Goal: Task Accomplishment & Management: Complete application form

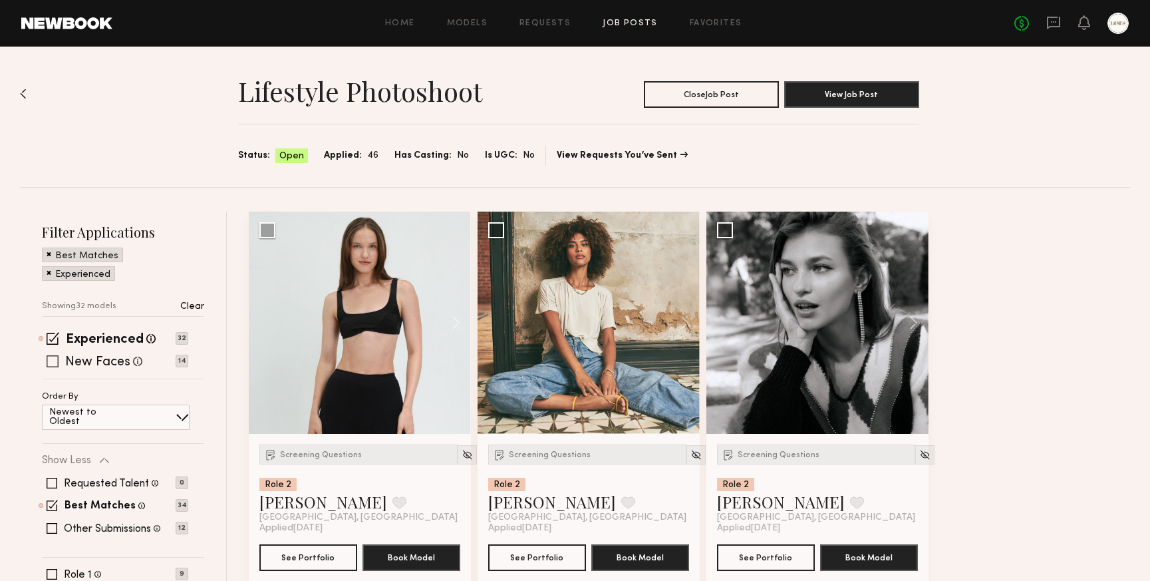
click at [54, 361] on span at bounding box center [53, 361] width 12 height 12
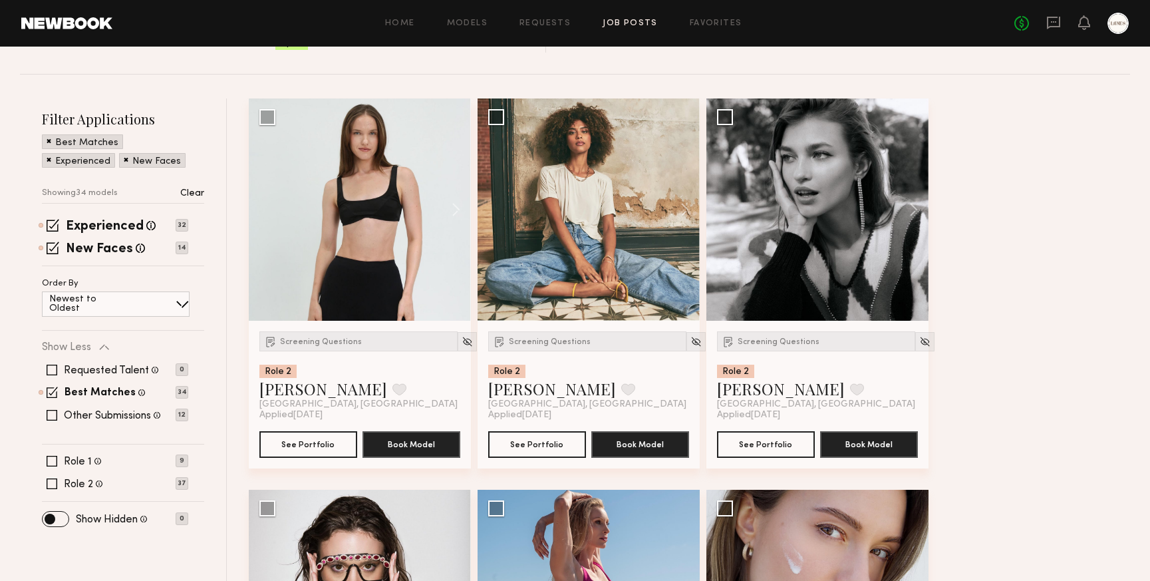
scroll to position [116, 0]
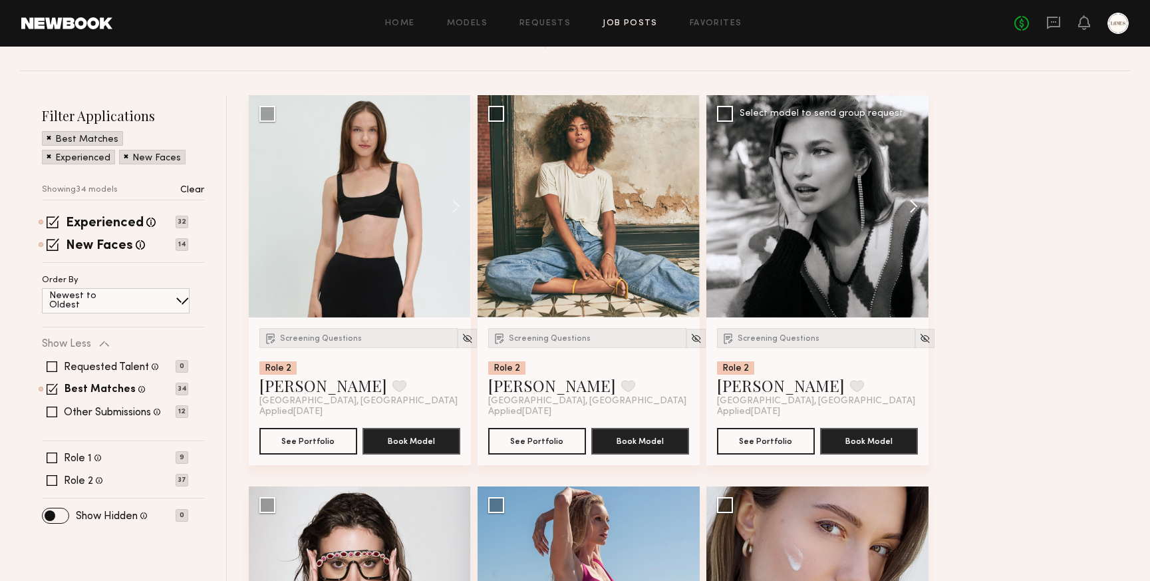
click at [916, 206] on button at bounding box center [907, 206] width 43 height 222
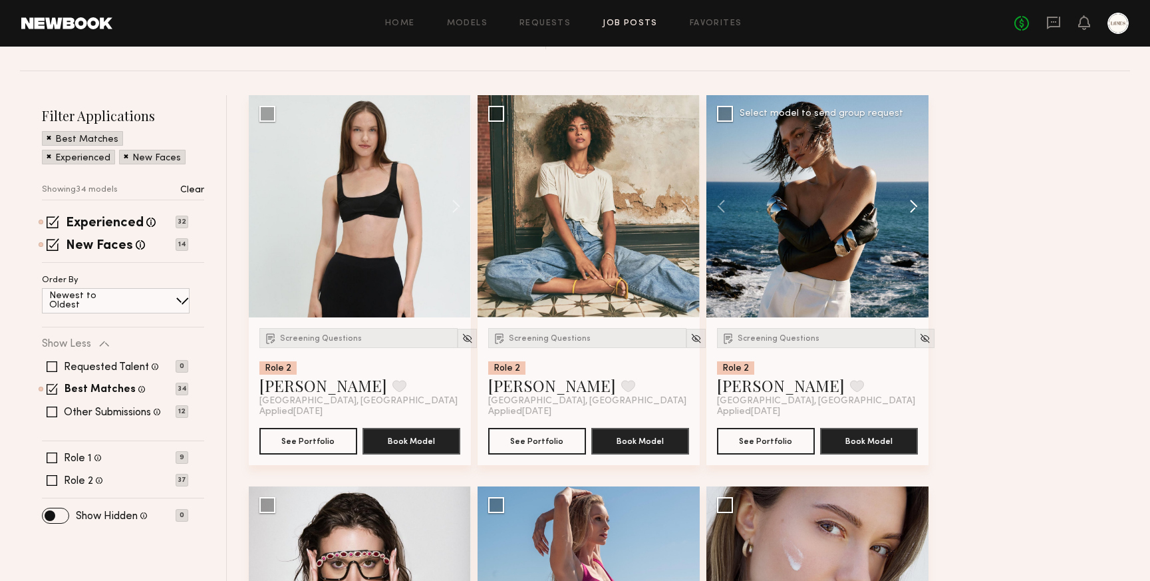
click at [916, 206] on button at bounding box center [907, 206] width 43 height 222
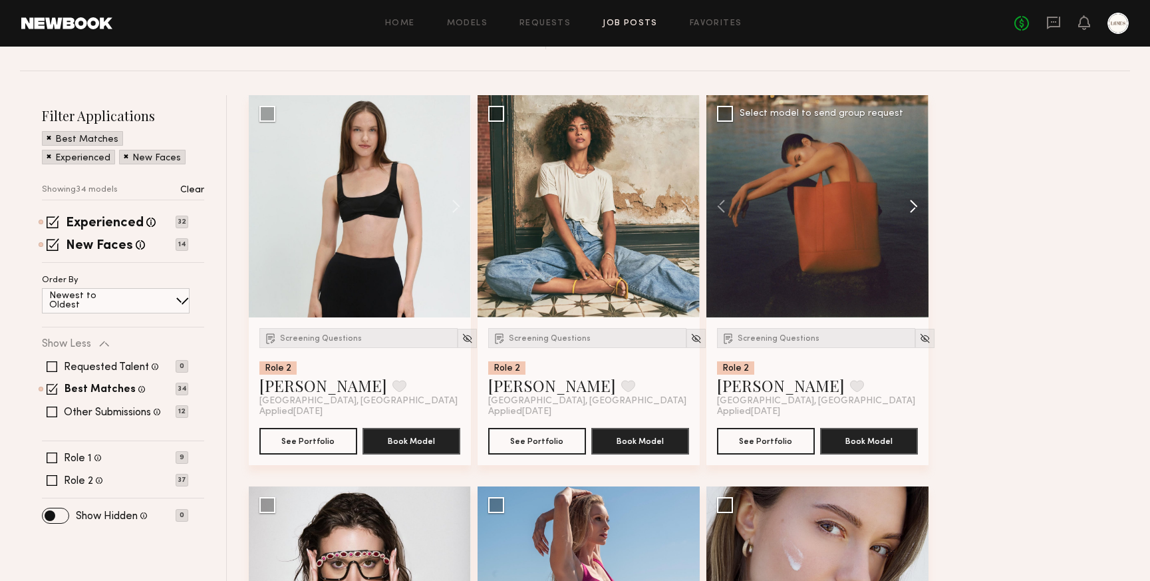
click at [916, 206] on button at bounding box center [907, 206] width 43 height 222
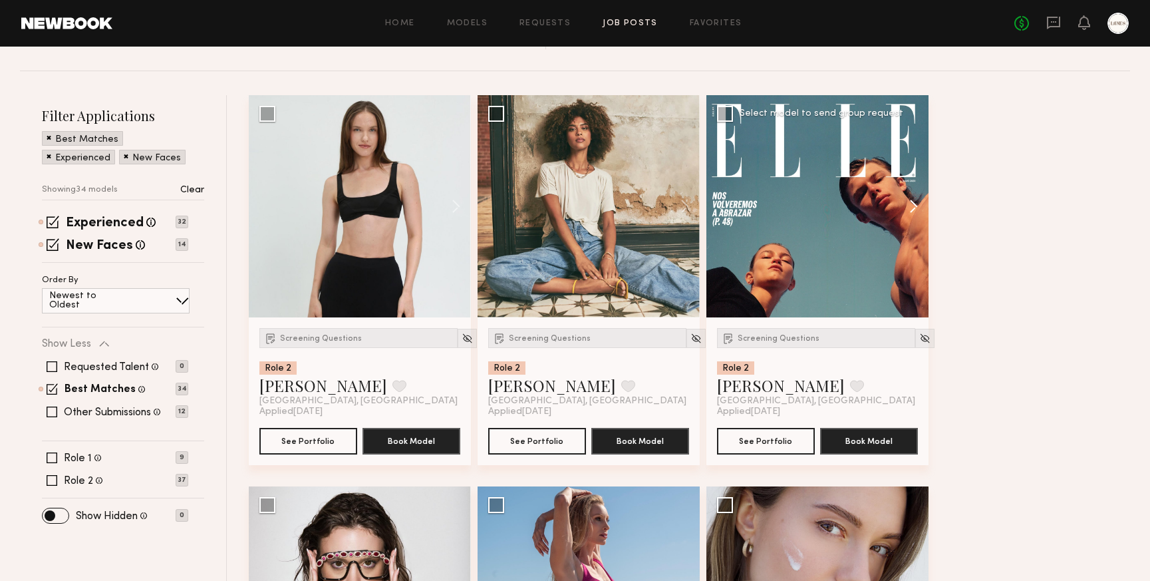
click at [916, 206] on button at bounding box center [907, 206] width 43 height 222
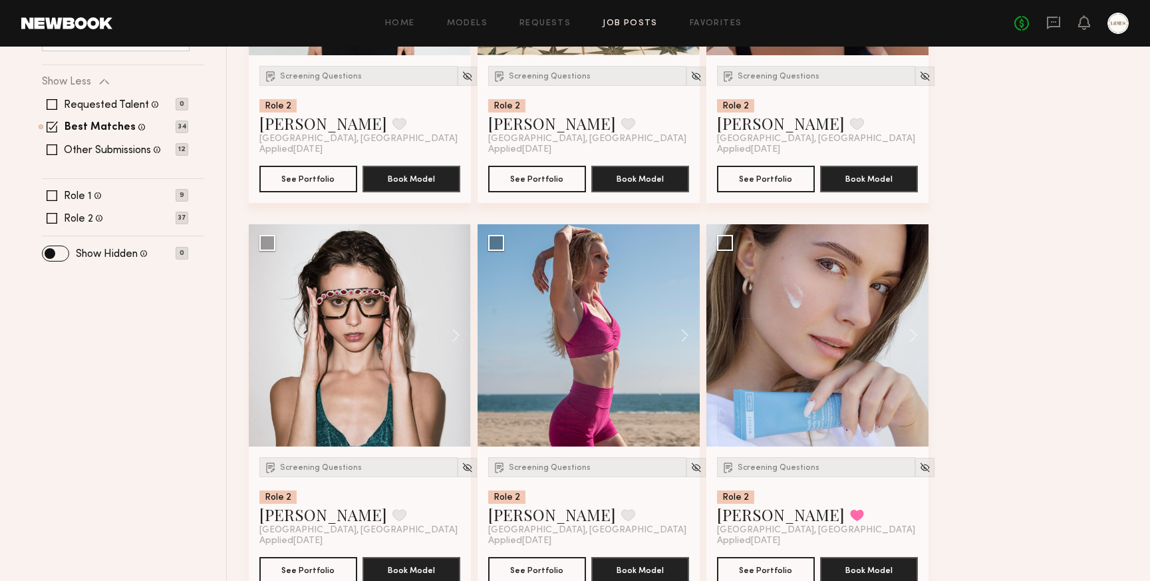
scroll to position [391, 0]
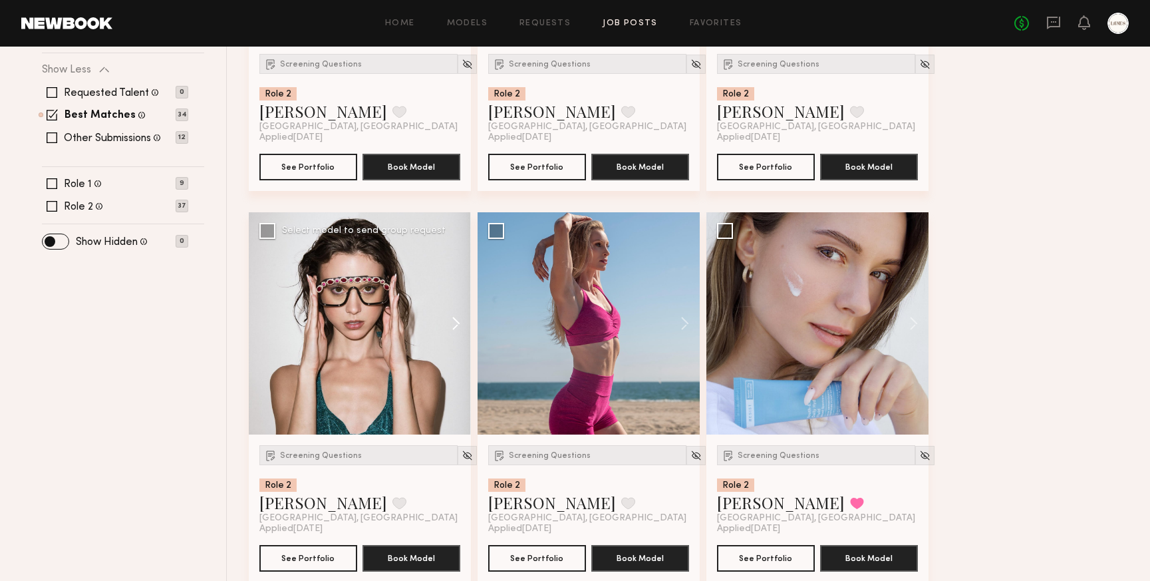
click at [456, 321] on button at bounding box center [449, 323] width 43 height 222
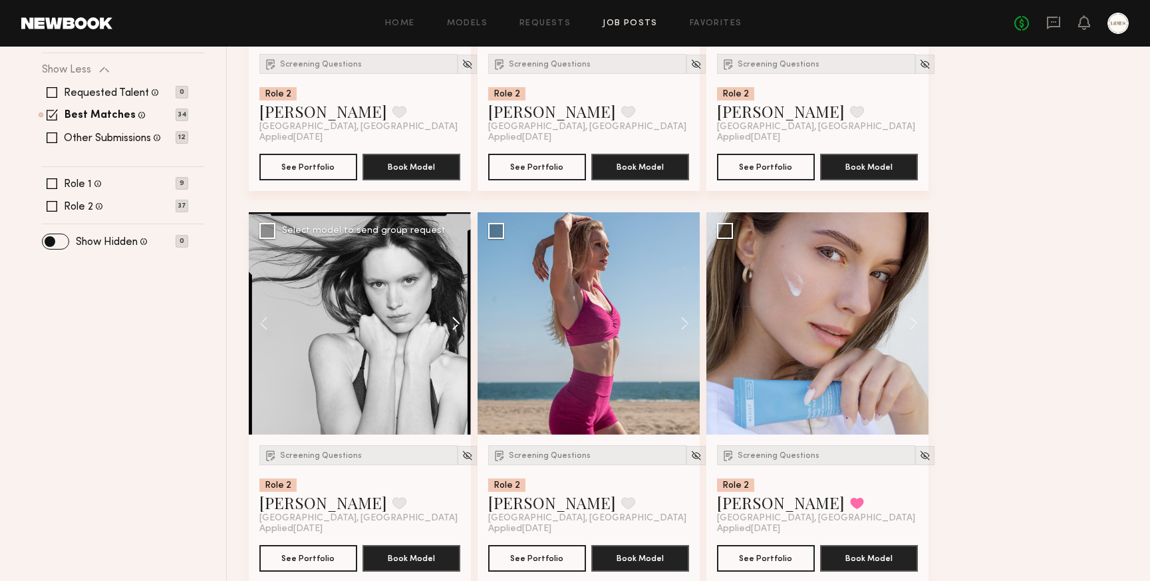
click at [456, 321] on button at bounding box center [449, 323] width 43 height 222
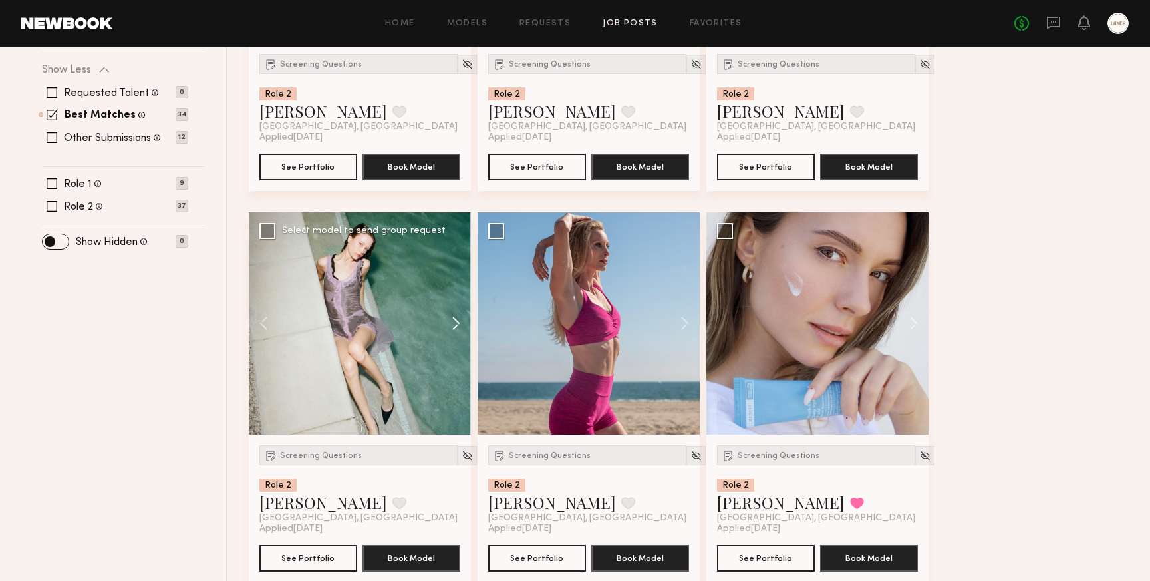
click at [457, 321] on button at bounding box center [449, 323] width 43 height 222
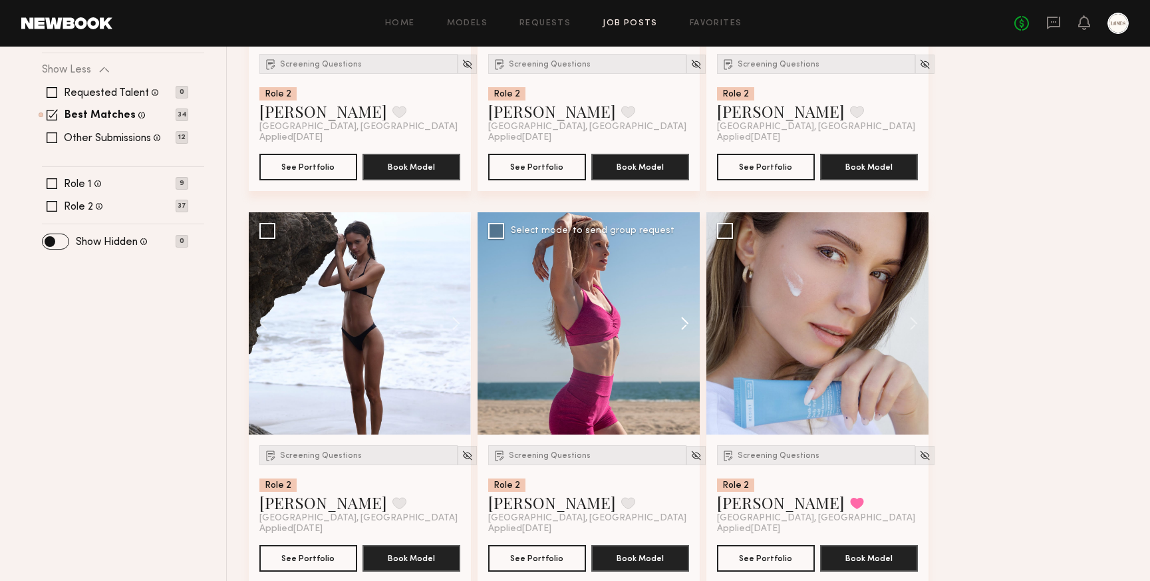
click at [686, 325] on button at bounding box center [678, 323] width 43 height 222
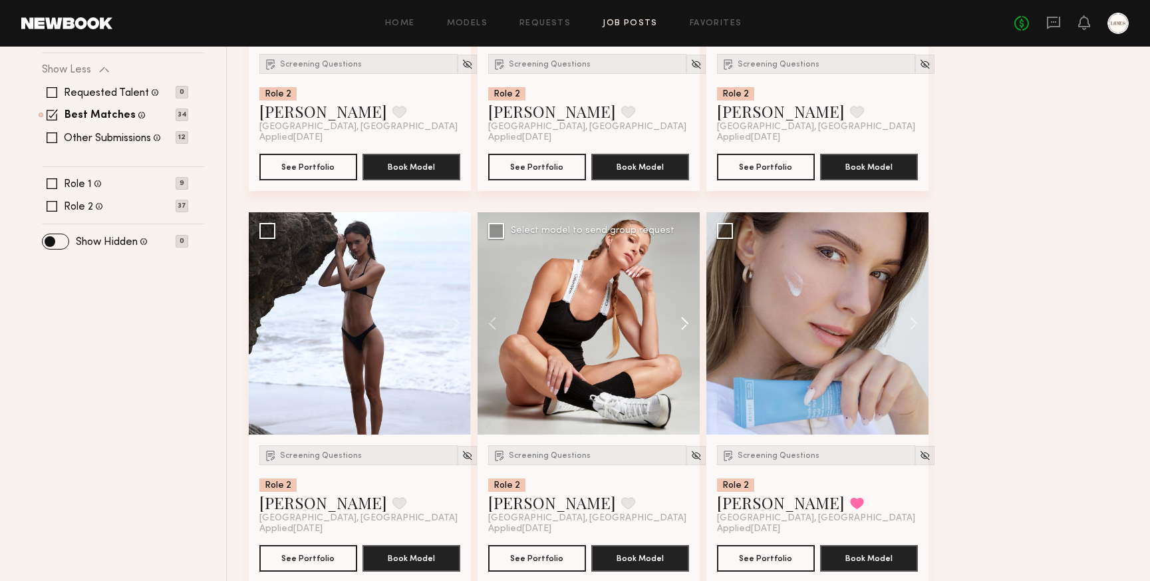
click at [686, 325] on button at bounding box center [678, 323] width 43 height 222
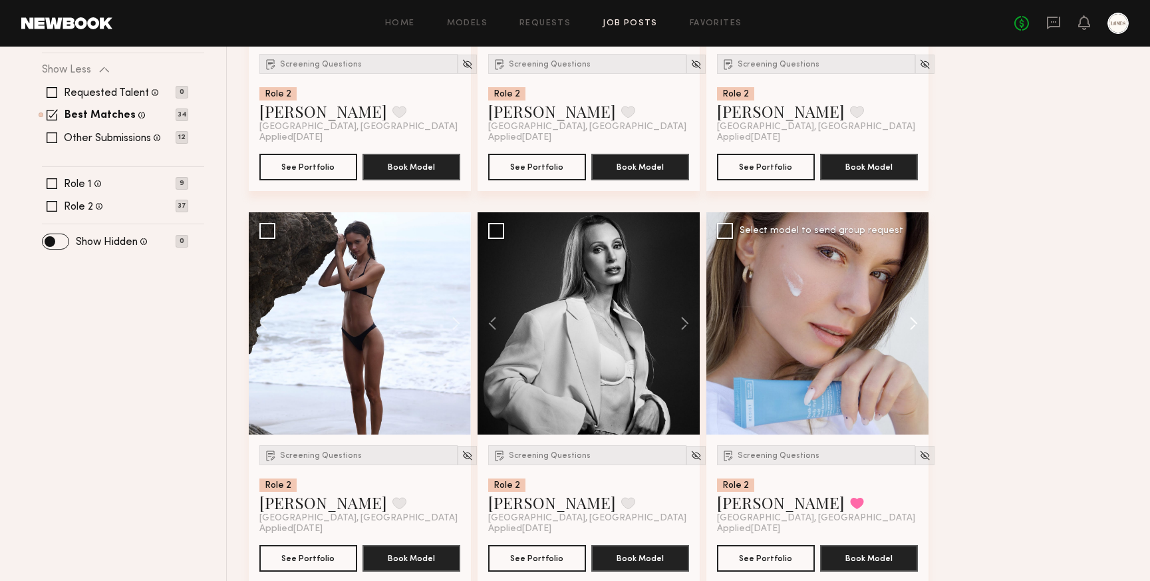
click at [913, 326] on button at bounding box center [907, 323] width 43 height 222
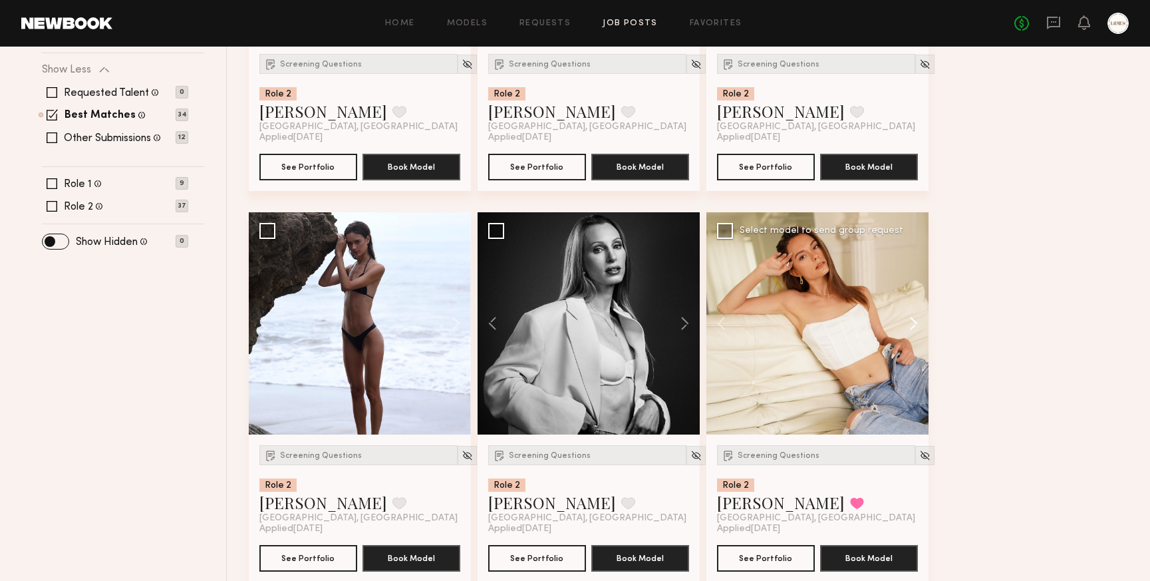
click at [913, 326] on button at bounding box center [907, 323] width 43 height 222
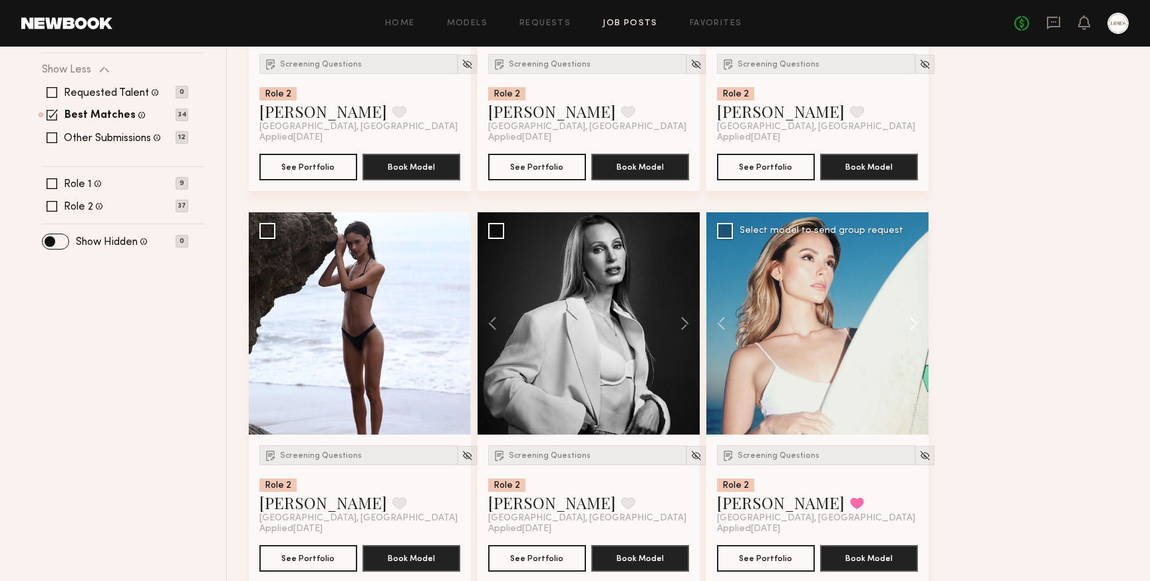
click at [913, 326] on button at bounding box center [907, 323] width 43 height 222
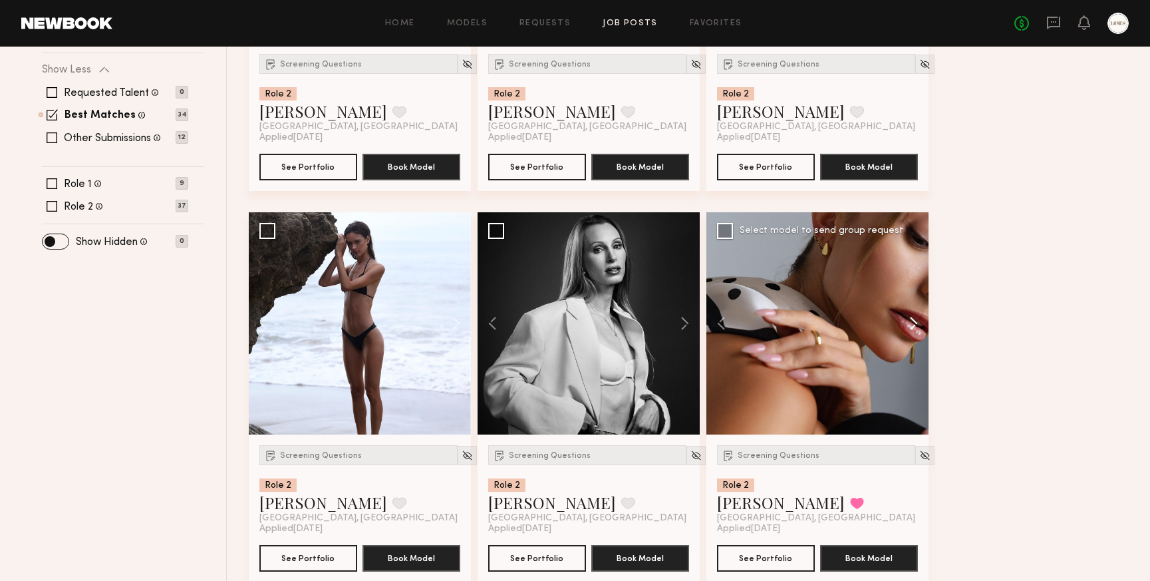
click at [913, 326] on button at bounding box center [907, 323] width 43 height 222
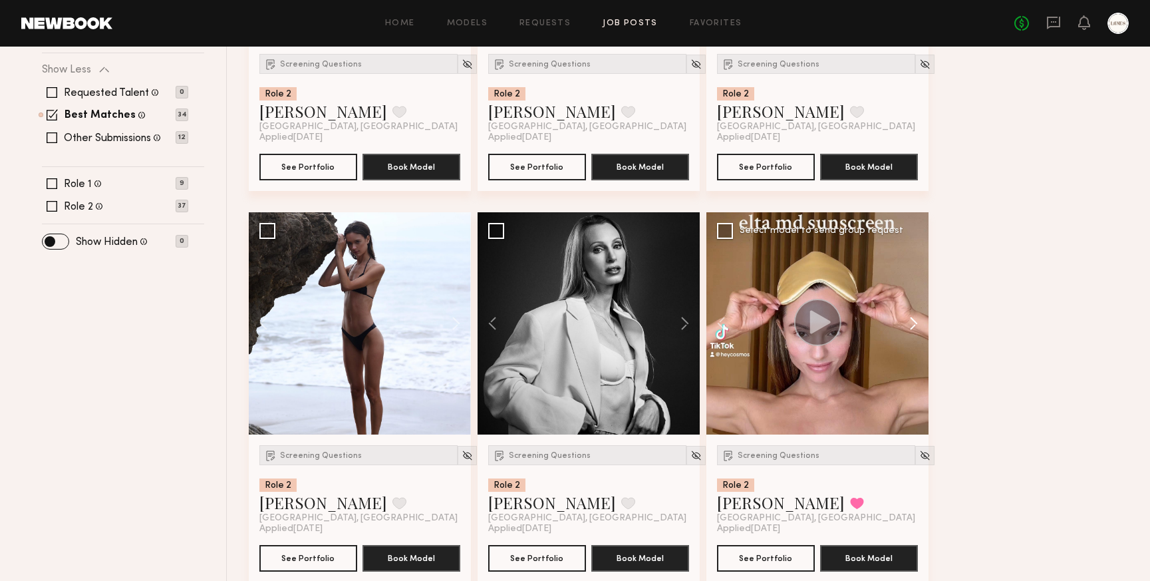
click at [913, 326] on button at bounding box center [907, 323] width 43 height 222
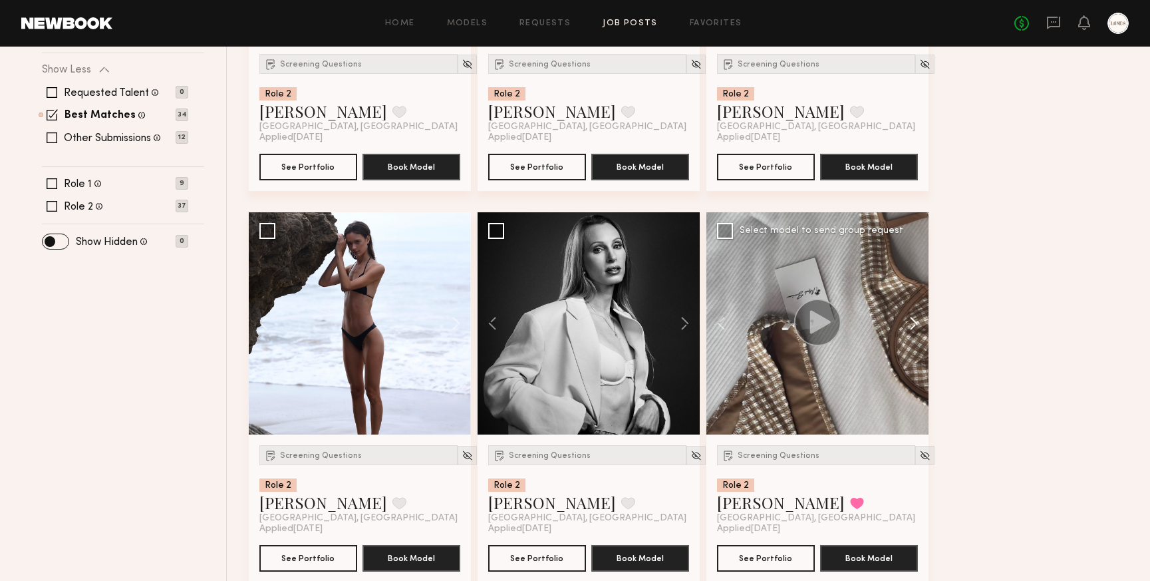
click at [913, 326] on button at bounding box center [907, 323] width 43 height 222
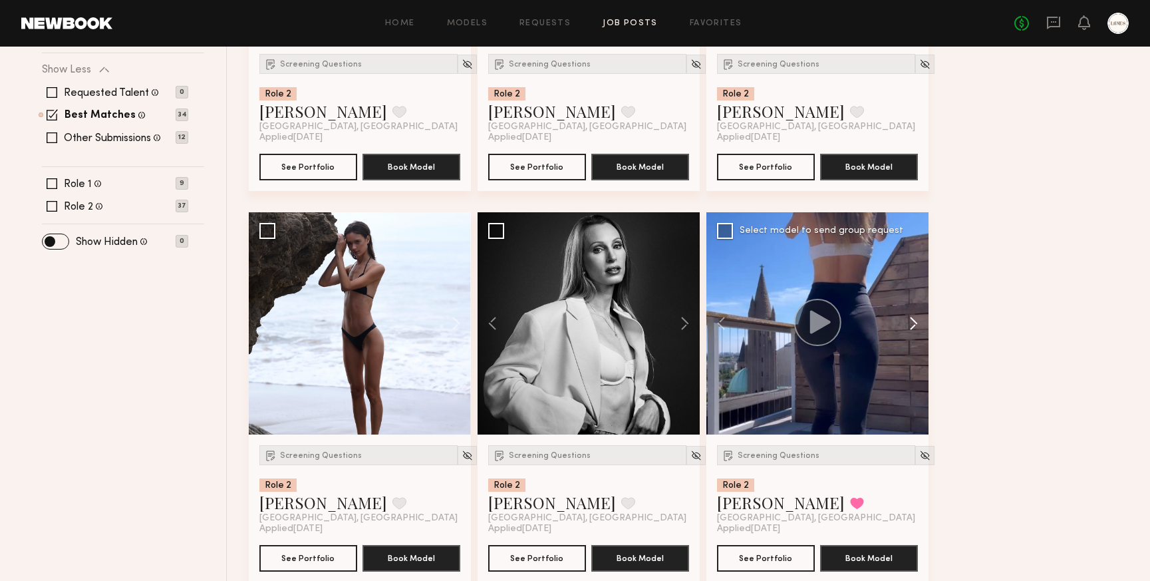
click at [913, 326] on button at bounding box center [907, 323] width 43 height 222
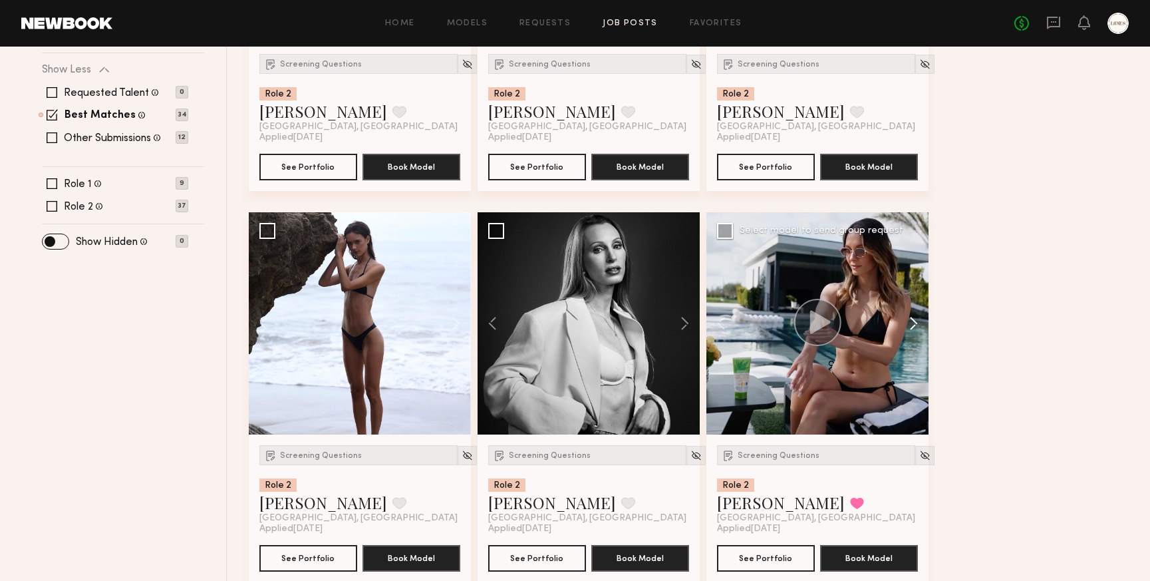
click at [913, 326] on button at bounding box center [907, 323] width 43 height 222
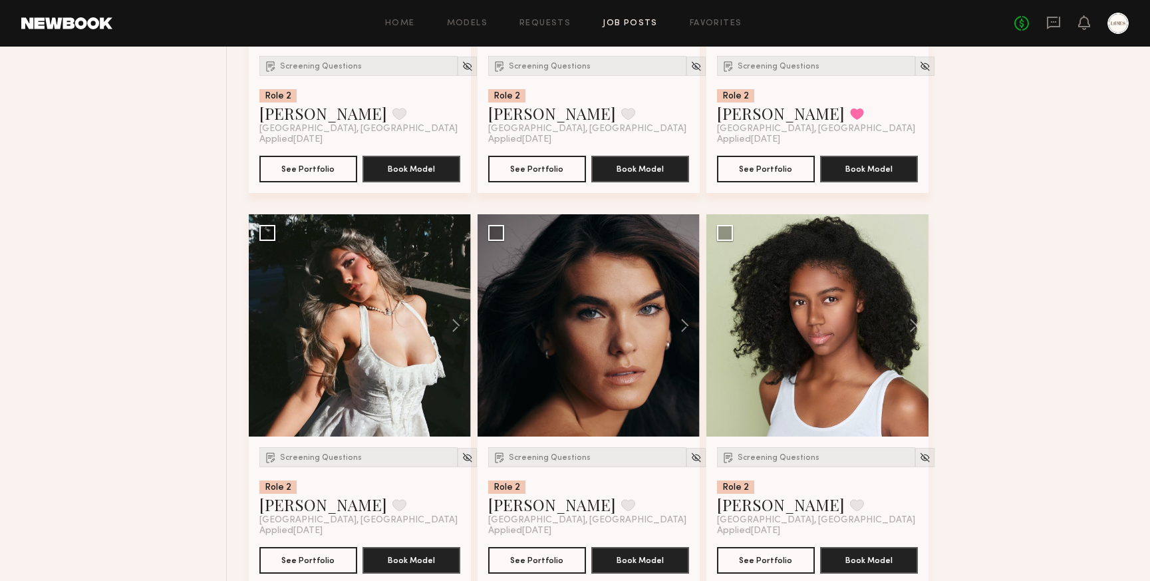
scroll to position [785, 0]
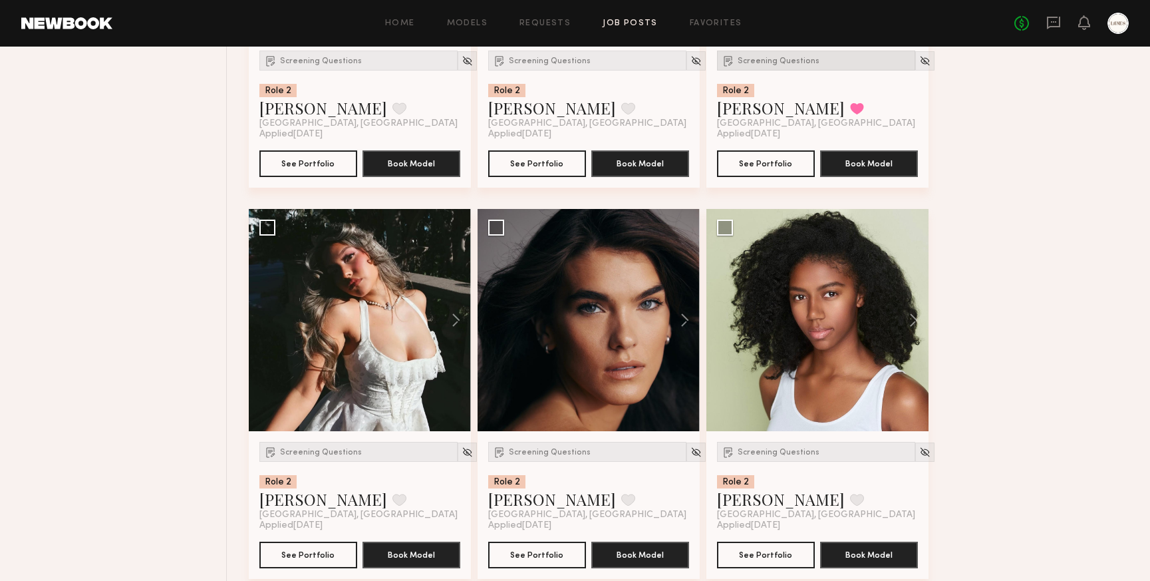
click at [789, 55] on div "Screening Questions" at bounding box center [816, 61] width 198 height 20
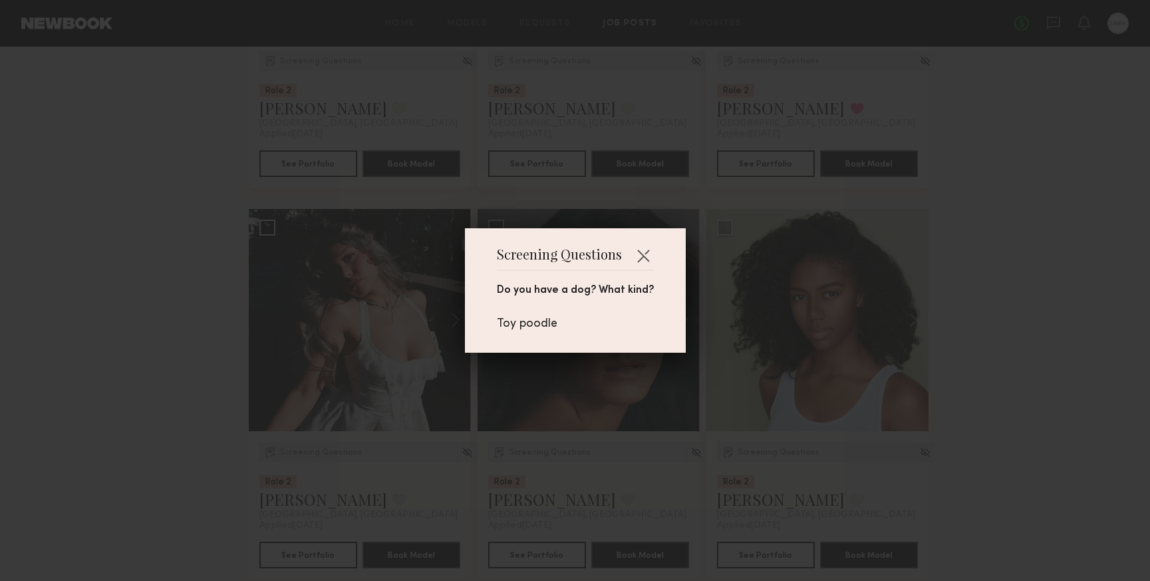
click at [1029, 248] on div "Screening Questions Do you have a dog? What kind? Toy poodle" at bounding box center [575, 290] width 1150 height 581
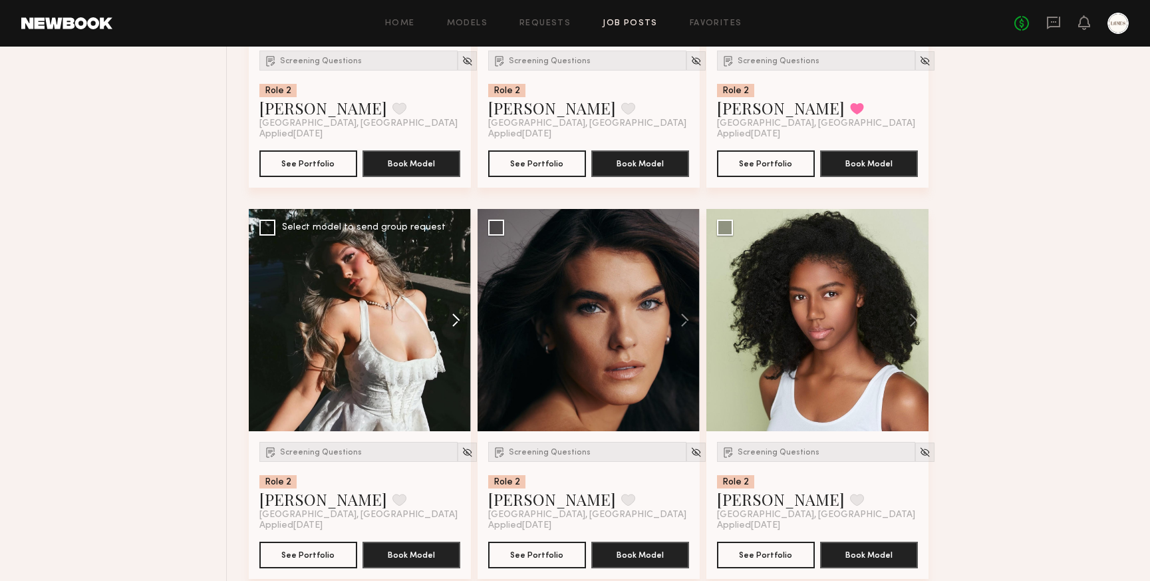
click at [458, 320] on button at bounding box center [449, 320] width 43 height 222
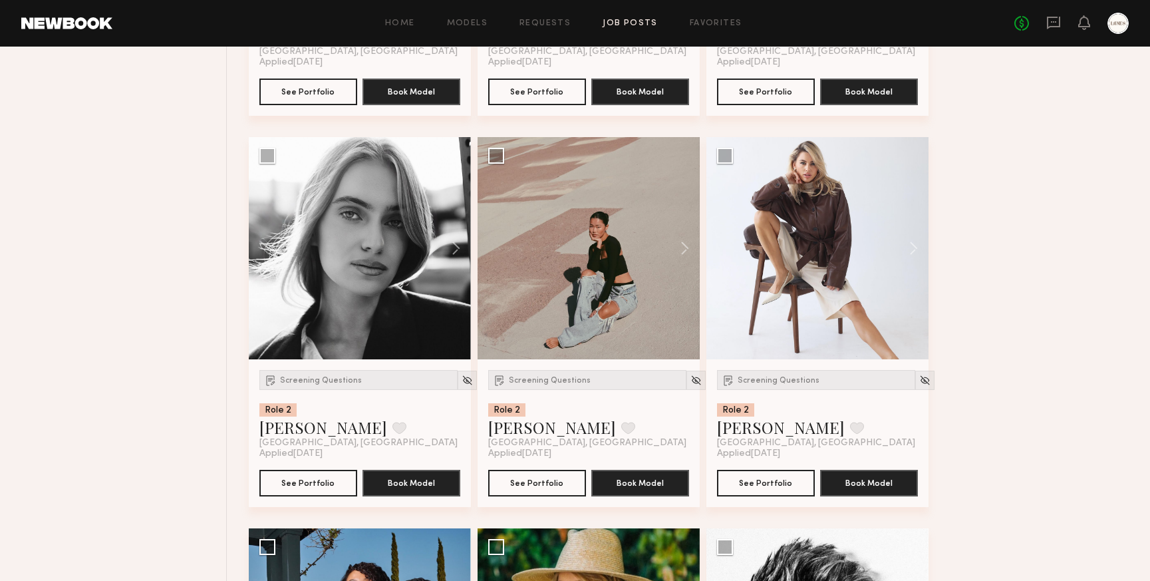
scroll to position [1297, 0]
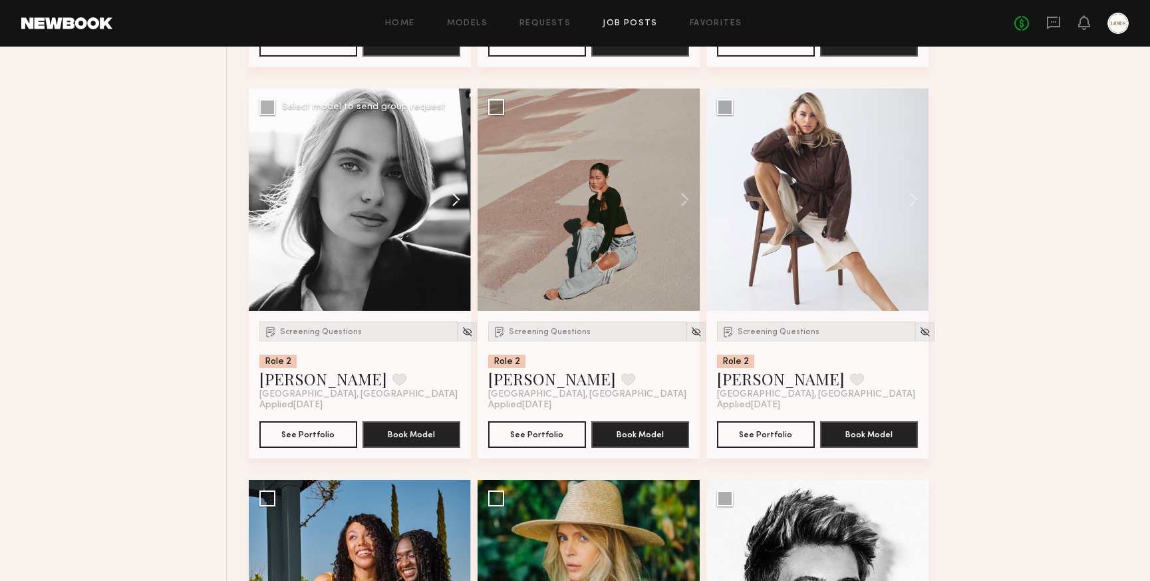
click at [459, 200] on button at bounding box center [449, 199] width 43 height 222
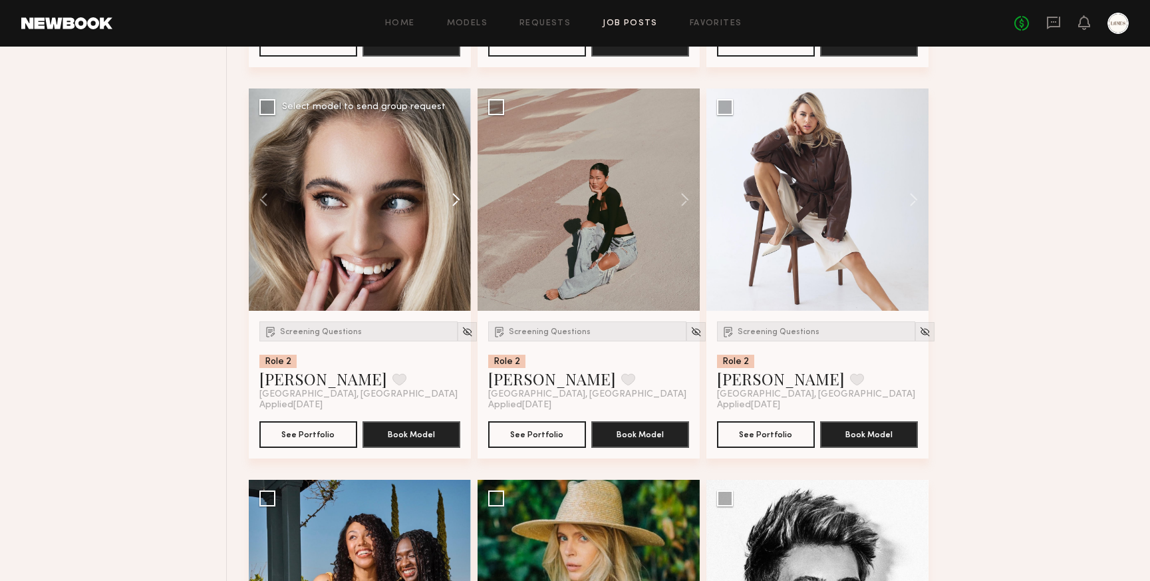
click at [459, 200] on button at bounding box center [449, 199] width 43 height 222
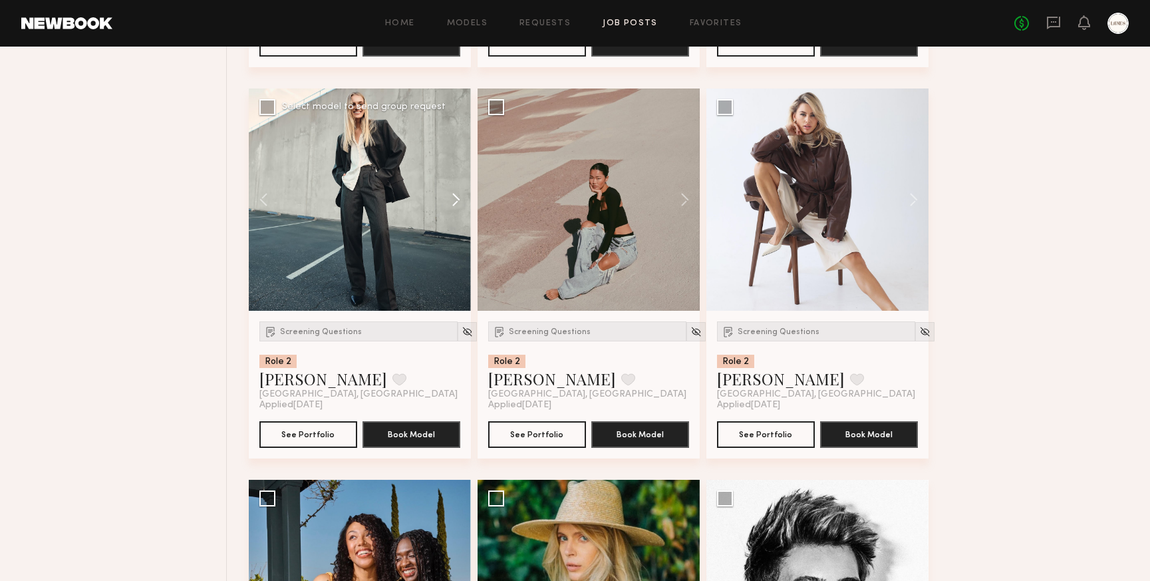
click at [459, 200] on button at bounding box center [449, 199] width 43 height 222
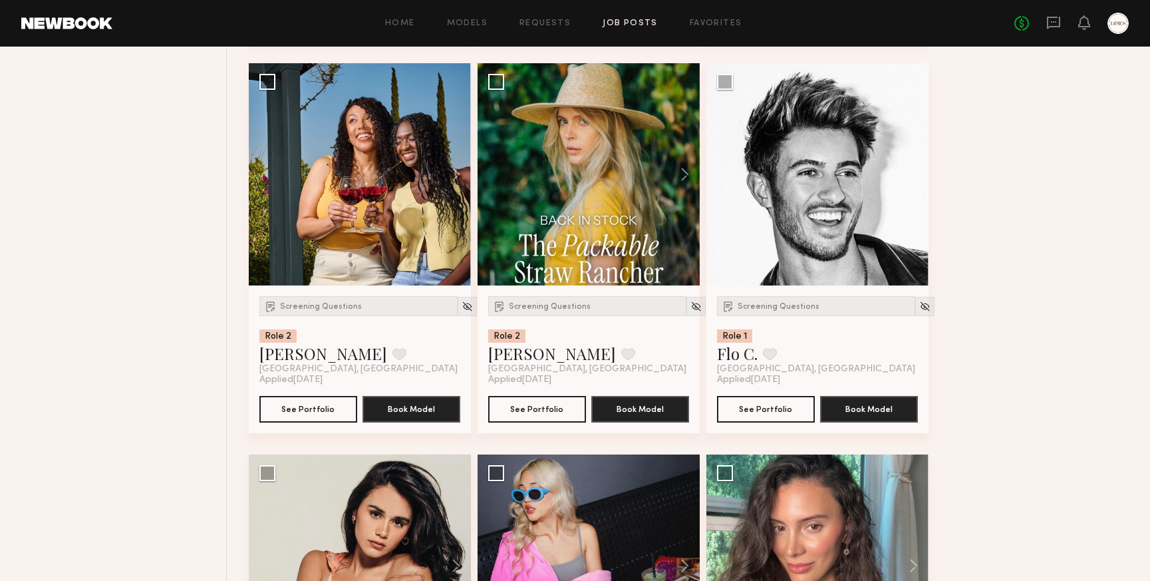
scroll to position [1711, 0]
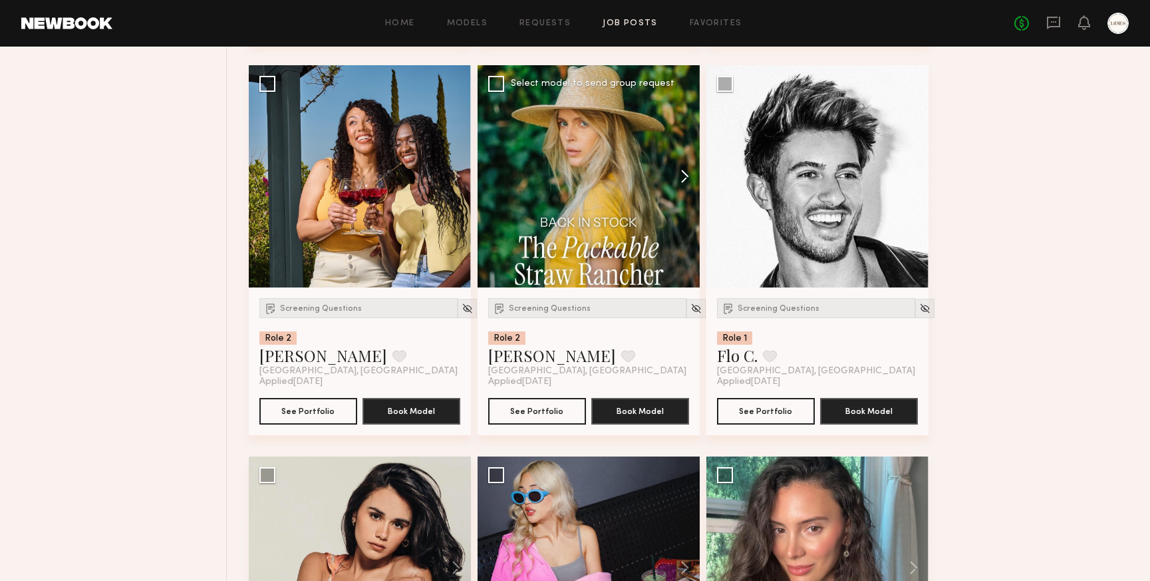
click at [685, 177] on button at bounding box center [678, 176] width 43 height 222
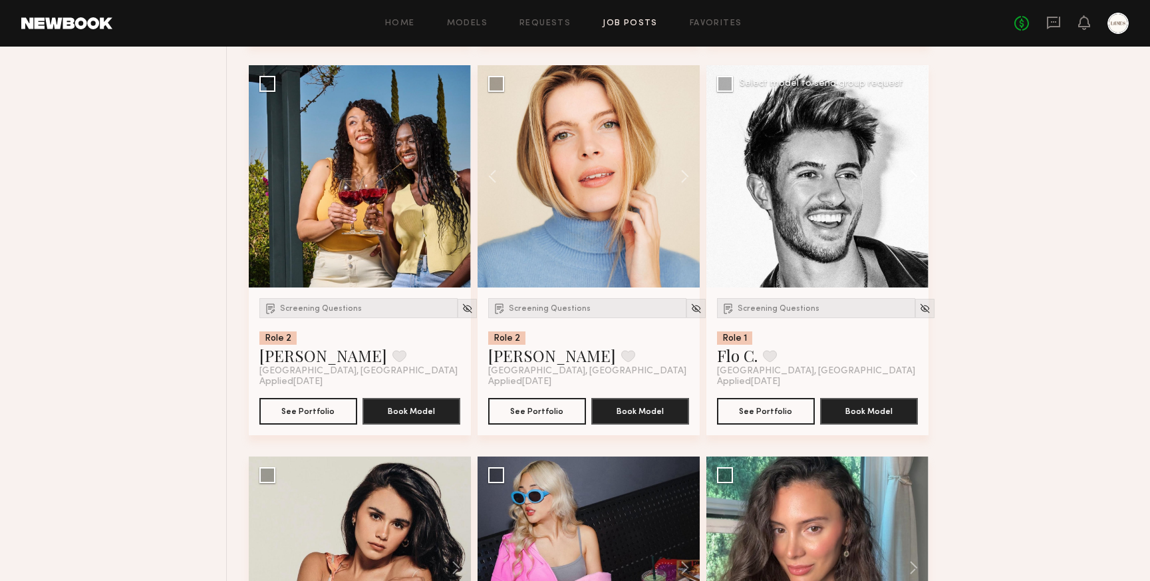
click at [915, 184] on button at bounding box center [907, 176] width 43 height 222
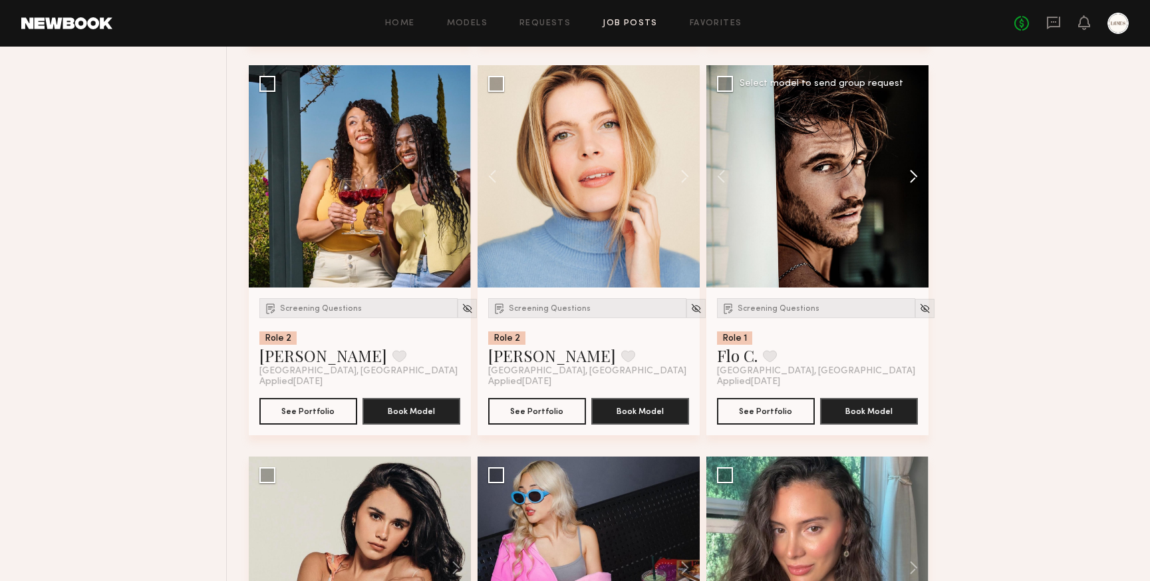
click at [915, 184] on button at bounding box center [907, 176] width 43 height 222
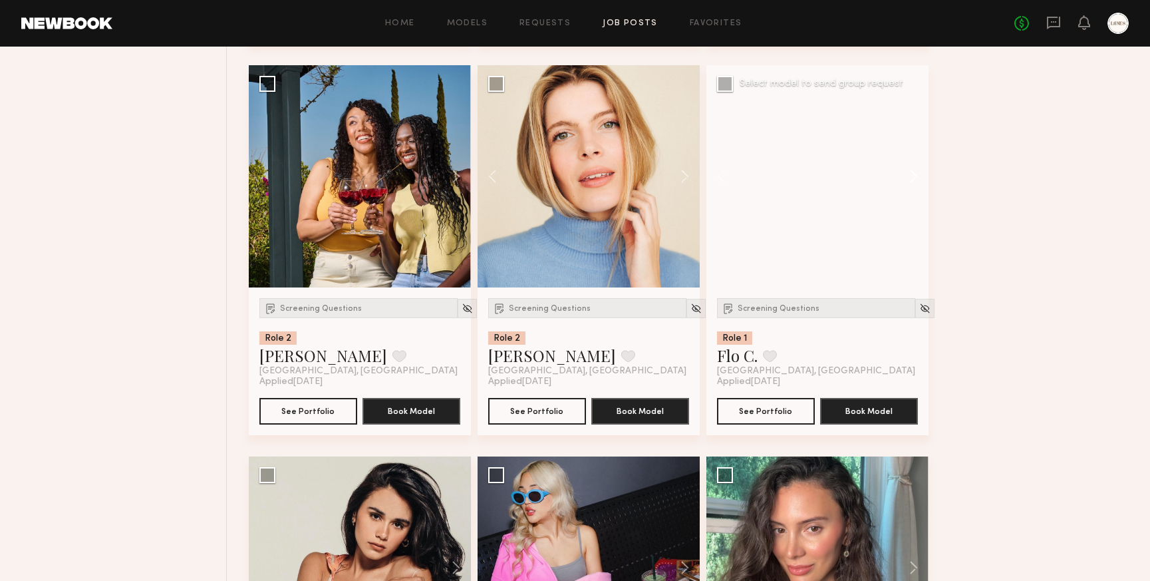
click at [915, 184] on button at bounding box center [907, 176] width 43 height 222
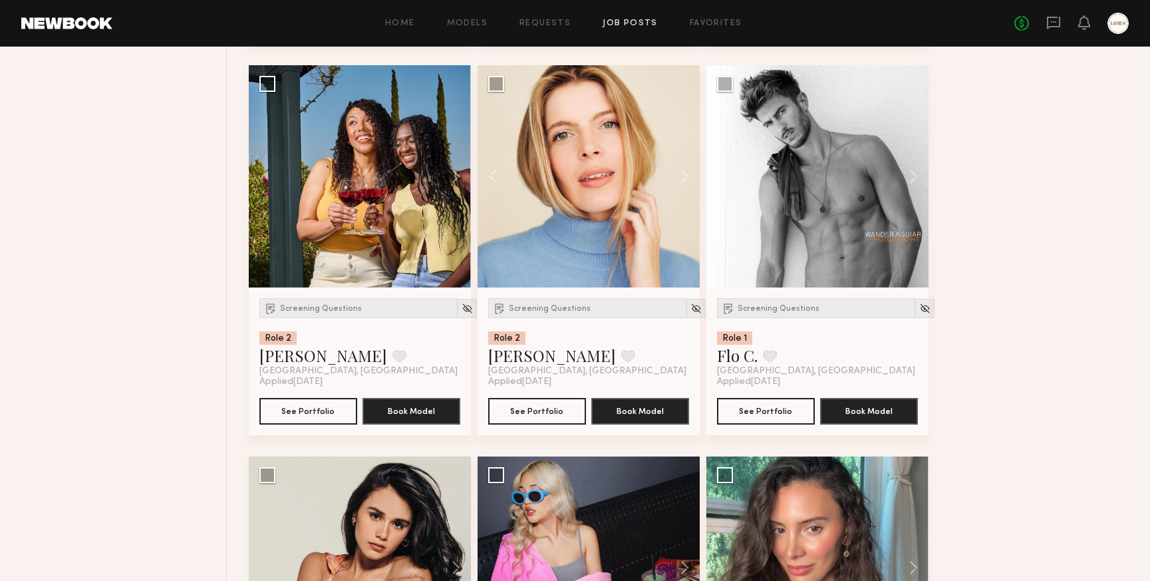
click at [995, 247] on div "Screening Questions Role 2 Seidi H. Favorite Los Angeles, CA Applied 09/29/2025…" at bounding box center [693, 456] width 888 height 3912
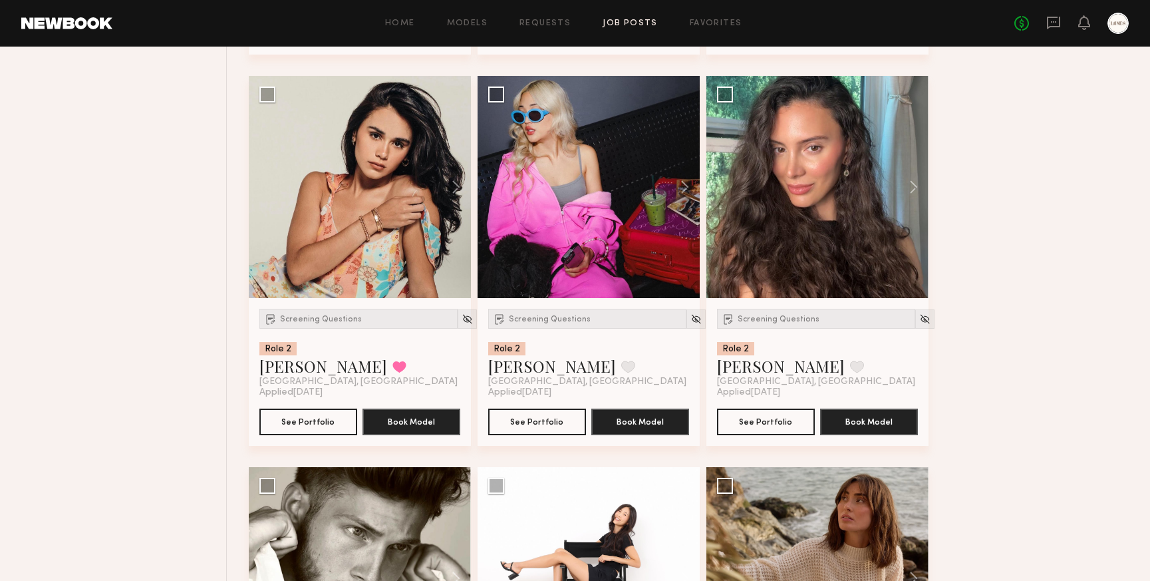
scroll to position [2099, 0]
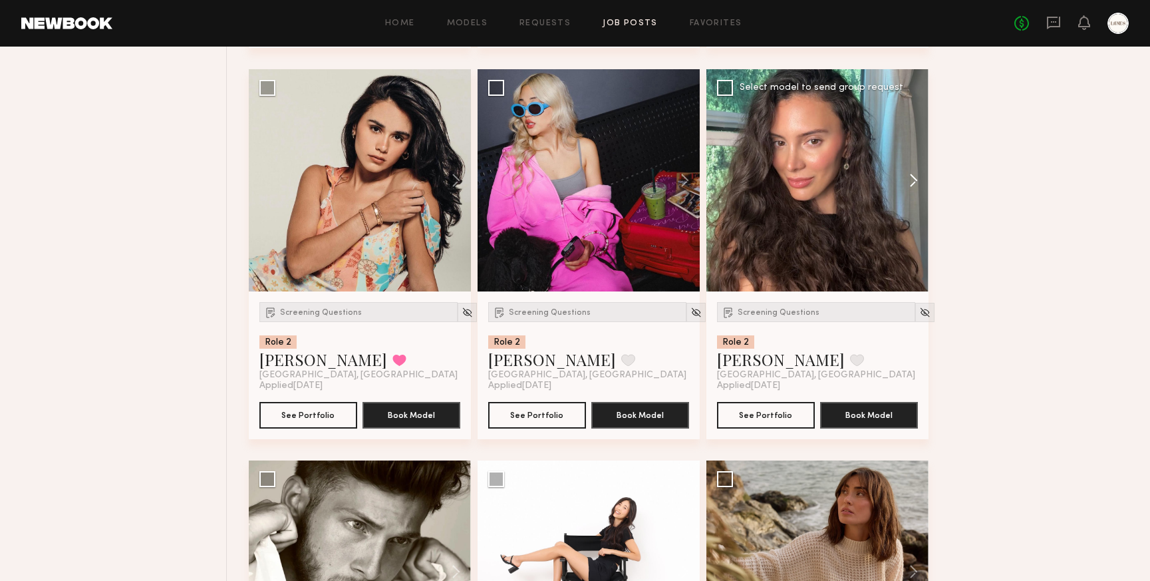
click at [914, 184] on button at bounding box center [907, 180] width 43 height 222
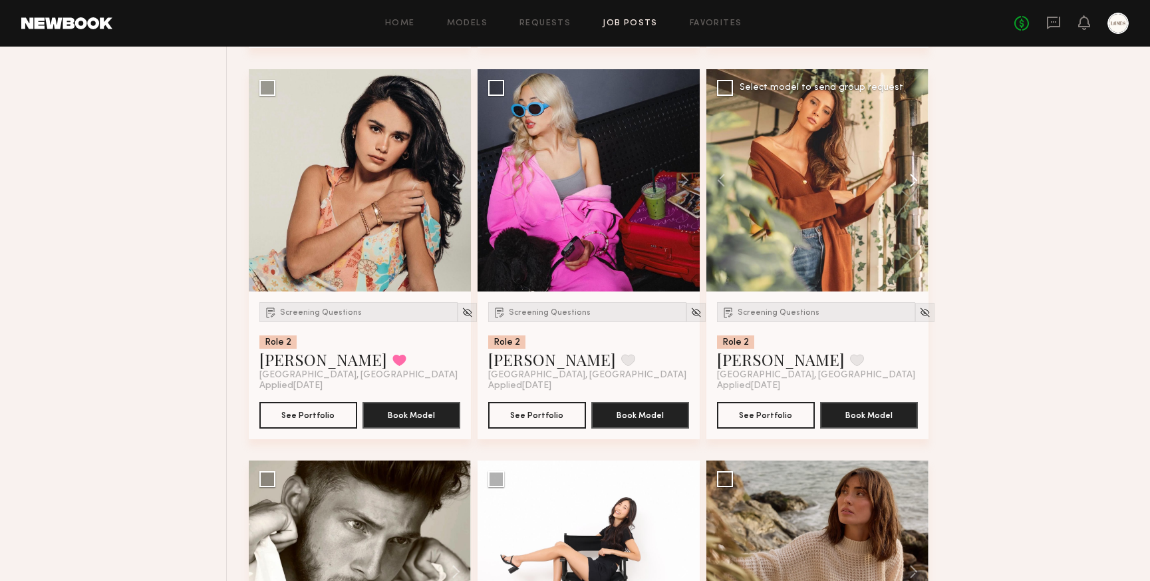
click at [914, 184] on button at bounding box center [907, 180] width 43 height 222
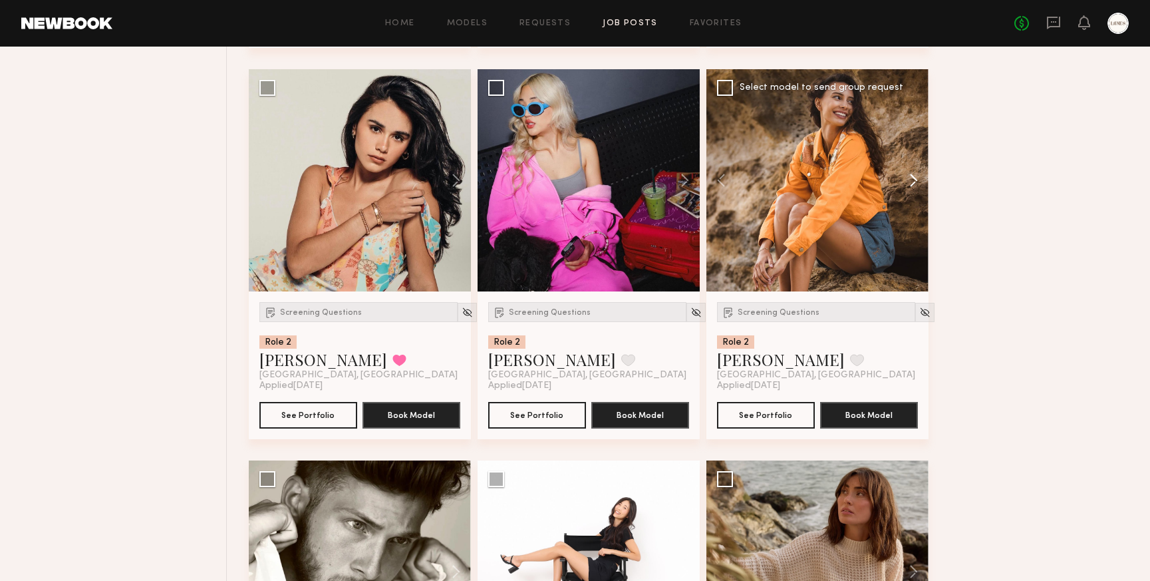
click at [914, 184] on button at bounding box center [907, 180] width 43 height 222
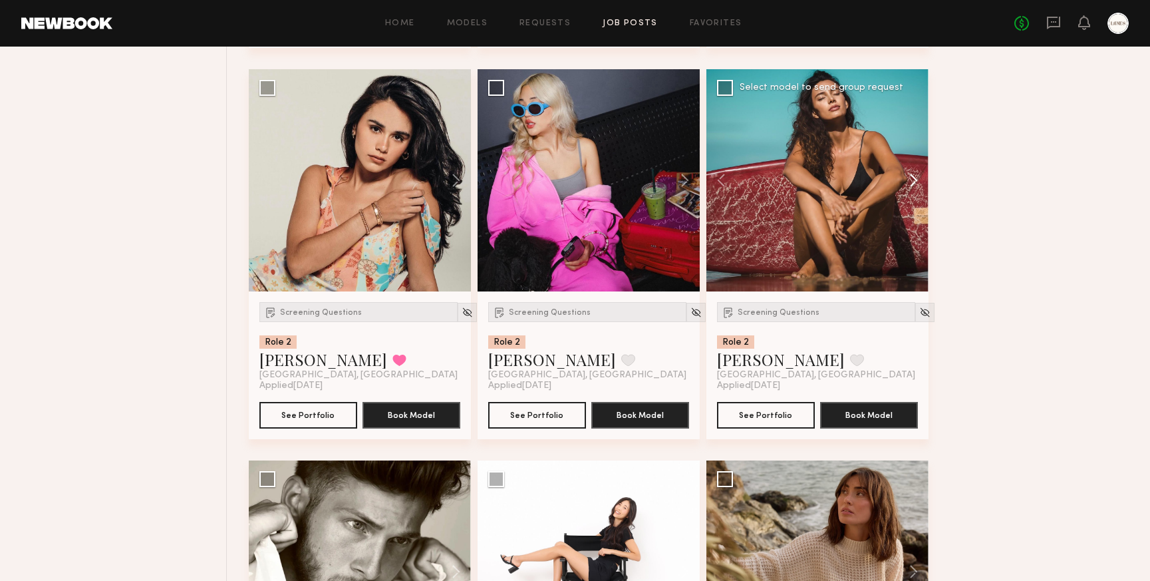
click at [914, 184] on button at bounding box center [907, 180] width 43 height 222
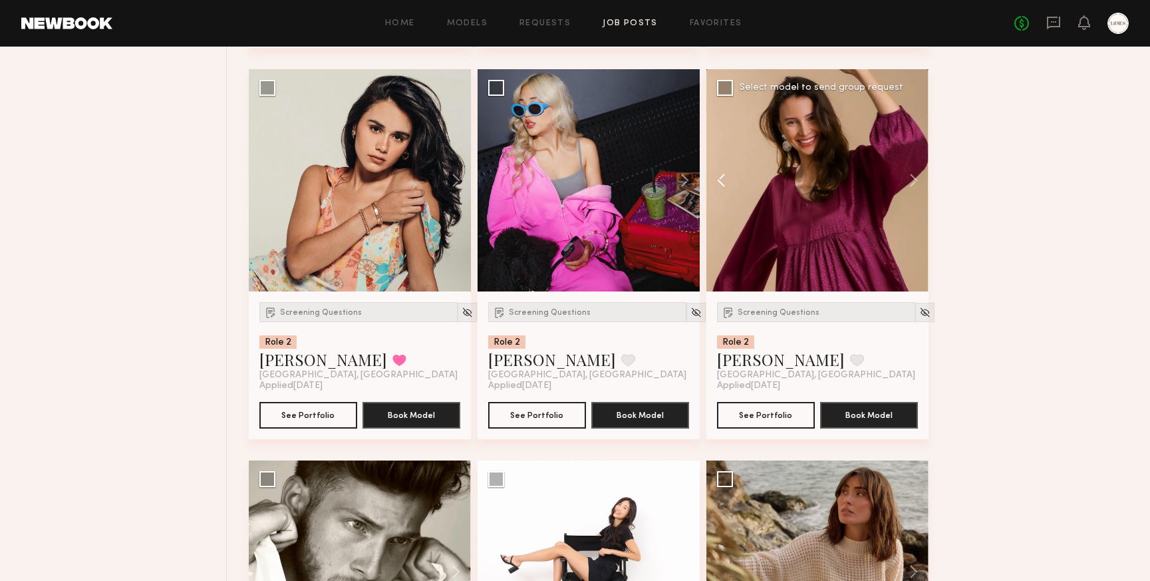
click at [721, 178] on button at bounding box center [728, 180] width 43 height 222
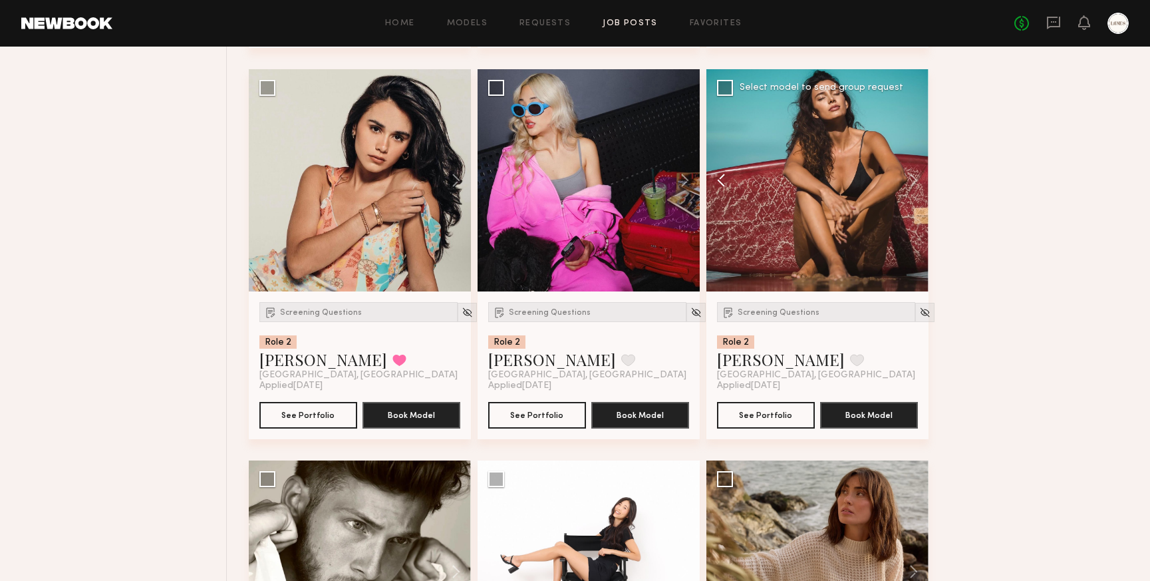
click at [721, 178] on button at bounding box center [728, 180] width 43 height 222
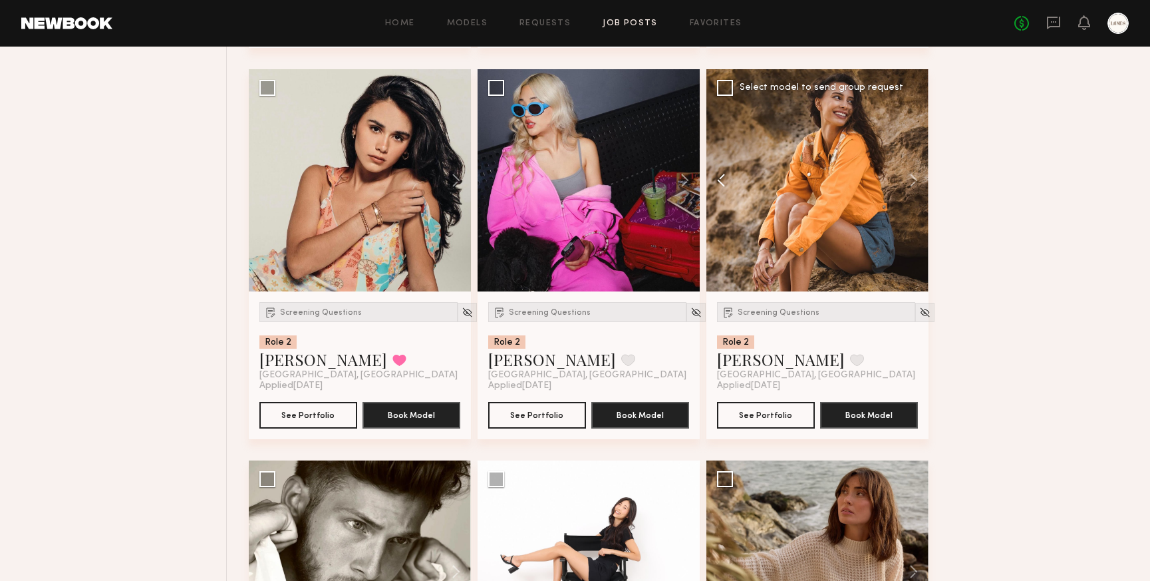
click at [721, 178] on button at bounding box center [728, 180] width 43 height 222
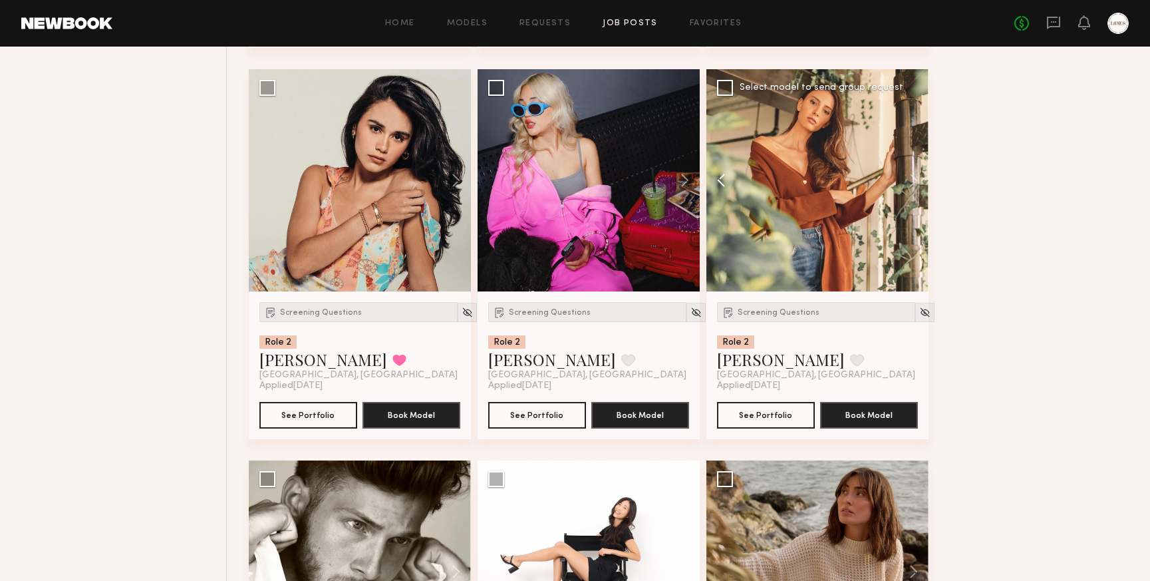
click at [721, 178] on button at bounding box center [728, 180] width 43 height 222
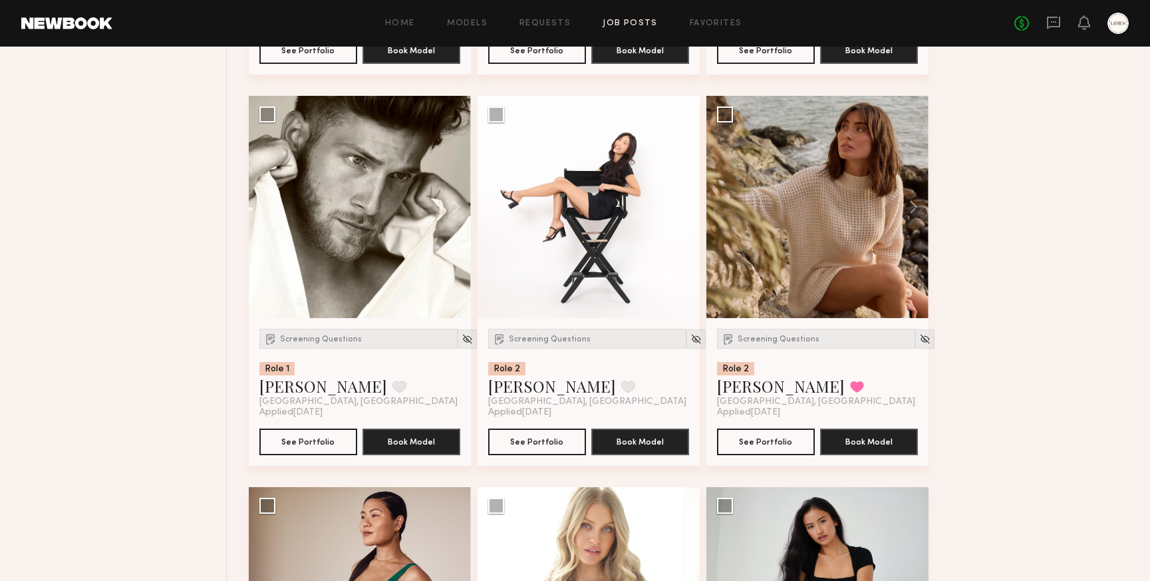
scroll to position [2449, 0]
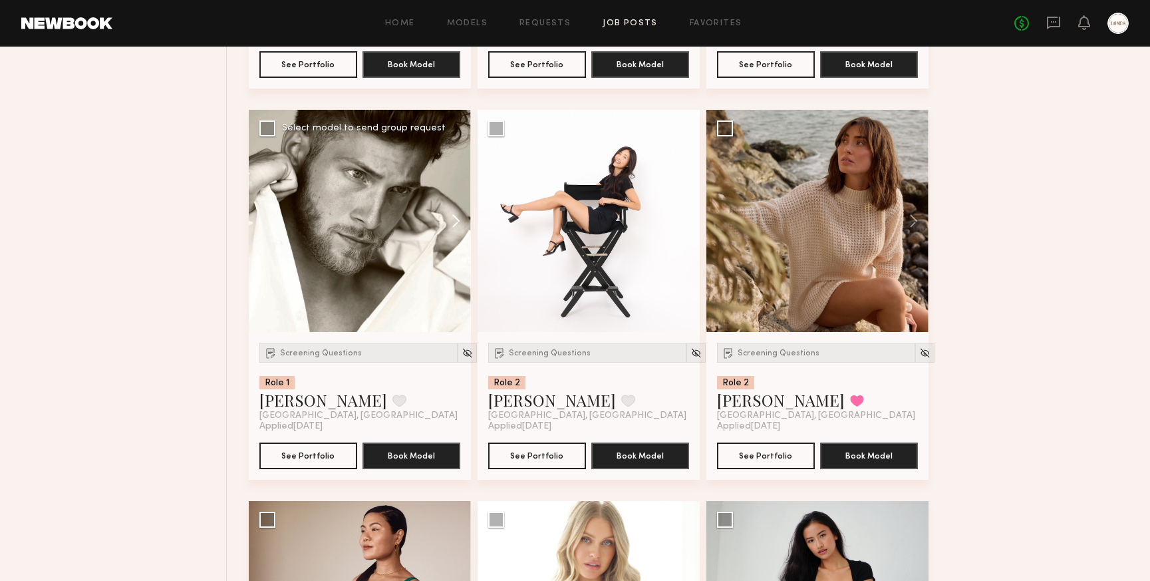
click at [460, 224] on button at bounding box center [449, 221] width 43 height 222
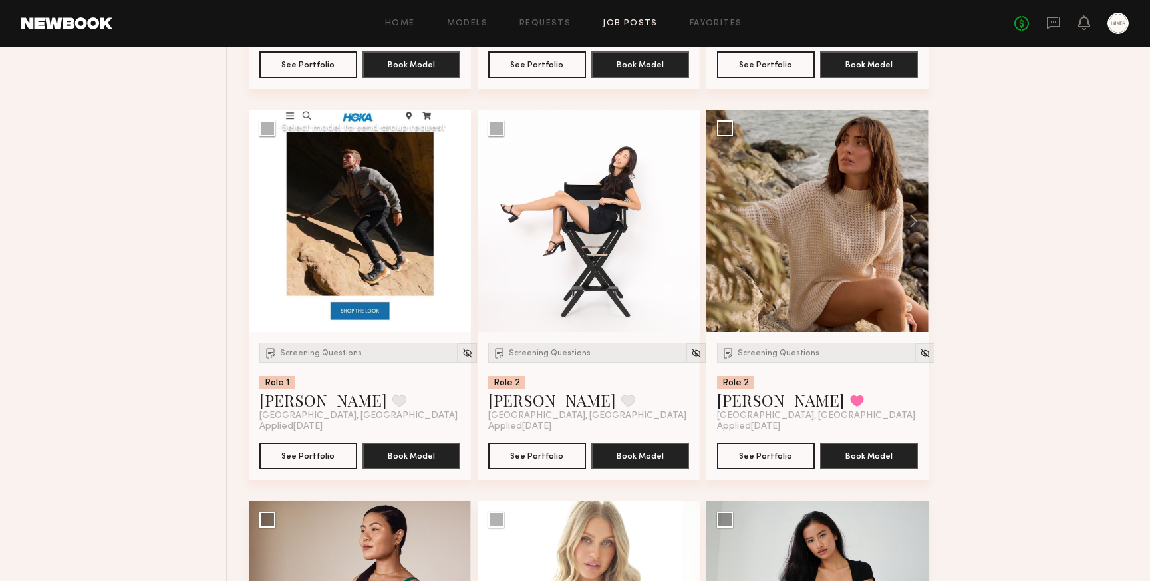
click at [460, 224] on button at bounding box center [449, 221] width 43 height 222
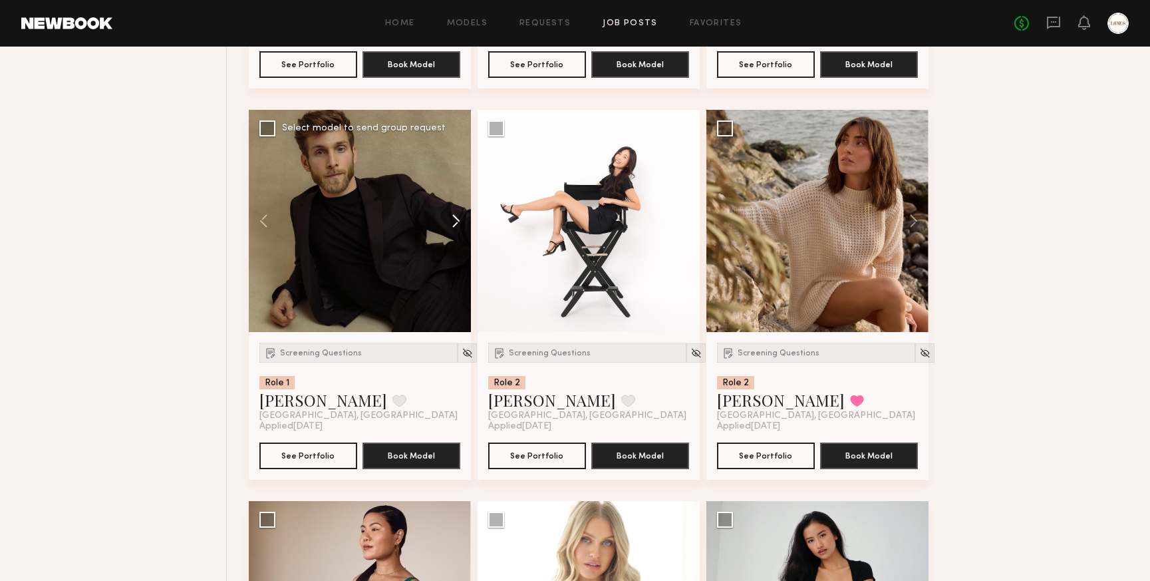
click at [460, 224] on button at bounding box center [449, 221] width 43 height 222
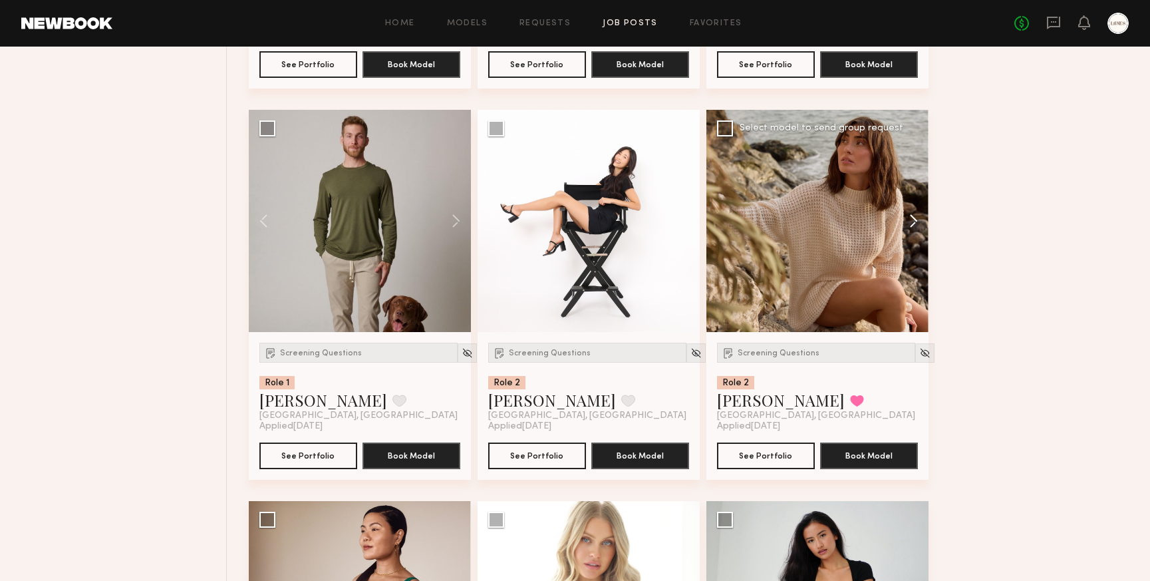
click at [915, 221] on button at bounding box center [907, 221] width 43 height 222
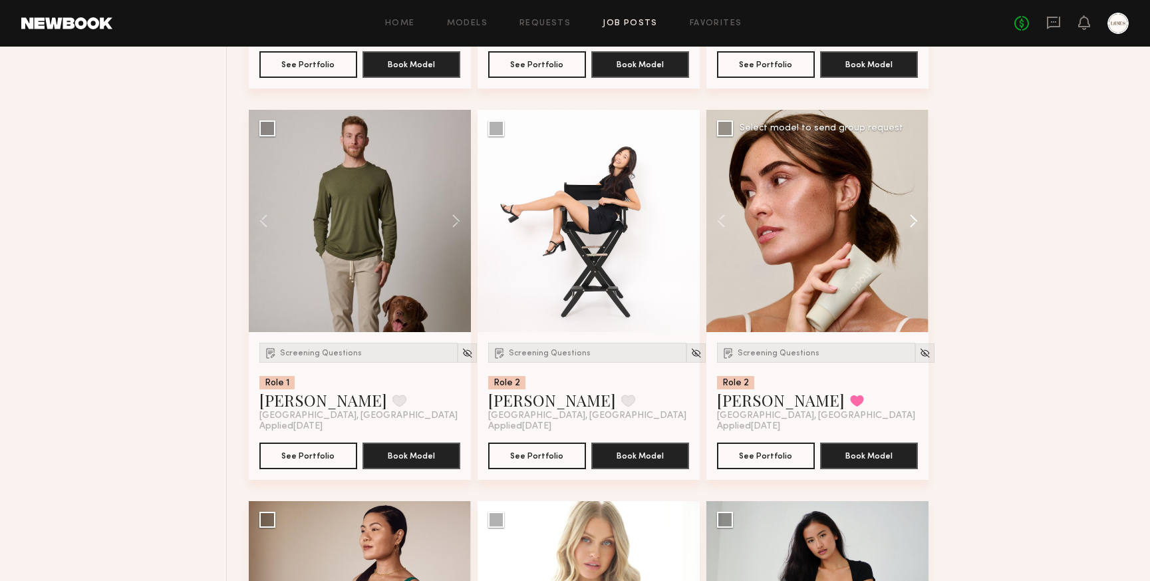
click at [915, 221] on button at bounding box center [907, 221] width 43 height 222
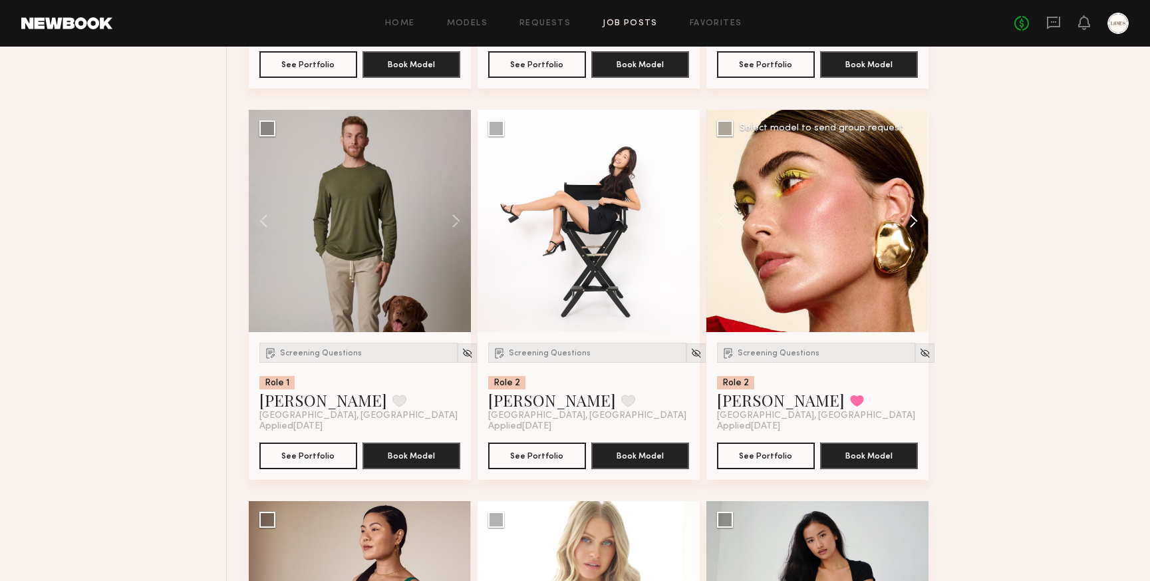
click at [915, 221] on button at bounding box center [907, 221] width 43 height 222
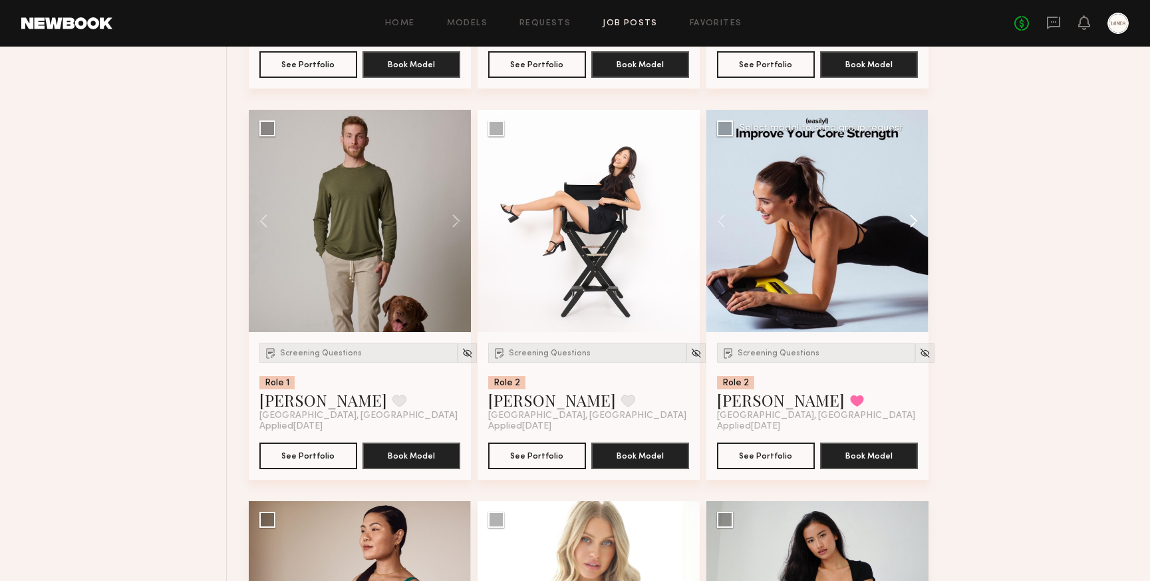
click at [915, 221] on button at bounding box center [907, 221] width 43 height 222
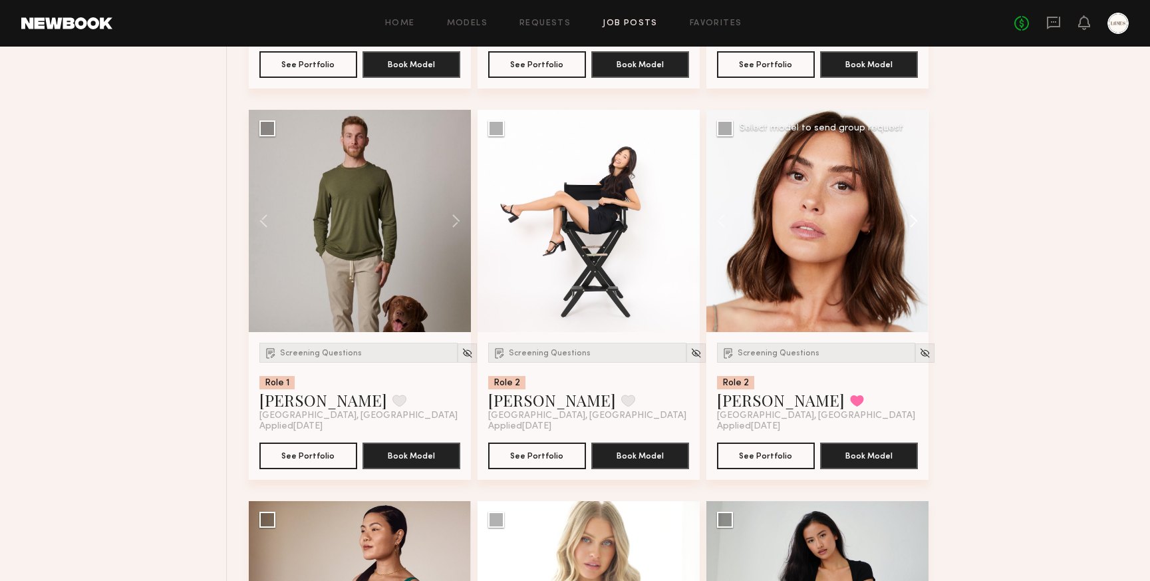
click at [915, 221] on button at bounding box center [907, 221] width 43 height 222
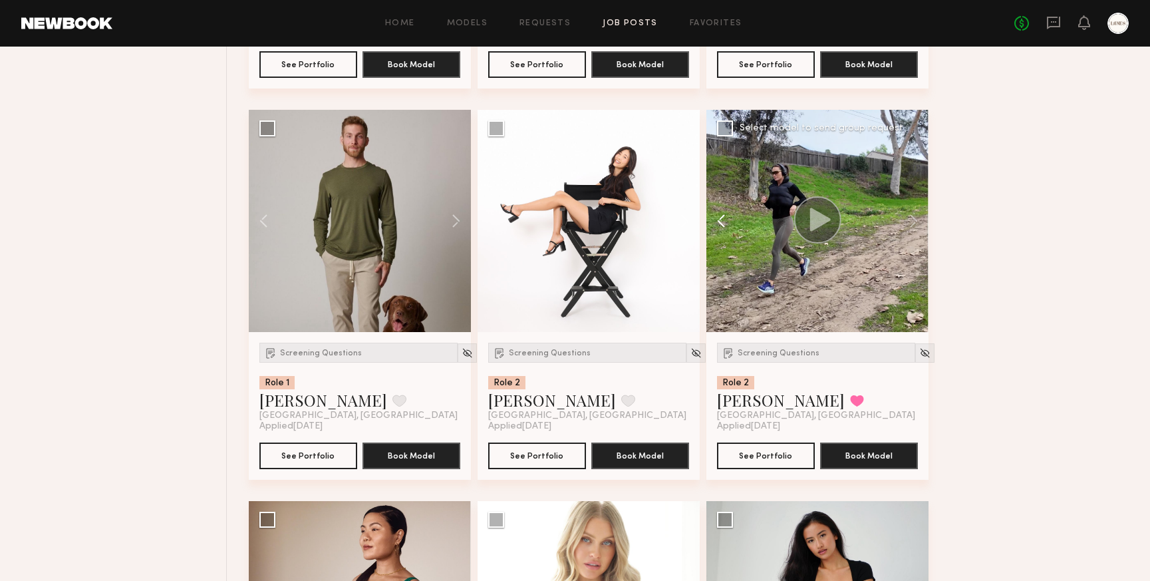
click at [720, 221] on button at bounding box center [728, 221] width 43 height 222
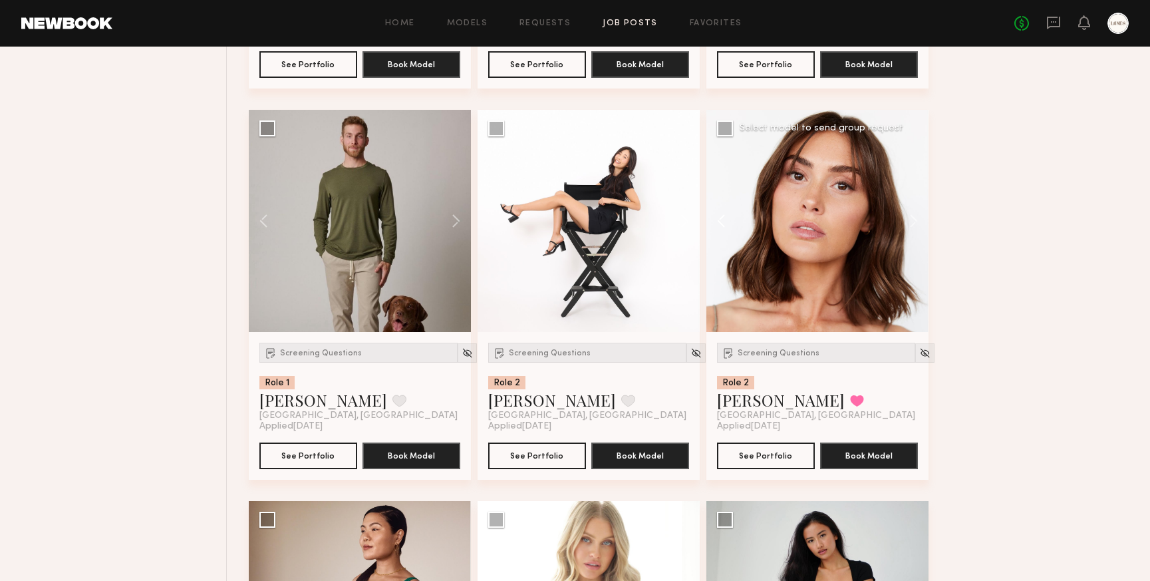
click at [720, 221] on button at bounding box center [728, 221] width 43 height 222
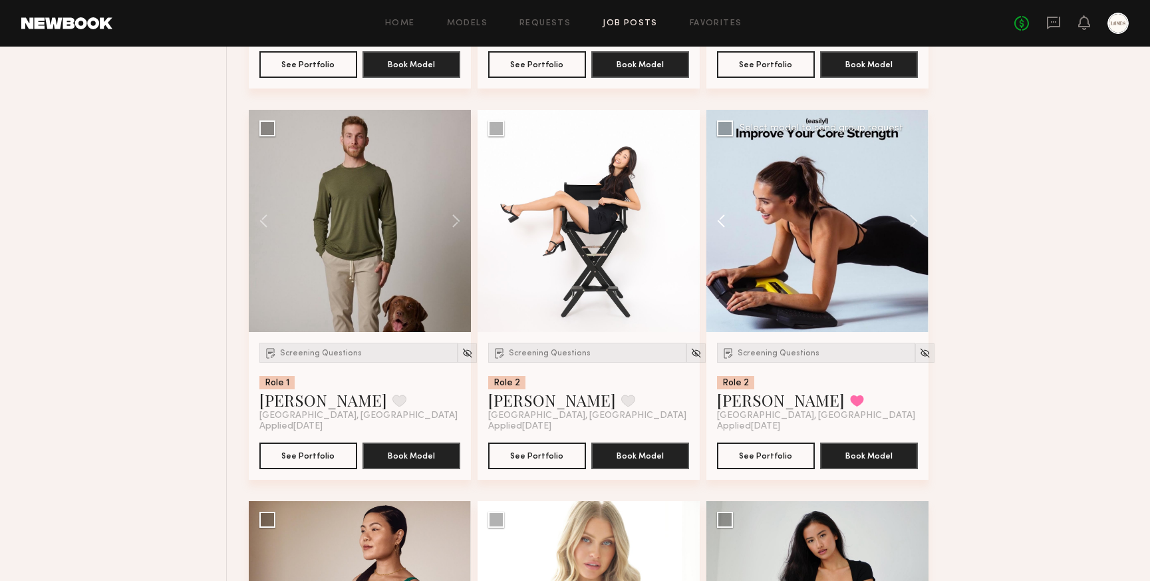
click at [720, 221] on button at bounding box center [728, 221] width 43 height 222
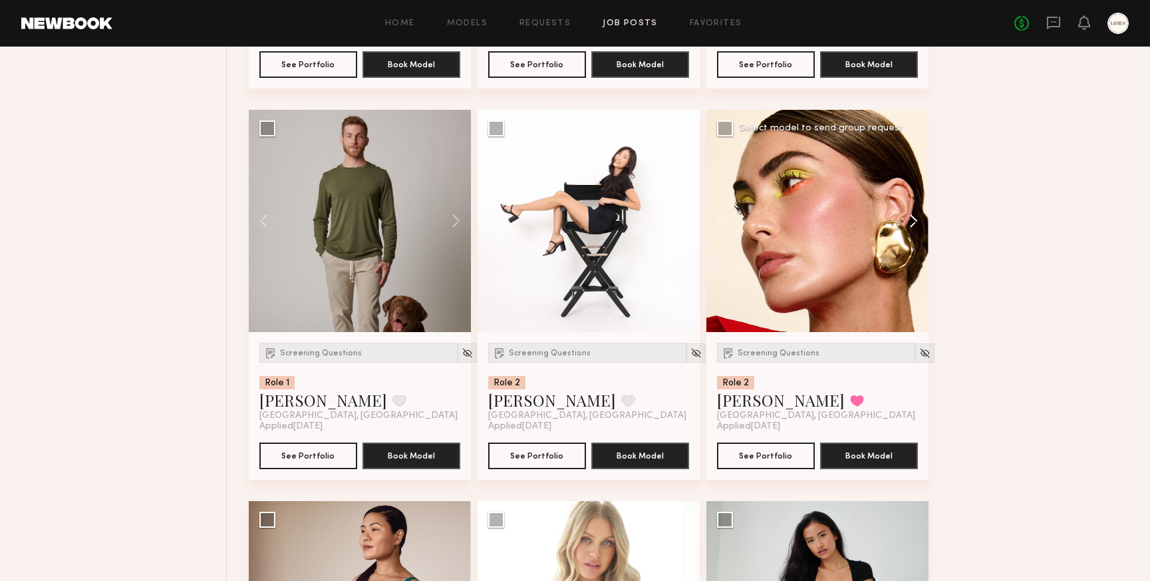
click at [917, 218] on button at bounding box center [907, 221] width 43 height 222
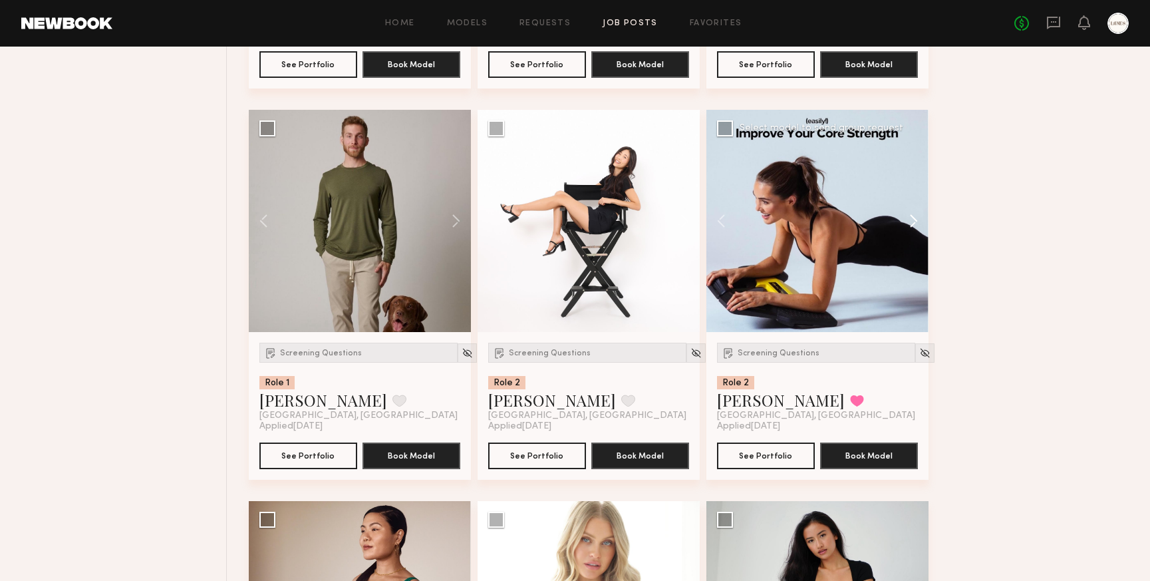
click at [917, 218] on button at bounding box center [907, 221] width 43 height 222
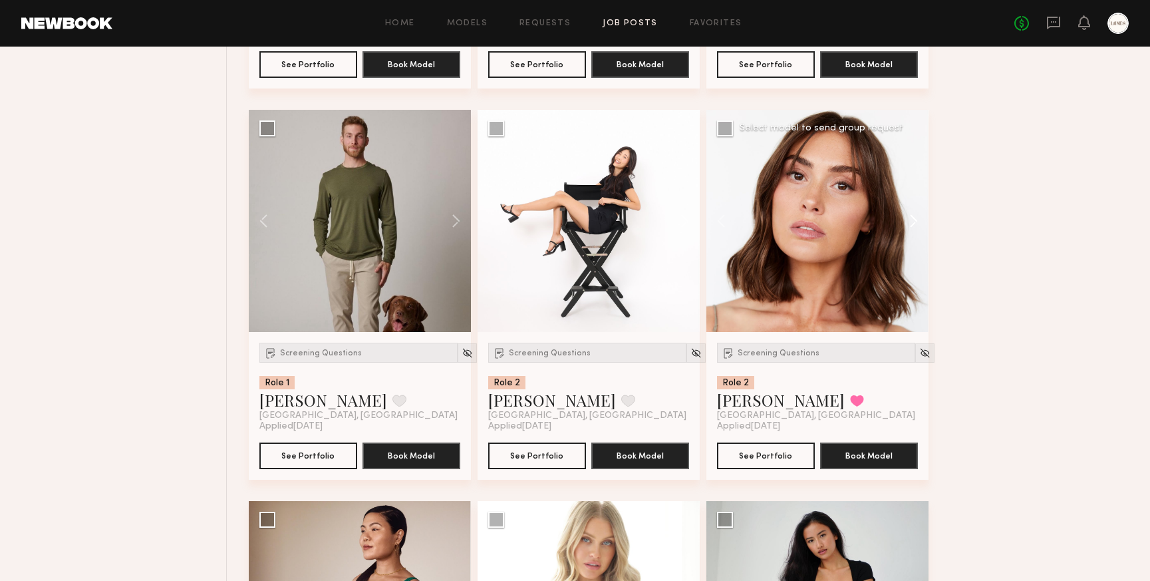
click at [917, 218] on button at bounding box center [907, 221] width 43 height 222
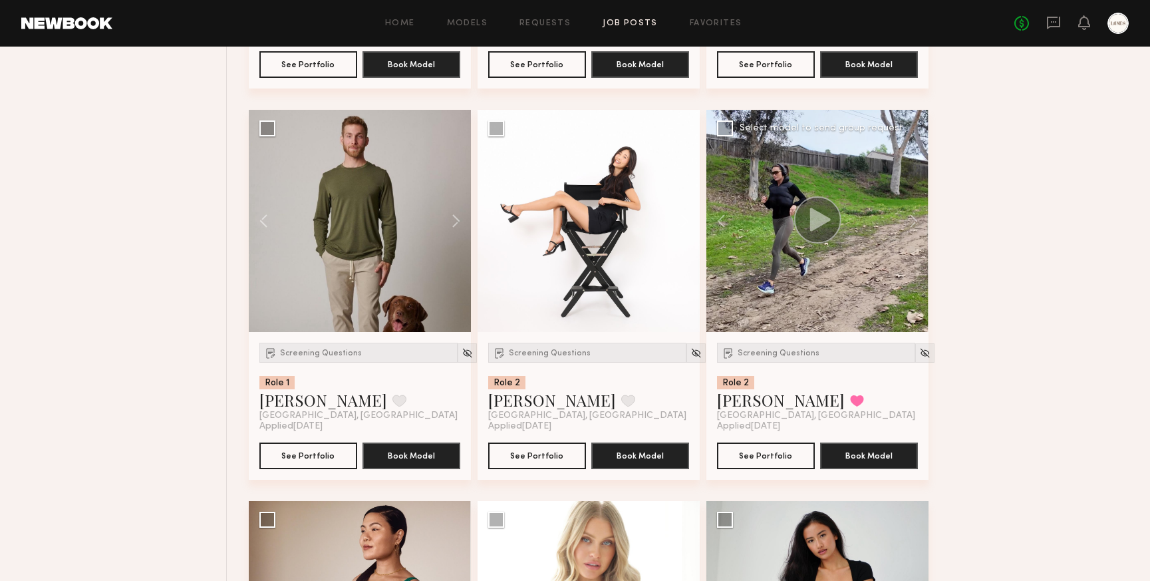
click at [816, 216] on icon at bounding box center [820, 219] width 21 height 23
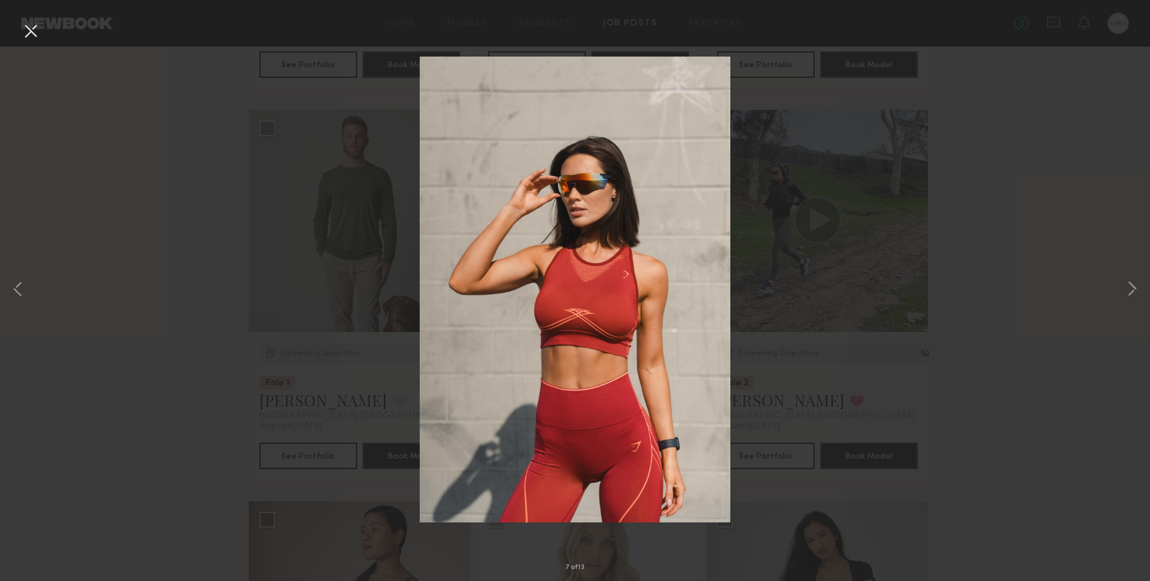
click at [1065, 168] on div "7 of 13" at bounding box center [575, 290] width 1150 height 581
click at [31, 33] on button at bounding box center [30, 32] width 21 height 24
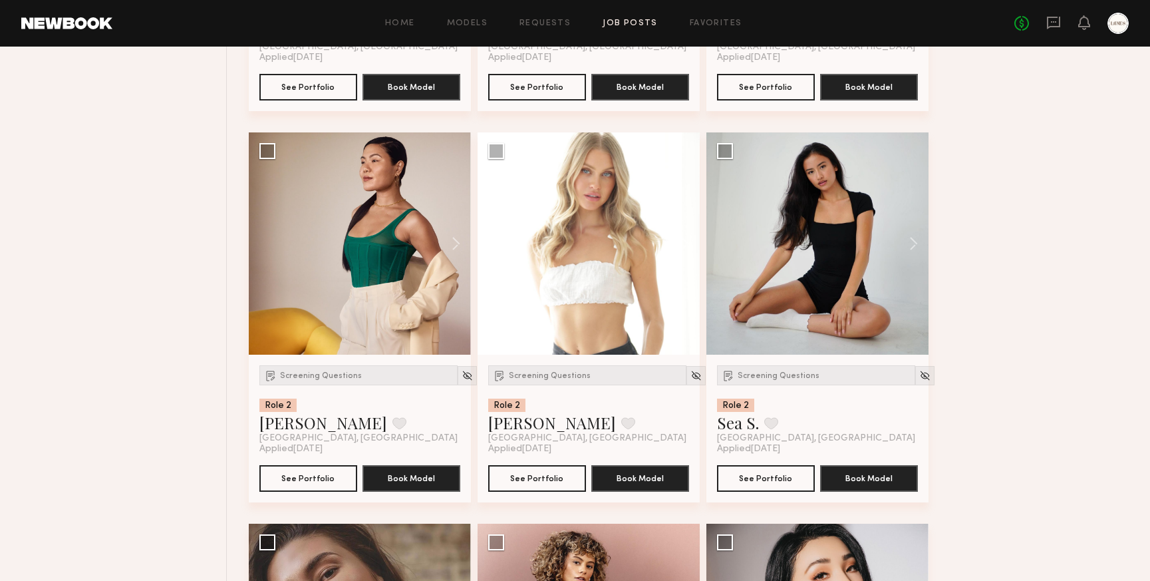
scroll to position [2839, 0]
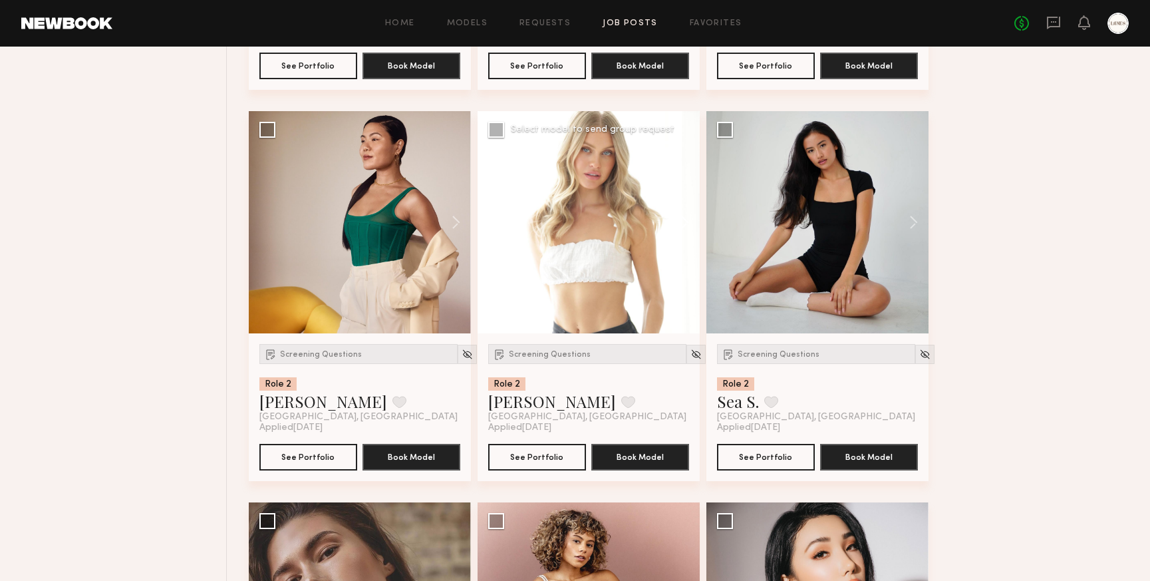
click at [686, 223] on button at bounding box center [678, 222] width 43 height 222
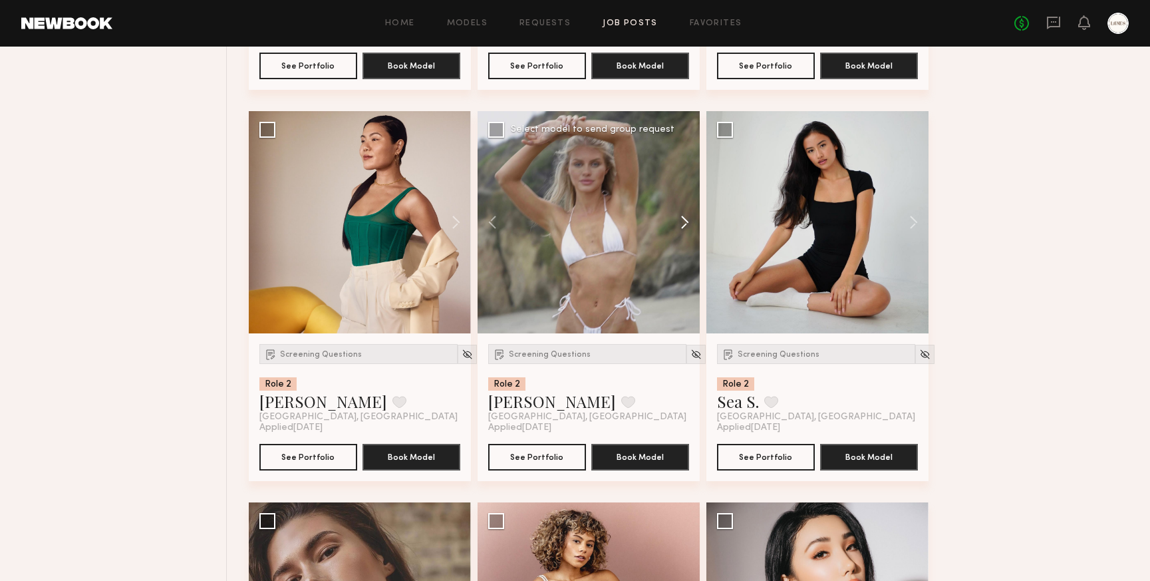
click at [686, 223] on button at bounding box center [678, 222] width 43 height 222
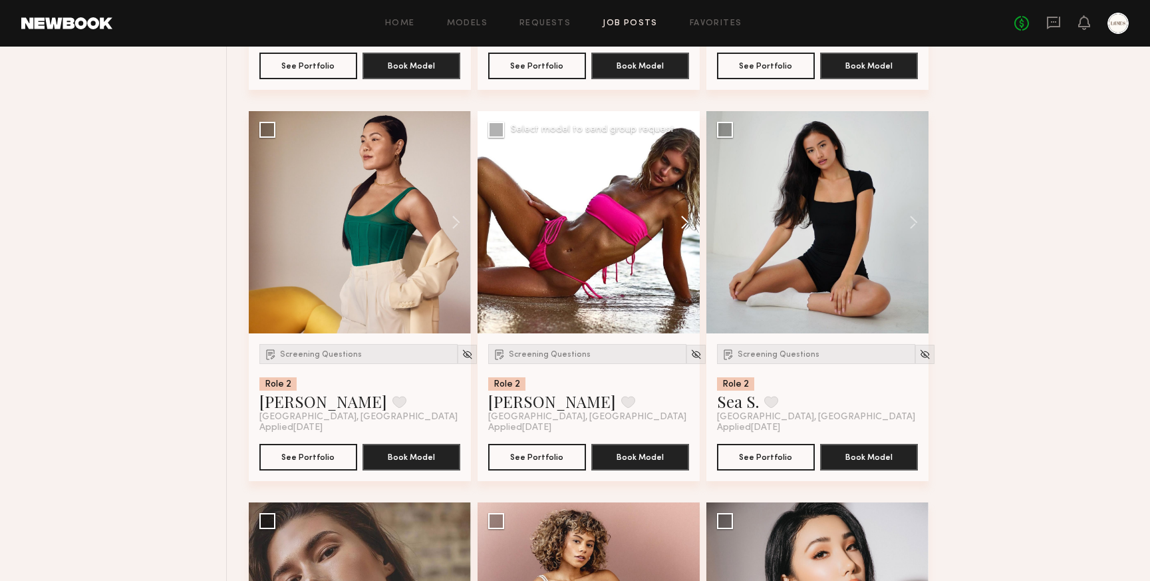
click at [690, 222] on button at bounding box center [678, 222] width 43 height 222
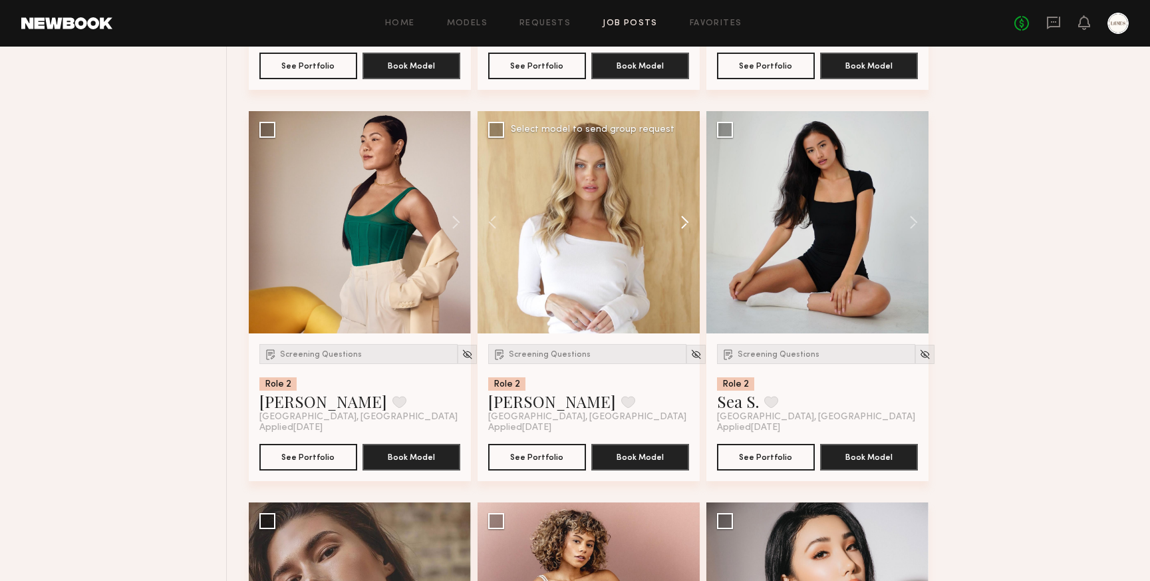
click at [690, 222] on button at bounding box center [678, 222] width 43 height 222
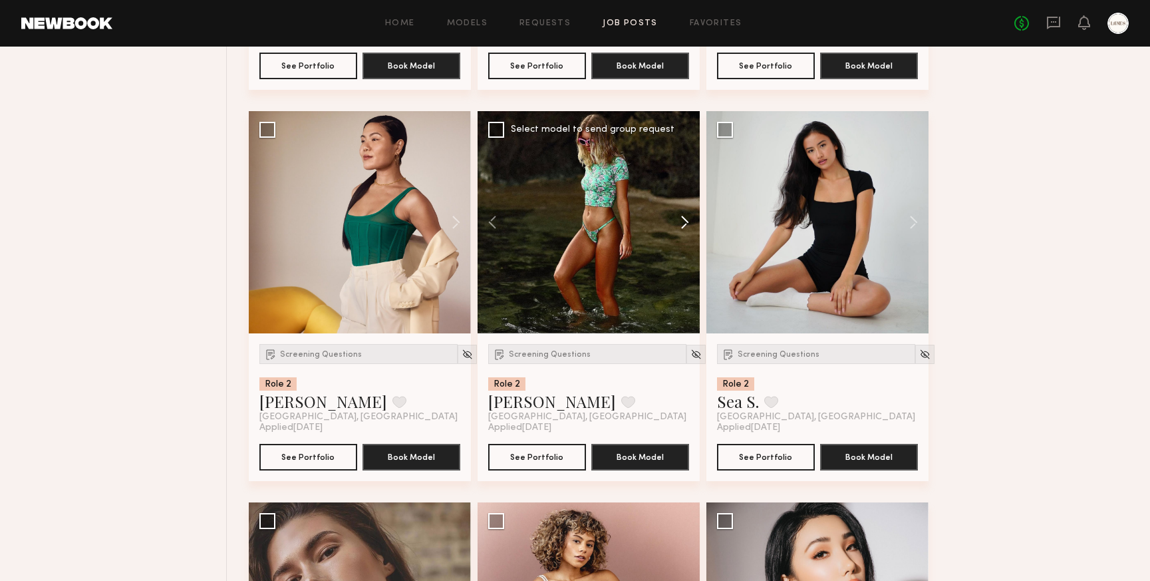
click at [690, 222] on button at bounding box center [678, 222] width 43 height 222
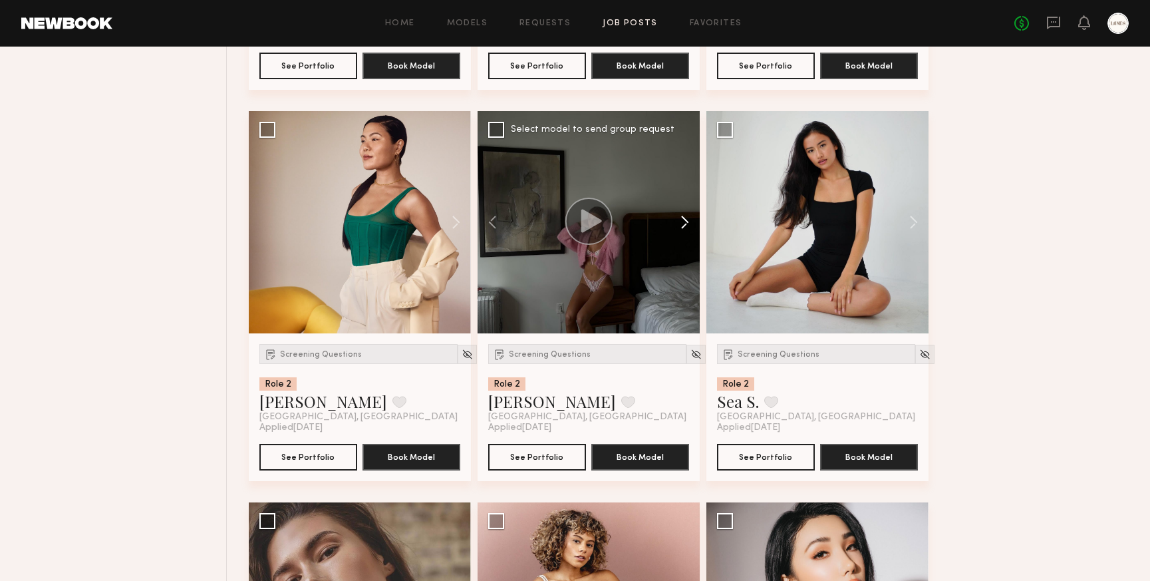
click at [690, 222] on button at bounding box center [678, 222] width 43 height 222
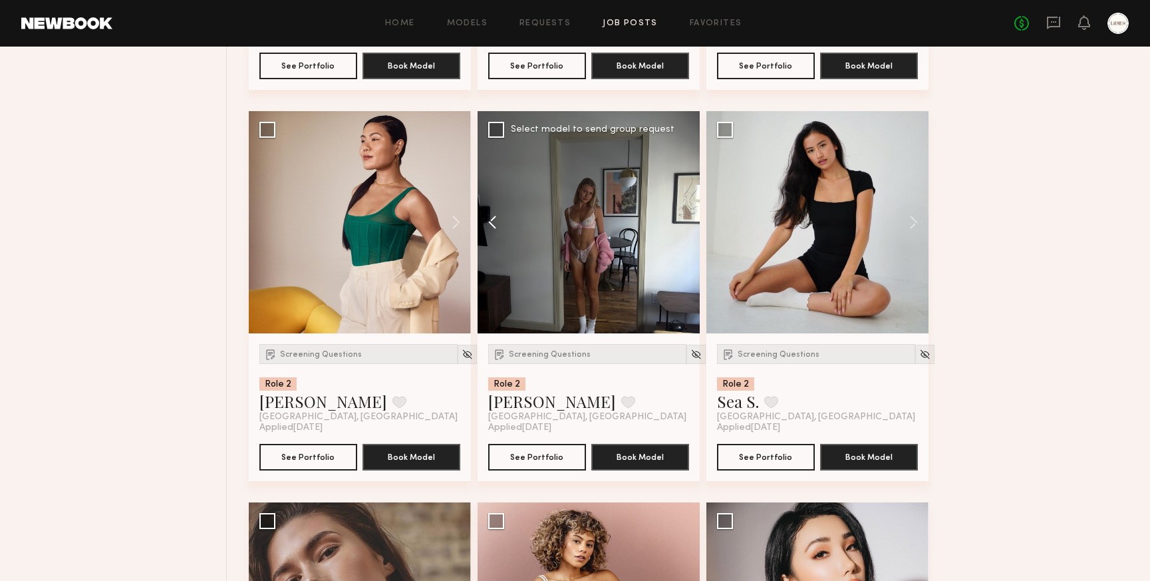
click at [496, 226] on button at bounding box center [499, 222] width 43 height 222
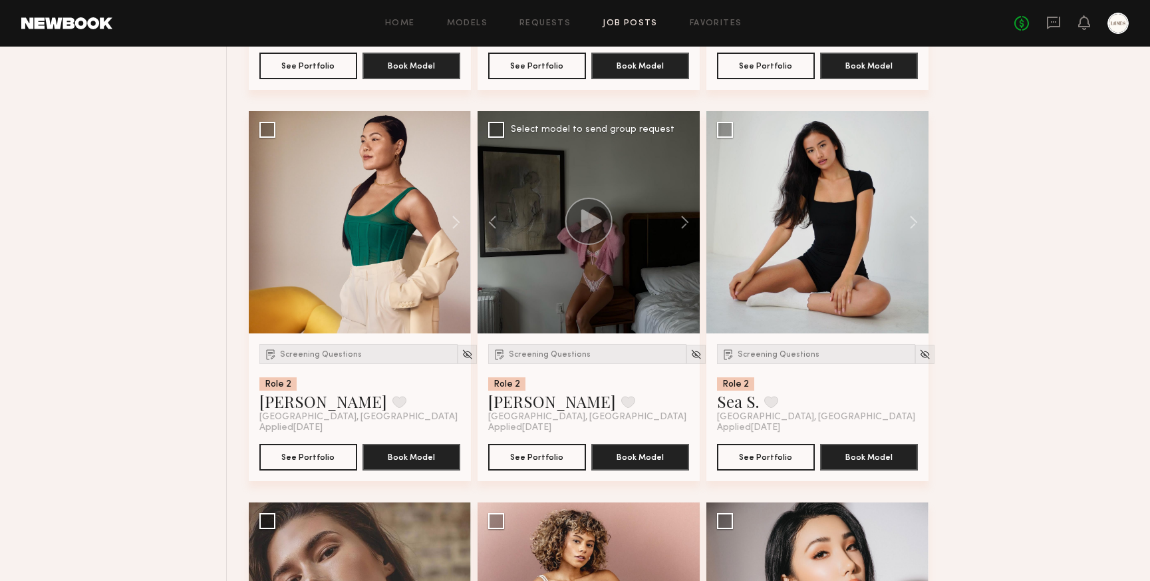
click at [586, 216] on icon at bounding box center [592, 220] width 21 height 23
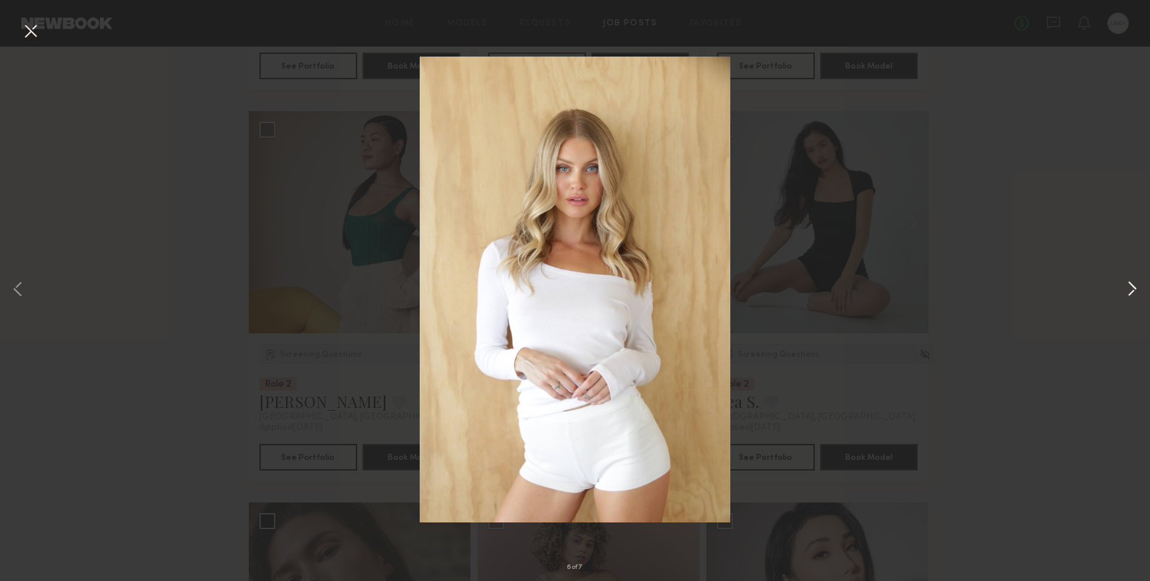
click at [1136, 288] on button at bounding box center [1132, 290] width 16 height 464
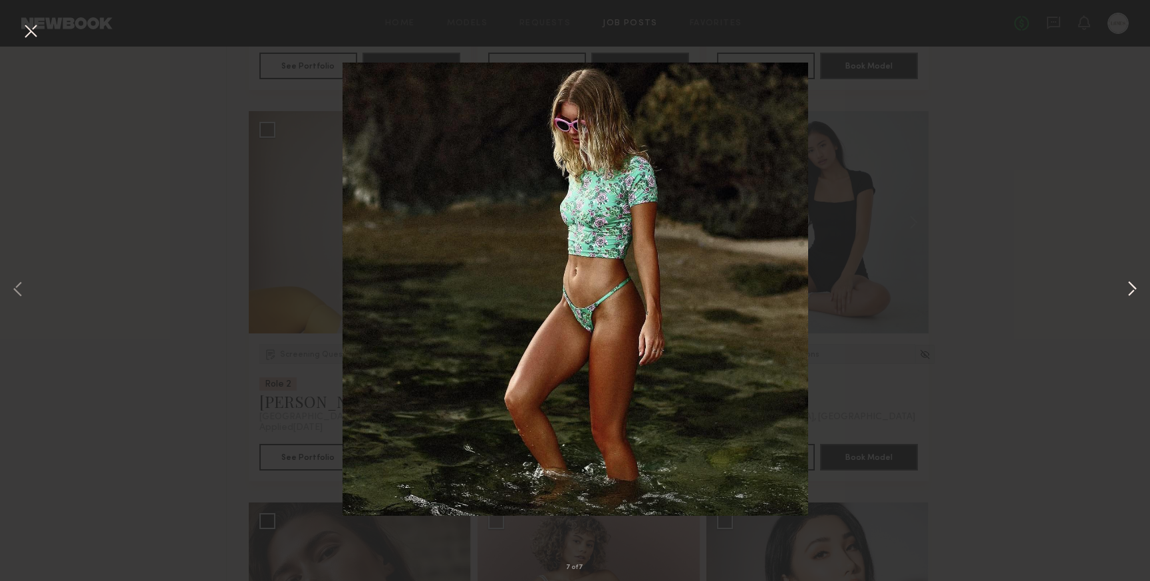
click at [1136, 288] on button at bounding box center [1132, 290] width 16 height 464
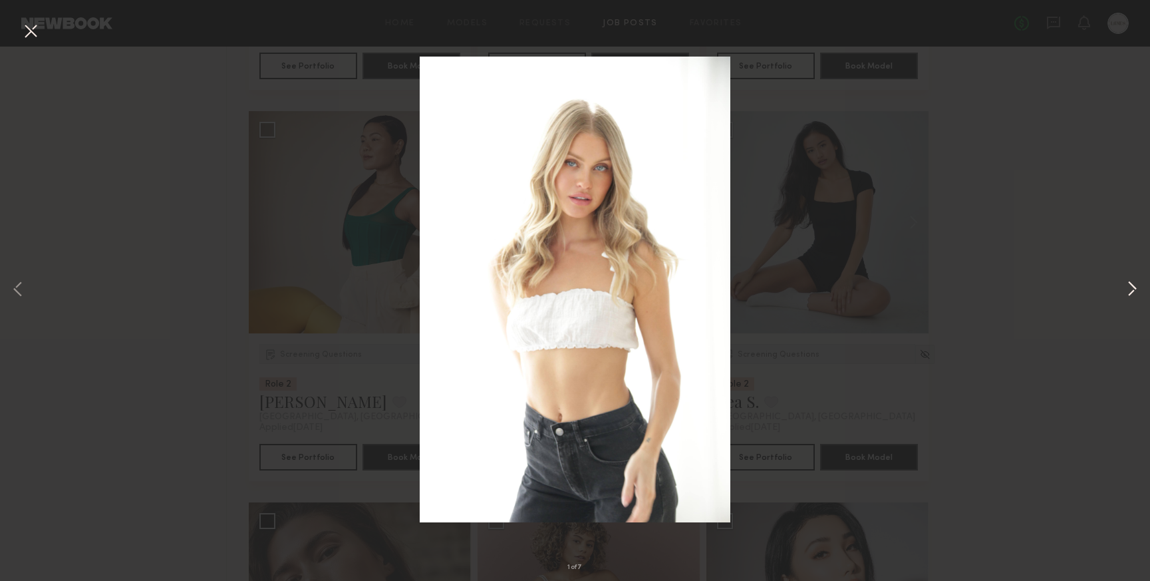
click at [1136, 288] on button at bounding box center [1132, 290] width 16 height 464
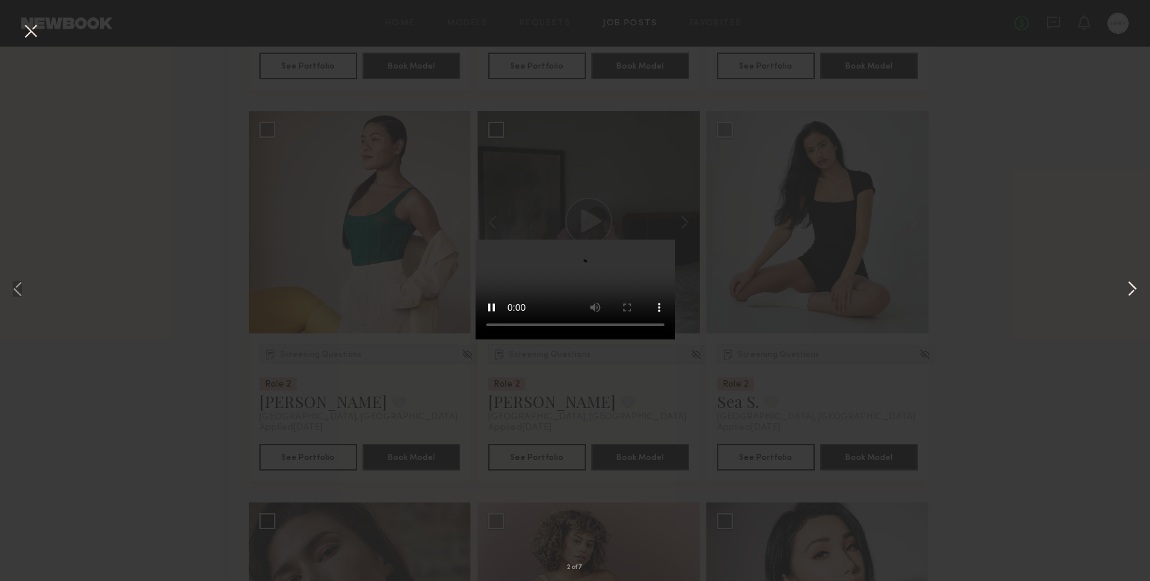
click at [1136, 288] on button at bounding box center [1132, 290] width 16 height 464
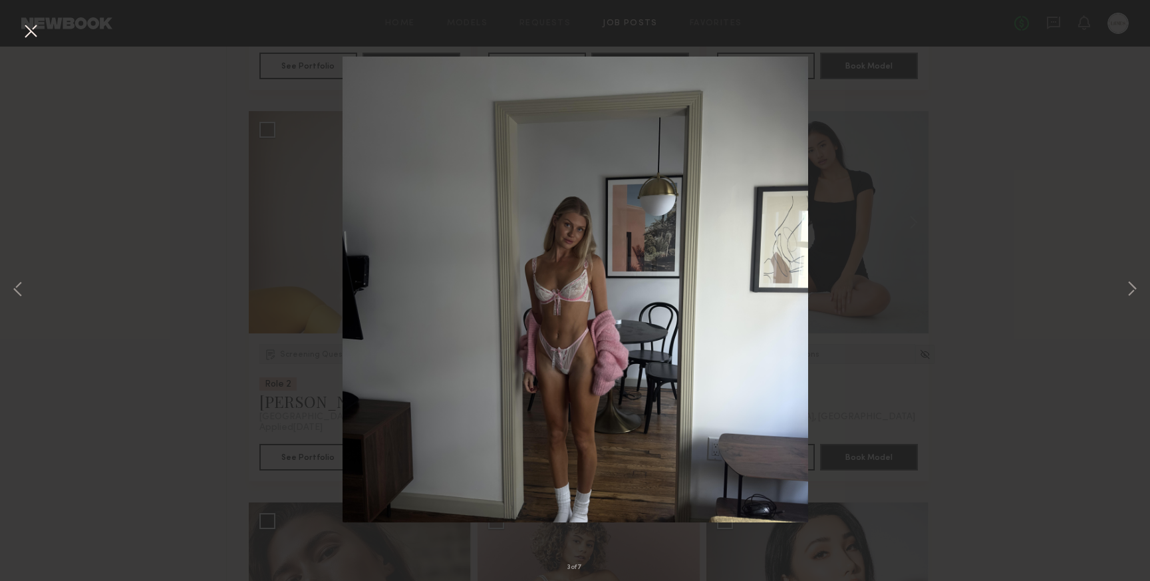
click at [952, 215] on div "3 of 7" at bounding box center [575, 290] width 1150 height 581
click at [35, 31] on button at bounding box center [30, 32] width 21 height 24
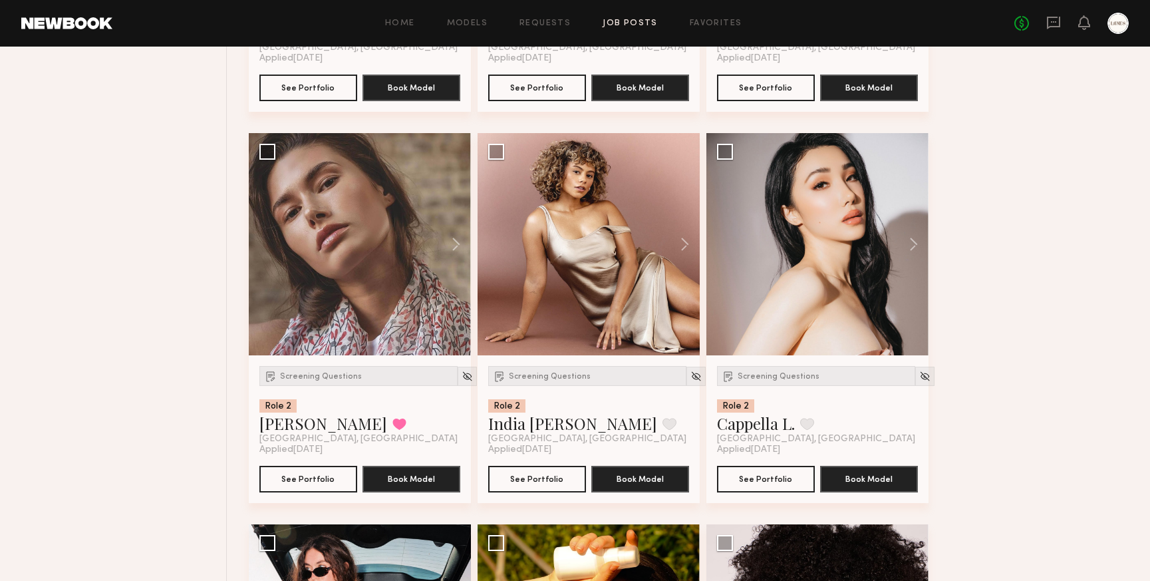
scroll to position [3213, 0]
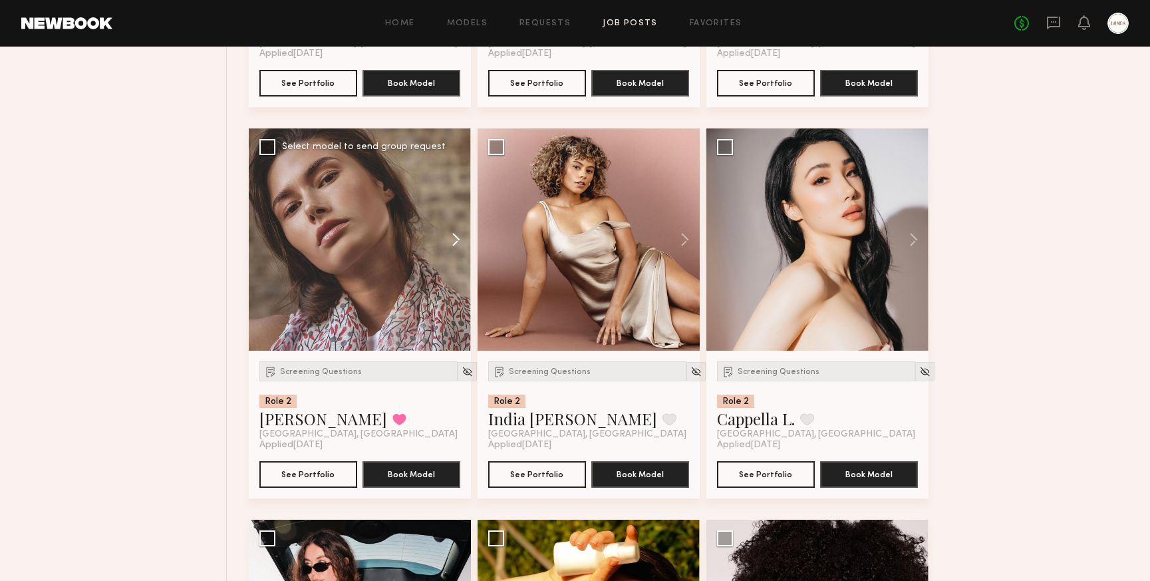
click at [456, 243] on button at bounding box center [449, 239] width 43 height 222
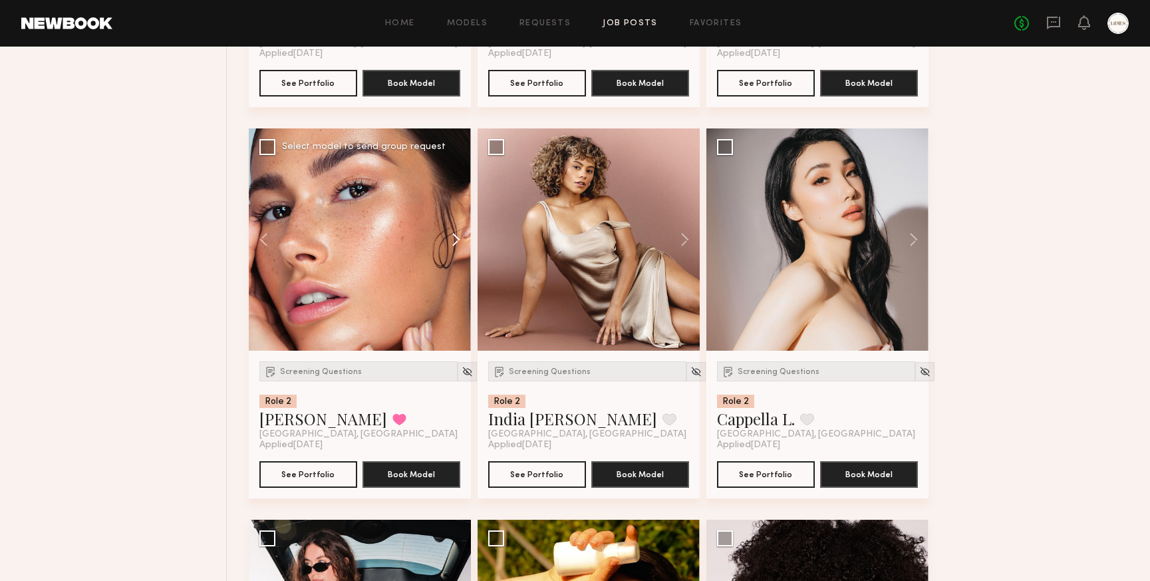
click at [456, 243] on button at bounding box center [449, 239] width 43 height 222
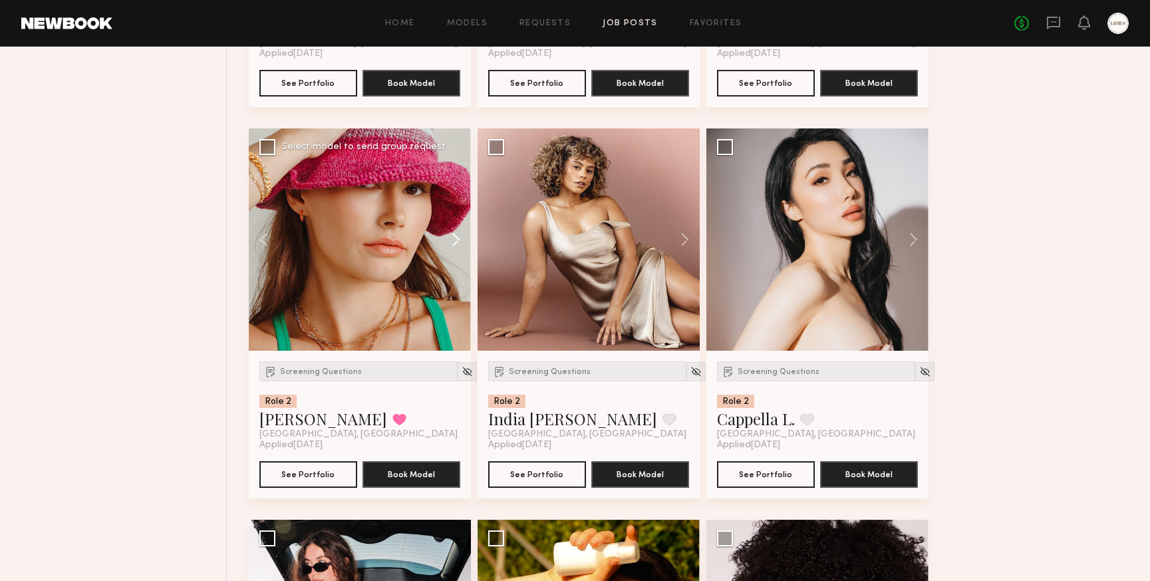
click at [456, 243] on button at bounding box center [449, 239] width 43 height 222
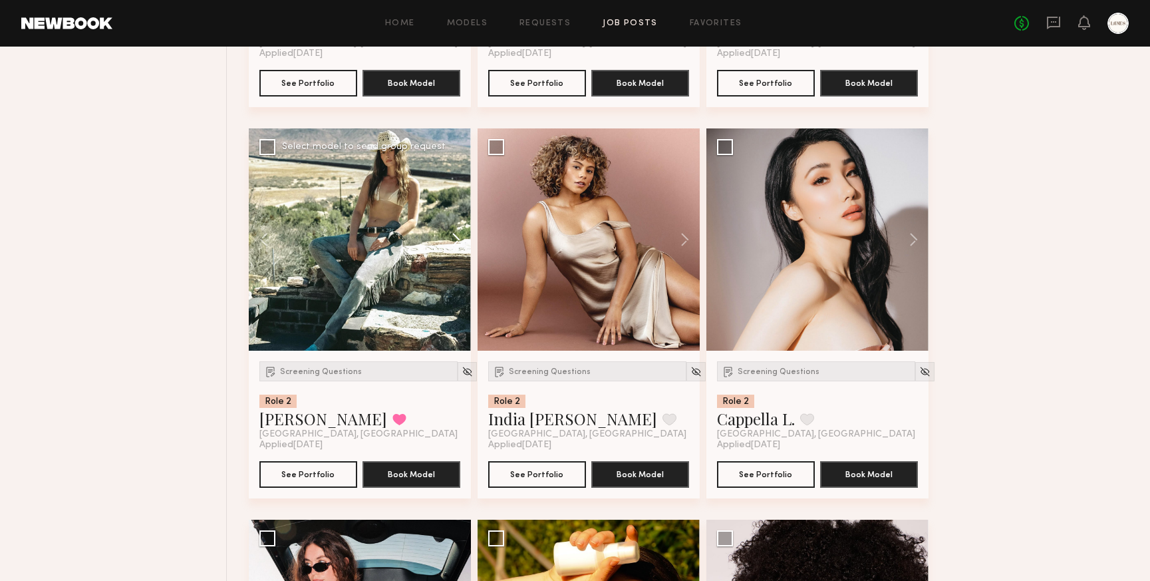
click at [456, 243] on button at bounding box center [449, 239] width 43 height 222
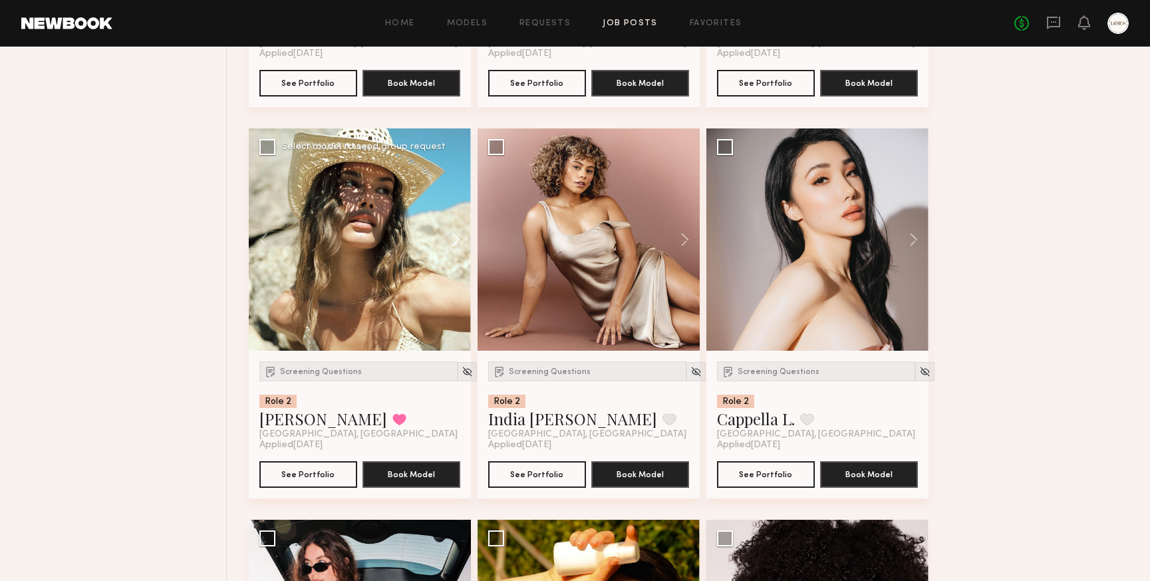
click at [456, 243] on button at bounding box center [449, 239] width 43 height 222
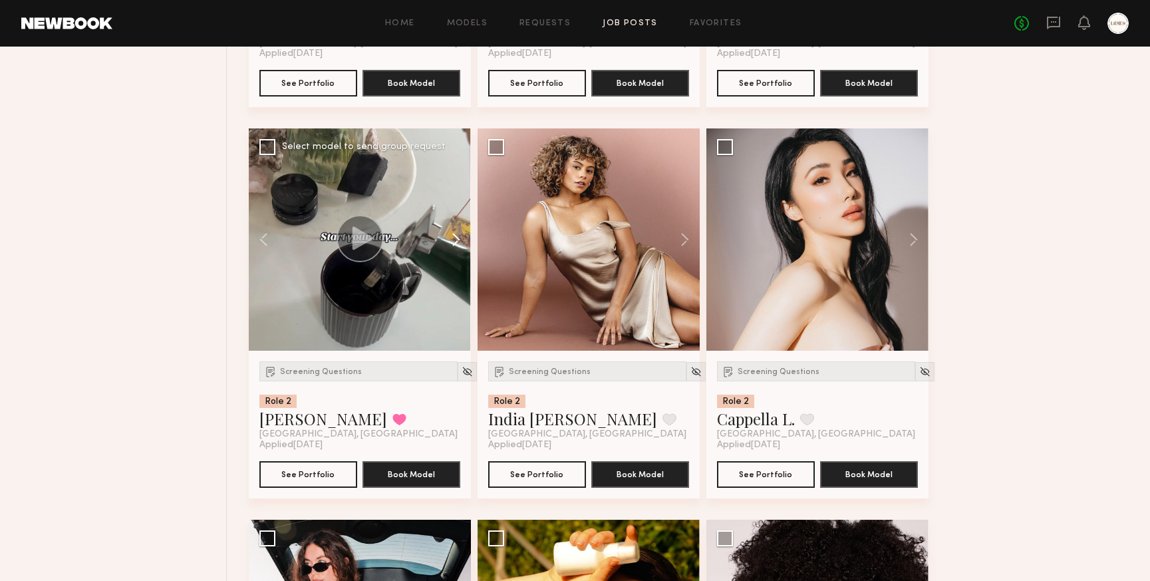
click at [456, 243] on button at bounding box center [449, 239] width 43 height 222
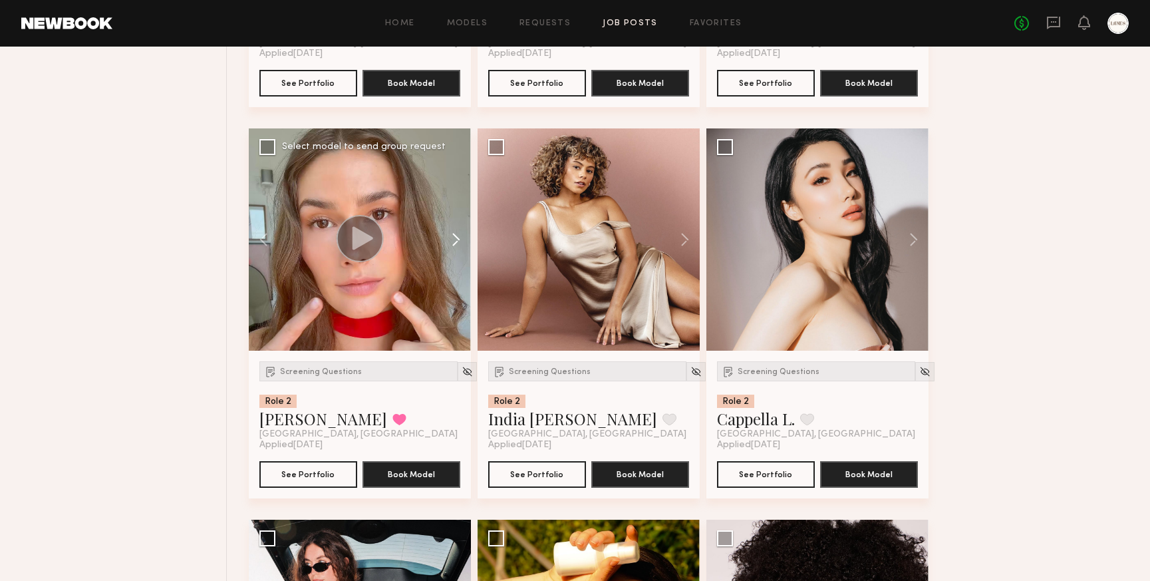
click at [456, 243] on button at bounding box center [449, 239] width 43 height 222
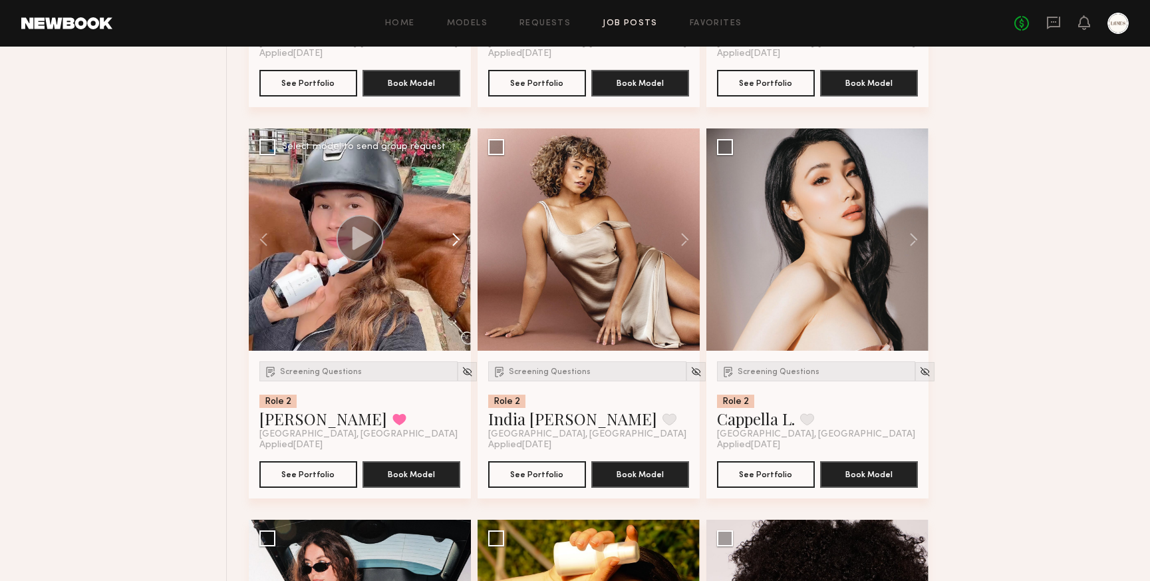
click at [456, 243] on button at bounding box center [449, 239] width 43 height 222
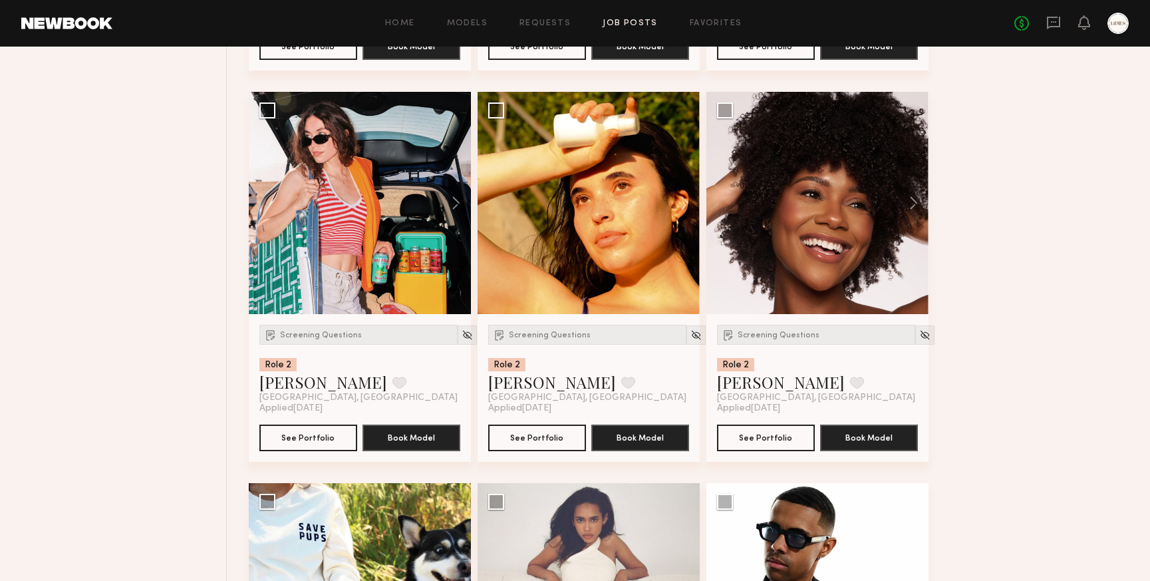
scroll to position [3650, 0]
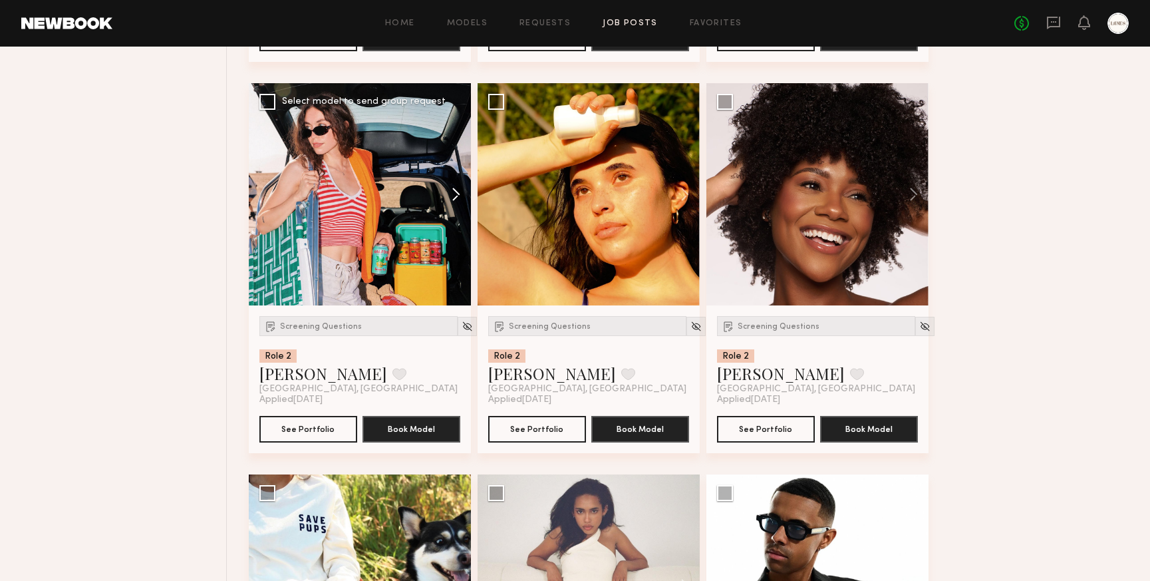
click at [455, 200] on button at bounding box center [449, 194] width 43 height 222
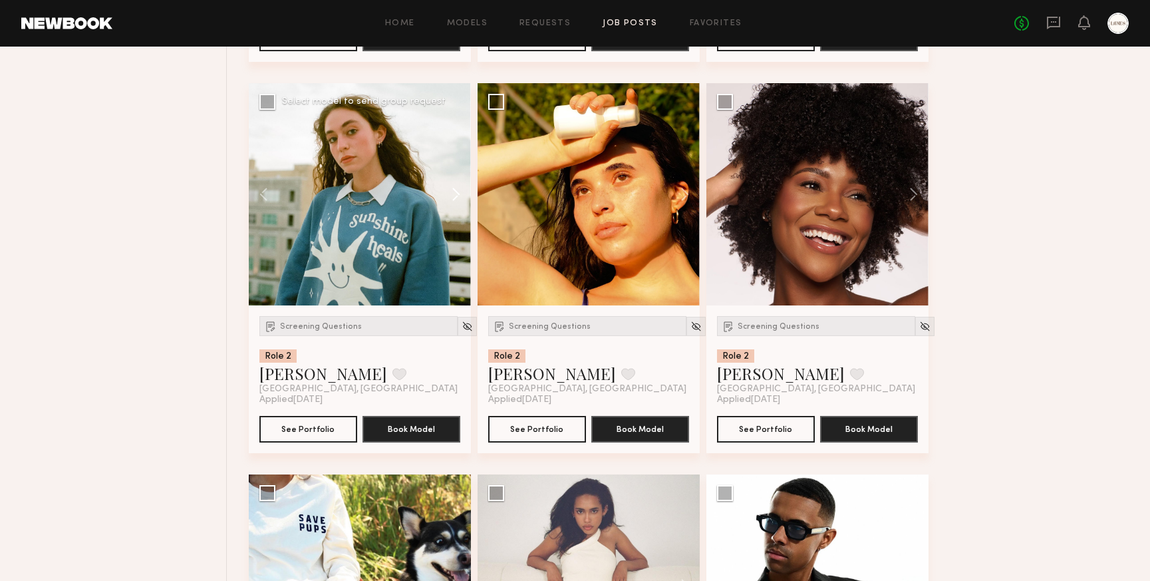
click at [455, 200] on button at bounding box center [449, 194] width 43 height 222
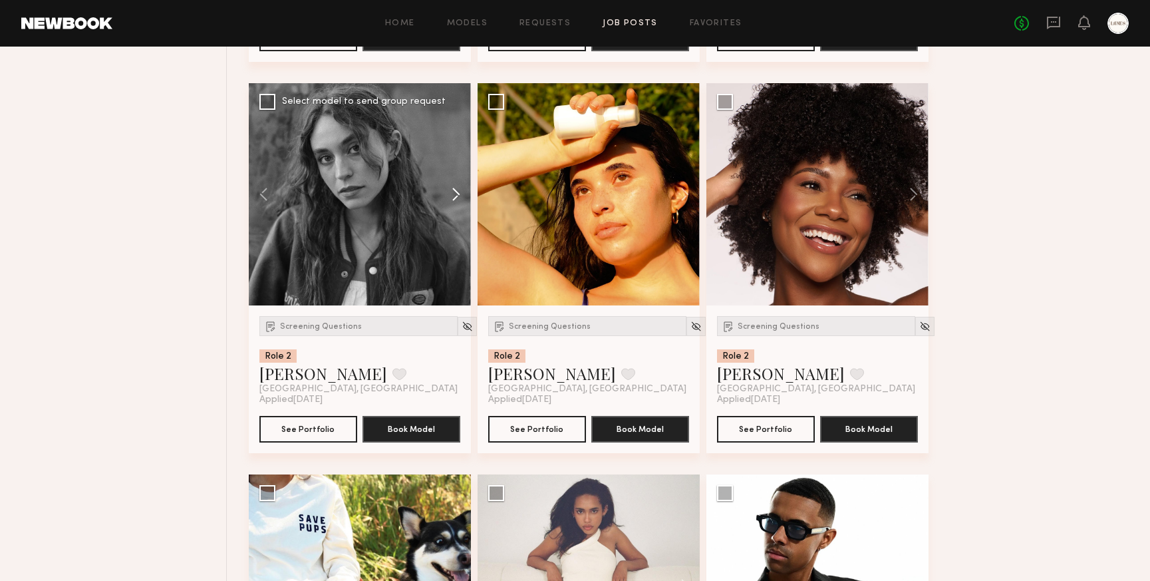
click at [455, 200] on button at bounding box center [449, 194] width 43 height 222
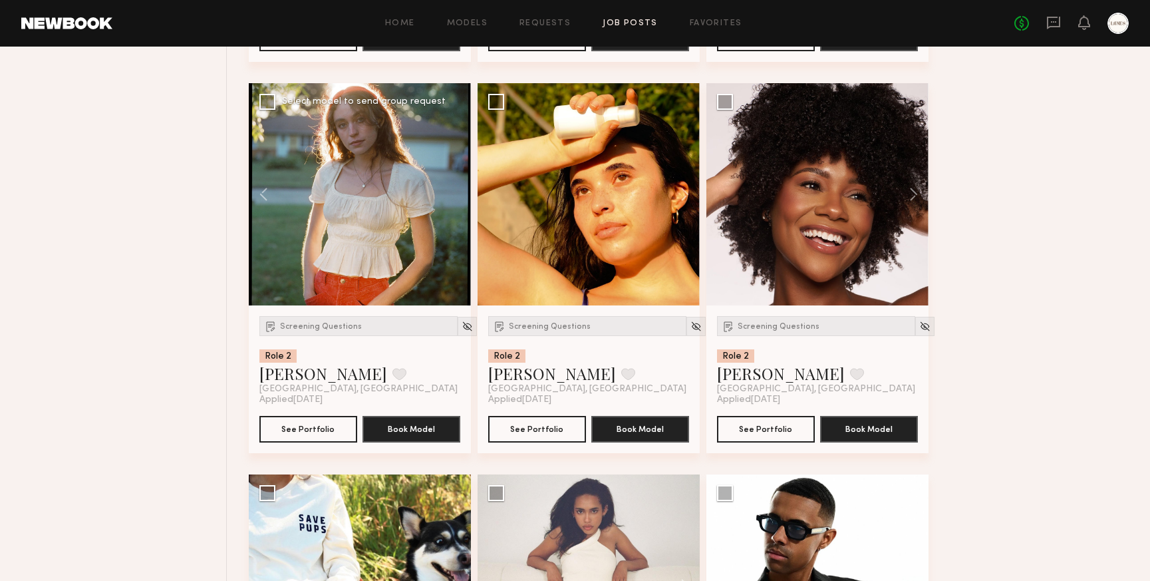
click at [455, 200] on div at bounding box center [360, 194] width 222 height 222
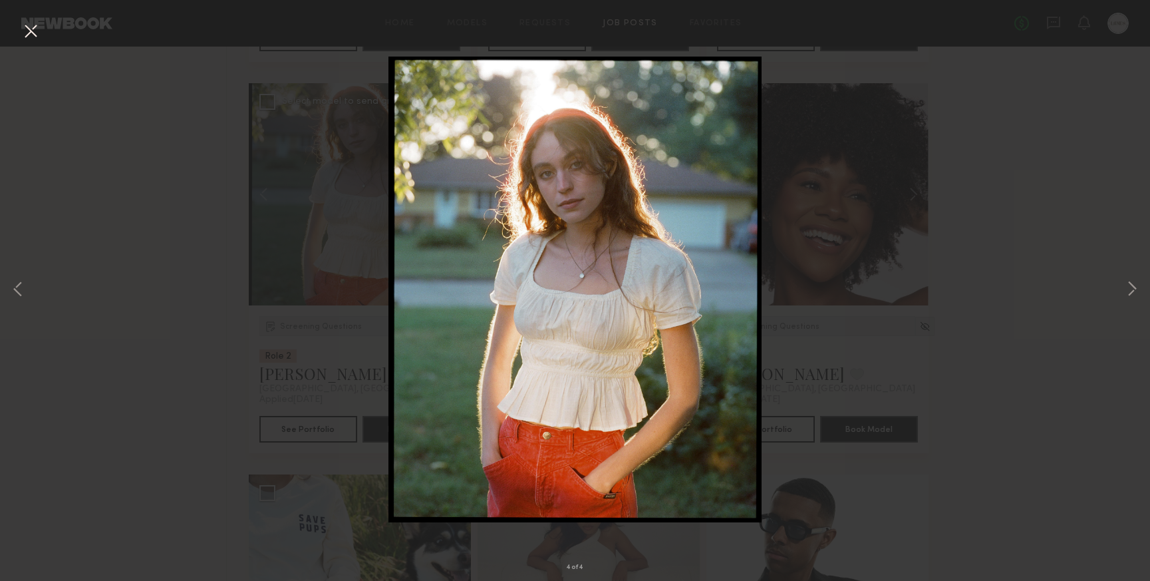
click at [27, 32] on button at bounding box center [30, 32] width 21 height 24
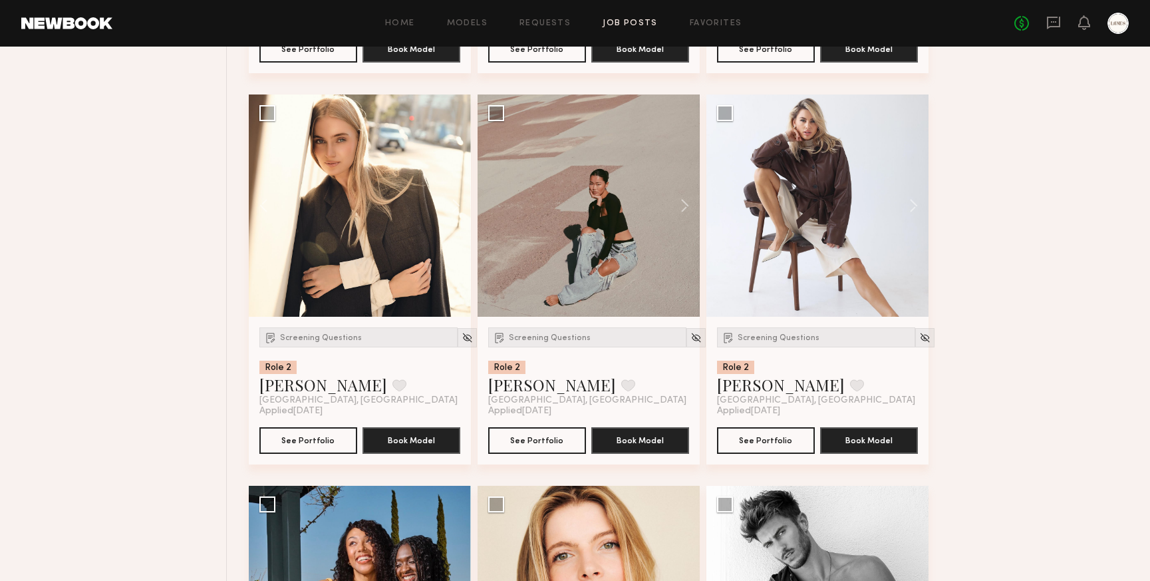
scroll to position [1287, 0]
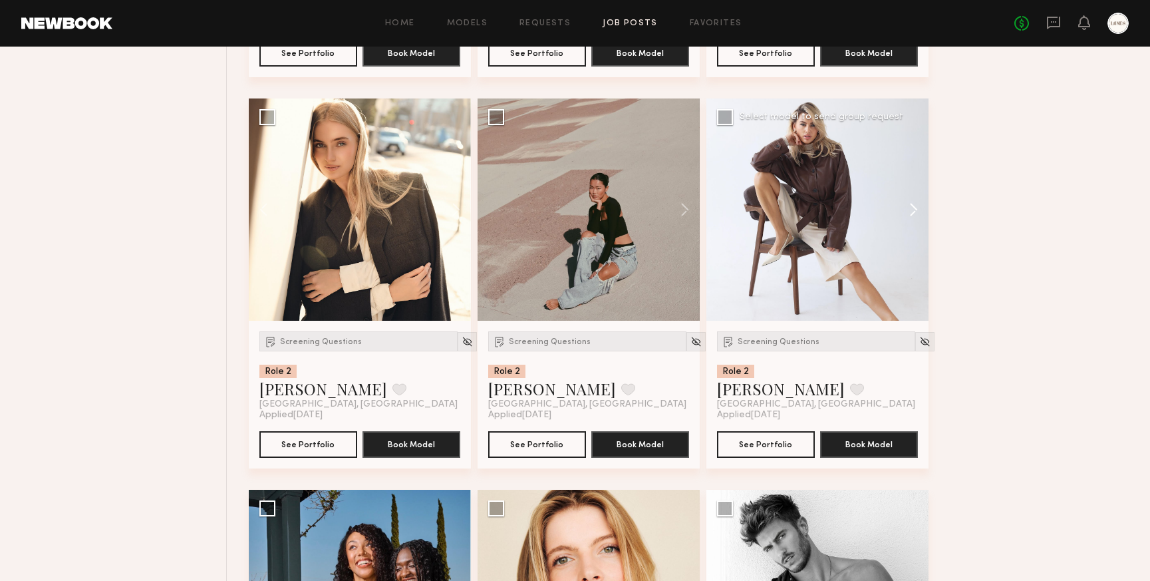
click at [917, 214] on button at bounding box center [907, 209] width 43 height 222
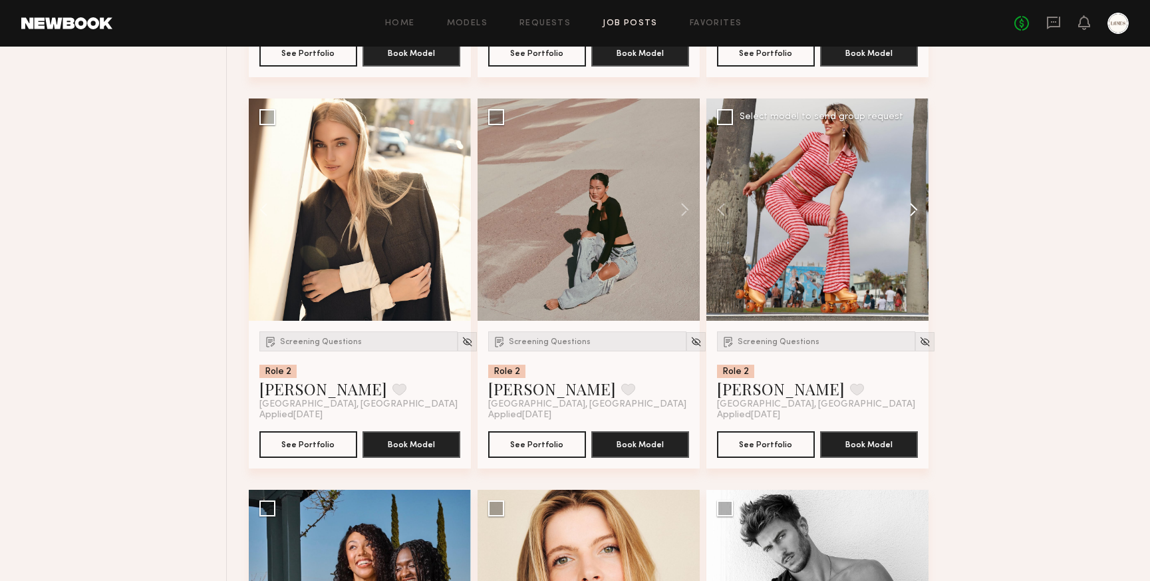
click at [917, 214] on button at bounding box center [907, 209] width 43 height 222
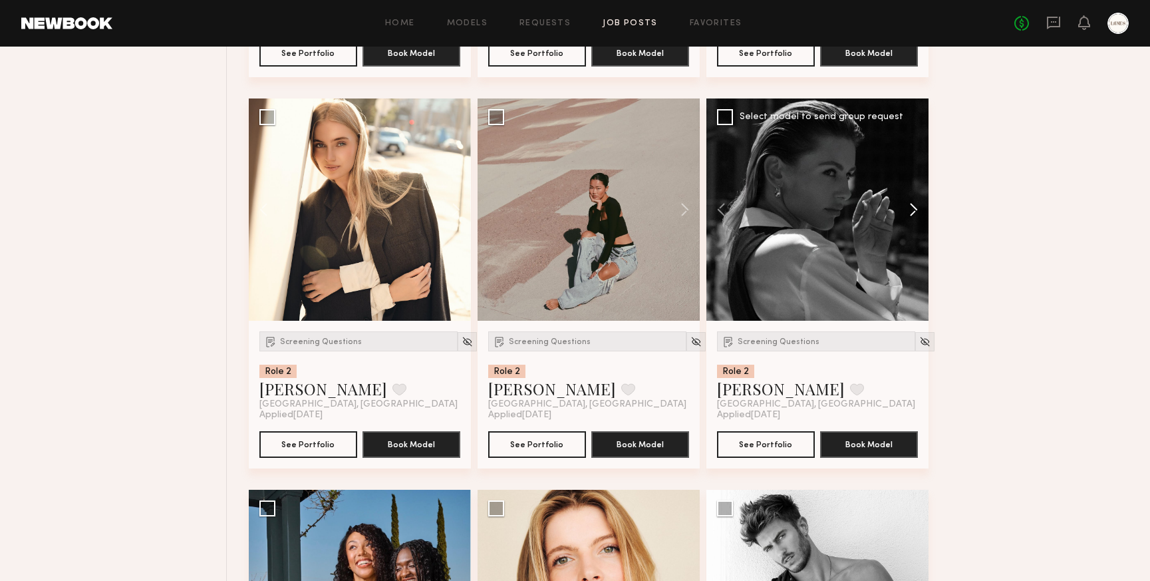
click at [917, 214] on button at bounding box center [907, 209] width 43 height 222
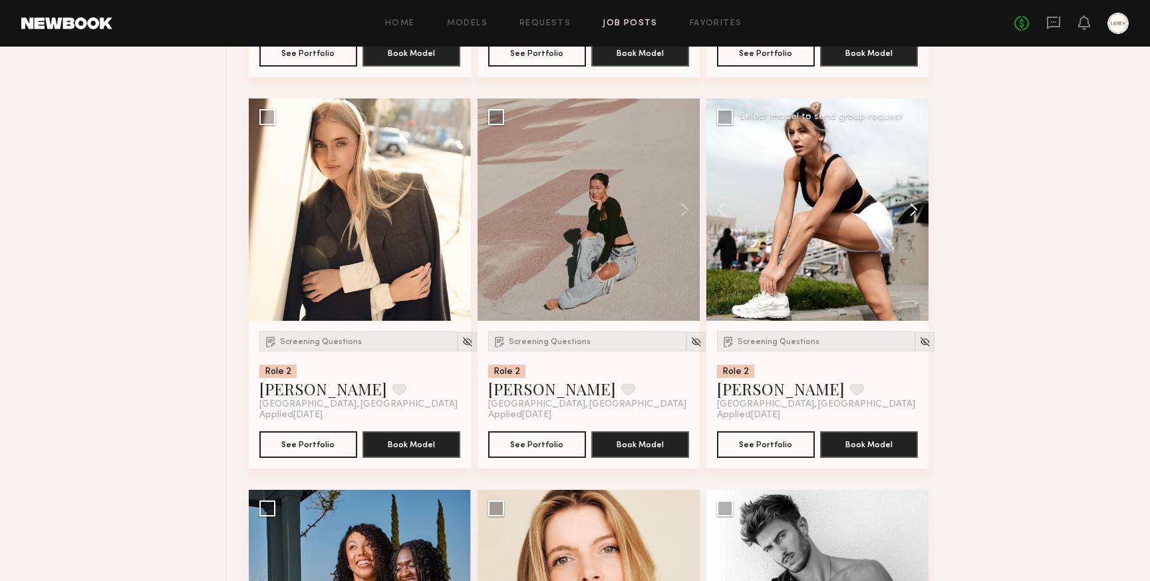
click at [917, 214] on button at bounding box center [907, 209] width 43 height 222
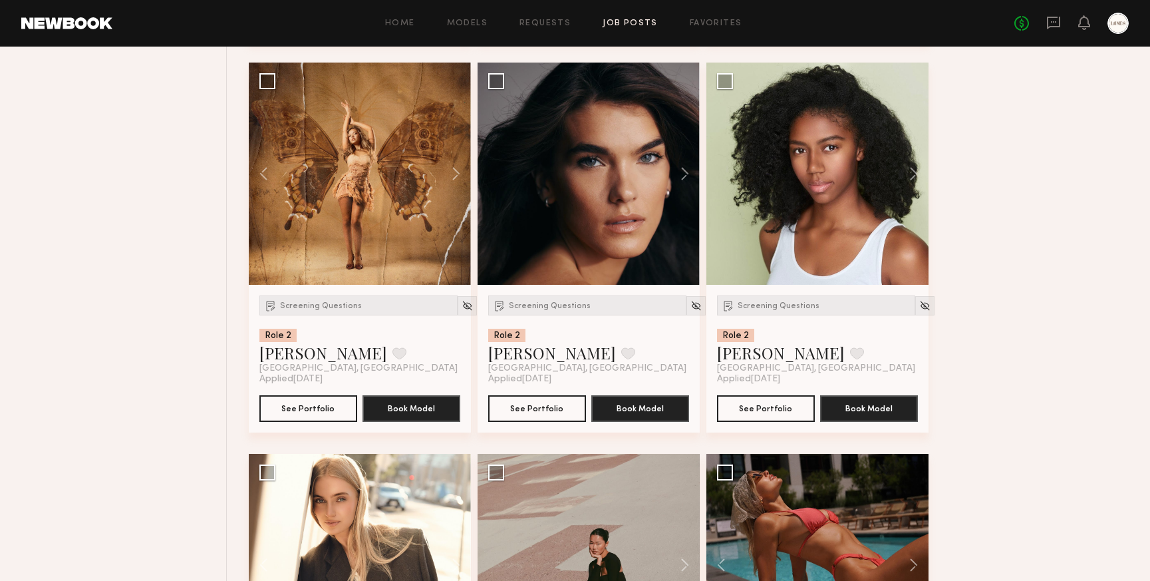
scroll to position [900, 0]
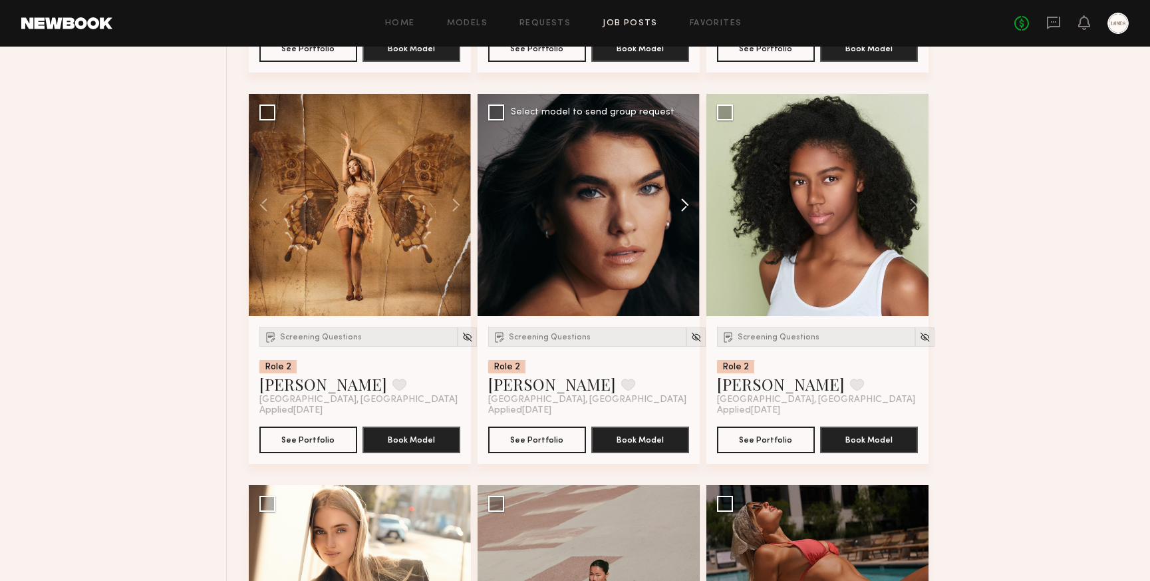
click at [685, 200] on button at bounding box center [678, 205] width 43 height 222
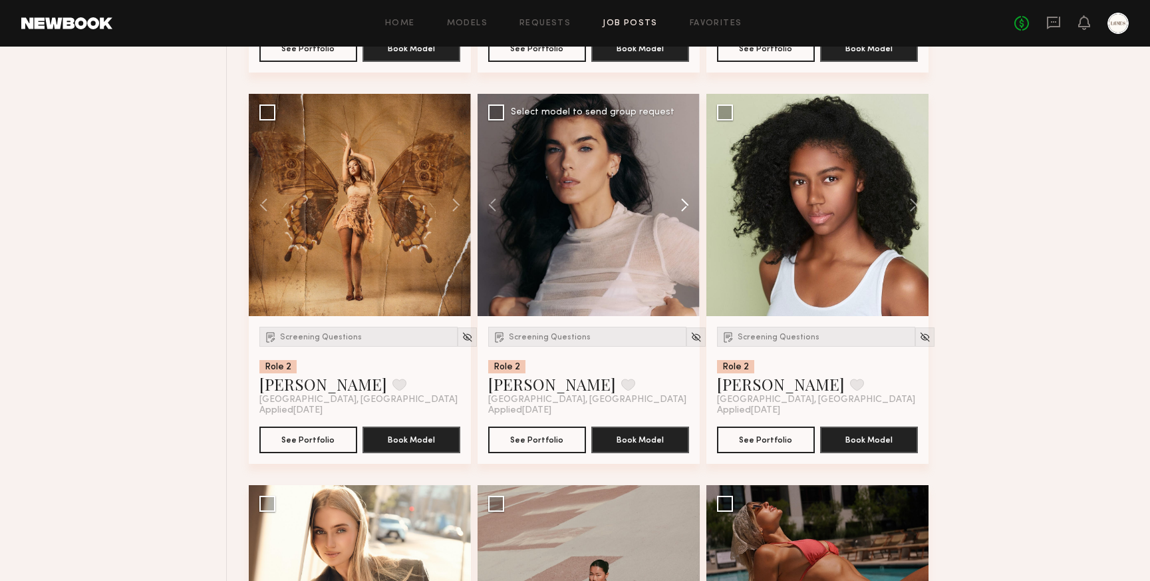
click at [685, 200] on button at bounding box center [678, 205] width 43 height 222
click at [685, 208] on button at bounding box center [678, 205] width 43 height 222
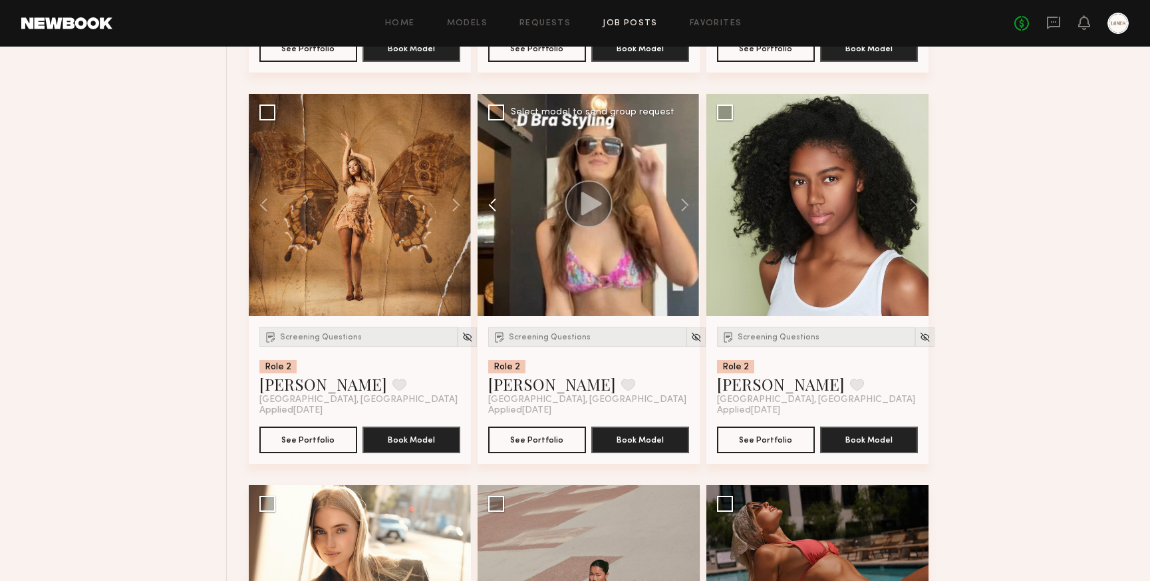
click at [490, 204] on button at bounding box center [499, 205] width 43 height 222
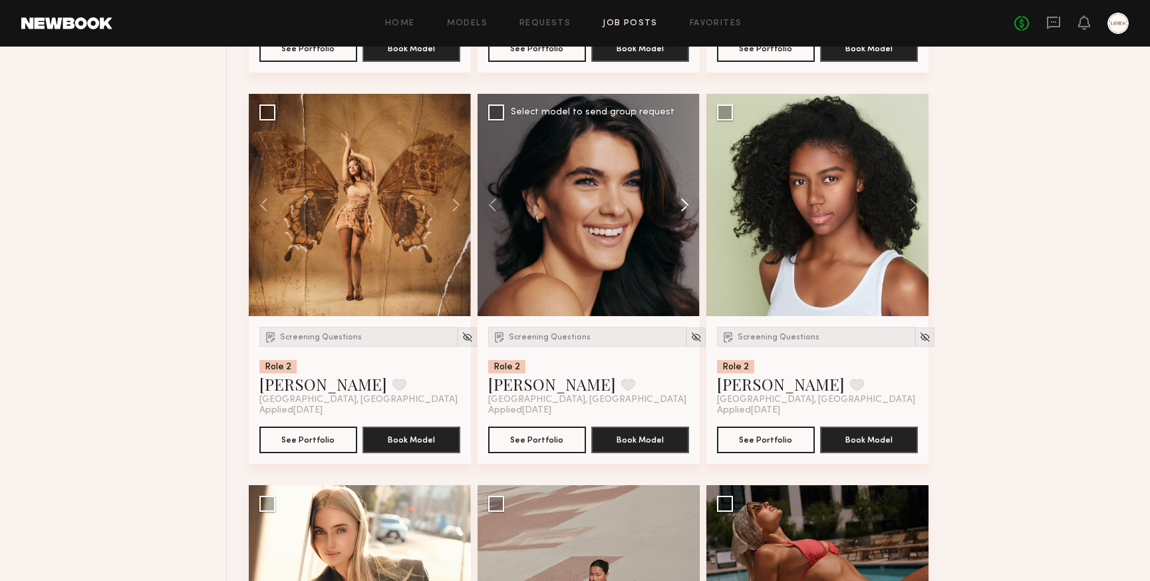
click at [685, 201] on button at bounding box center [678, 205] width 43 height 222
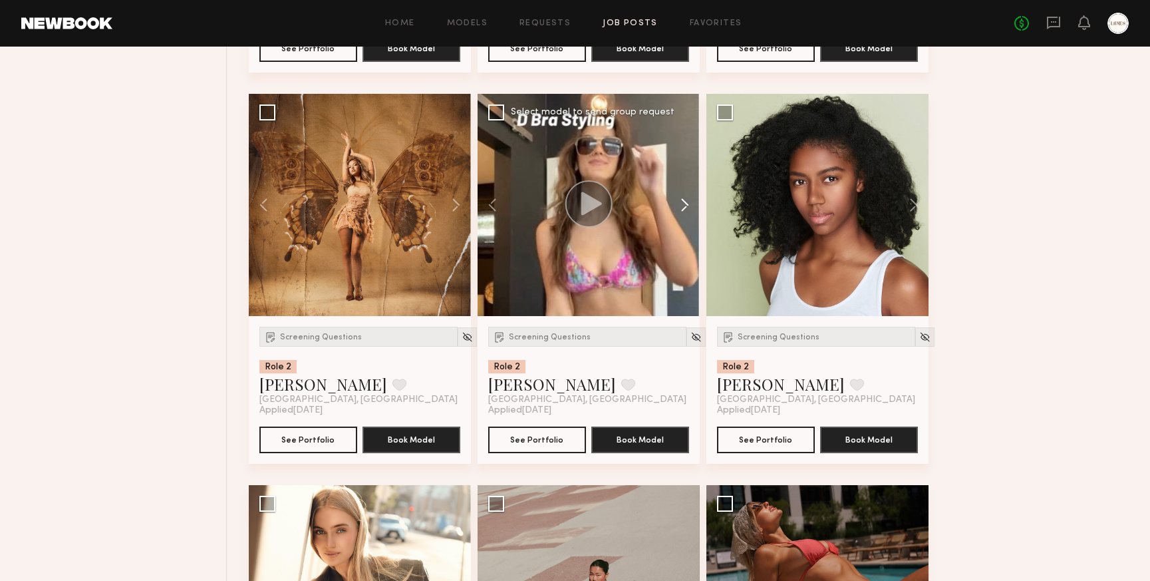
click at [685, 201] on button at bounding box center [678, 205] width 43 height 222
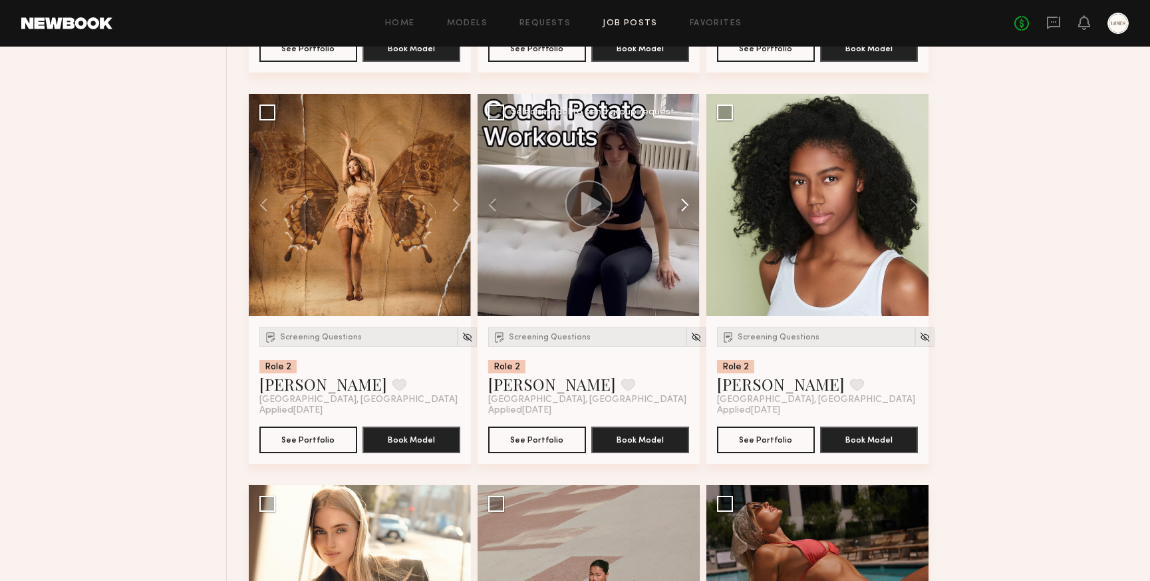
click at [685, 201] on button at bounding box center [678, 205] width 43 height 222
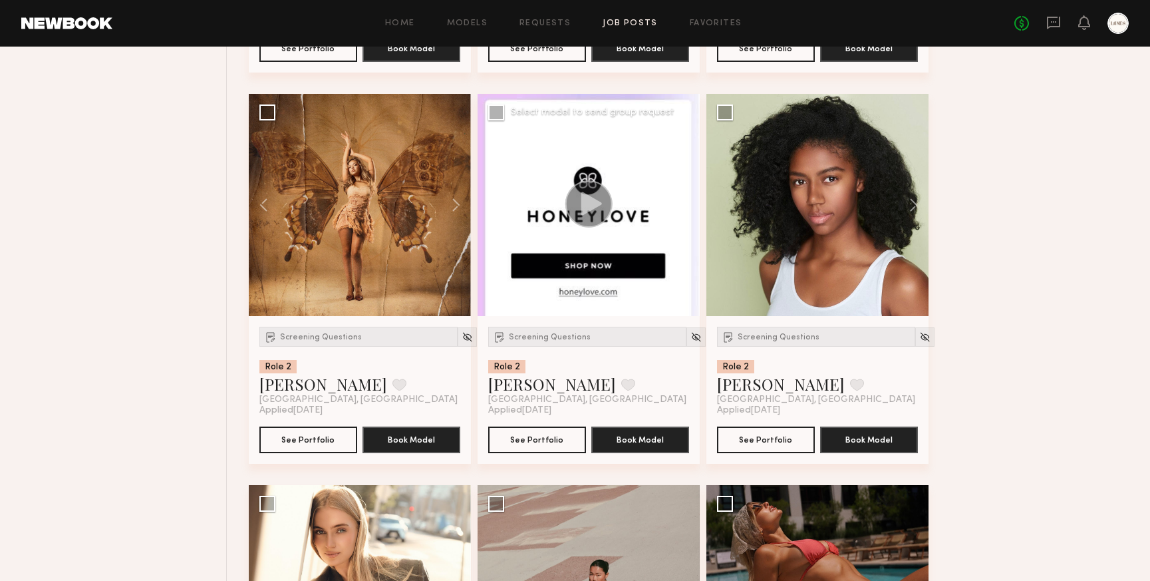
click at [685, 201] on button at bounding box center [678, 205] width 43 height 222
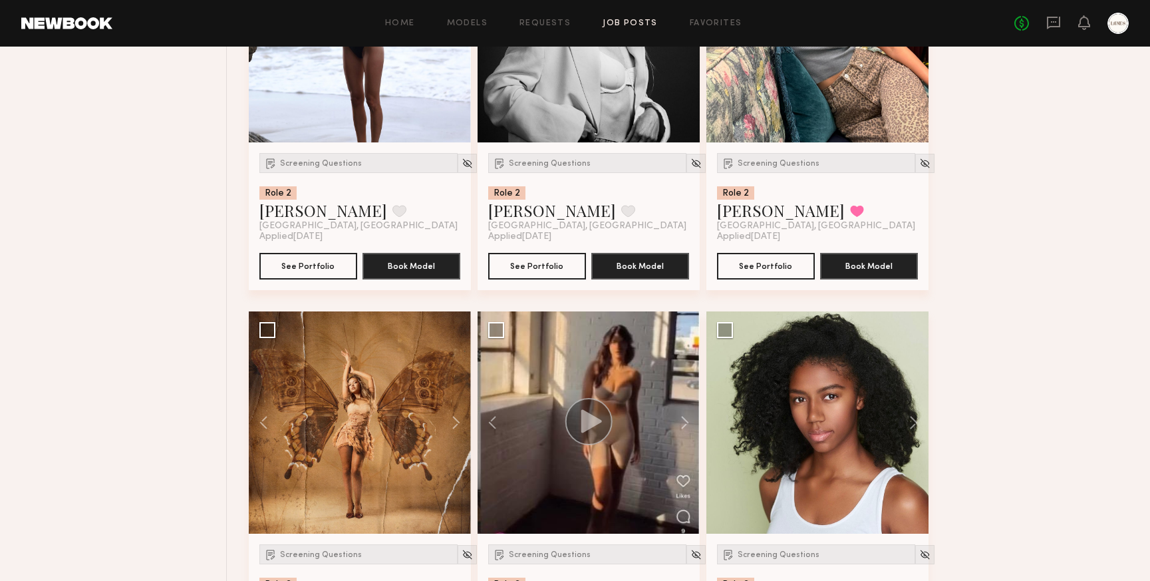
scroll to position [442, 0]
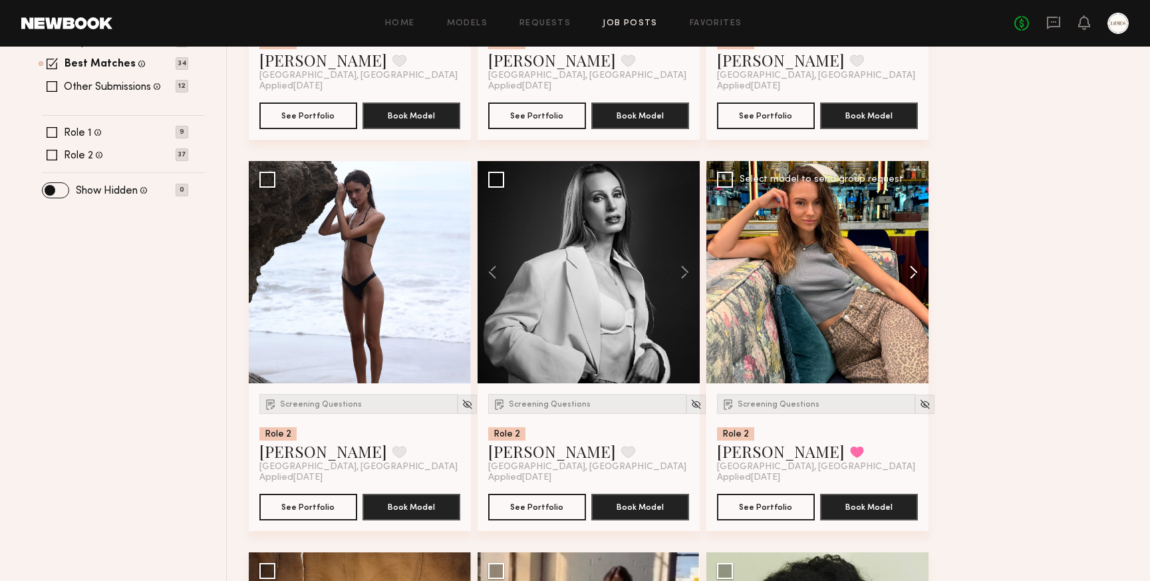
click at [913, 271] on button at bounding box center [907, 272] width 43 height 222
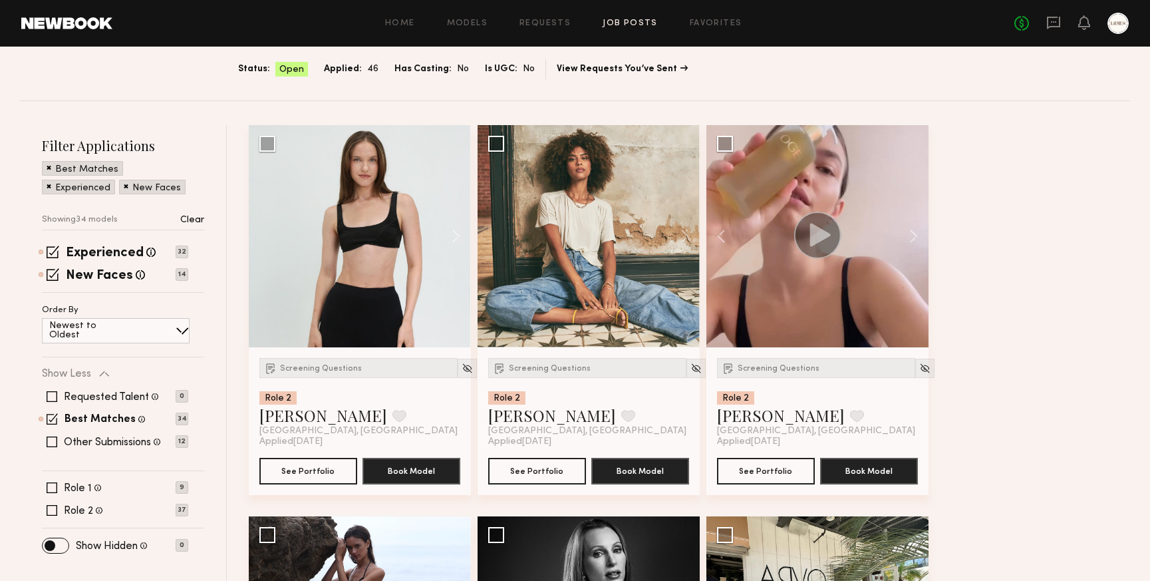
scroll to position [19, 0]
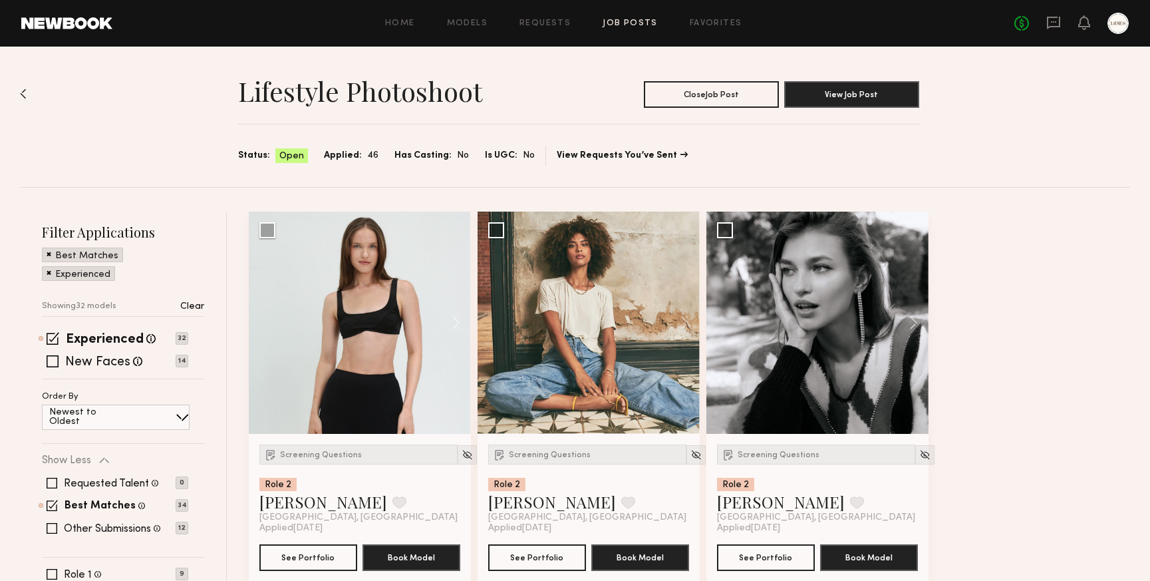
click at [49, 357] on span at bounding box center [53, 361] width 12 height 12
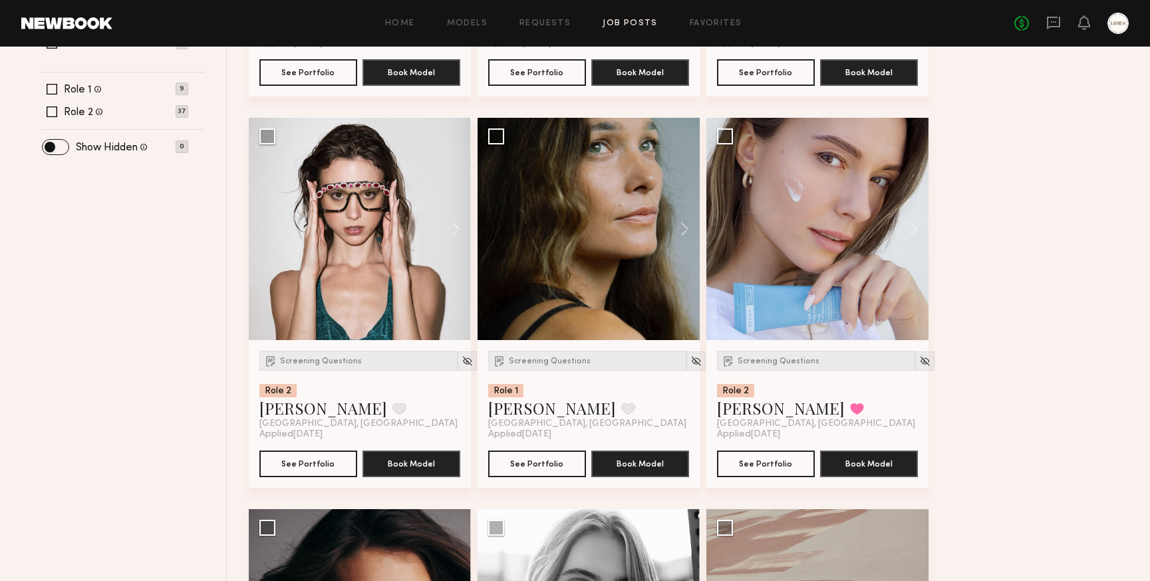
scroll to position [480, 0]
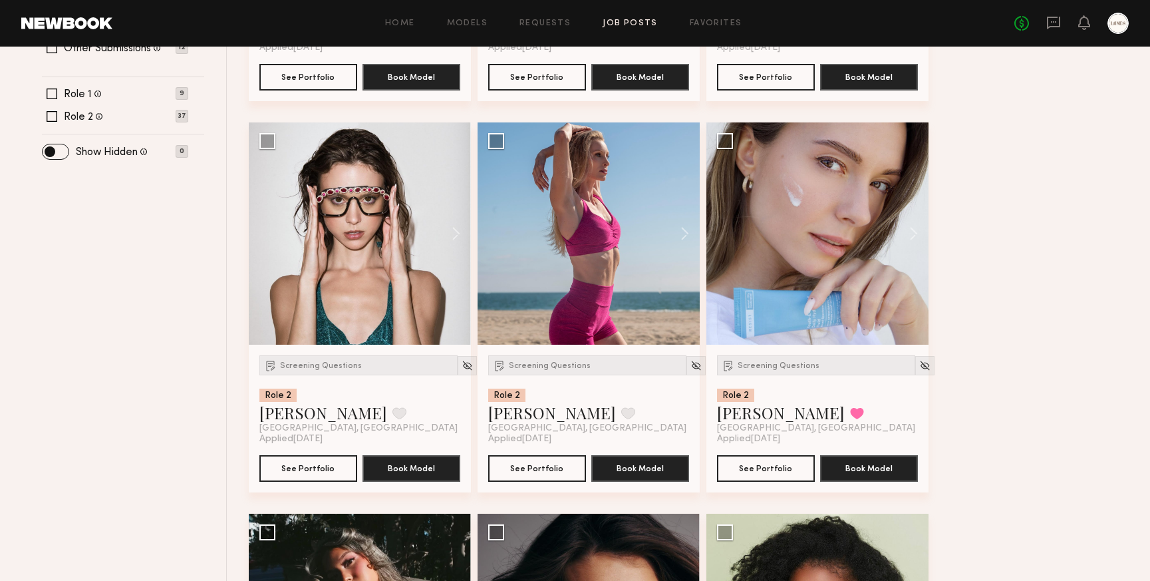
click at [688, 230] on button at bounding box center [678, 233] width 43 height 222
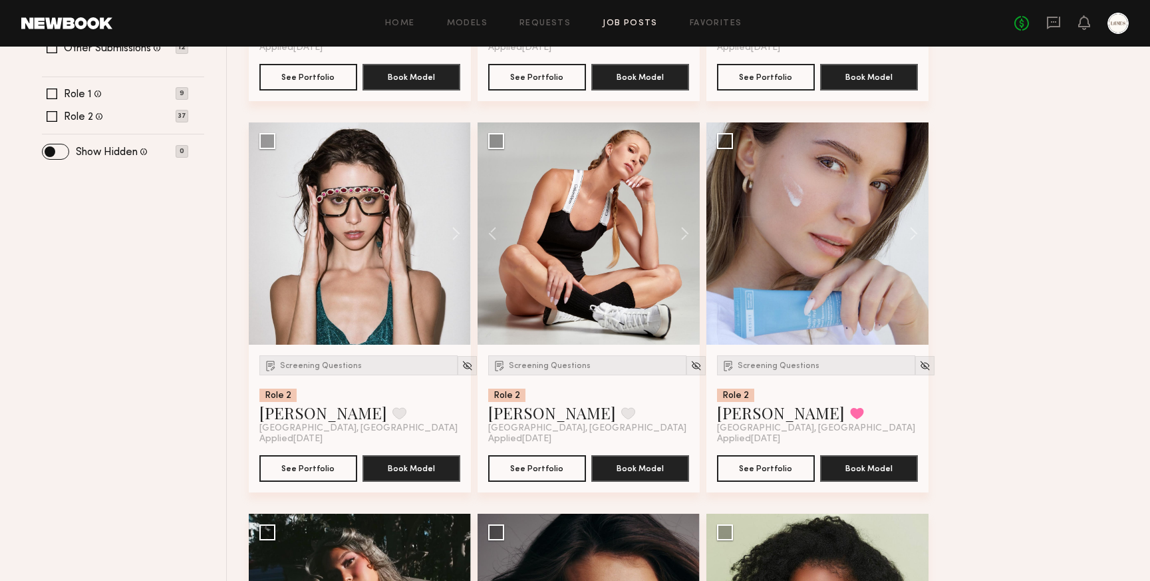
click at [688, 230] on button at bounding box center [678, 233] width 43 height 222
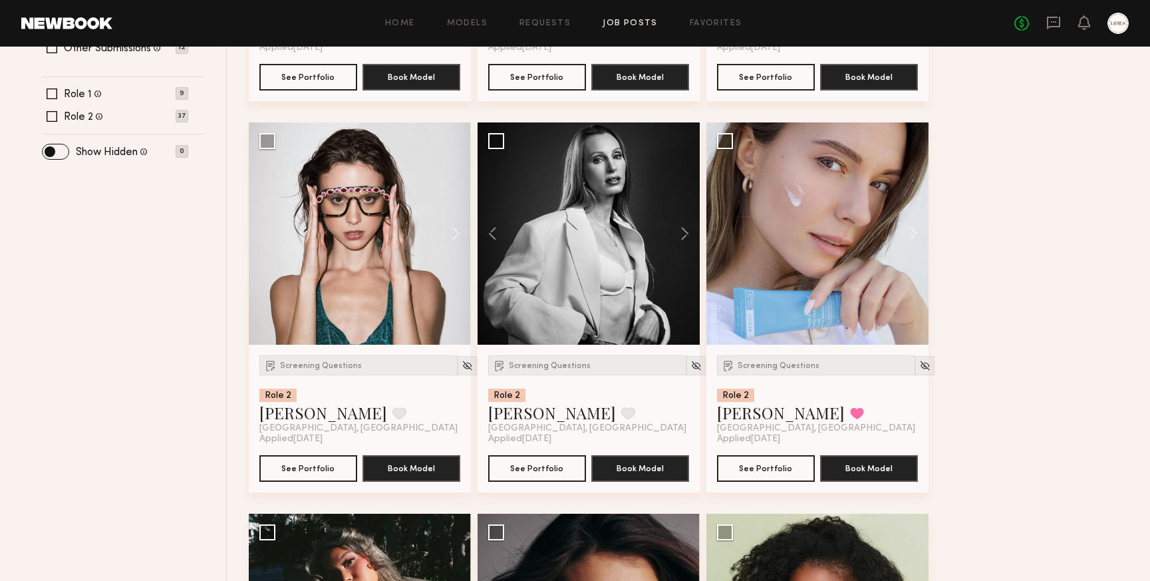
click at [688, 230] on button at bounding box center [678, 233] width 43 height 222
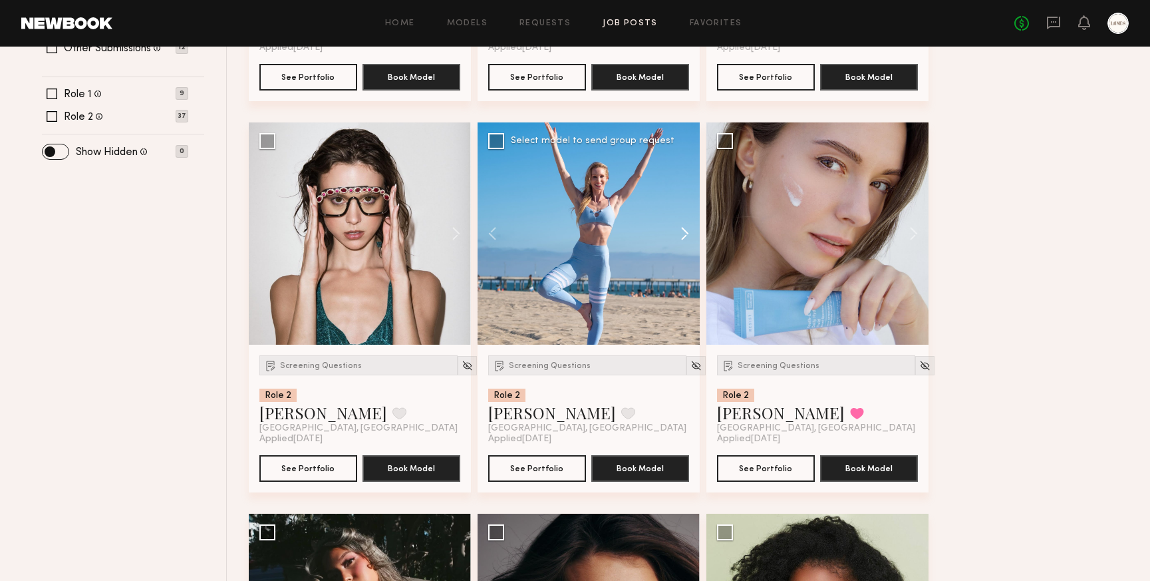
click at [685, 230] on button at bounding box center [678, 233] width 43 height 222
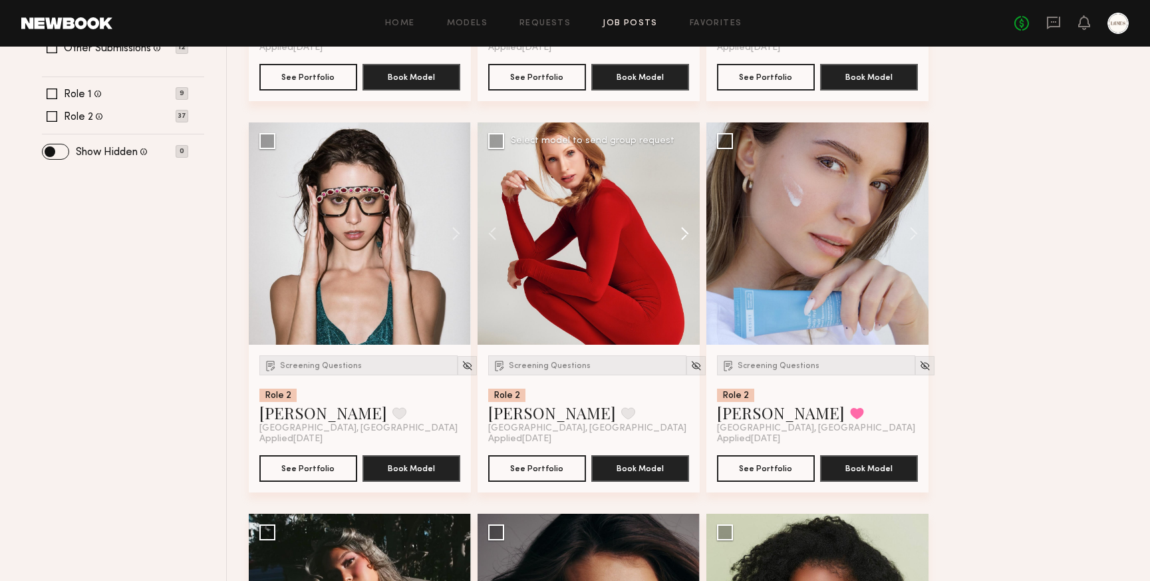
click at [685, 230] on button at bounding box center [678, 233] width 43 height 222
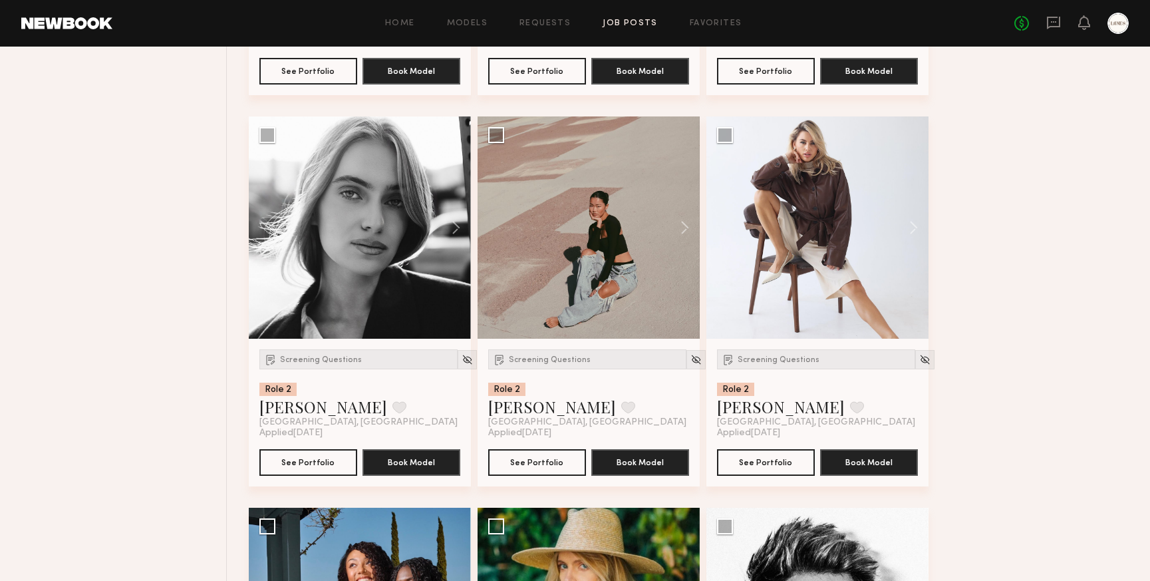
scroll to position [1248, 0]
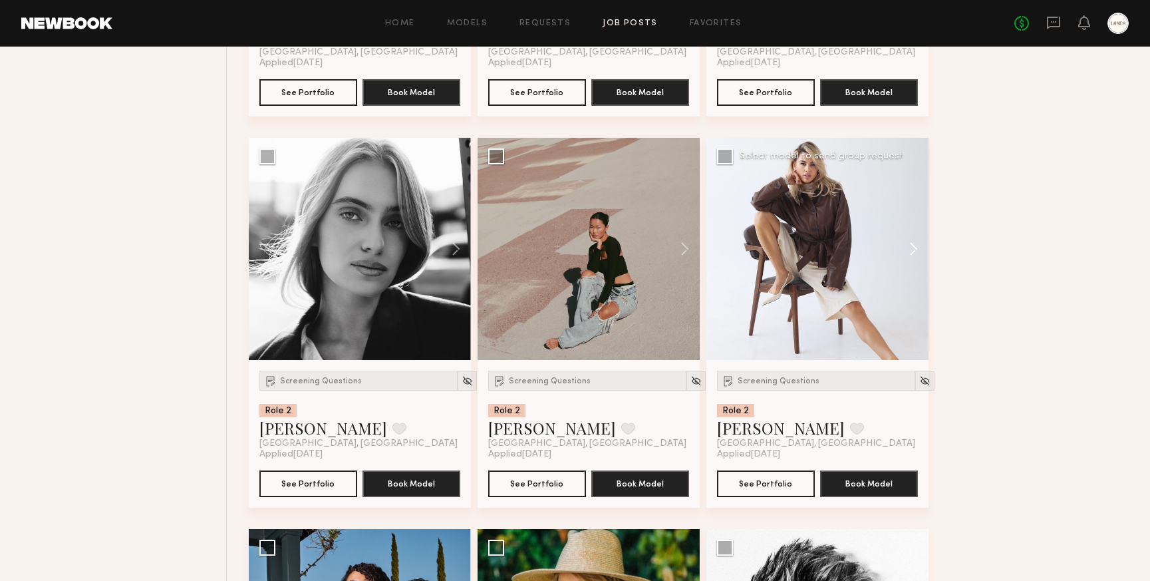
click at [915, 248] on button at bounding box center [907, 249] width 43 height 222
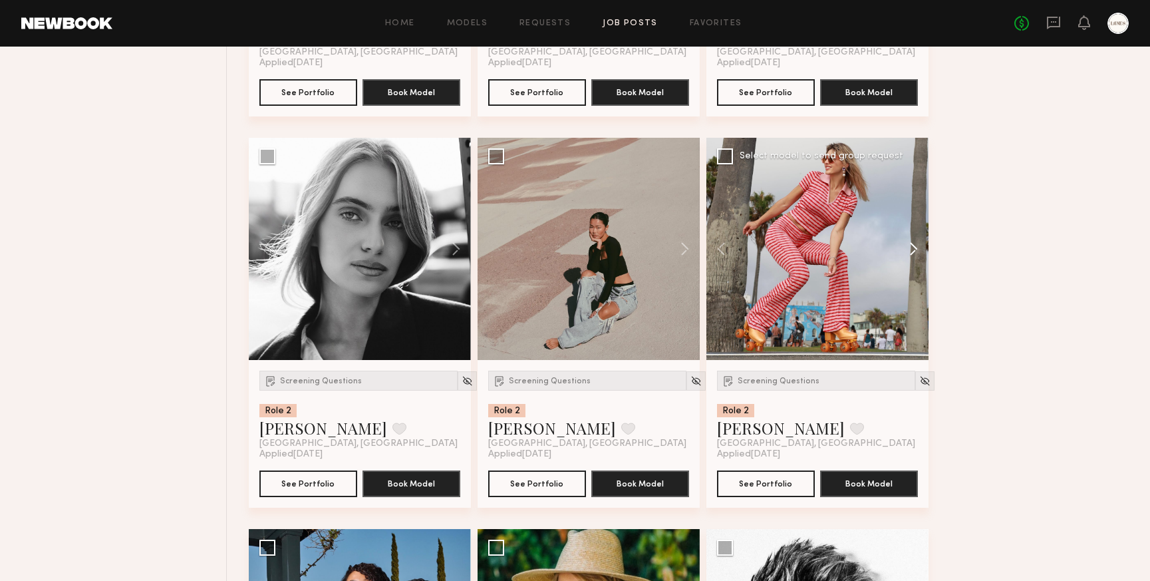
click at [915, 248] on button at bounding box center [907, 249] width 43 height 222
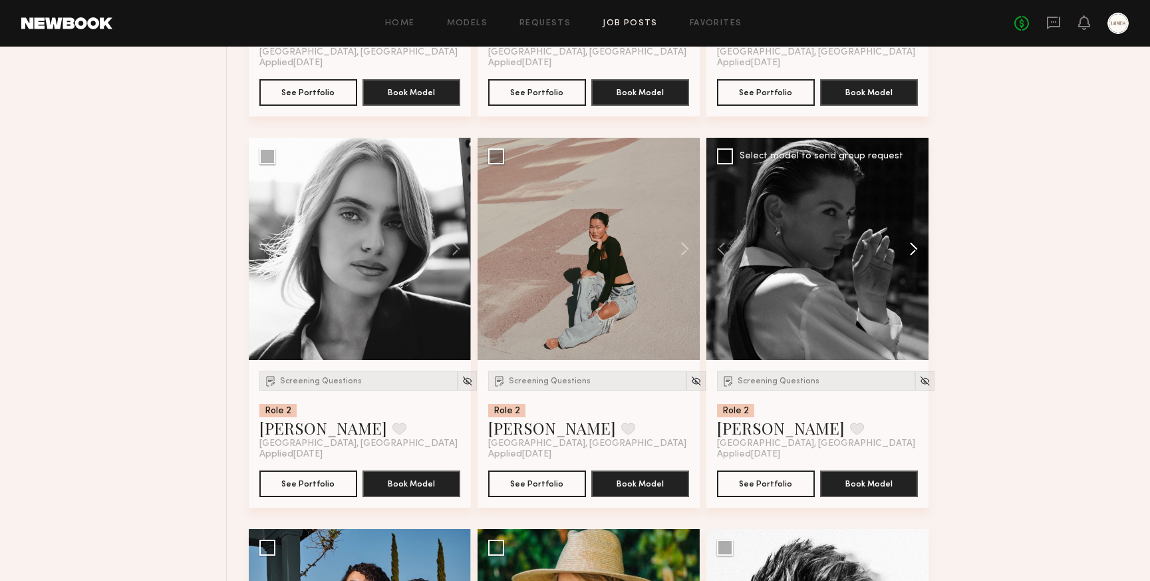
click at [915, 248] on button at bounding box center [907, 249] width 43 height 222
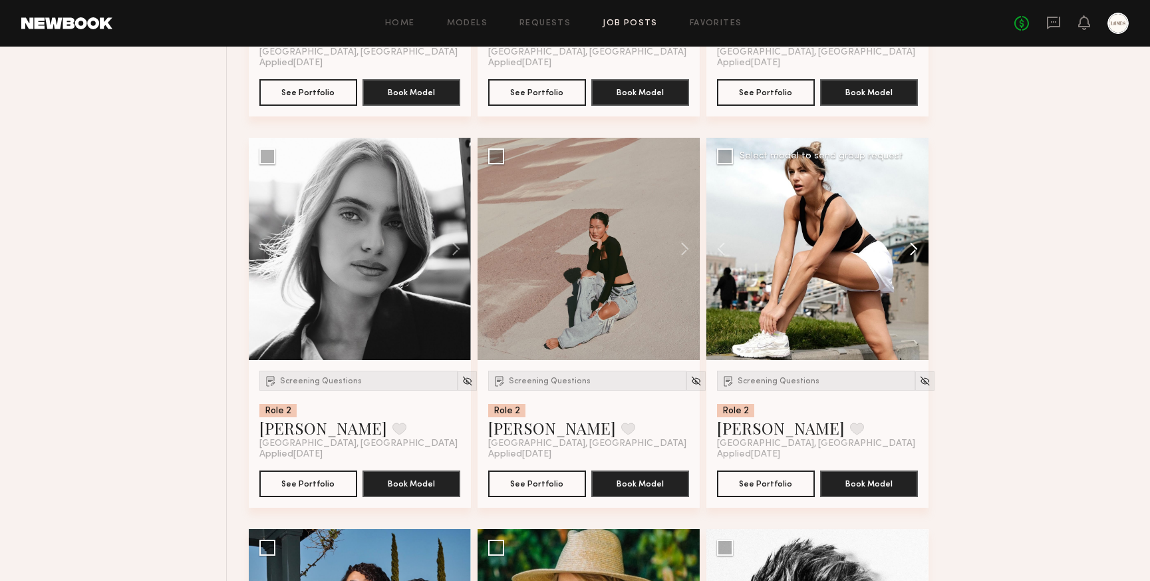
click at [915, 248] on button at bounding box center [907, 249] width 43 height 222
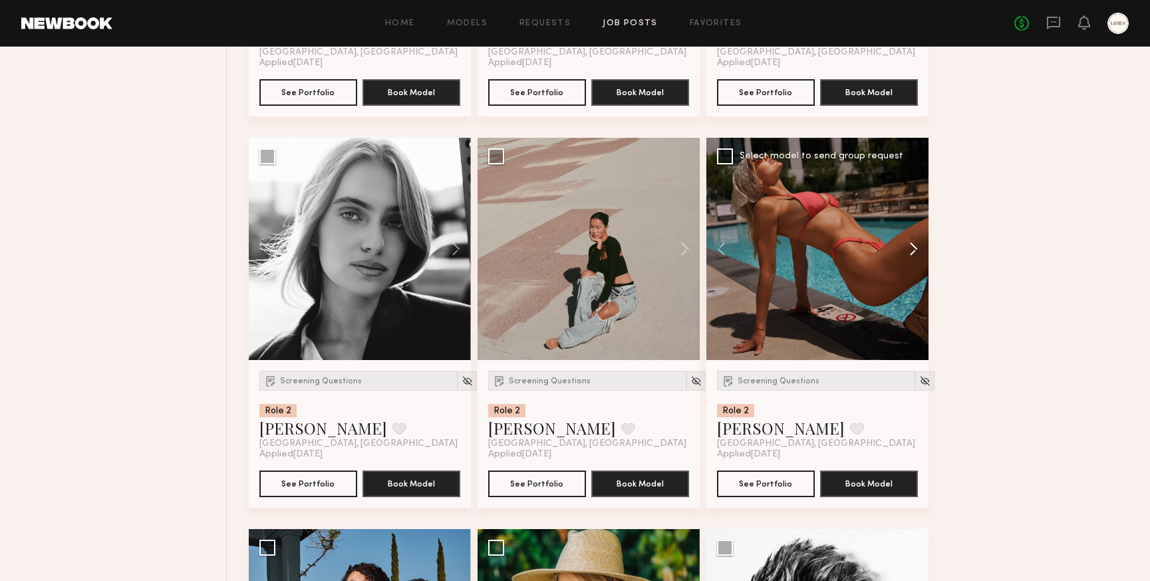
click at [915, 248] on button at bounding box center [907, 249] width 43 height 222
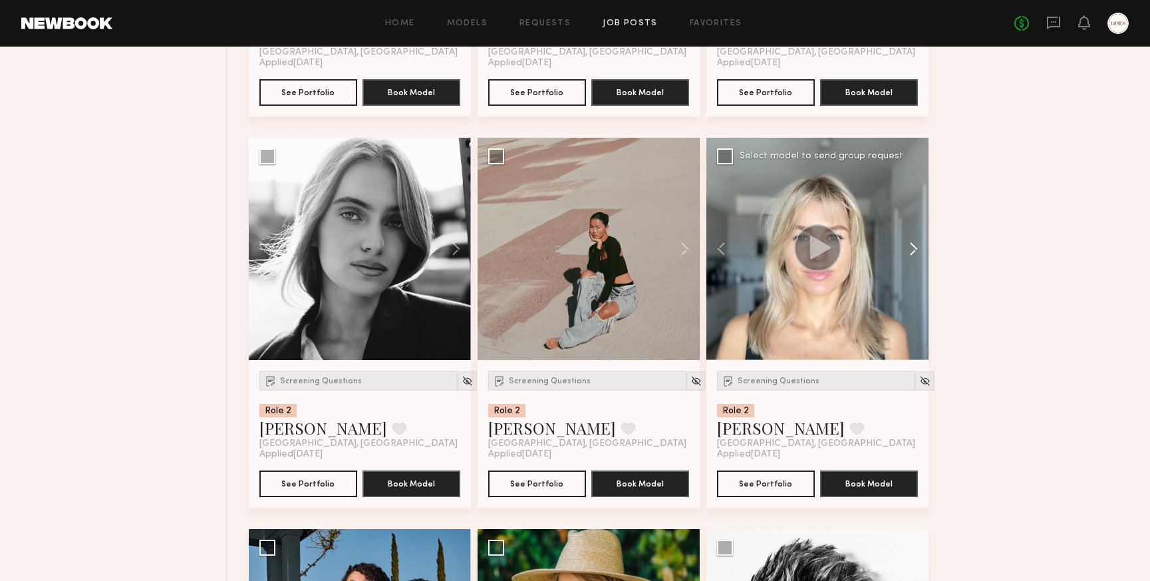
click at [915, 248] on button at bounding box center [907, 249] width 43 height 222
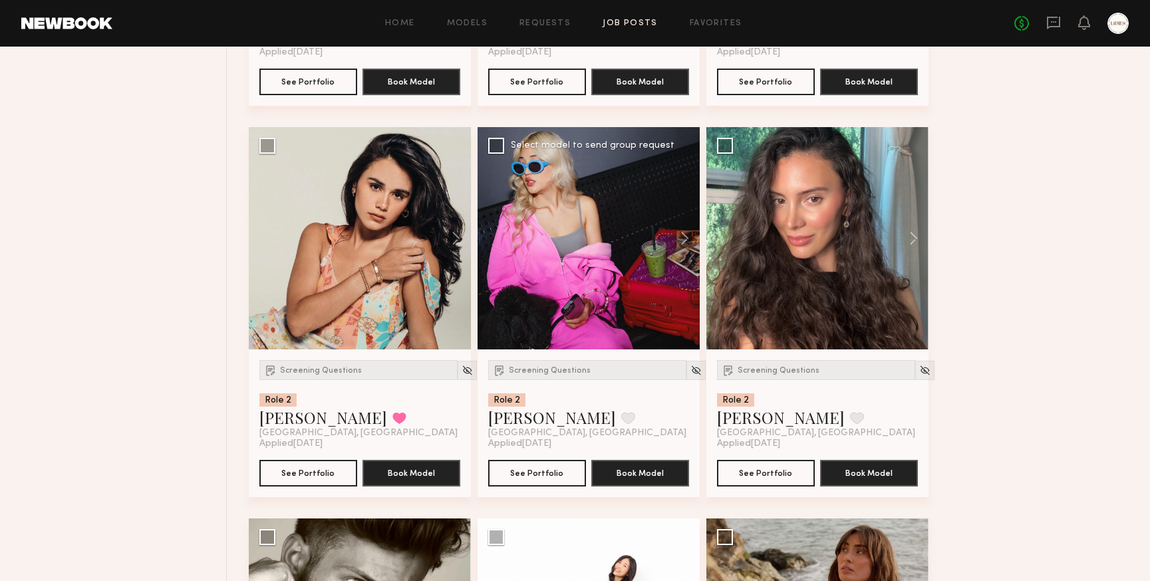
scroll to position [2039, 0]
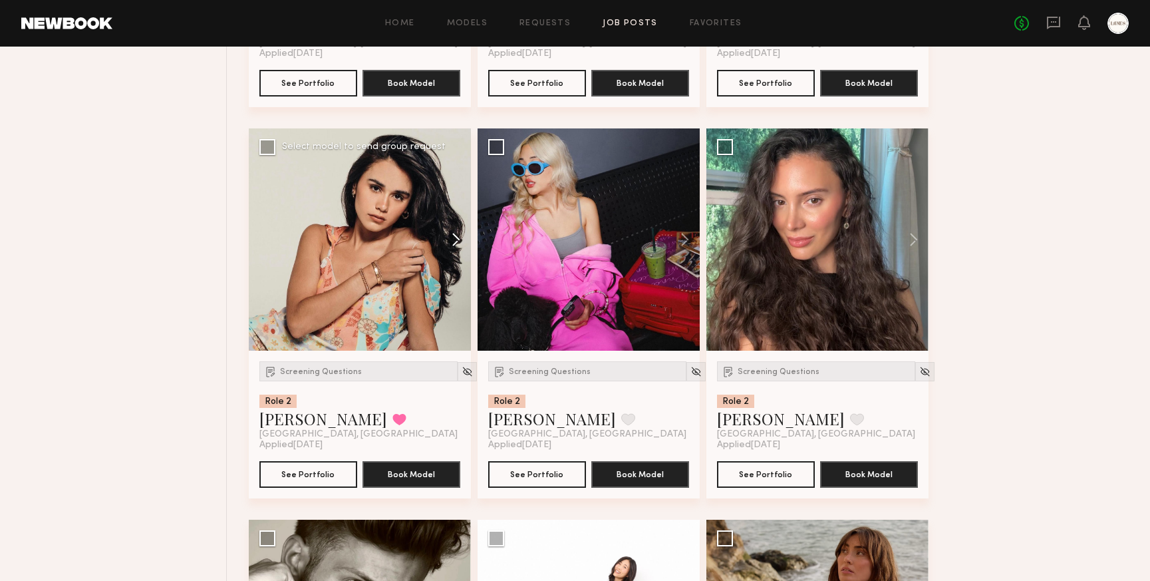
click at [456, 242] on button at bounding box center [449, 239] width 43 height 222
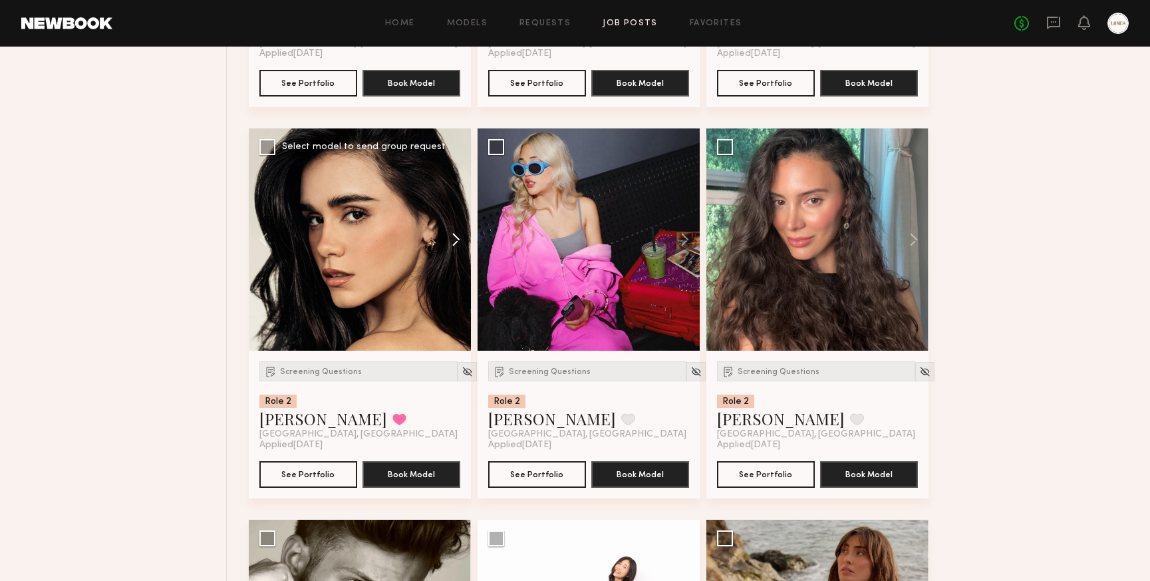
click at [456, 242] on button at bounding box center [449, 239] width 43 height 222
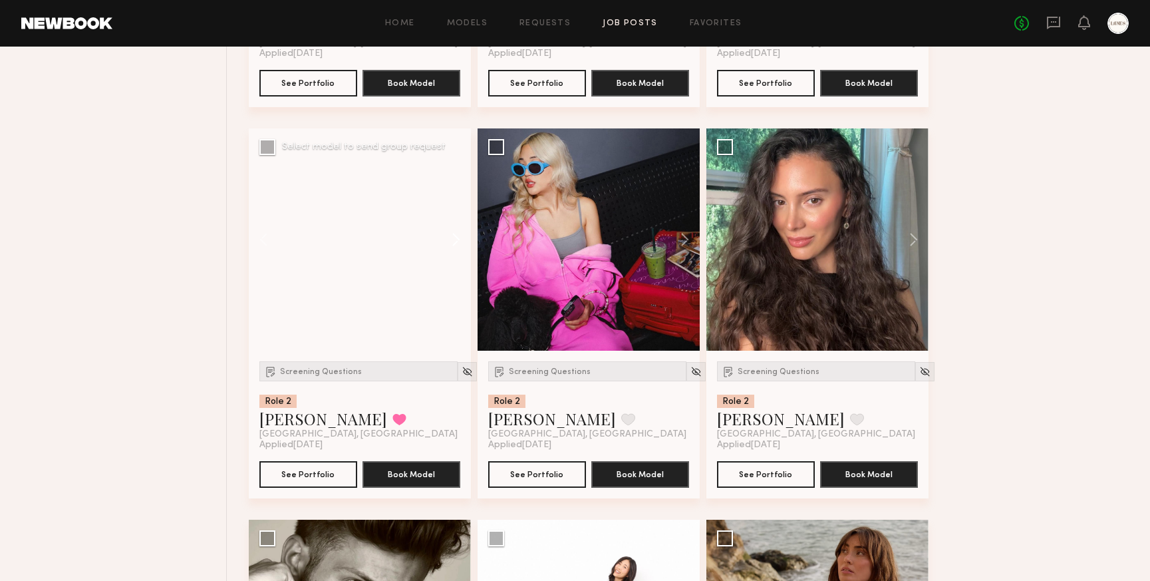
click at [456, 242] on button at bounding box center [449, 239] width 43 height 222
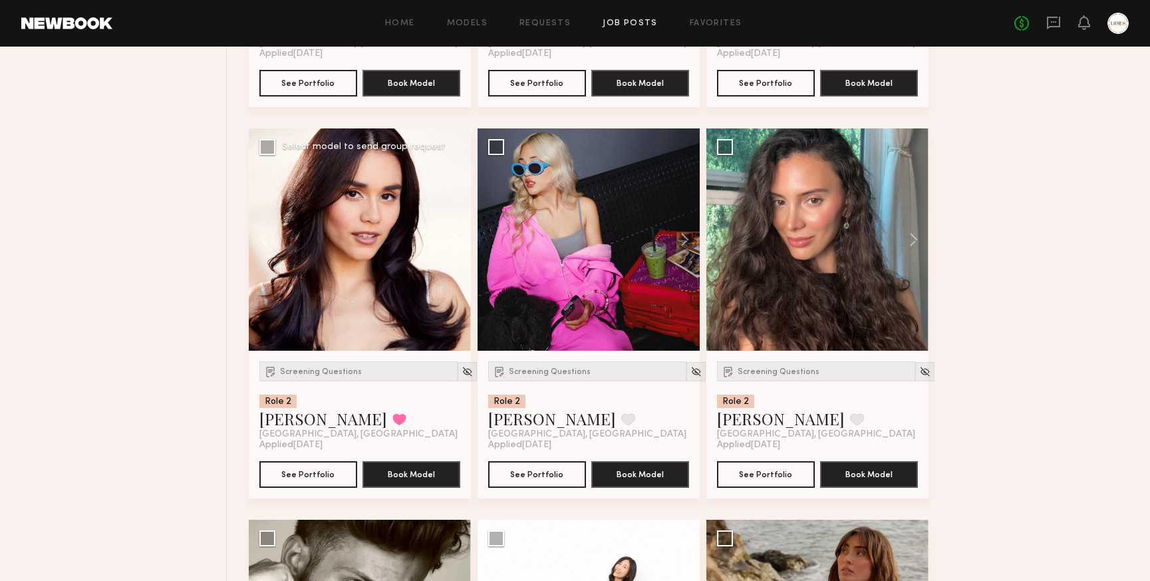
click at [456, 242] on button at bounding box center [449, 239] width 43 height 222
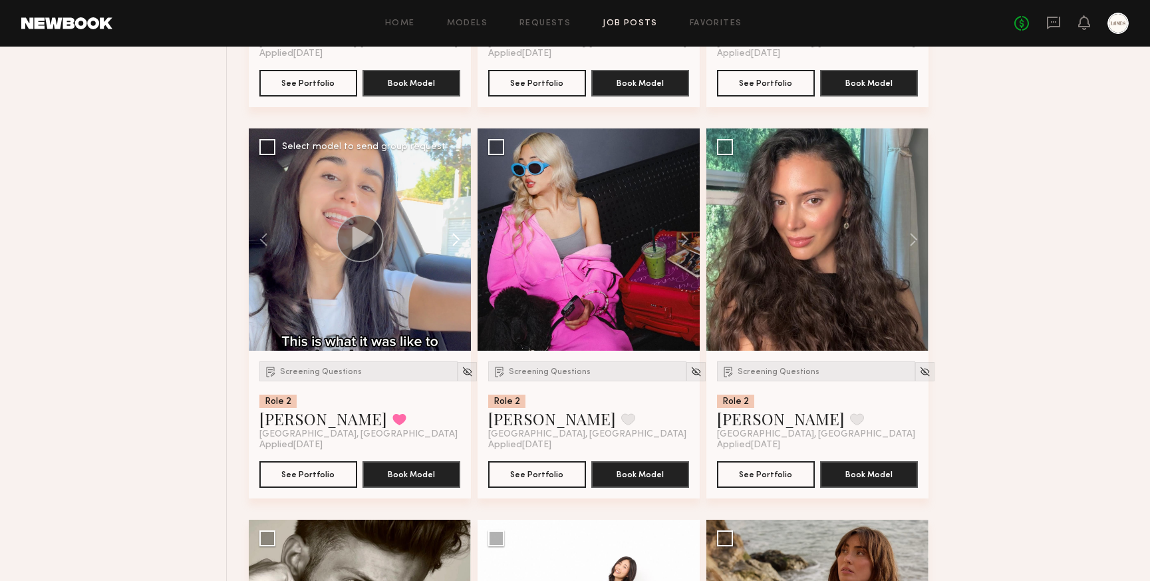
click at [456, 242] on button at bounding box center [449, 239] width 43 height 222
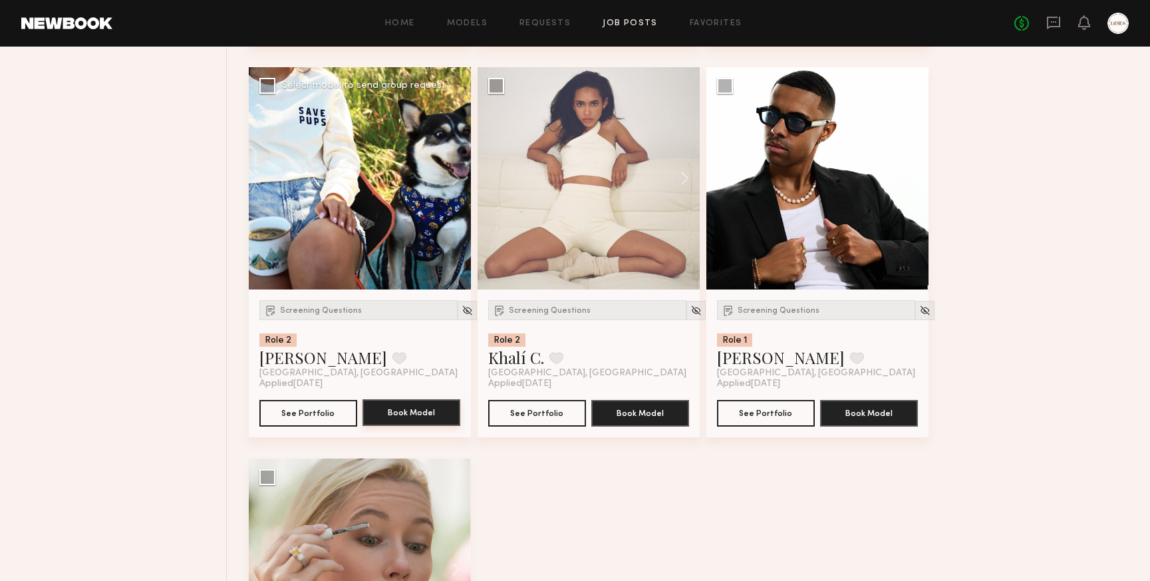
scroll to position [4030, 0]
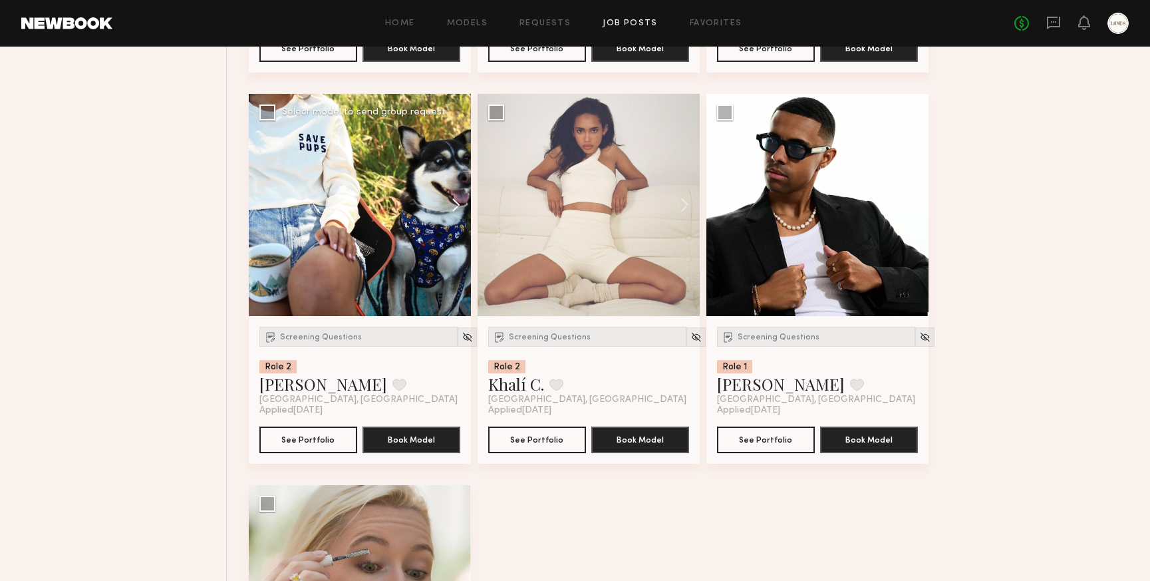
click at [456, 212] on button at bounding box center [449, 205] width 43 height 222
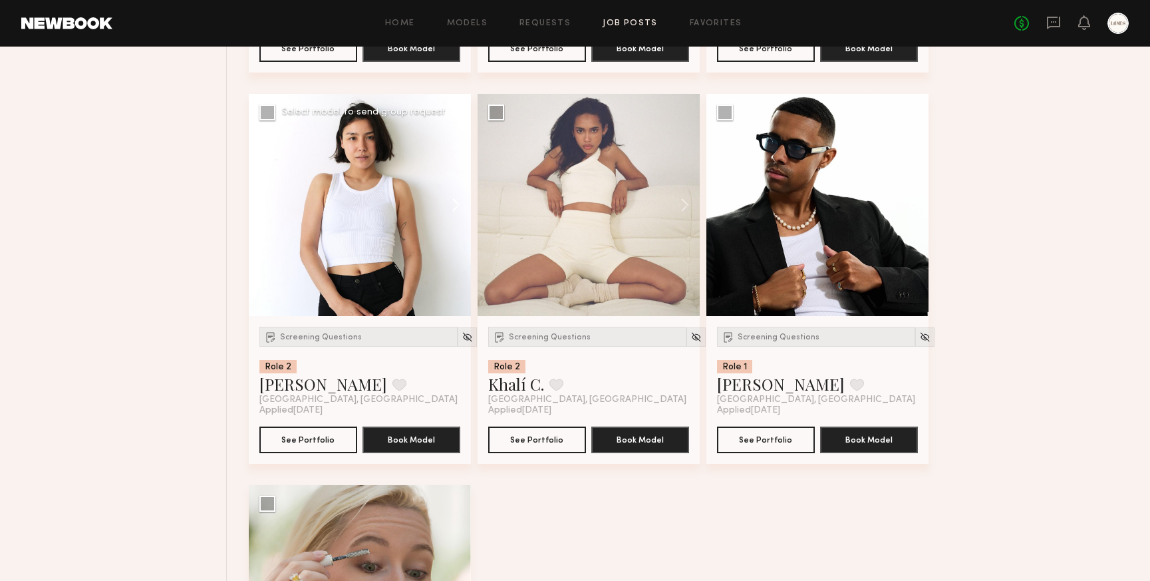
click at [456, 212] on button at bounding box center [449, 205] width 43 height 222
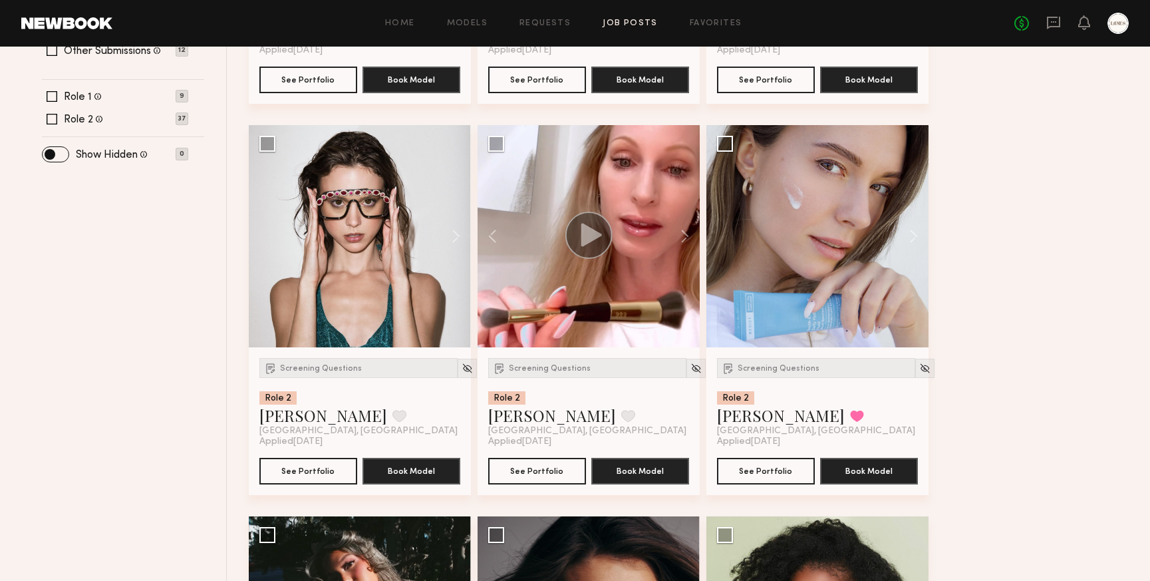
scroll to position [471, 0]
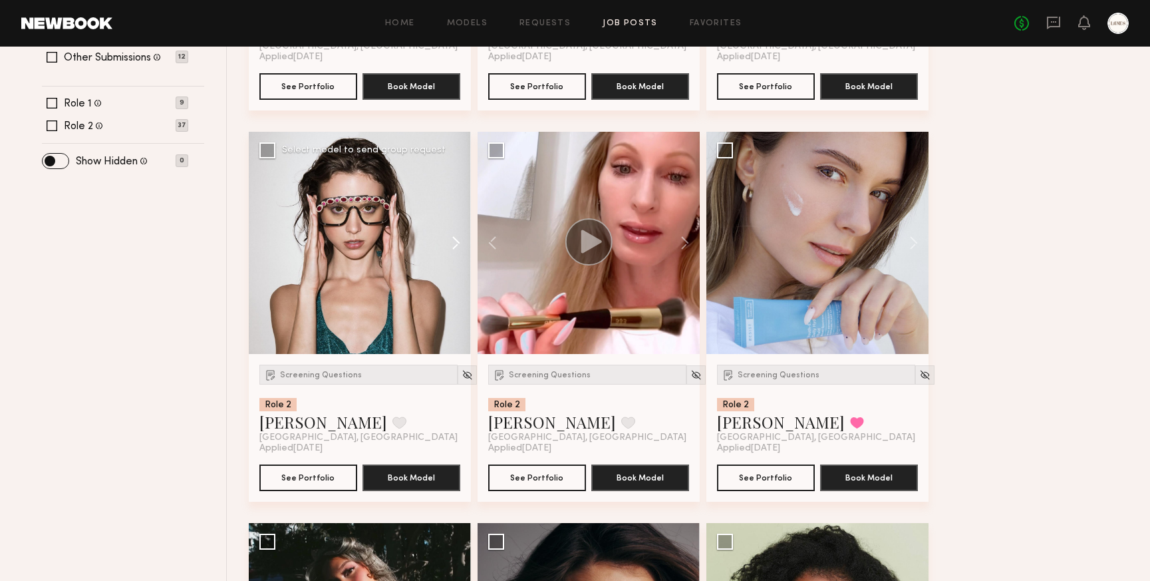
click at [460, 242] on button at bounding box center [449, 243] width 43 height 222
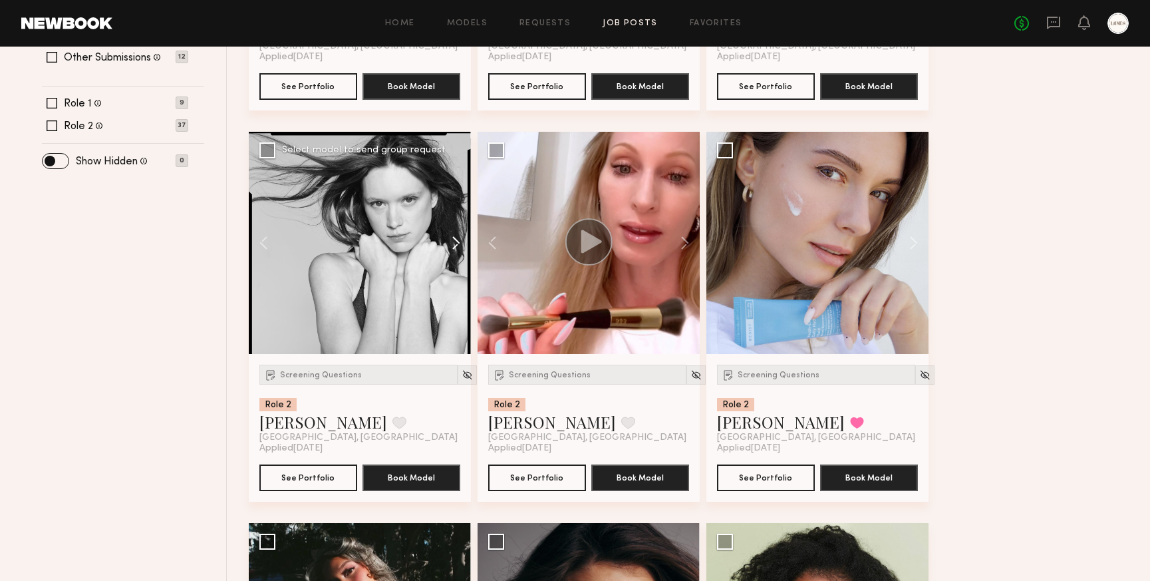
click at [460, 242] on button at bounding box center [449, 243] width 43 height 222
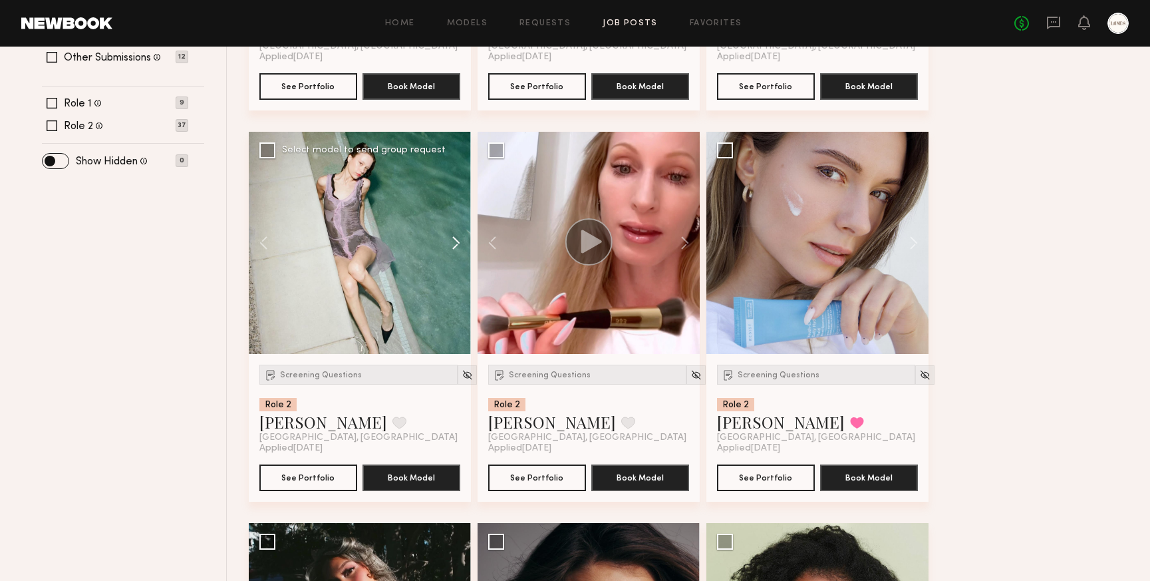
click at [460, 242] on button at bounding box center [449, 243] width 43 height 222
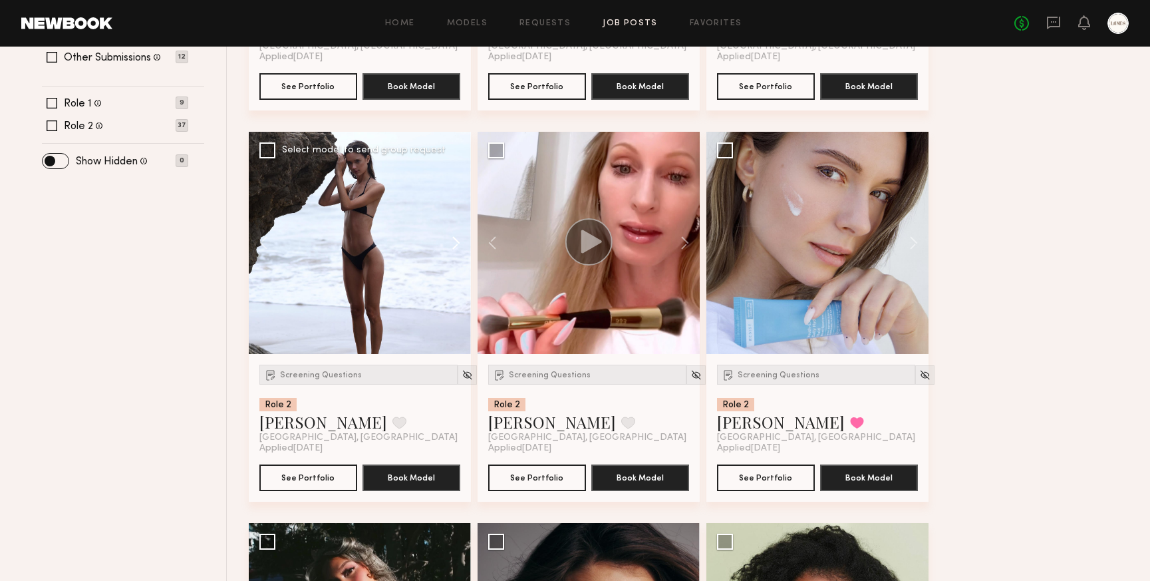
click at [460, 242] on button at bounding box center [449, 243] width 43 height 222
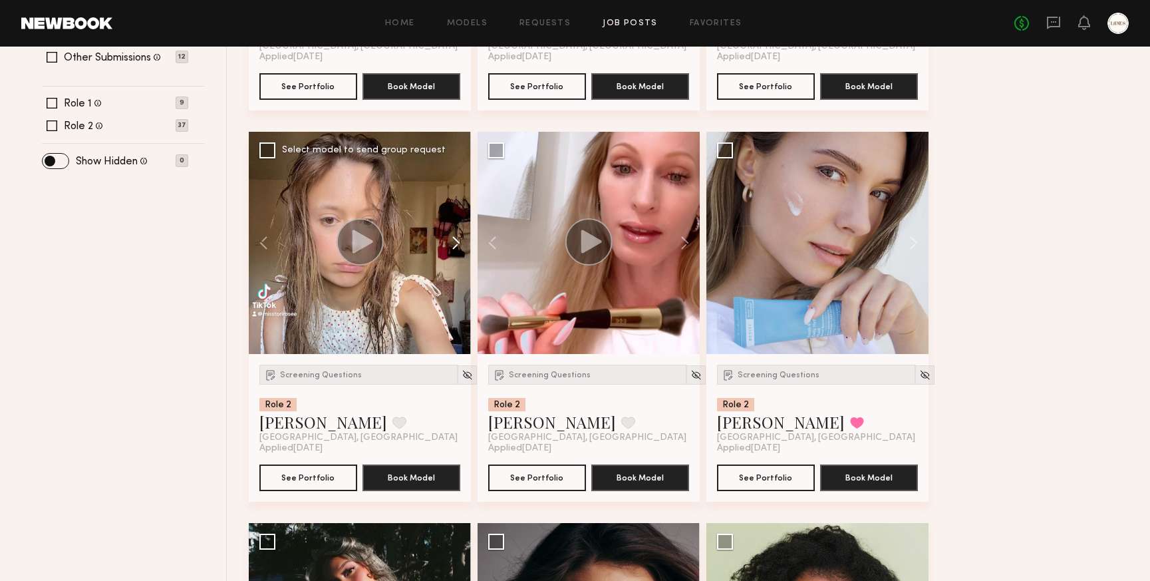
click at [460, 241] on button at bounding box center [449, 243] width 43 height 222
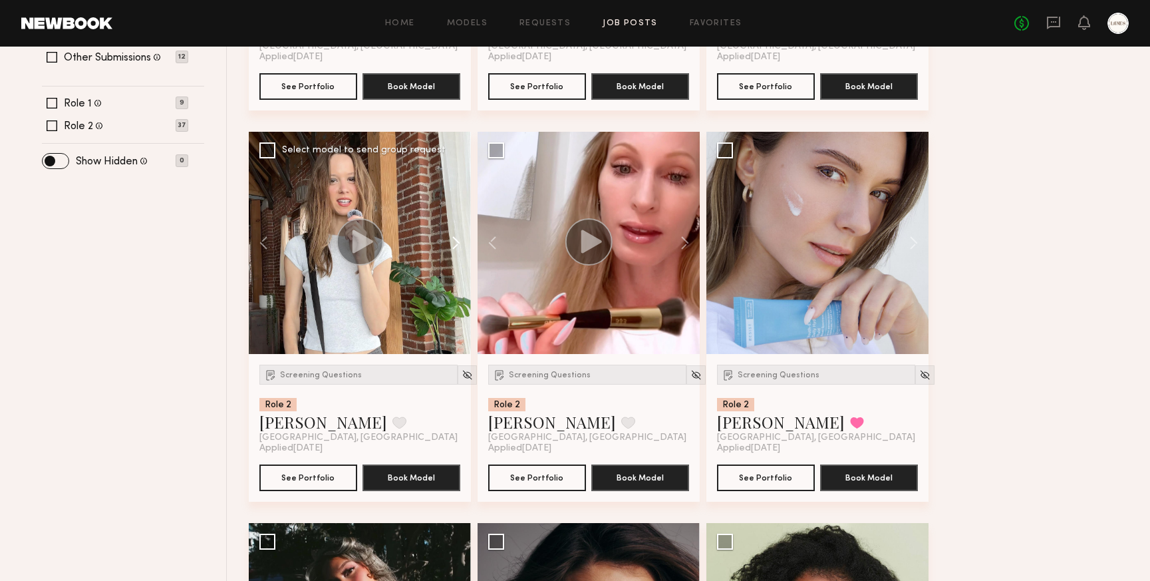
click at [460, 241] on button at bounding box center [449, 243] width 43 height 222
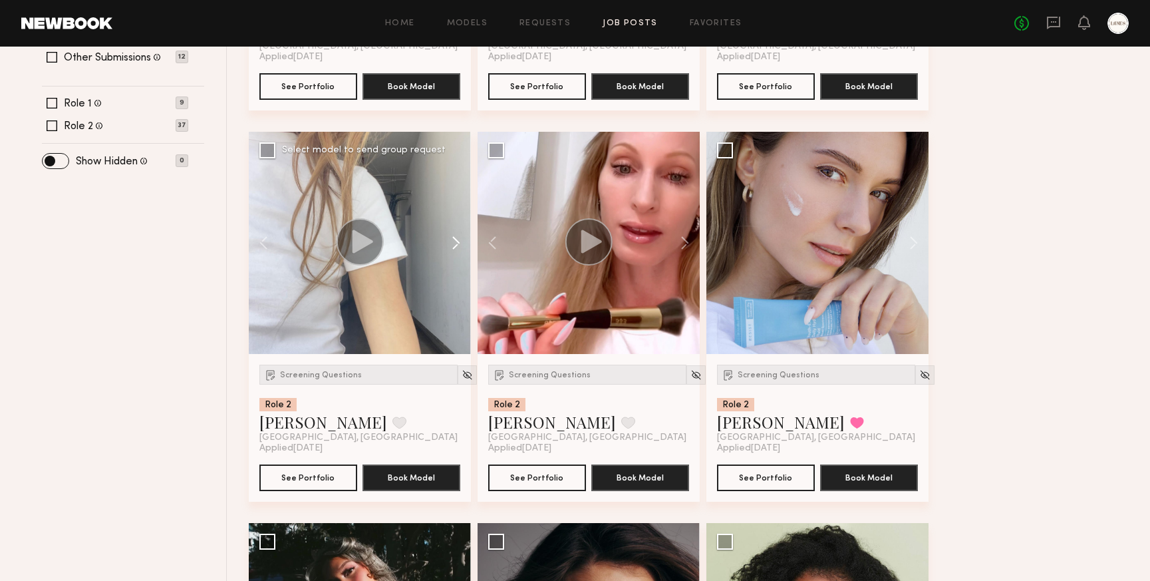
click at [460, 241] on button at bounding box center [449, 243] width 43 height 222
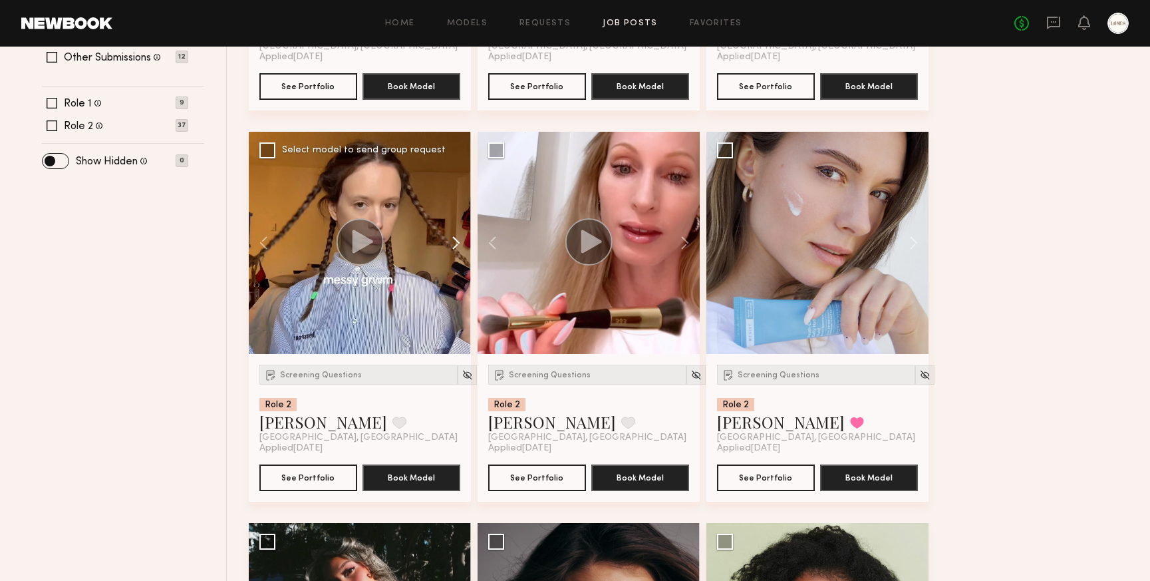
click at [462, 241] on button at bounding box center [449, 243] width 43 height 222
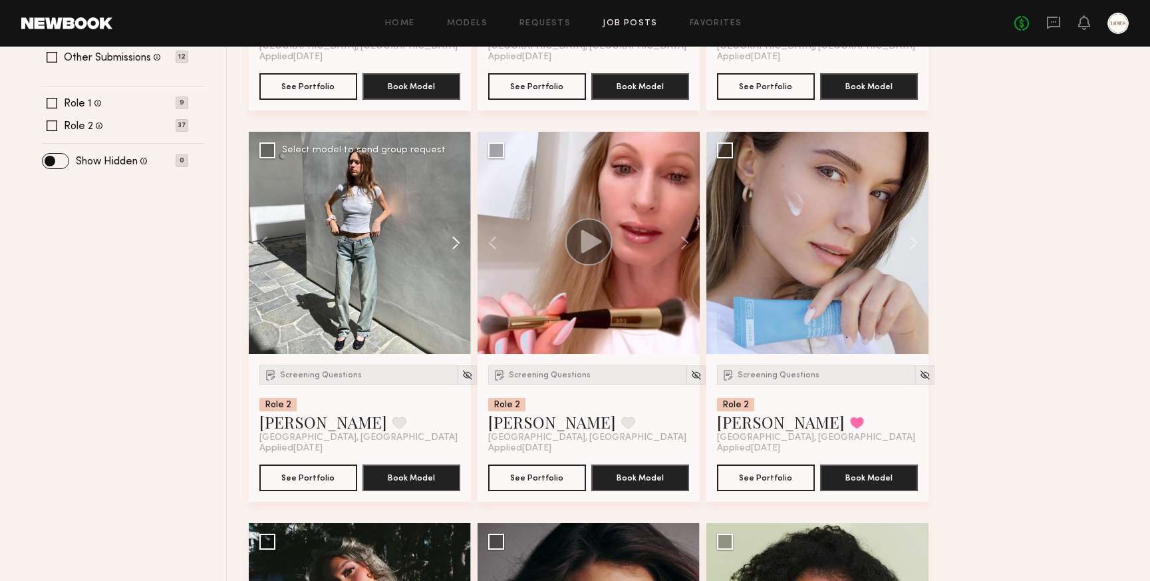
click at [462, 242] on button at bounding box center [449, 243] width 43 height 222
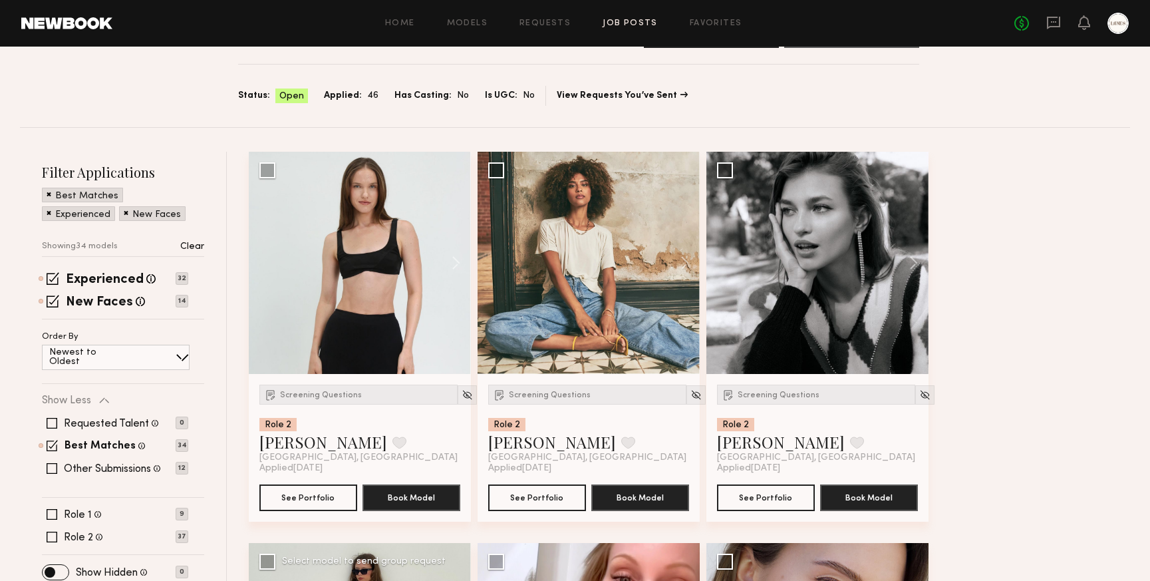
scroll to position [53, 0]
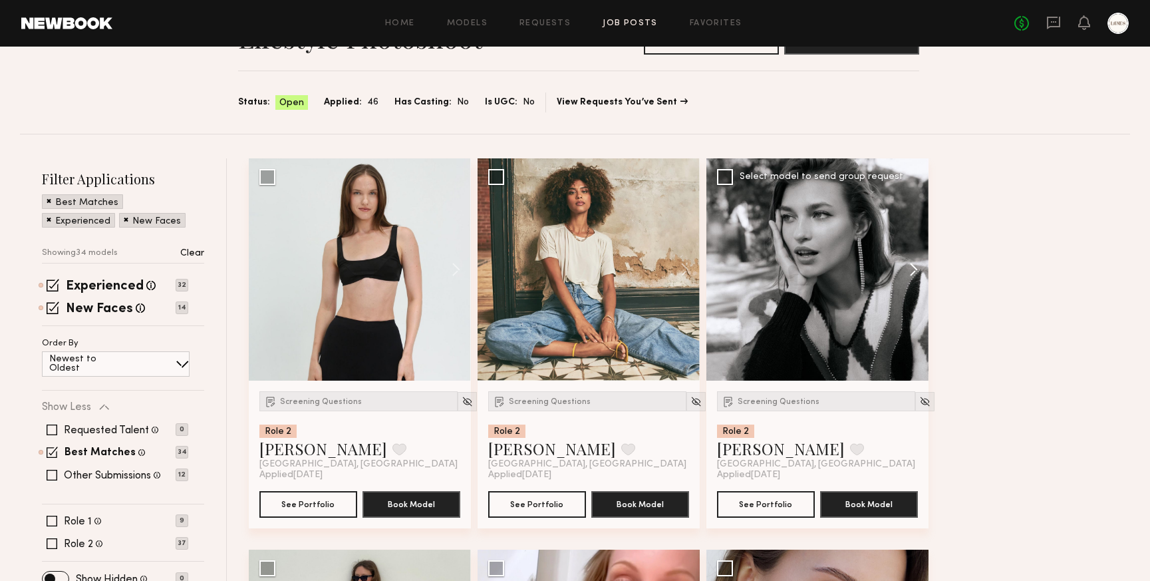
click at [912, 276] on button at bounding box center [907, 269] width 43 height 222
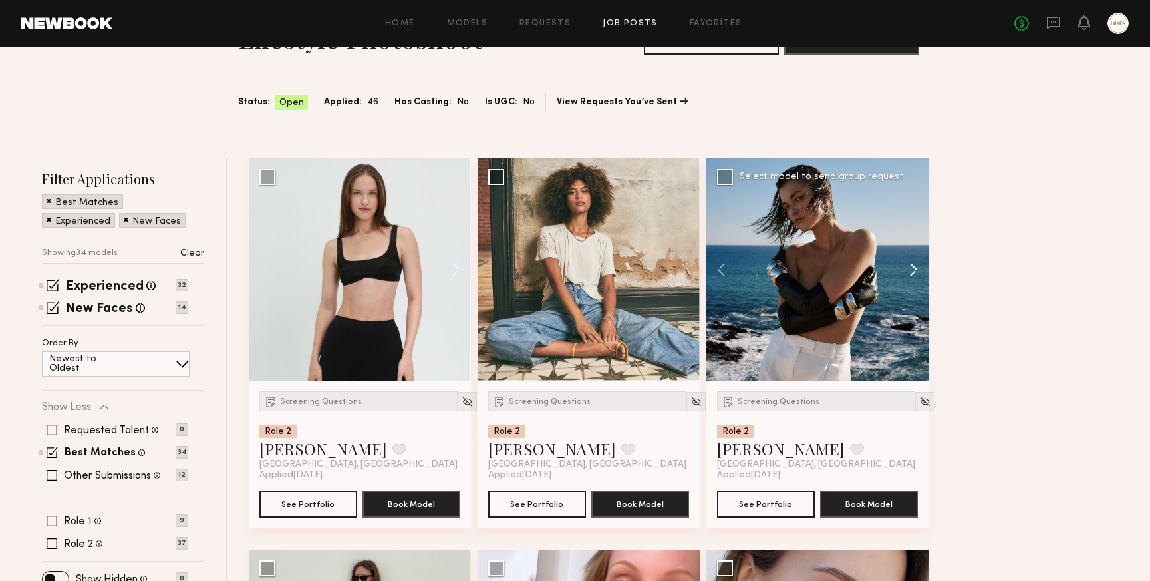
click at [912, 276] on button at bounding box center [907, 269] width 43 height 222
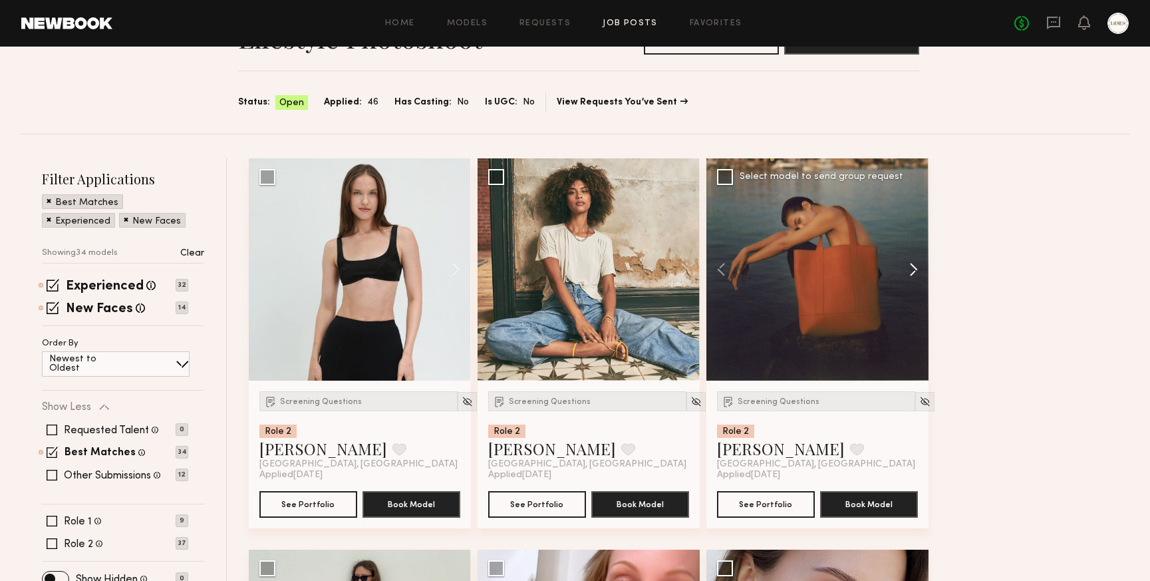
click at [912, 276] on button at bounding box center [907, 269] width 43 height 222
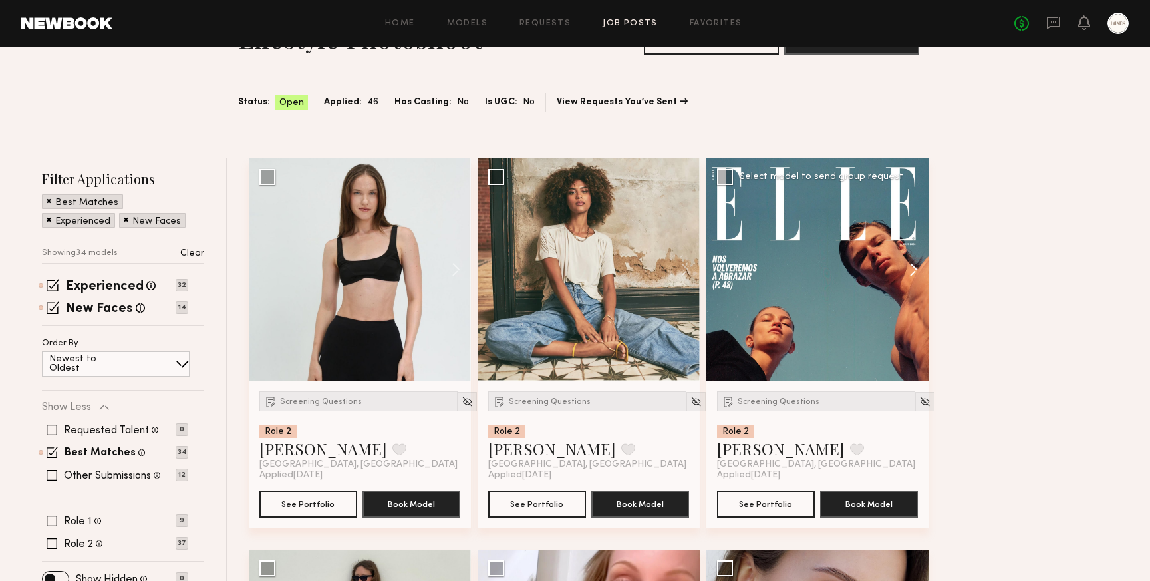
click at [912, 276] on button at bounding box center [907, 269] width 43 height 222
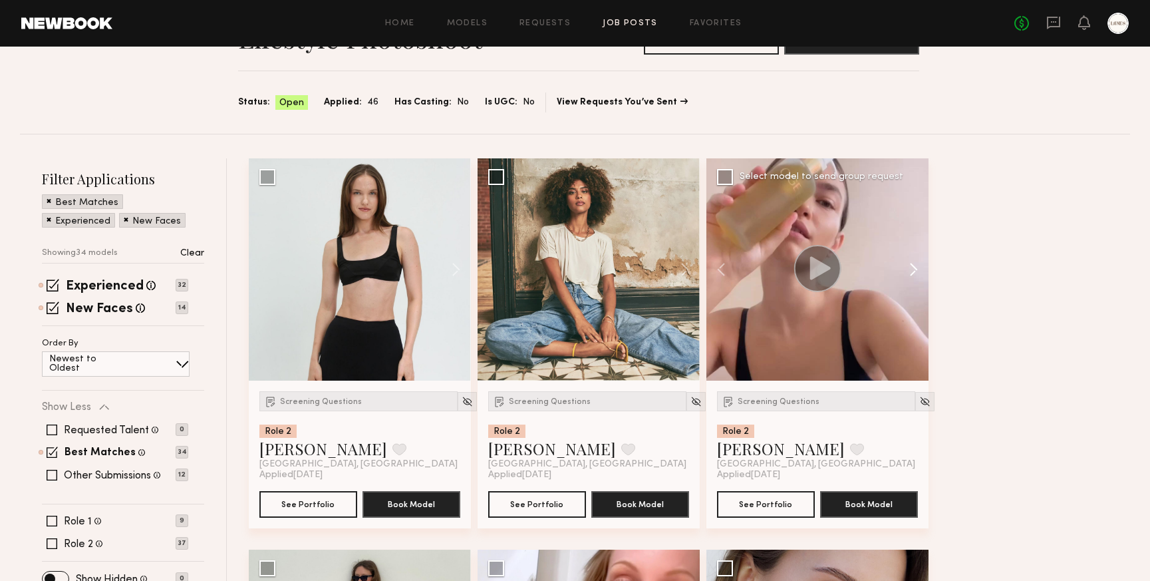
click at [912, 276] on button at bounding box center [907, 269] width 43 height 222
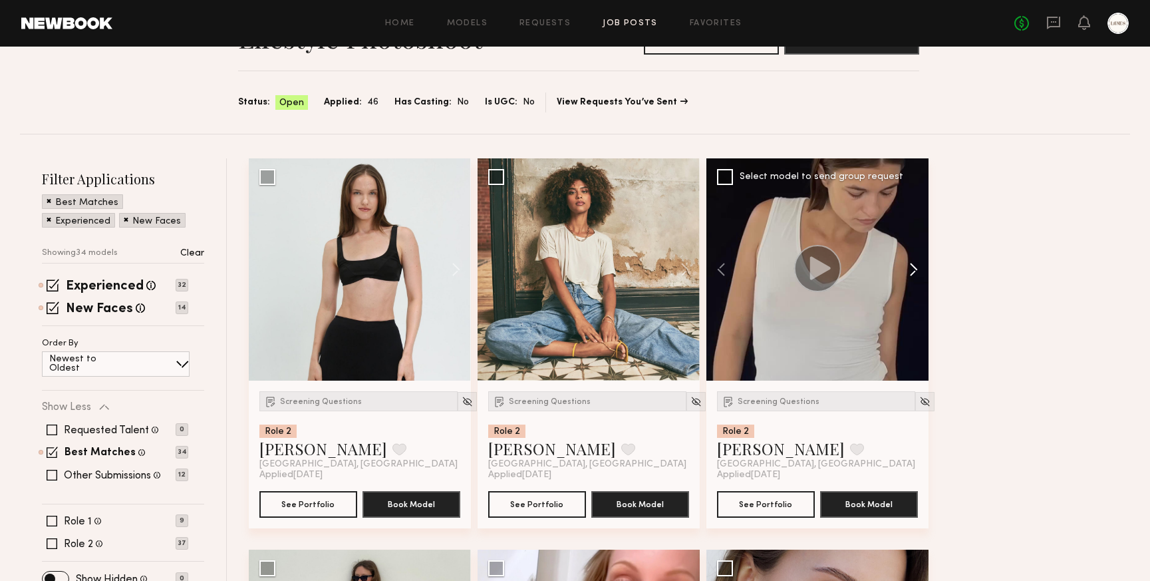
click at [912, 276] on button at bounding box center [907, 269] width 43 height 222
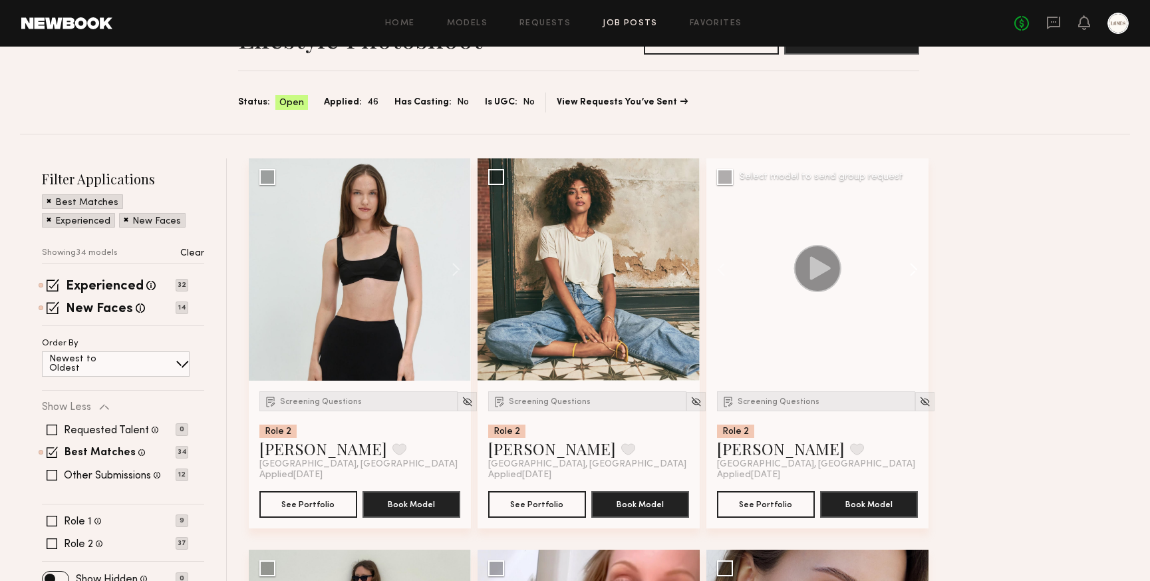
click at [912, 276] on button at bounding box center [907, 269] width 43 height 222
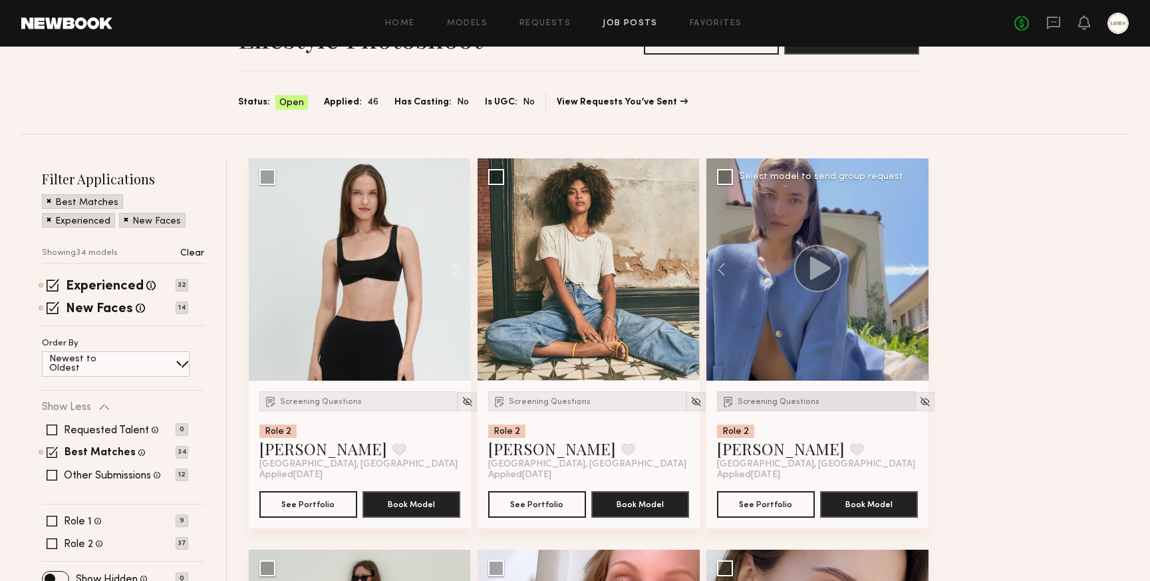
click at [774, 406] on div "Screening Questions" at bounding box center [816, 401] width 198 height 20
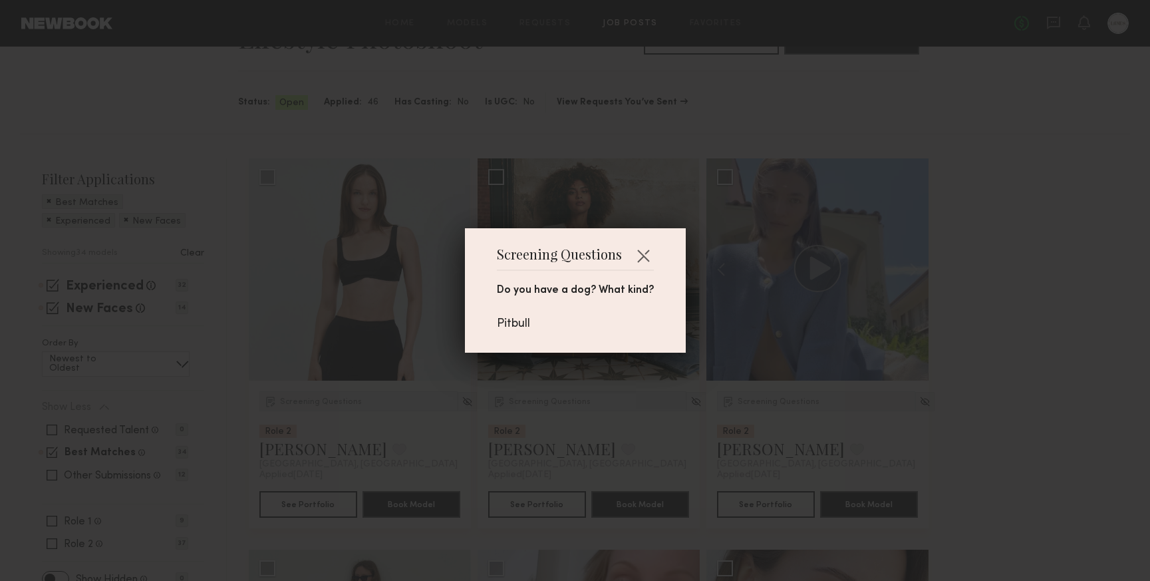
click at [894, 340] on div "Screening Questions Do you have a dog? What kind? Pitbull" at bounding box center [575, 290] width 1150 height 581
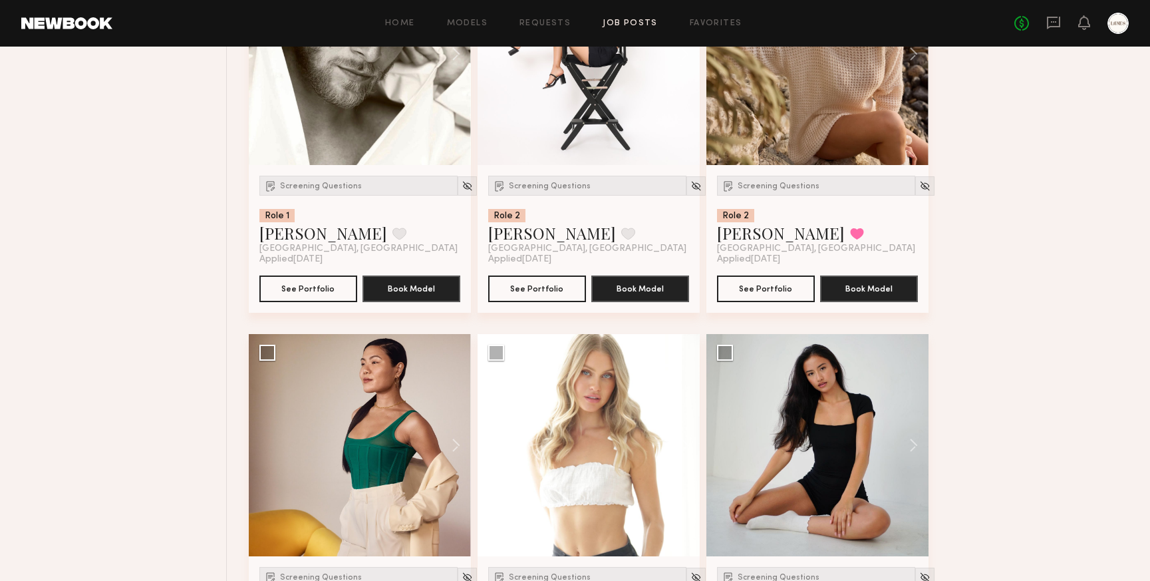
scroll to position [2631, 0]
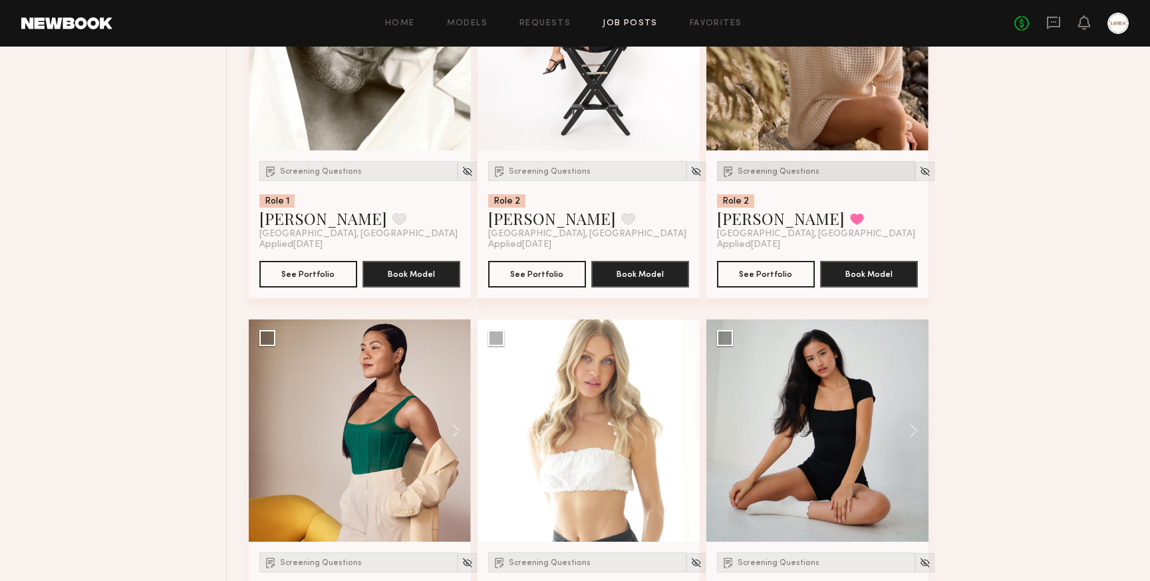
click at [772, 176] on span "Screening Questions" at bounding box center [779, 172] width 82 height 8
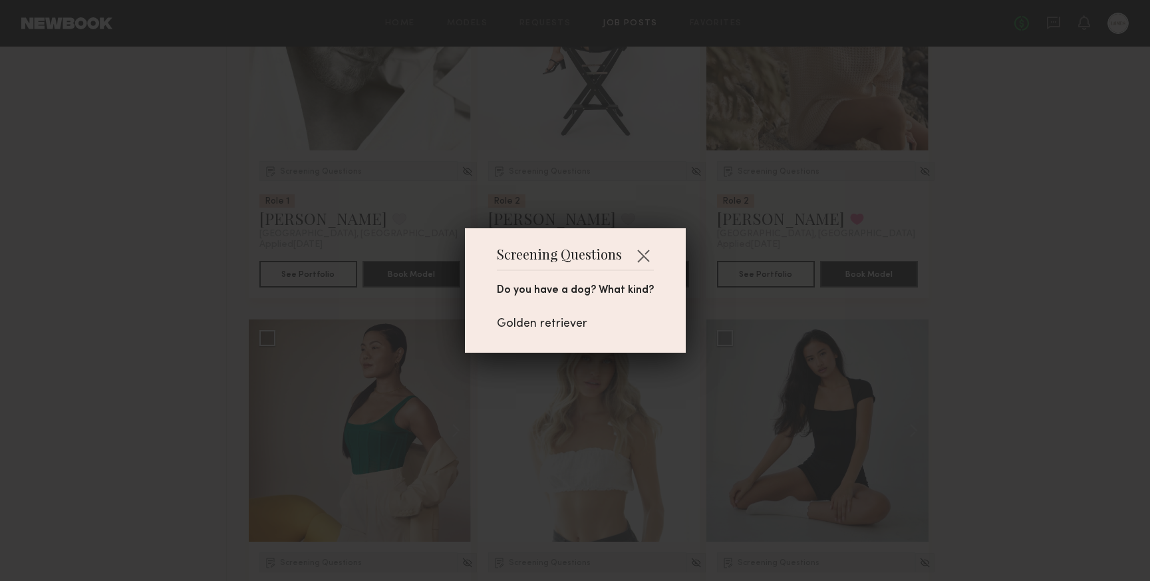
click at [937, 236] on div "Screening Questions Do you have a dog? What kind? Golden retriever" at bounding box center [575, 290] width 1150 height 581
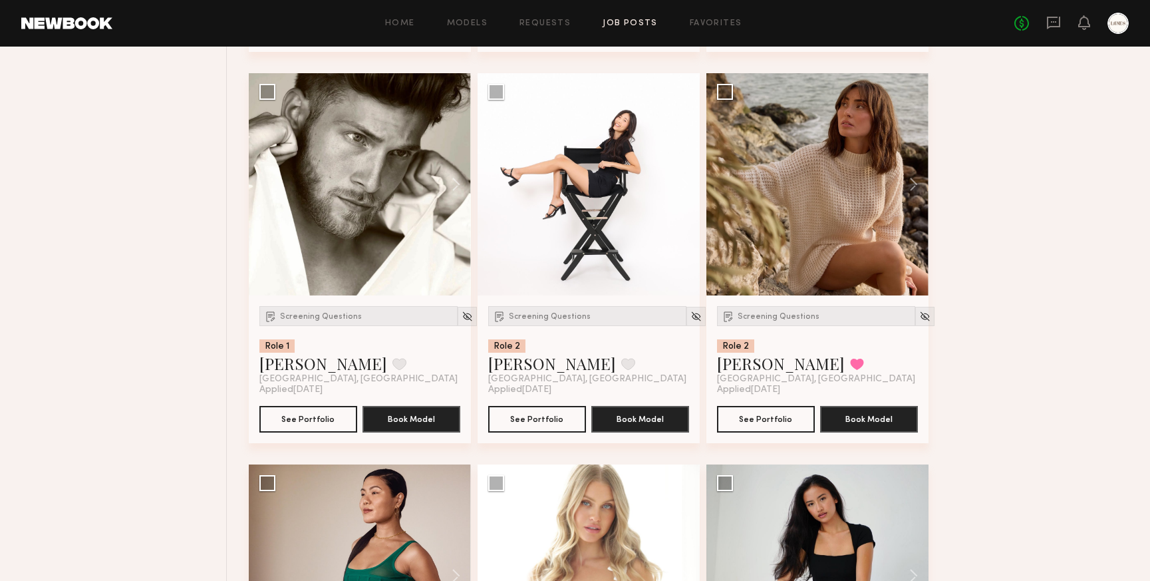
scroll to position [2451, 0]
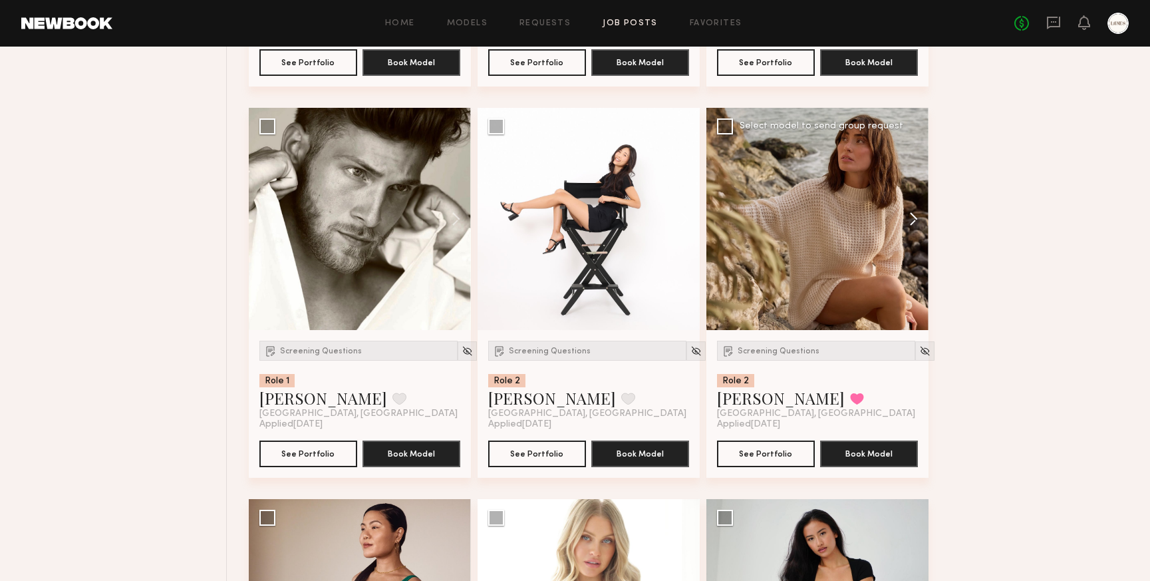
click at [914, 221] on button at bounding box center [907, 219] width 43 height 222
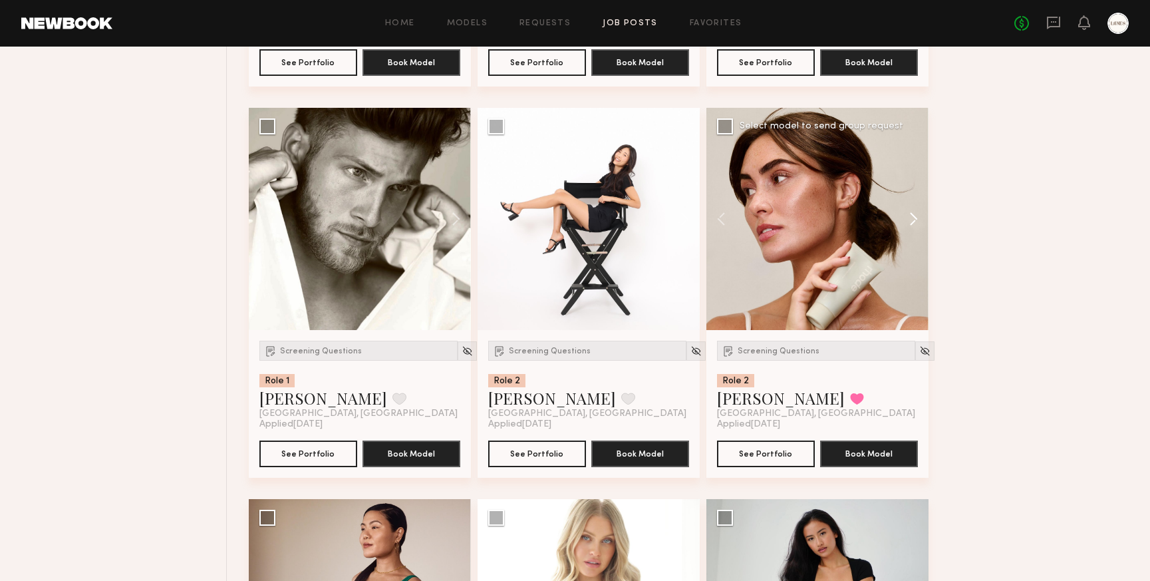
click at [914, 221] on button at bounding box center [907, 219] width 43 height 222
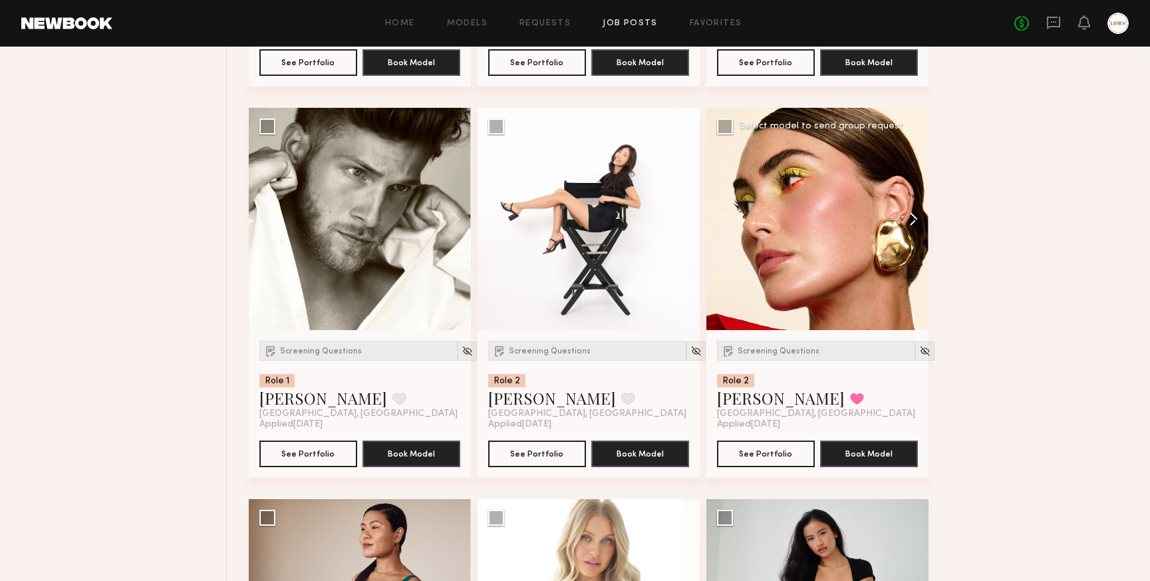
click at [914, 221] on button at bounding box center [907, 219] width 43 height 222
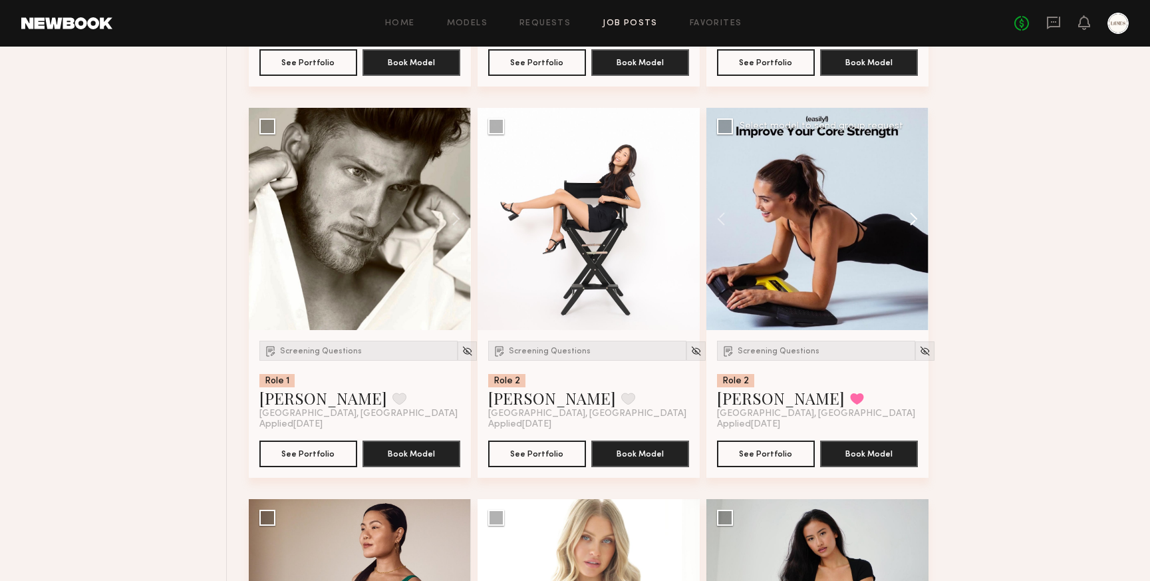
click at [914, 221] on button at bounding box center [907, 219] width 43 height 222
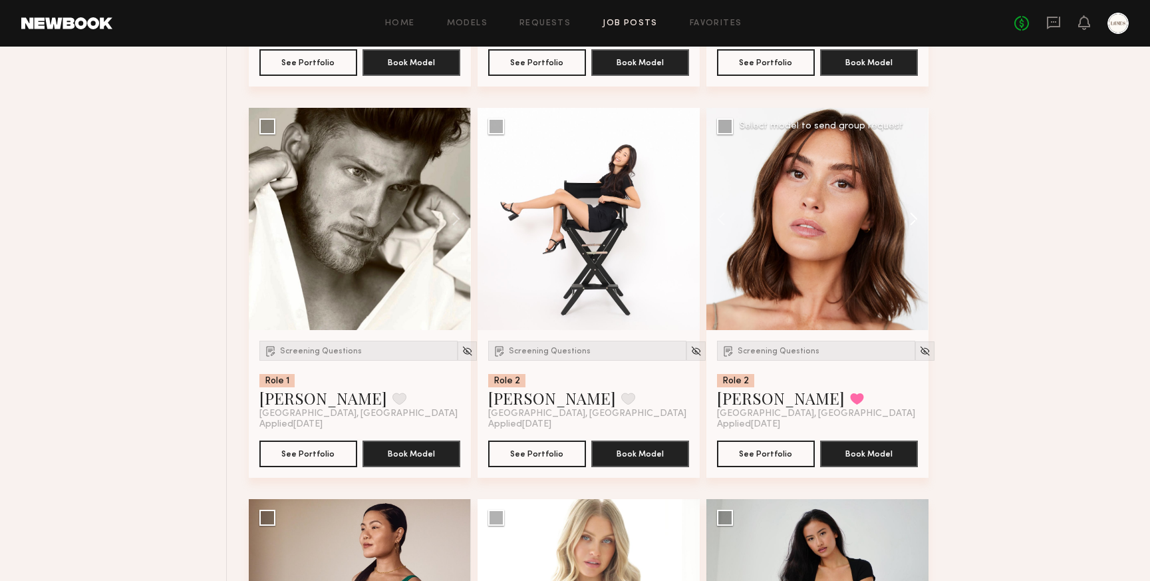
click at [914, 221] on button at bounding box center [907, 219] width 43 height 222
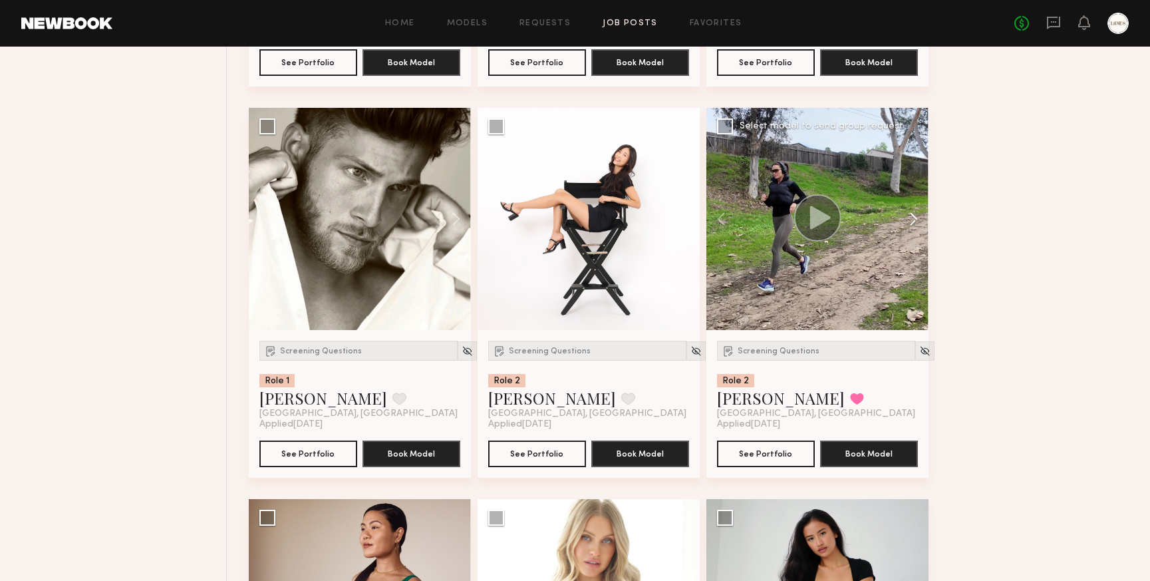
click at [914, 221] on button at bounding box center [907, 219] width 43 height 222
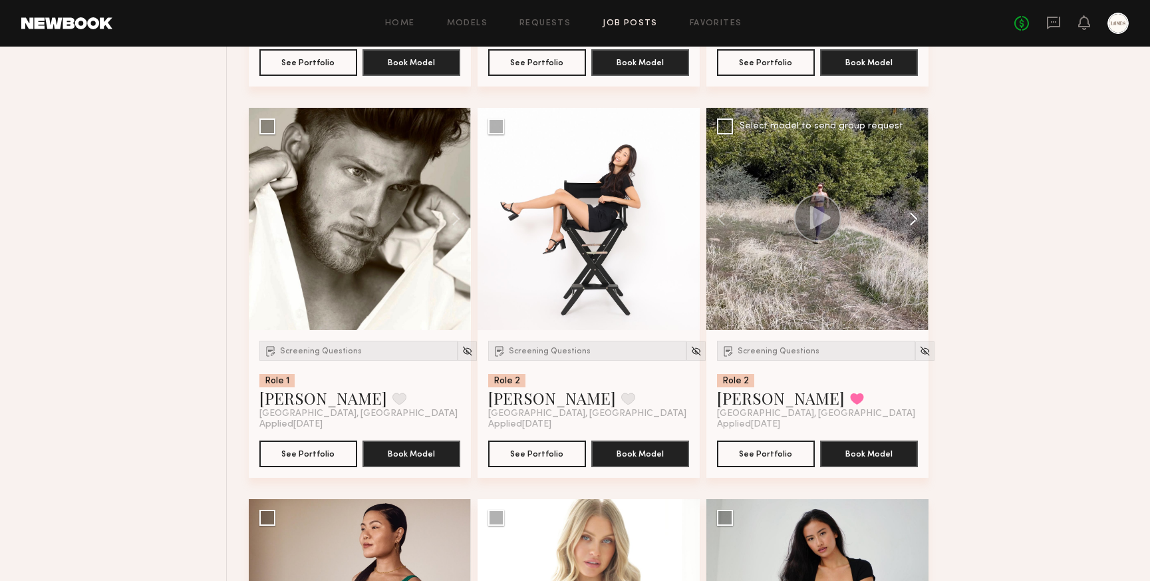
click at [914, 221] on button at bounding box center [907, 219] width 43 height 222
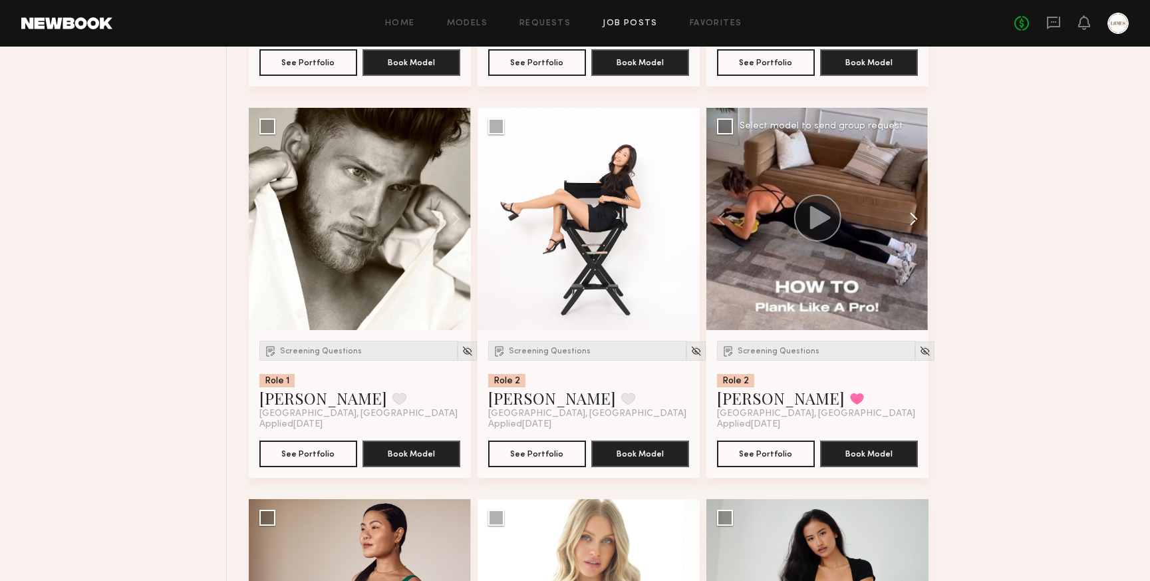
click at [914, 221] on button at bounding box center [907, 219] width 43 height 222
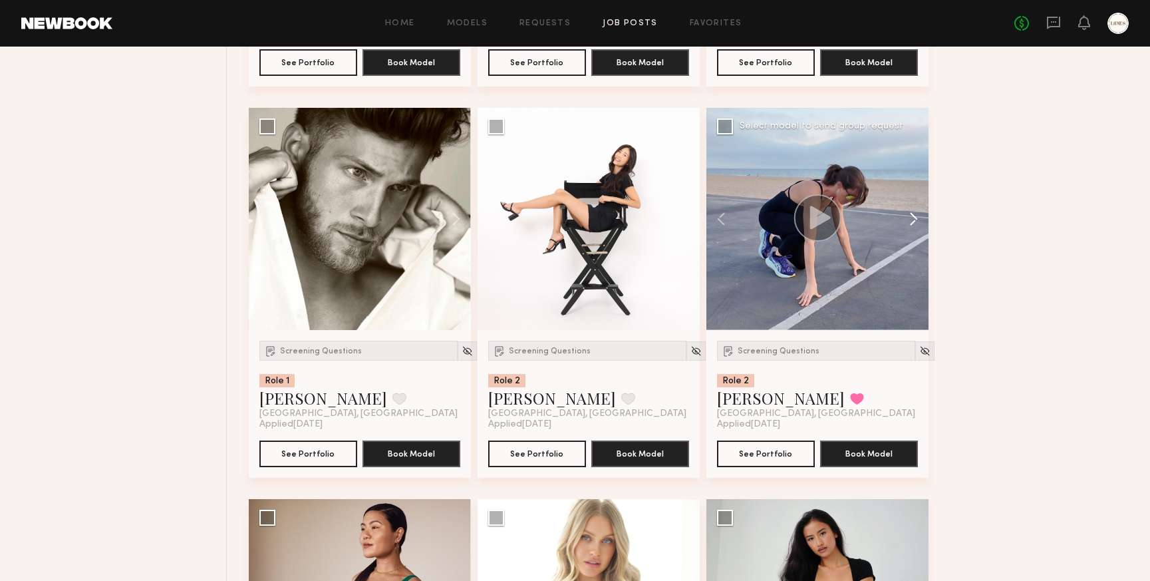
click at [914, 221] on button at bounding box center [907, 219] width 43 height 222
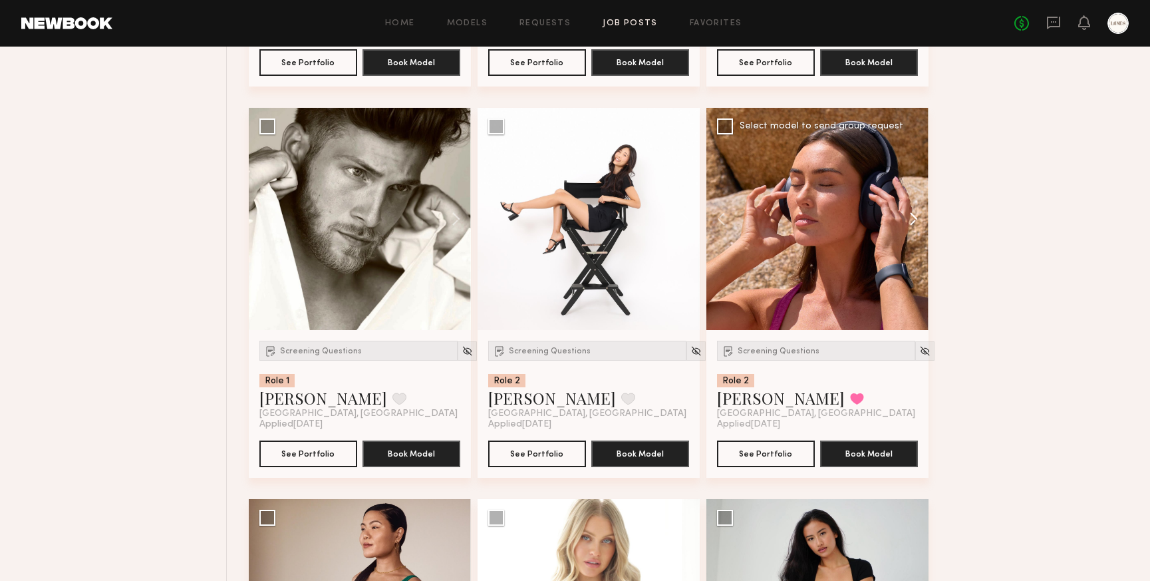
click at [914, 221] on button at bounding box center [907, 219] width 43 height 222
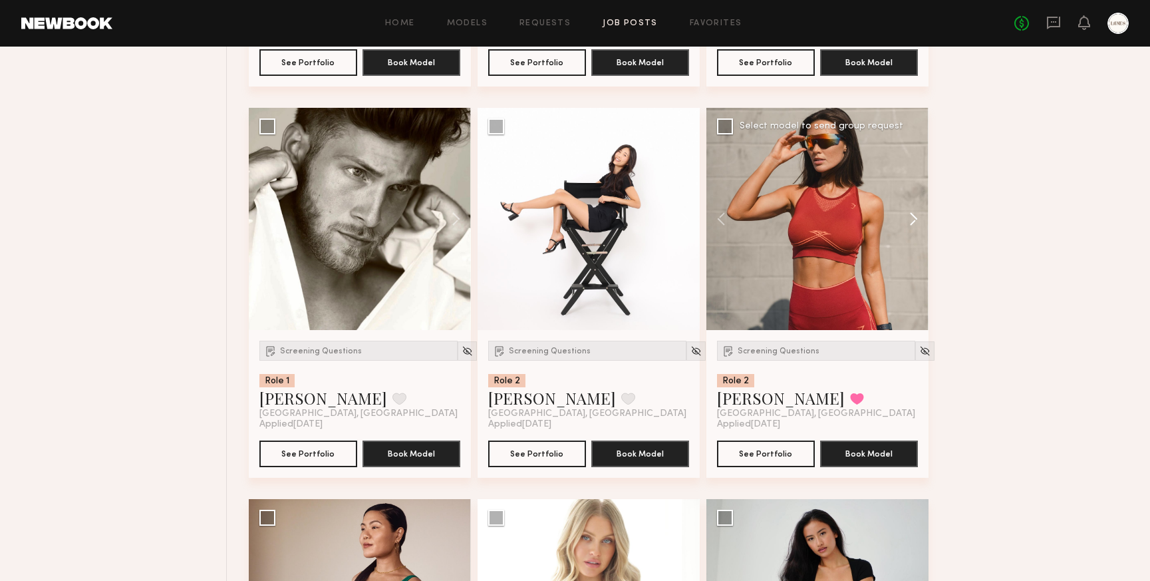
click at [914, 221] on button at bounding box center [907, 219] width 43 height 222
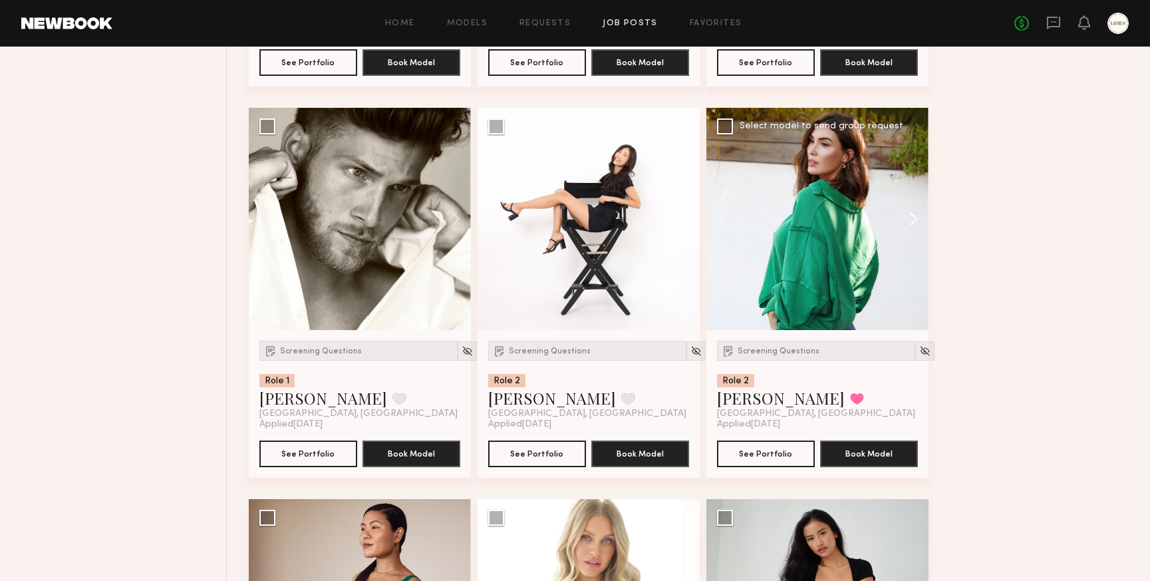
click at [914, 221] on button at bounding box center [907, 219] width 43 height 222
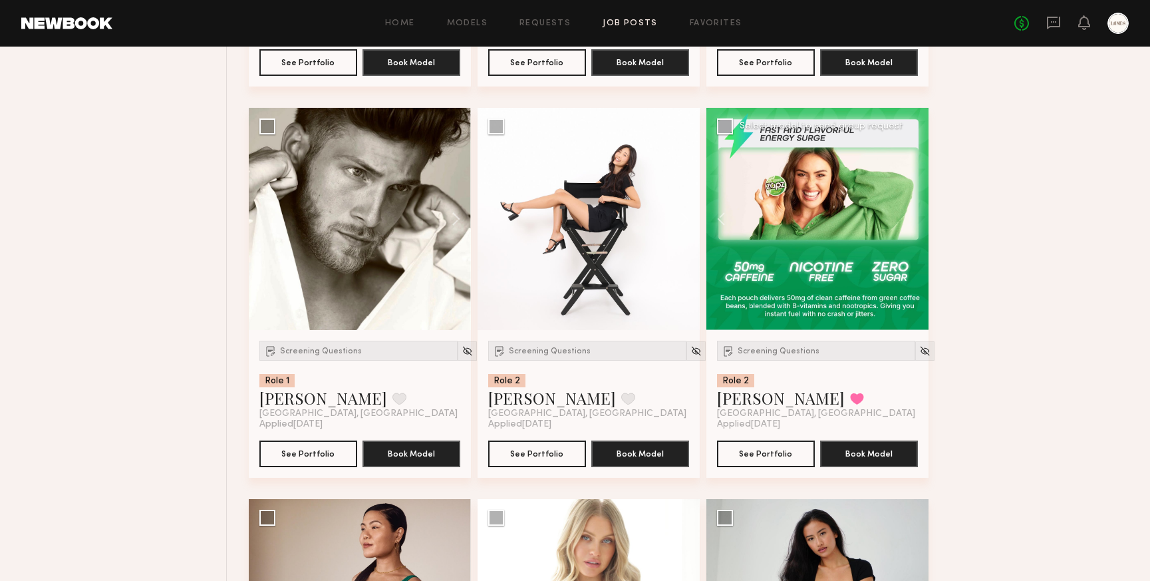
click at [914, 221] on div at bounding box center [818, 219] width 222 height 222
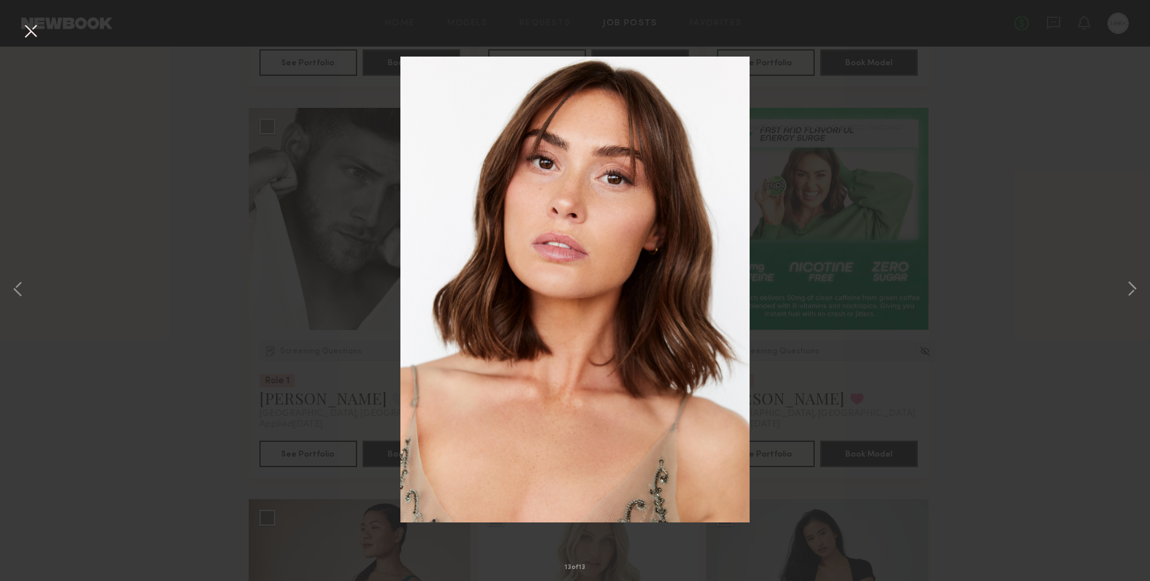
click at [30, 31] on button at bounding box center [30, 32] width 21 height 24
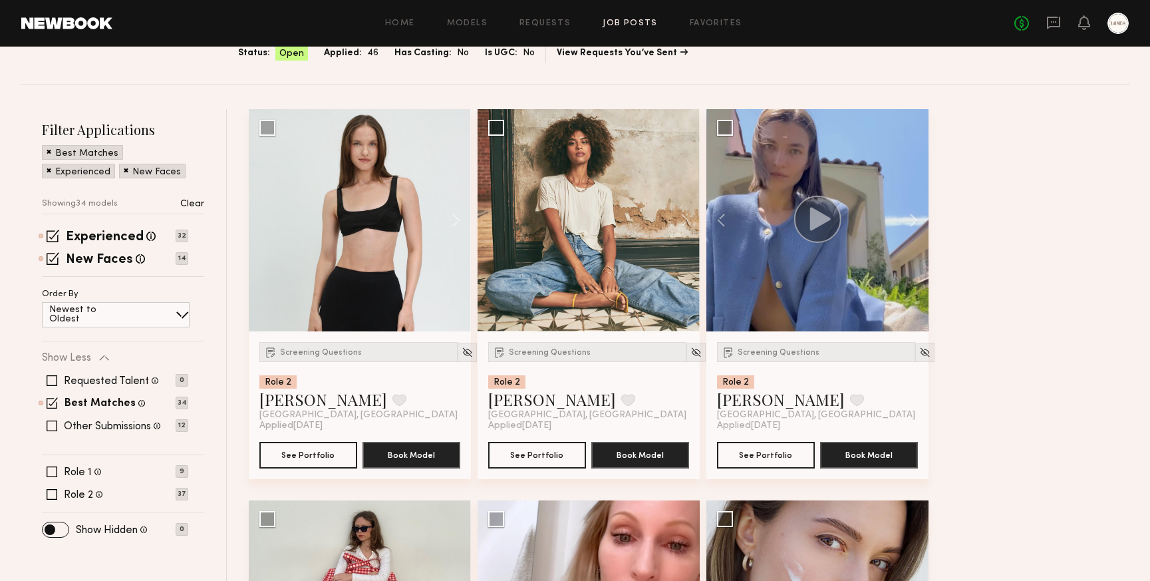
scroll to position [0, 0]
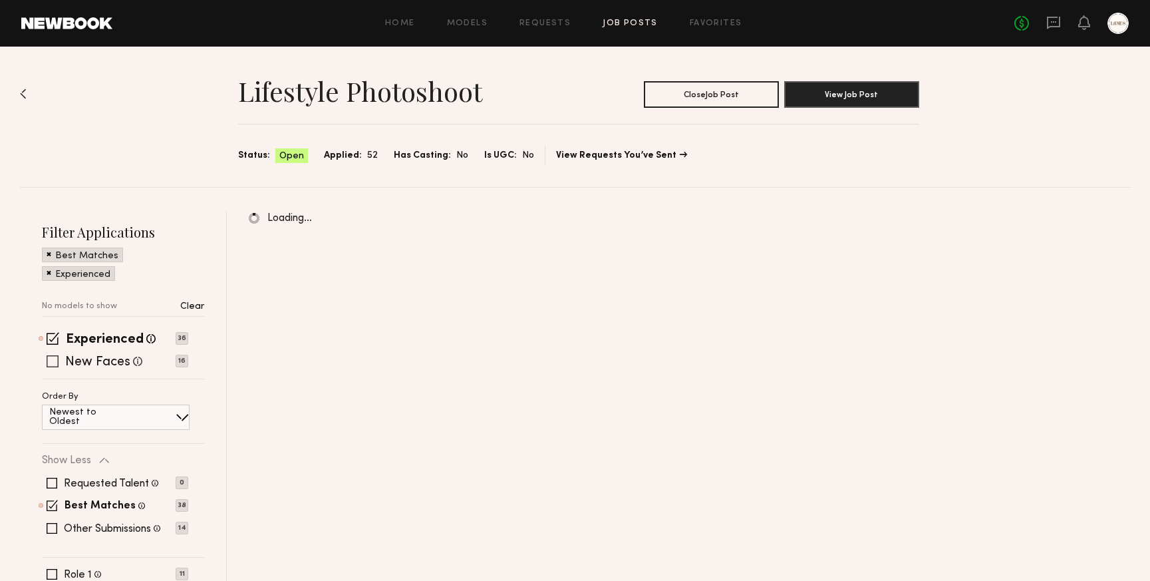
click at [47, 363] on span at bounding box center [53, 361] width 12 height 12
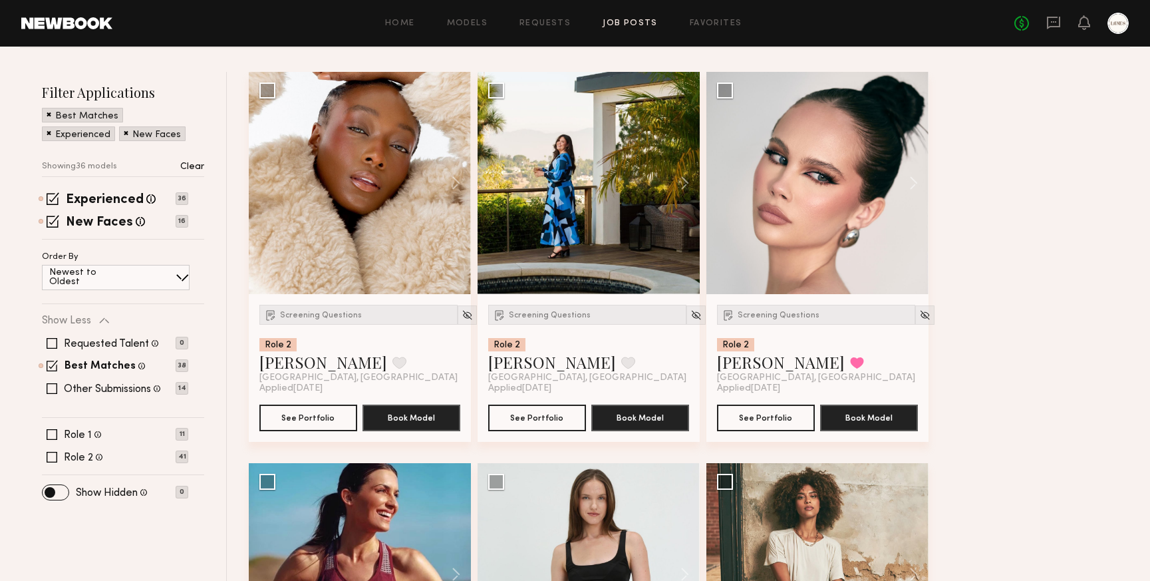
scroll to position [151, 0]
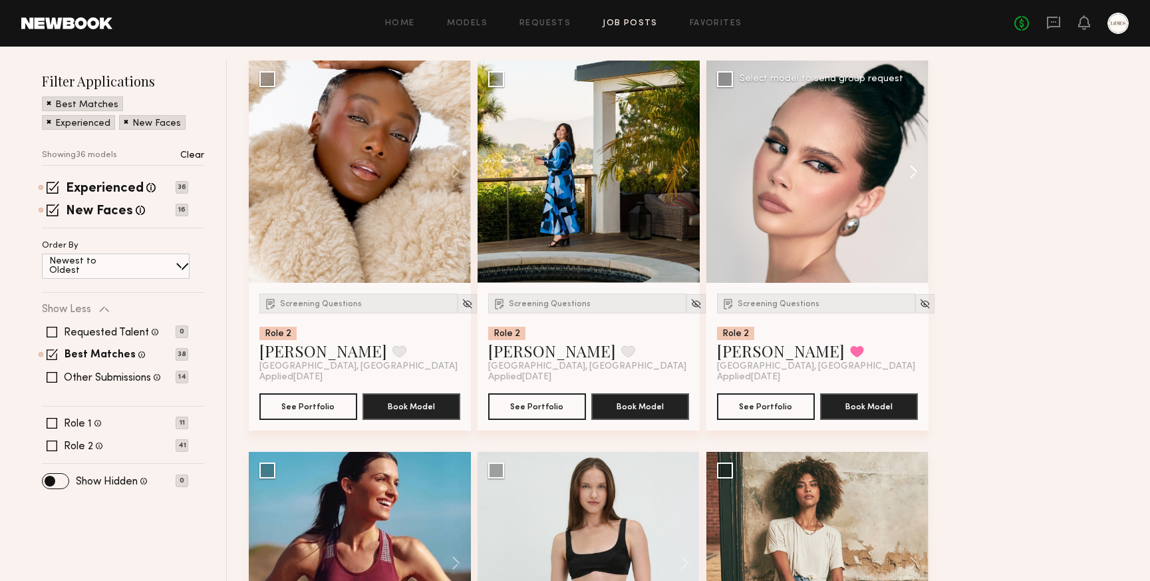
click at [916, 175] on button at bounding box center [907, 172] width 43 height 222
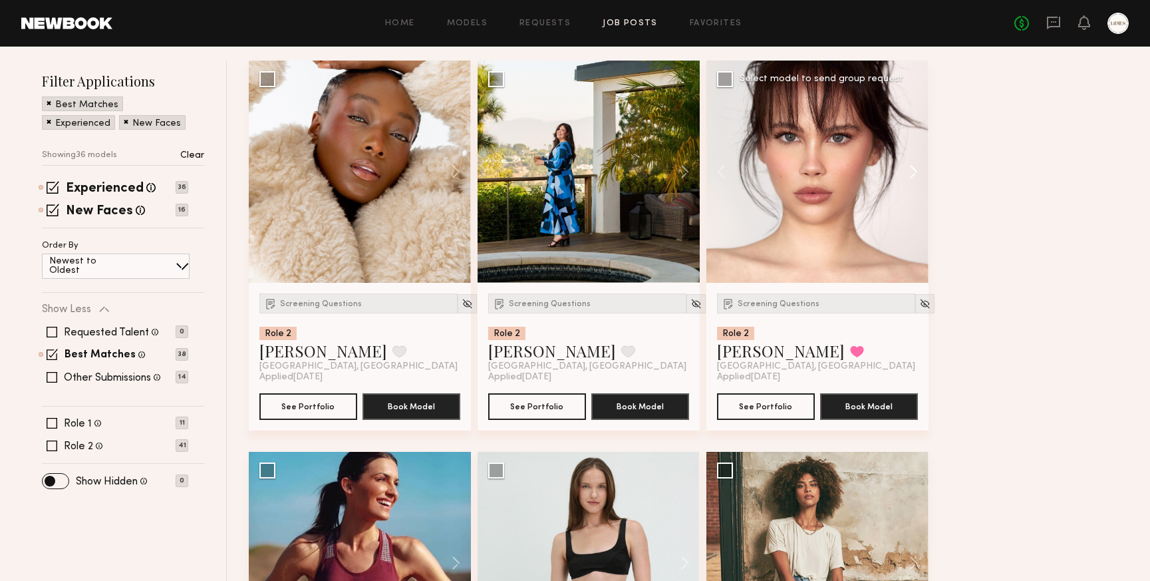
click at [916, 175] on button at bounding box center [907, 172] width 43 height 222
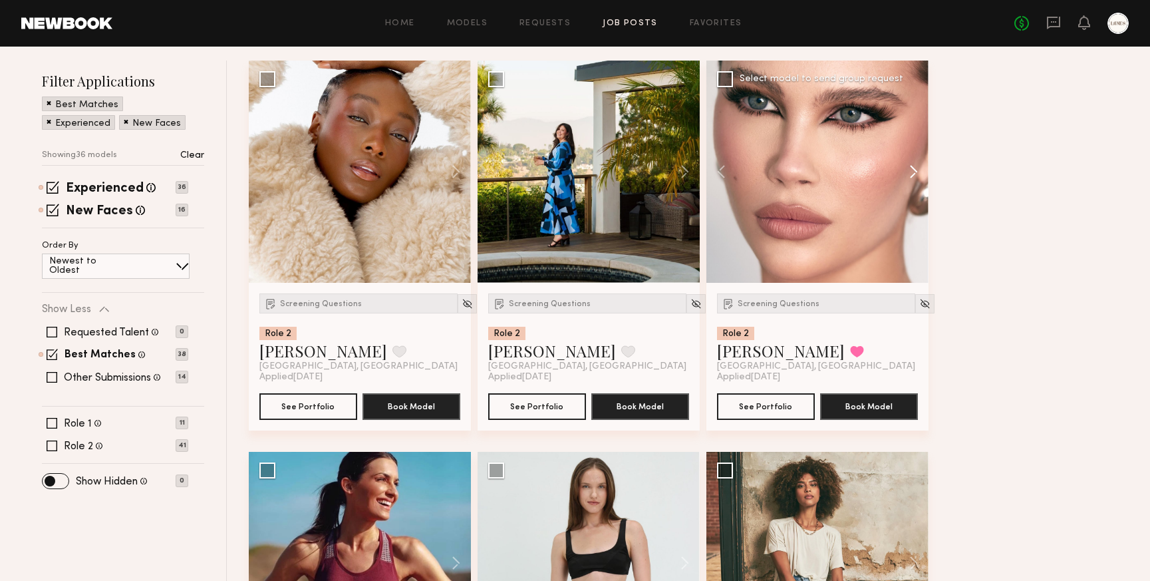
click at [916, 175] on button at bounding box center [907, 172] width 43 height 222
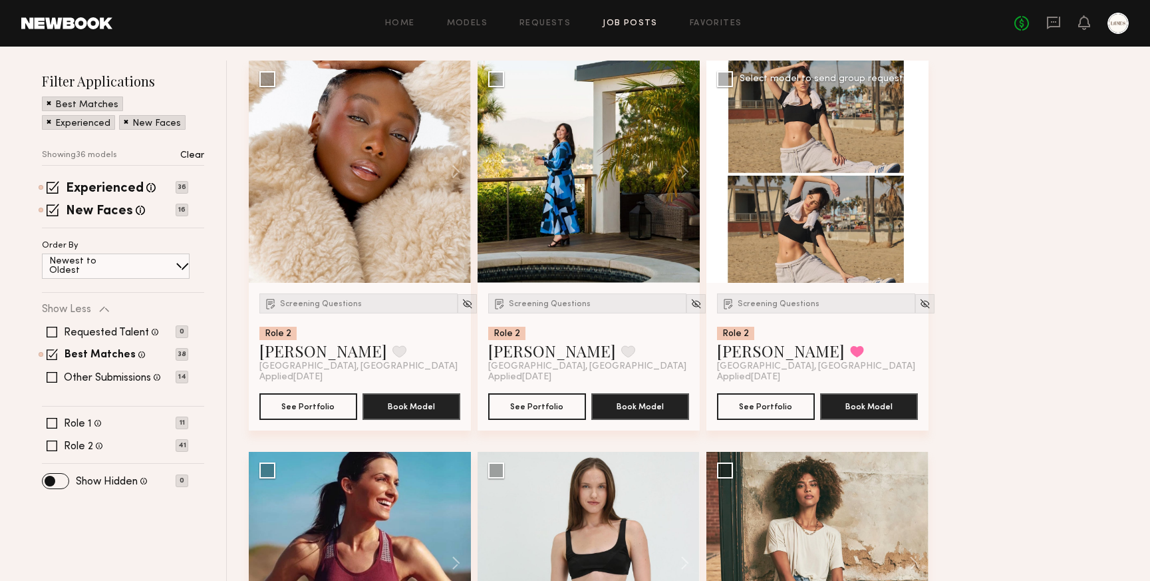
click at [916, 175] on button at bounding box center [907, 172] width 43 height 222
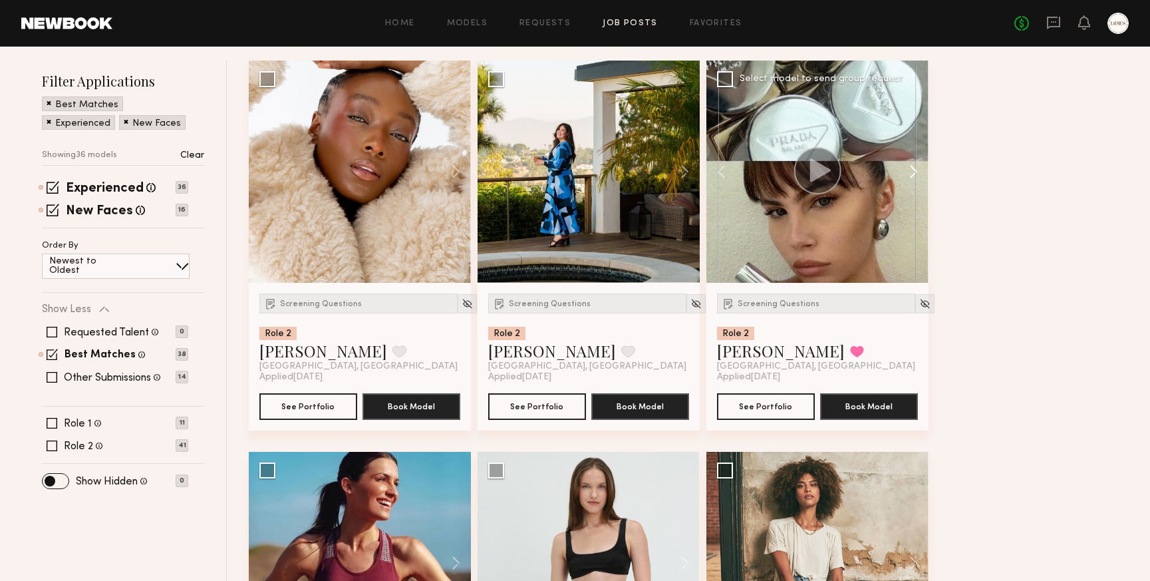
click at [916, 175] on button at bounding box center [907, 172] width 43 height 222
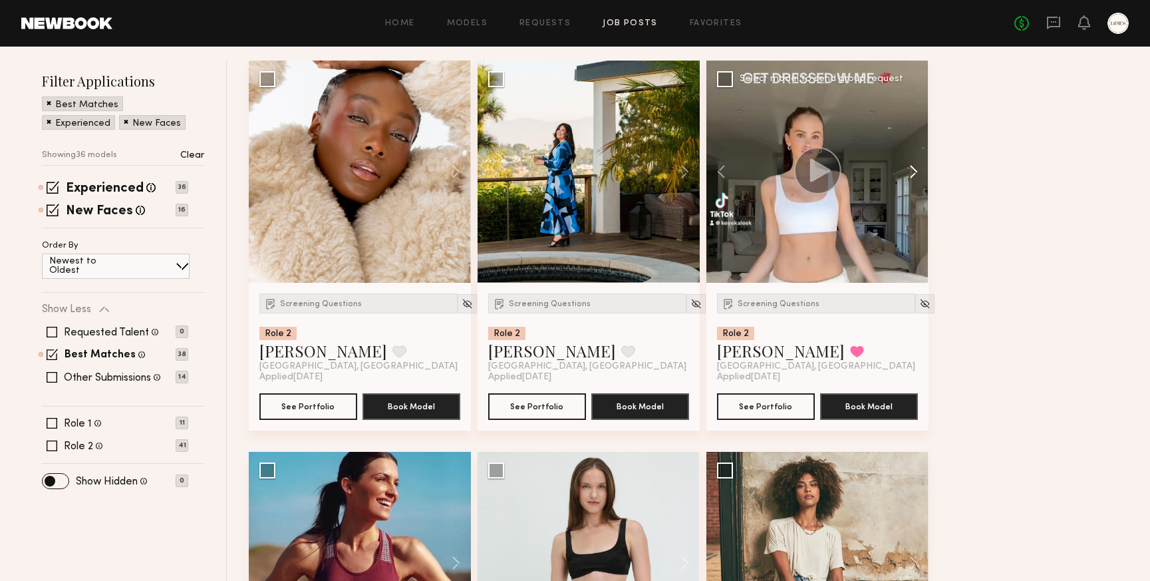
click at [916, 175] on button at bounding box center [907, 172] width 43 height 222
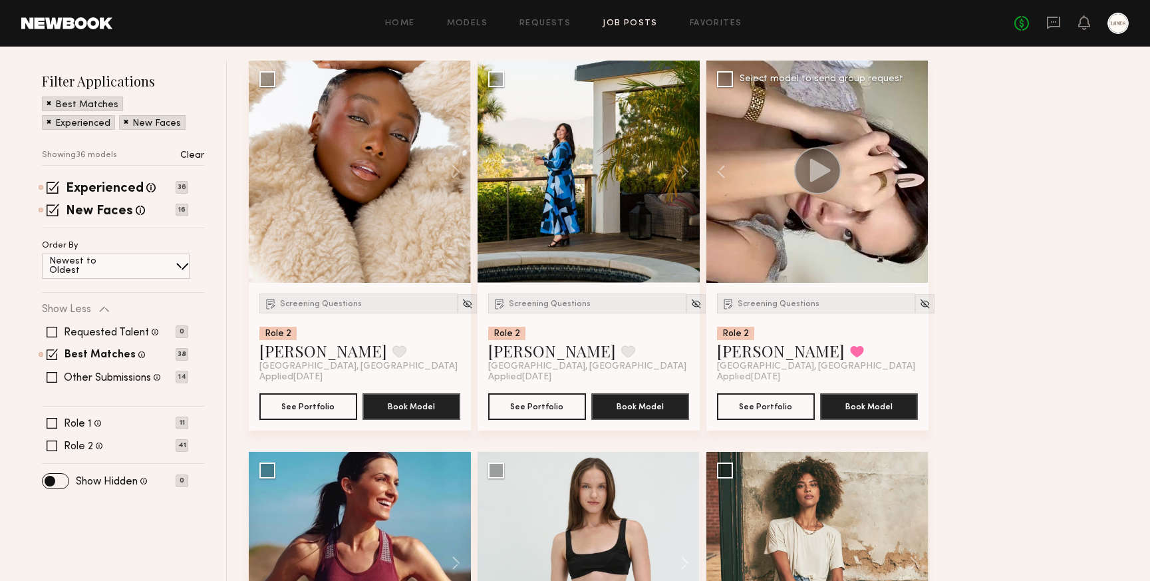
click at [916, 175] on div at bounding box center [818, 172] width 222 height 222
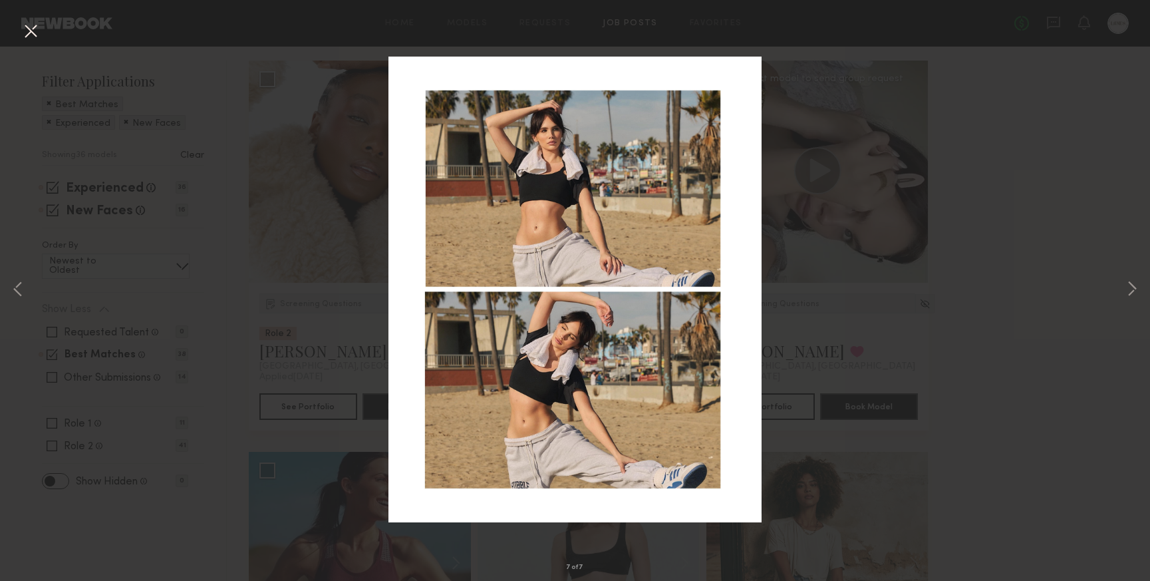
click at [30, 26] on button at bounding box center [30, 32] width 21 height 24
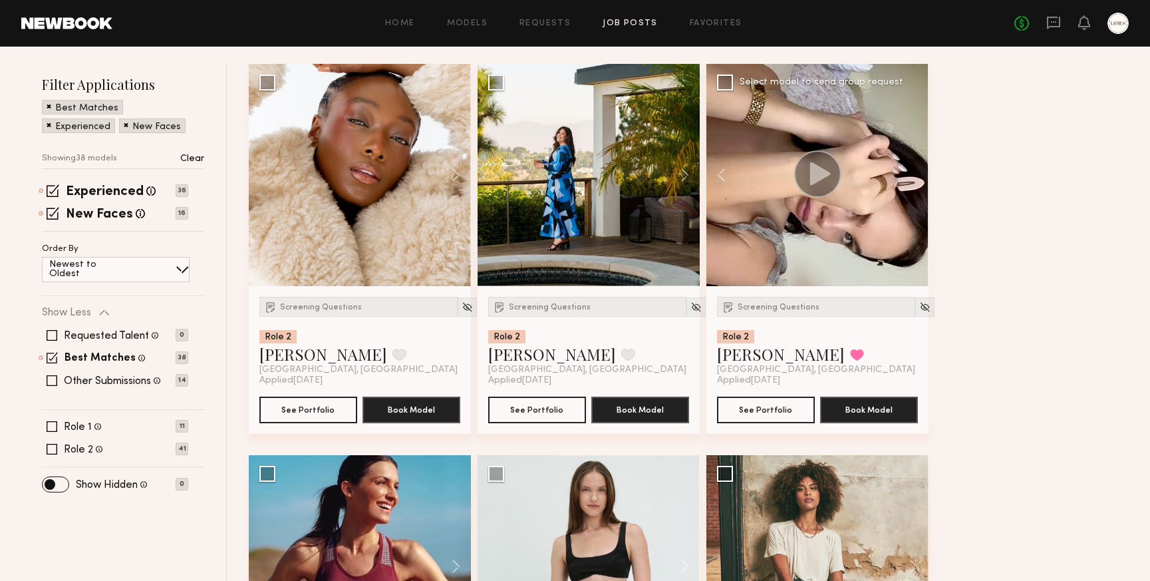
scroll to position [75, 0]
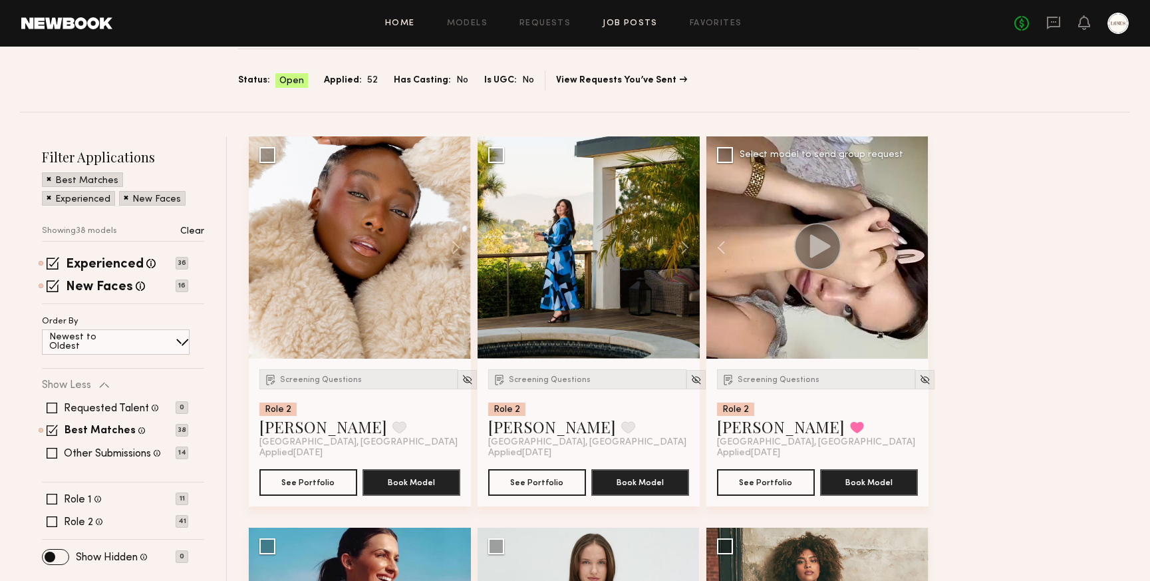
click at [397, 19] on link "Home" at bounding box center [400, 23] width 30 height 9
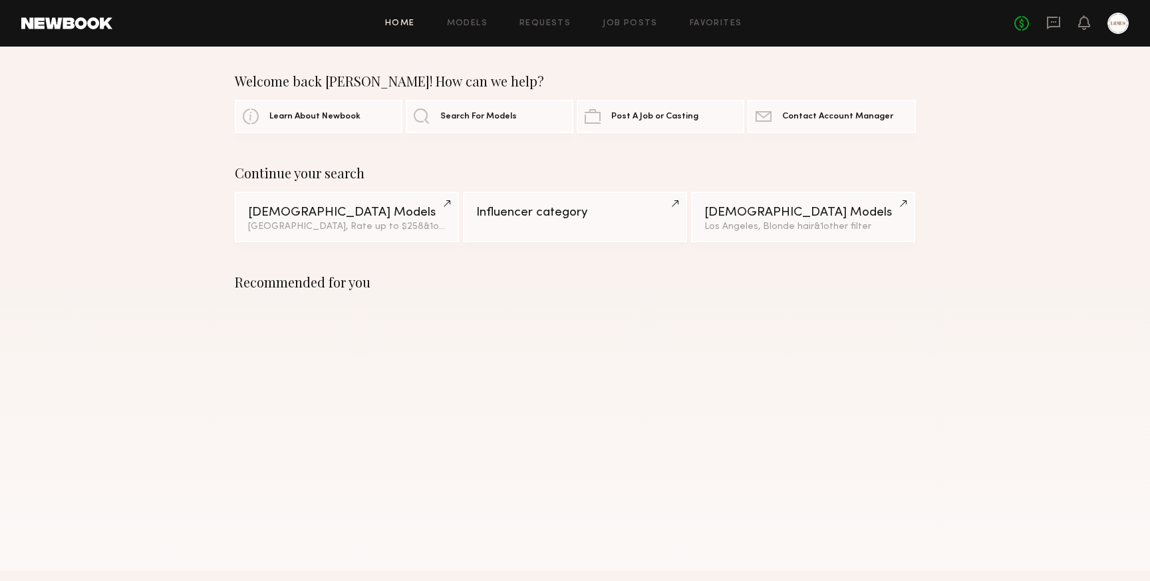
click at [627, 18] on div "Home Models Requests Job Posts Favorites Sign Out No fees up to $5,000" at bounding box center [620, 23] width 1017 height 21
click at [624, 21] on link "Job Posts" at bounding box center [630, 23] width 55 height 9
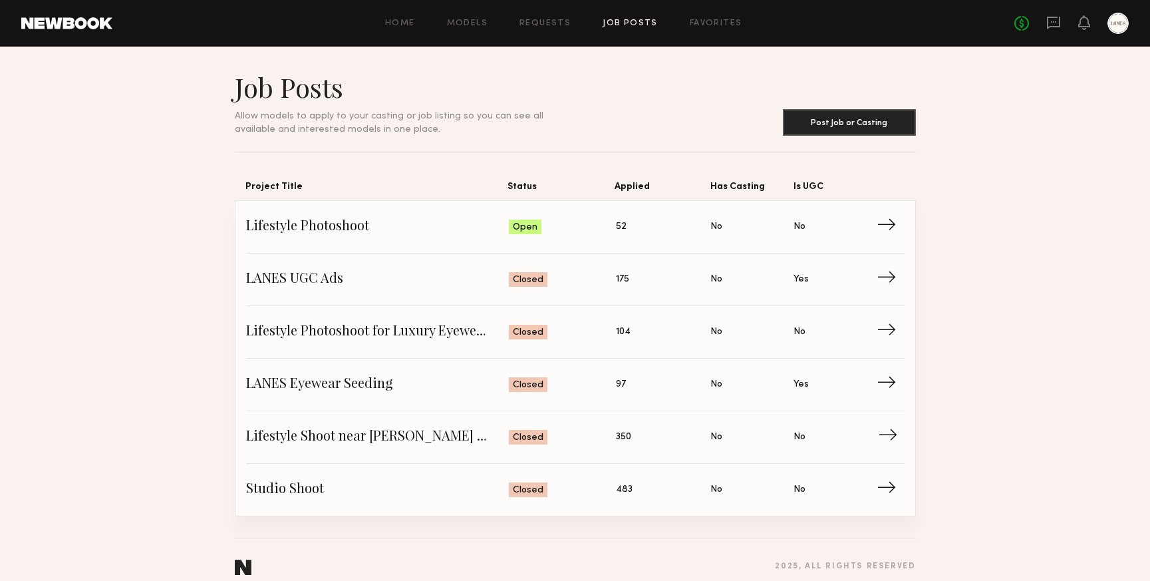
click at [677, 430] on span "Applied: 350" at bounding box center [663, 437] width 95 height 20
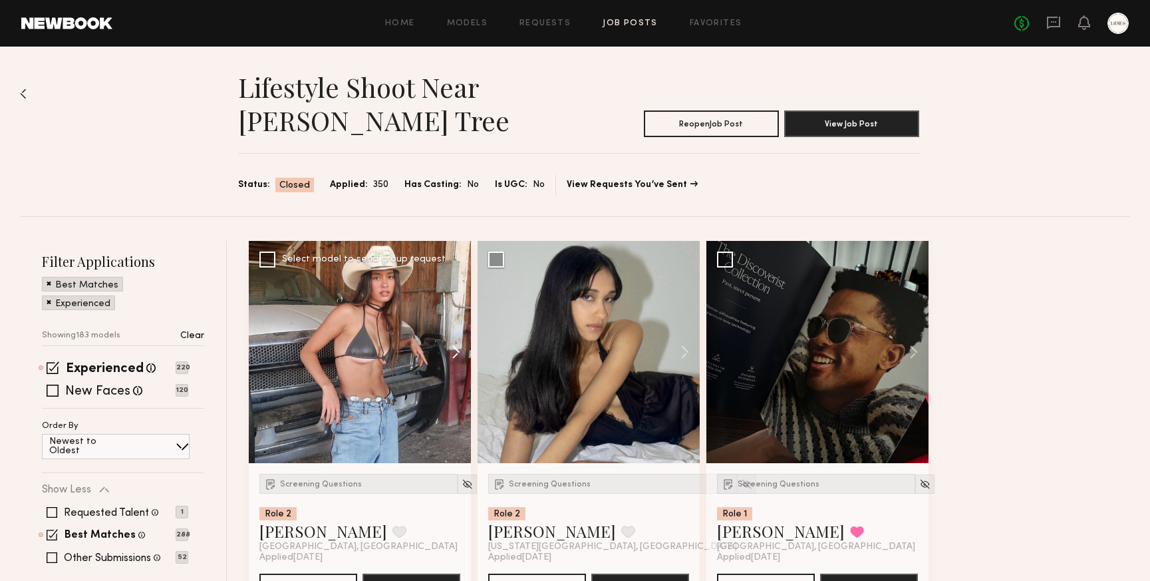
click at [454, 352] on button at bounding box center [449, 352] width 43 height 222
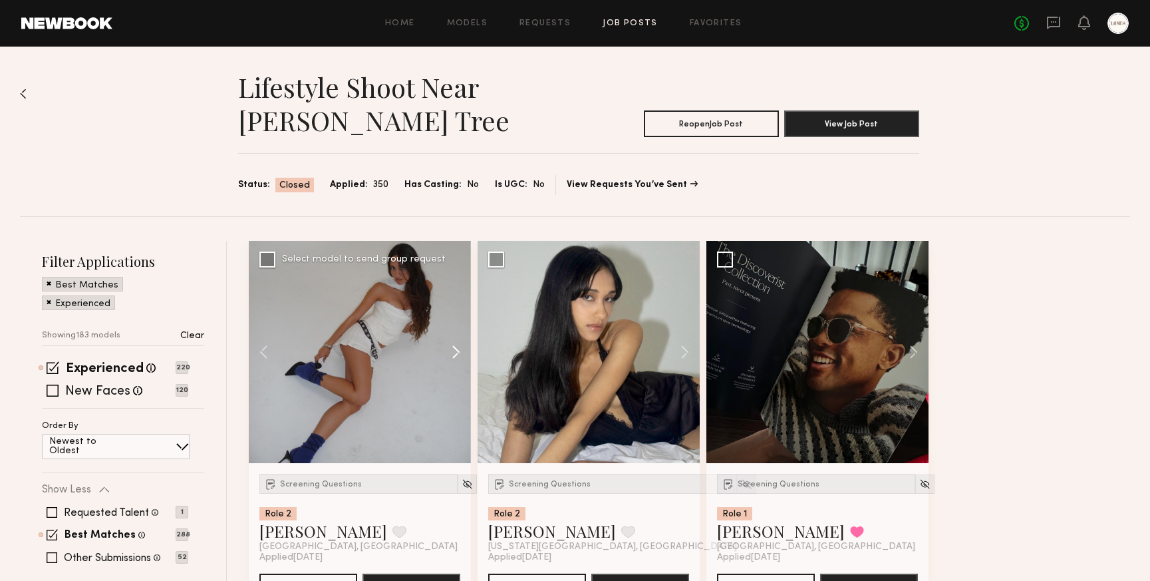
click at [454, 352] on button at bounding box center [449, 352] width 43 height 222
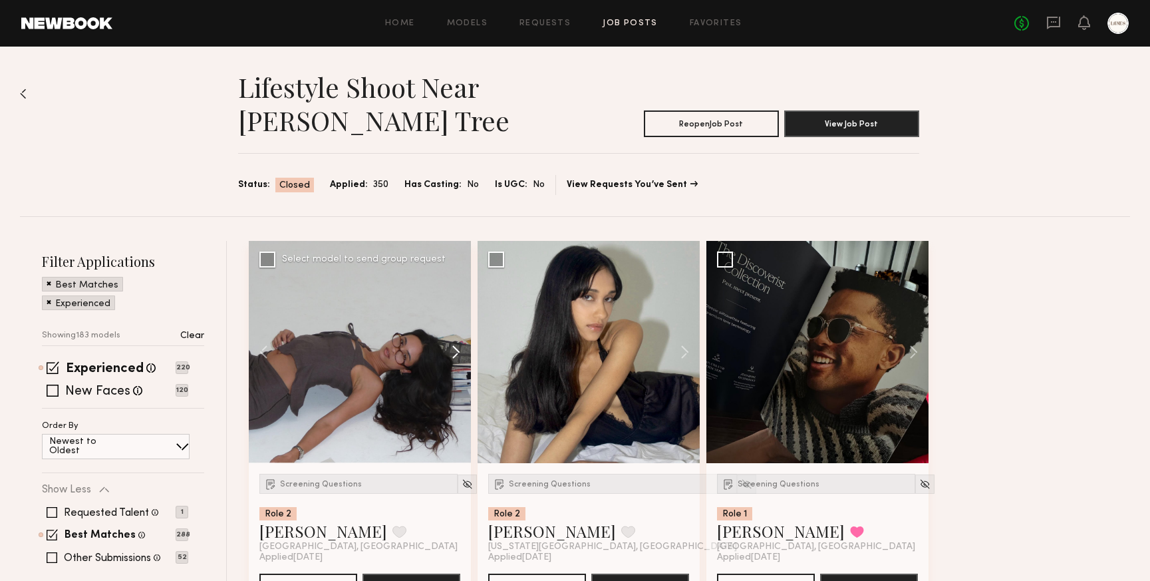
click at [454, 352] on button at bounding box center [449, 352] width 43 height 222
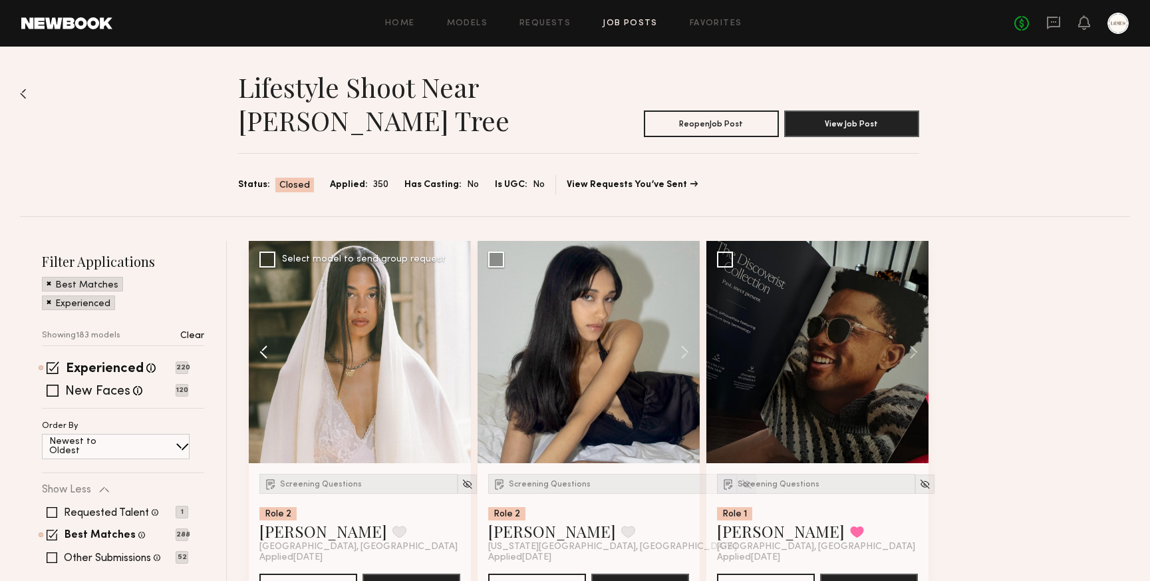
click at [259, 350] on button at bounding box center [270, 352] width 43 height 222
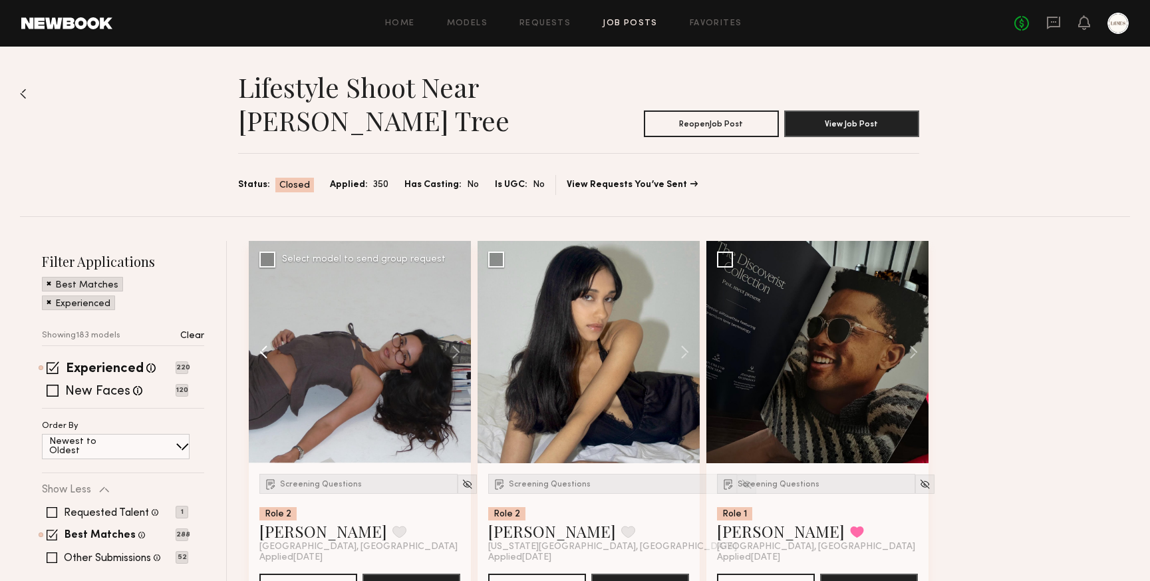
click at [259, 350] on button at bounding box center [270, 352] width 43 height 222
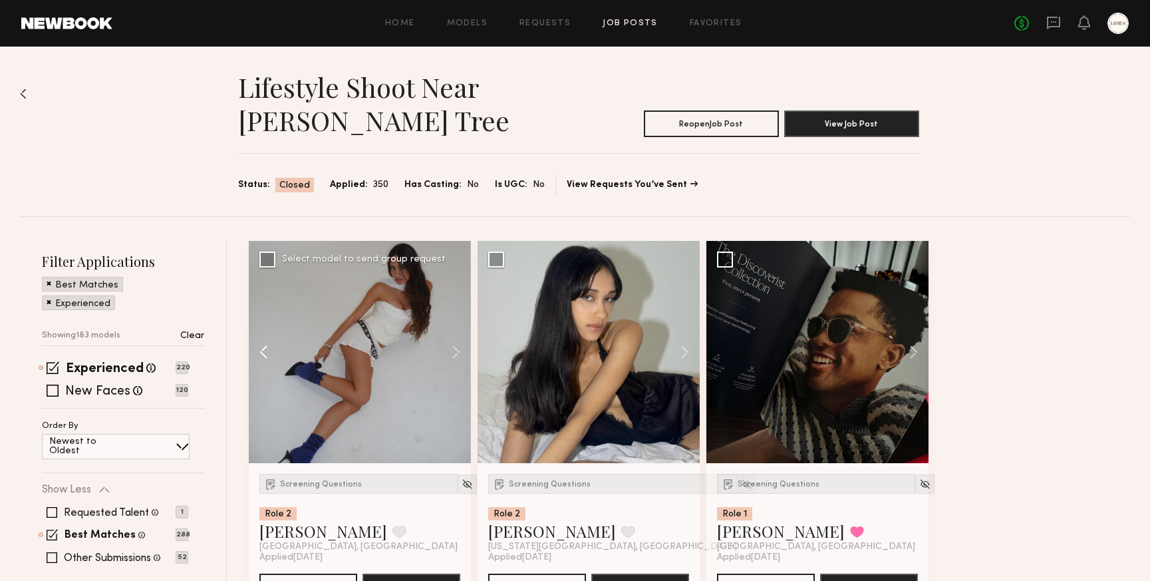
click at [259, 350] on button at bounding box center [270, 352] width 43 height 222
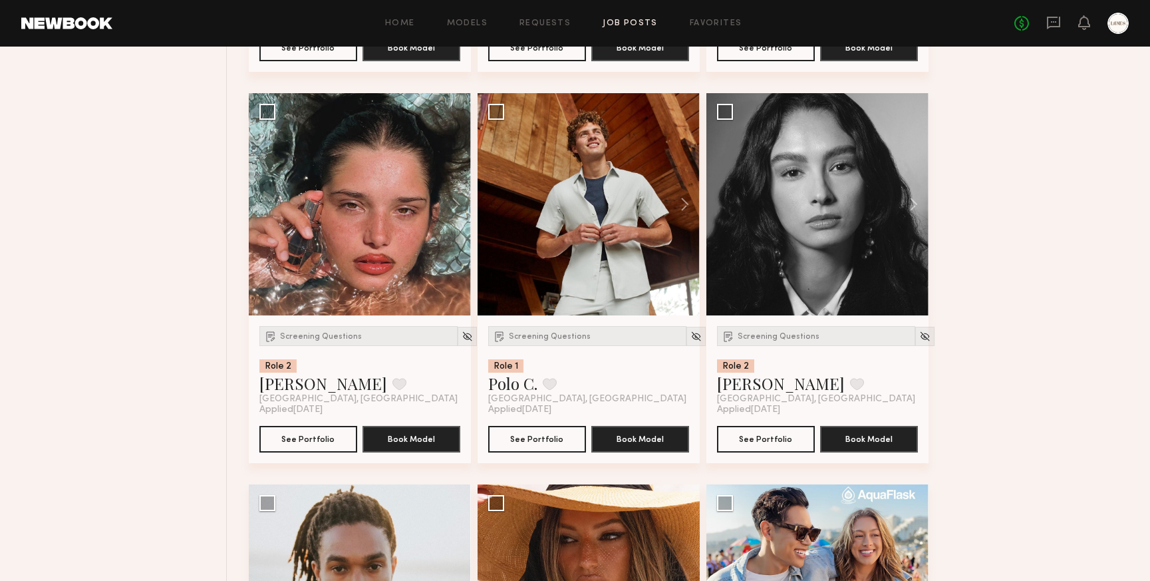
scroll to position [1327, 0]
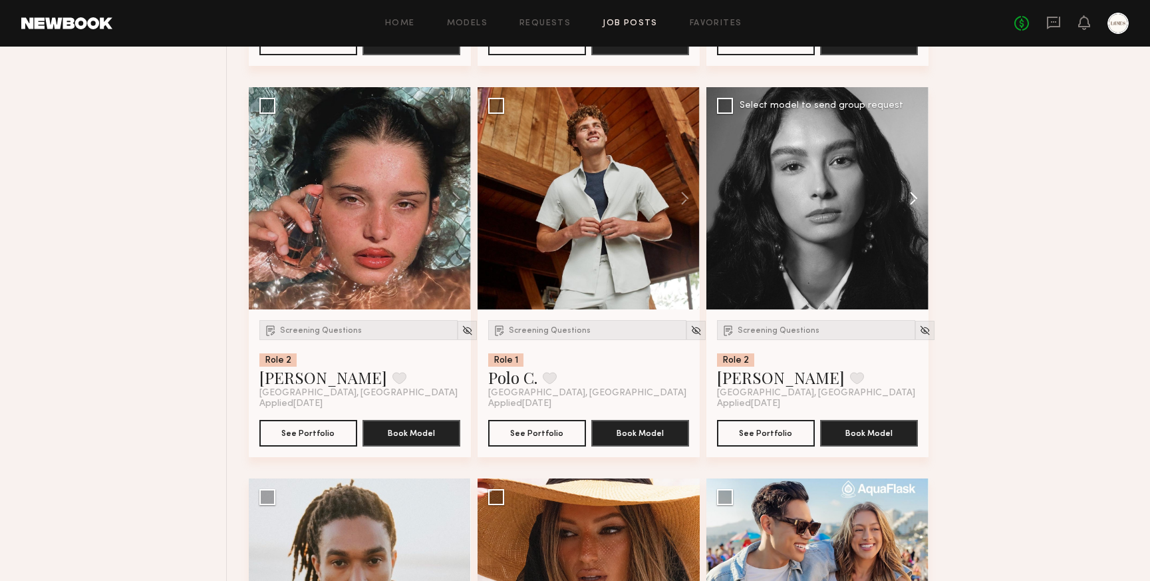
click at [918, 198] on button at bounding box center [907, 198] width 43 height 222
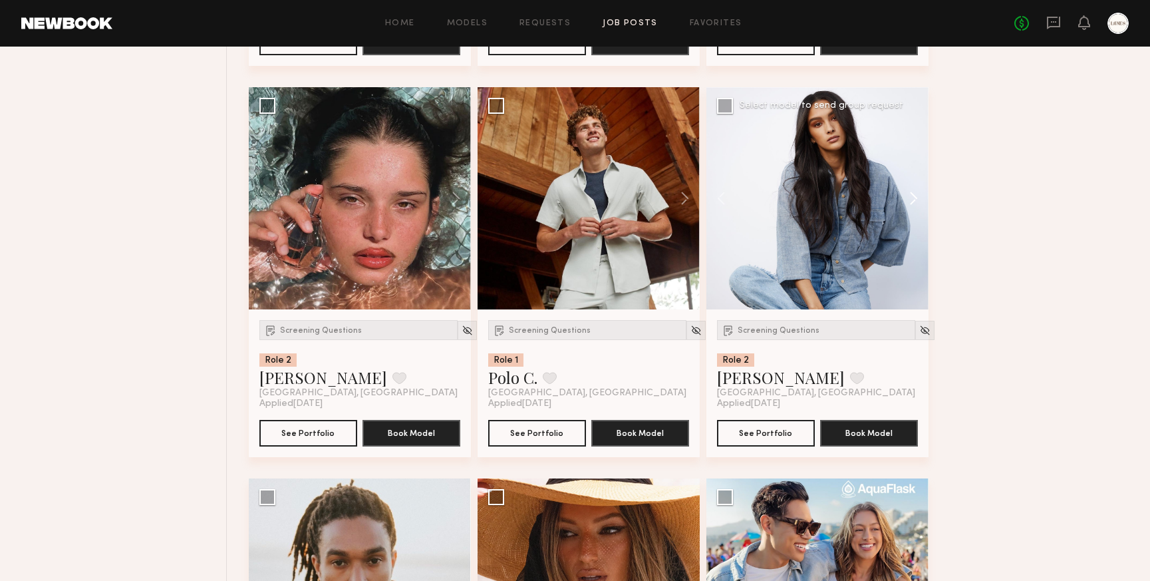
click at [918, 198] on button at bounding box center [907, 198] width 43 height 222
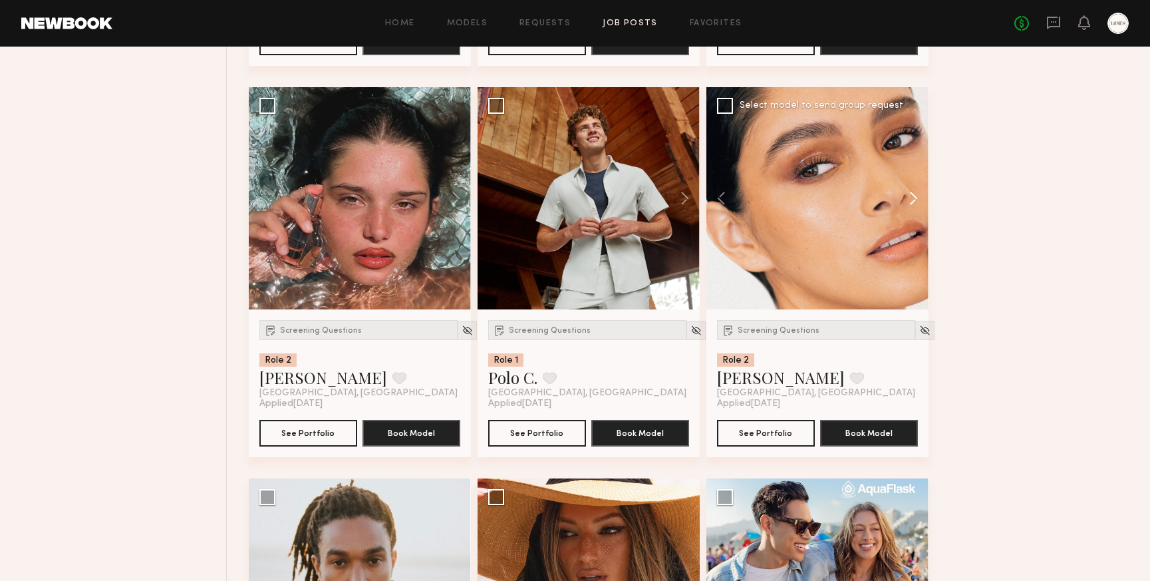
click at [918, 198] on button at bounding box center [907, 198] width 43 height 222
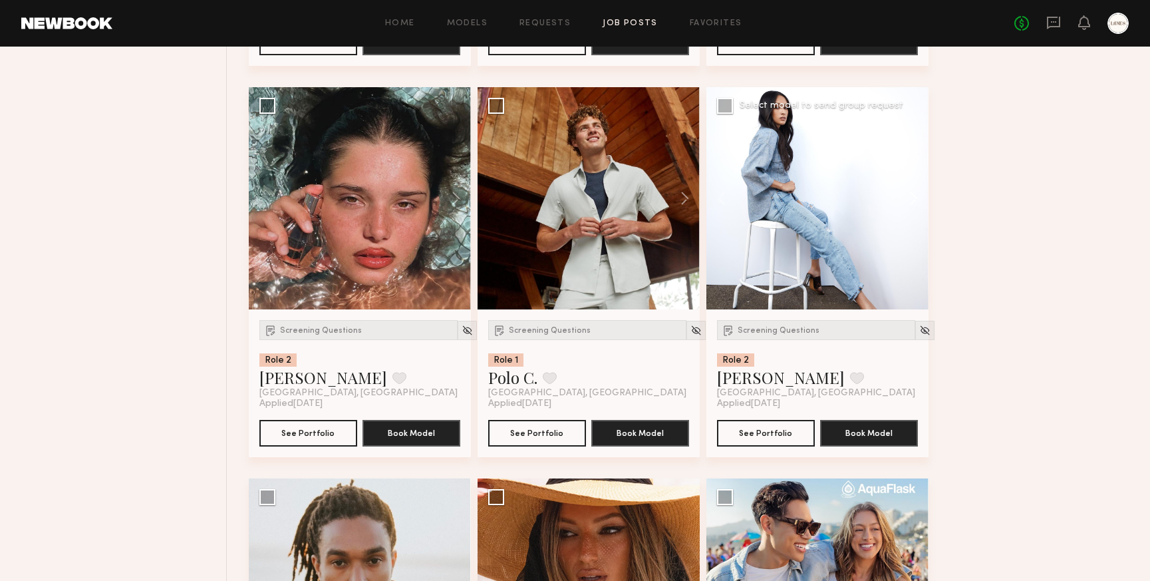
click at [918, 198] on button at bounding box center [907, 198] width 43 height 222
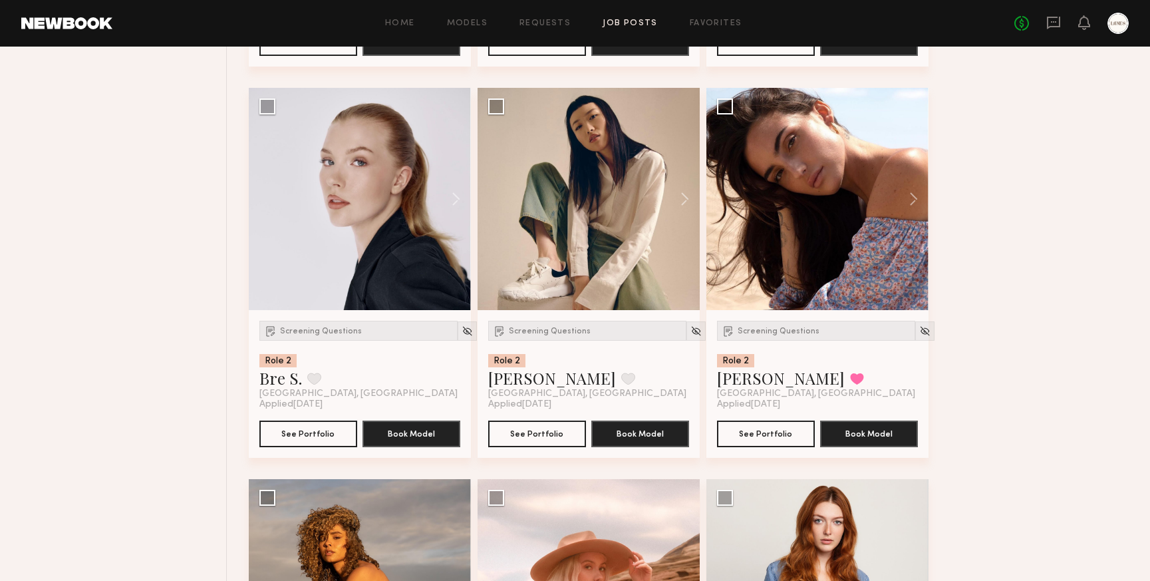
scroll to position [2105, 0]
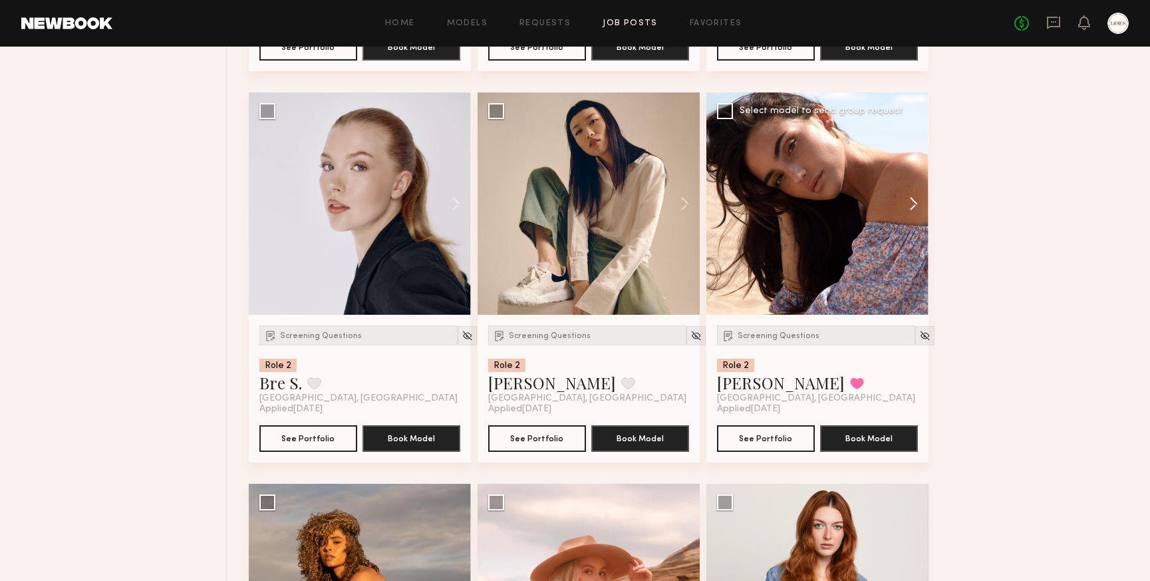
click at [917, 204] on button at bounding box center [907, 203] width 43 height 222
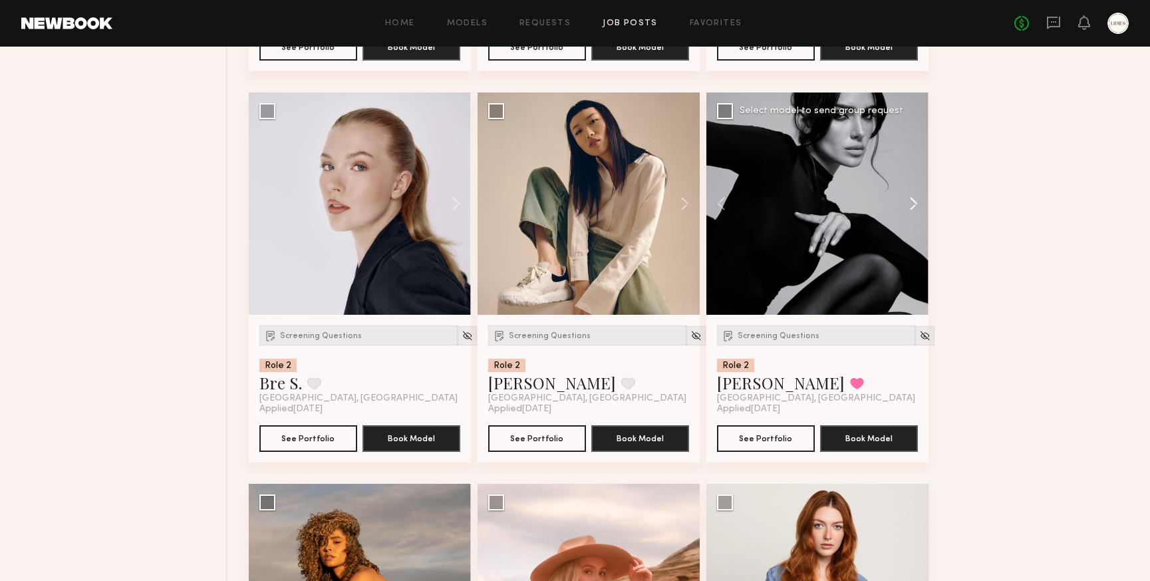
click at [917, 204] on button at bounding box center [907, 203] width 43 height 222
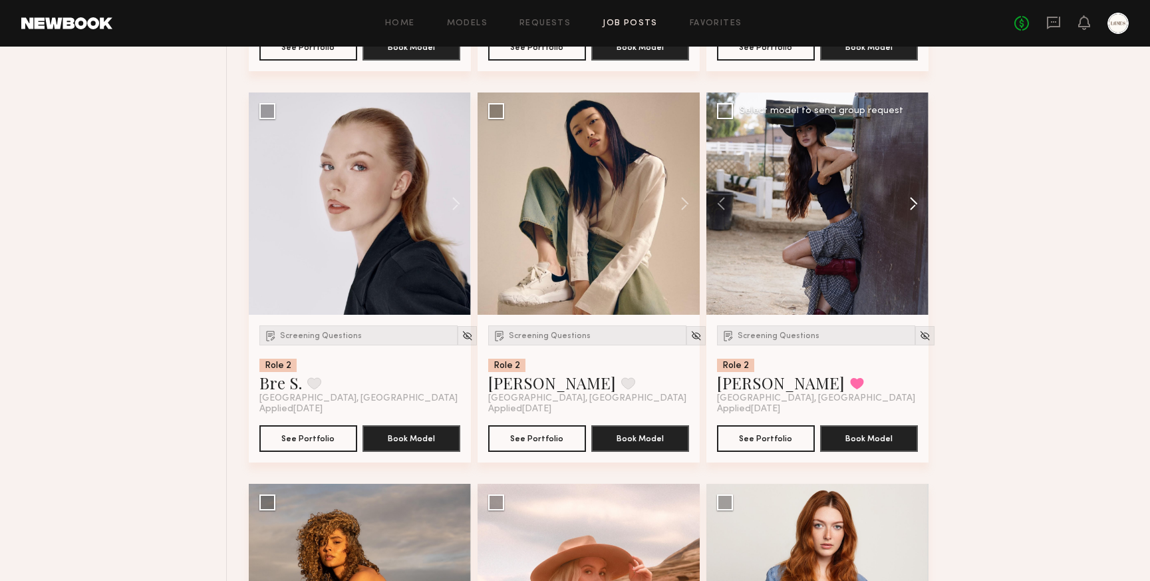
click at [917, 204] on button at bounding box center [907, 203] width 43 height 222
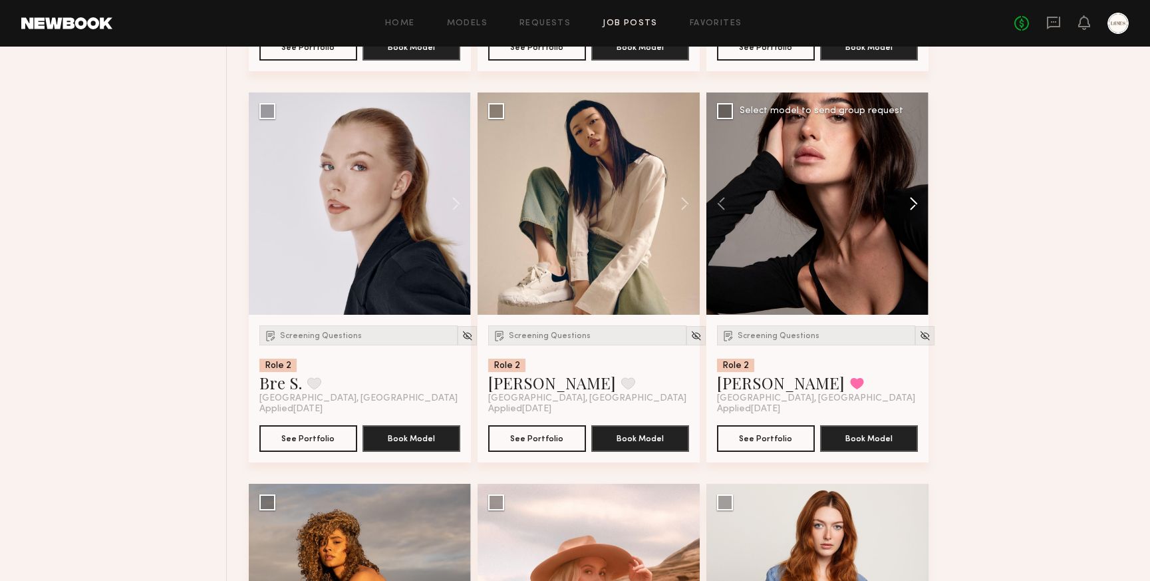
click at [917, 204] on button at bounding box center [907, 203] width 43 height 222
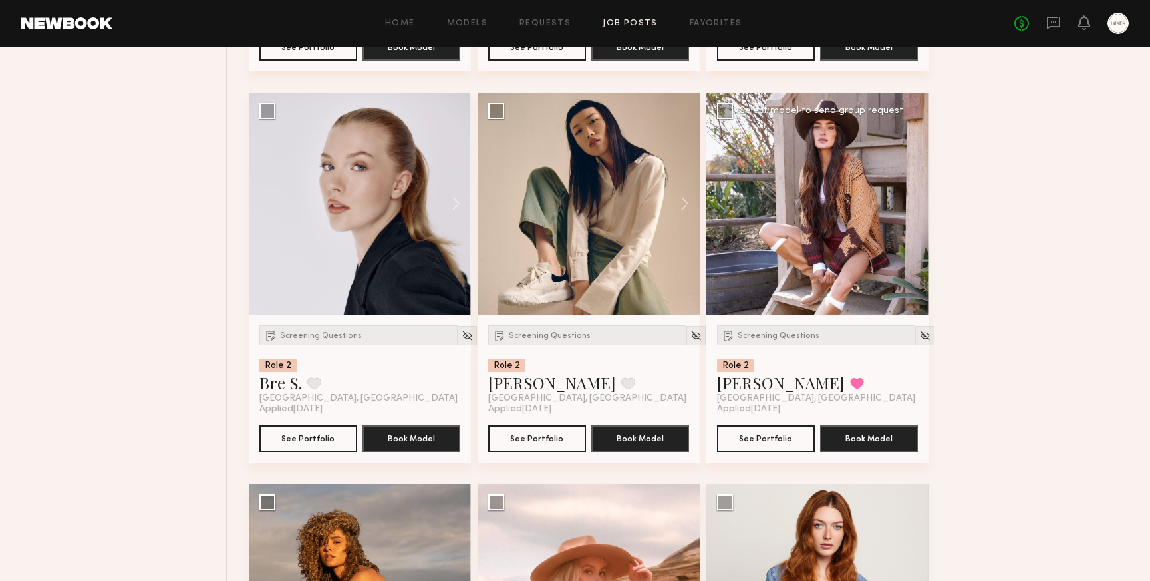
click at [917, 204] on div at bounding box center [818, 203] width 222 height 222
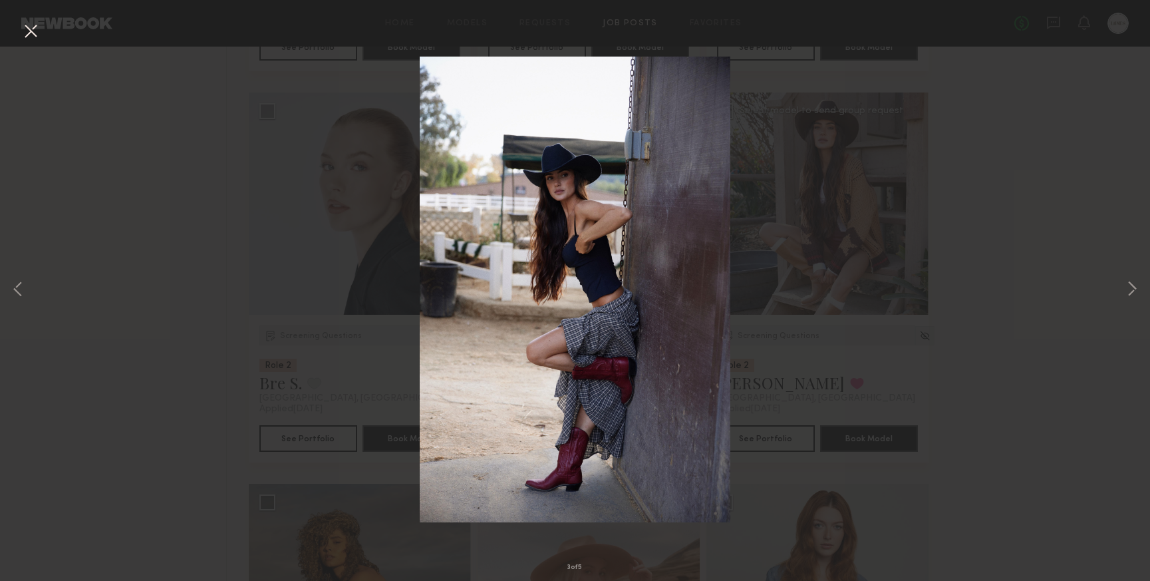
click at [31, 31] on button at bounding box center [30, 32] width 21 height 24
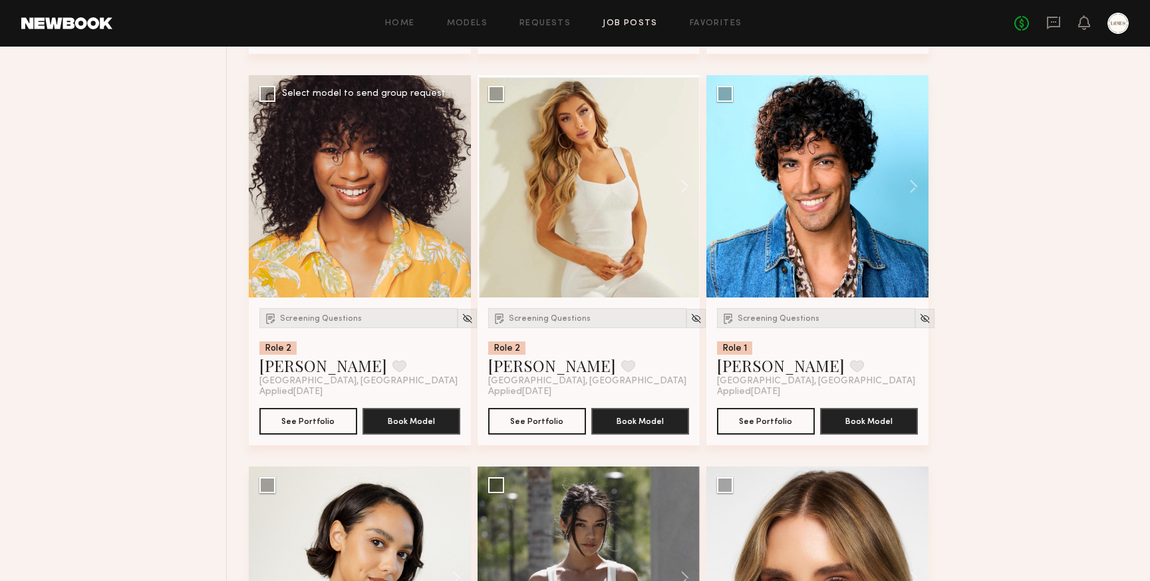
scroll to position [4074, 0]
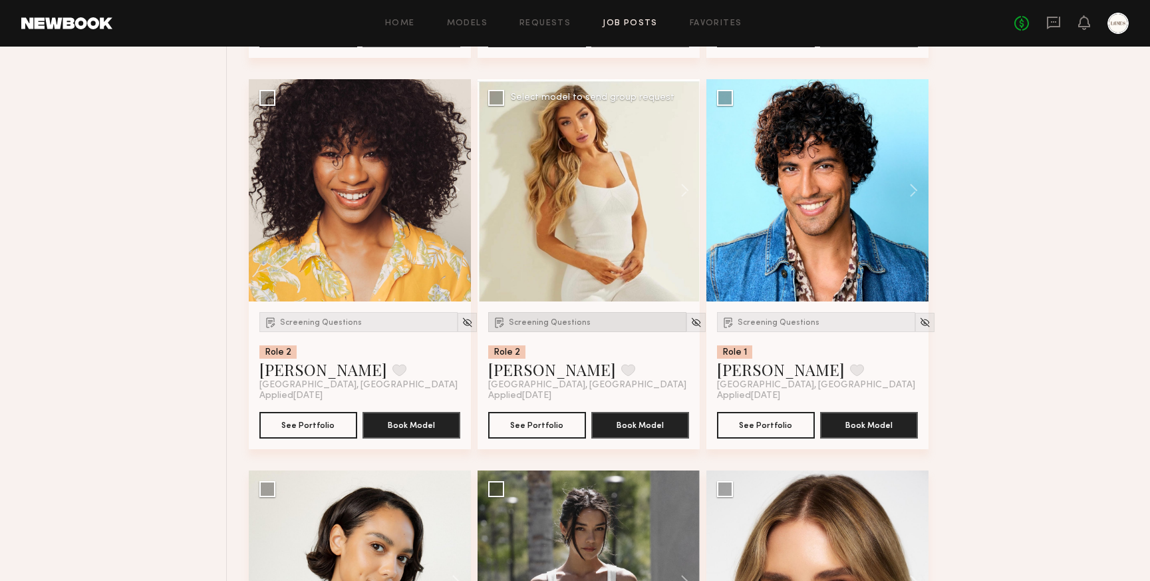
click at [539, 326] on span "Screening Questions" at bounding box center [550, 323] width 82 height 8
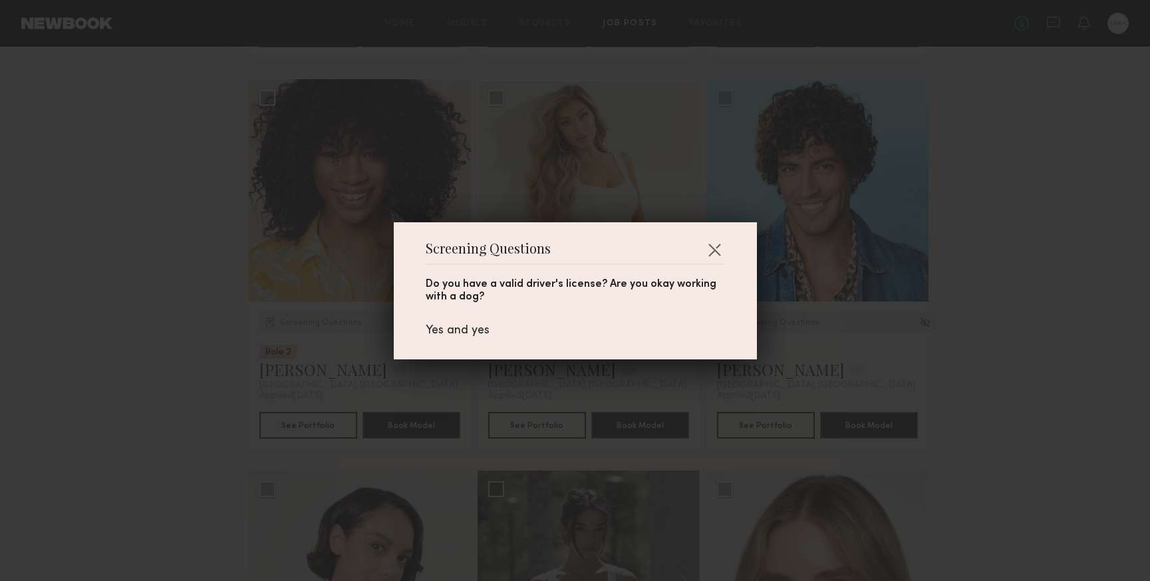
click at [606, 395] on div "Screening Questions Do you have a valid driver's license? Are you okay working …" at bounding box center [575, 290] width 1150 height 581
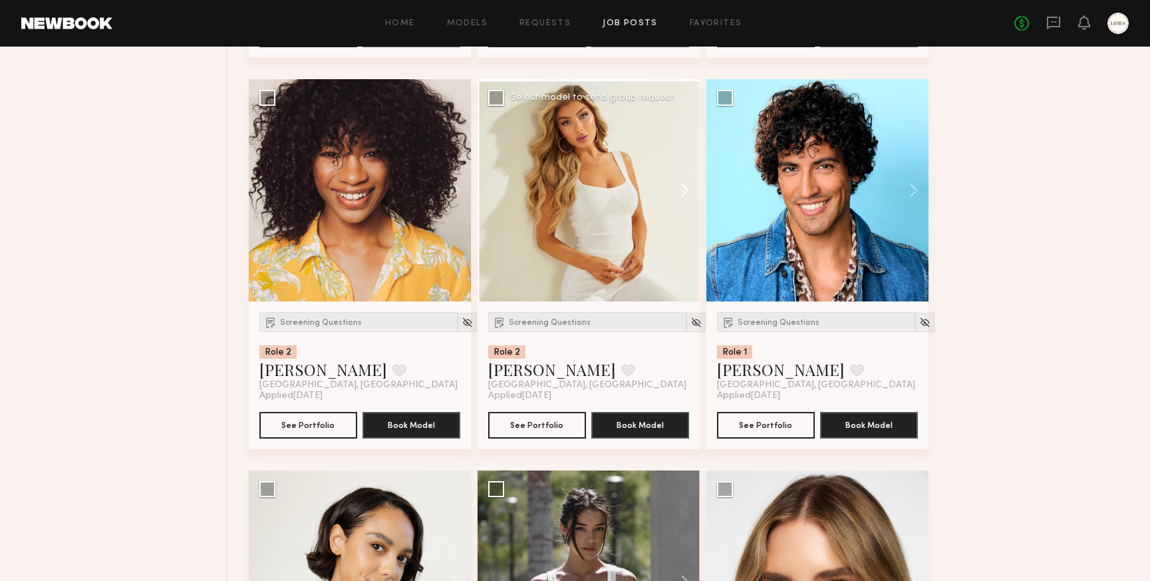
click at [687, 190] on button at bounding box center [678, 190] width 43 height 222
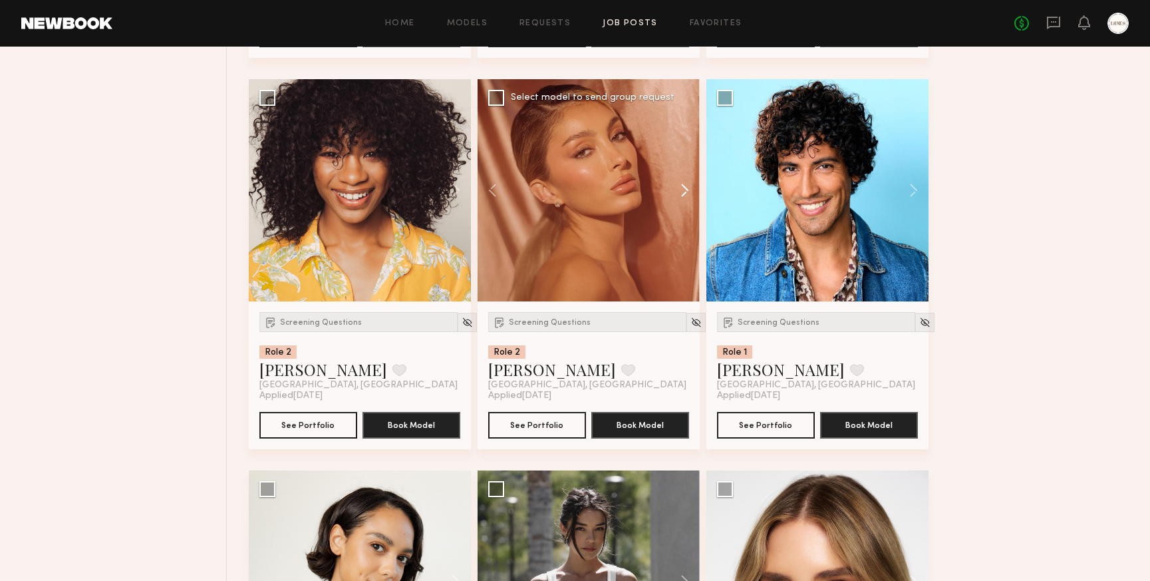
click at [687, 190] on button at bounding box center [678, 190] width 43 height 222
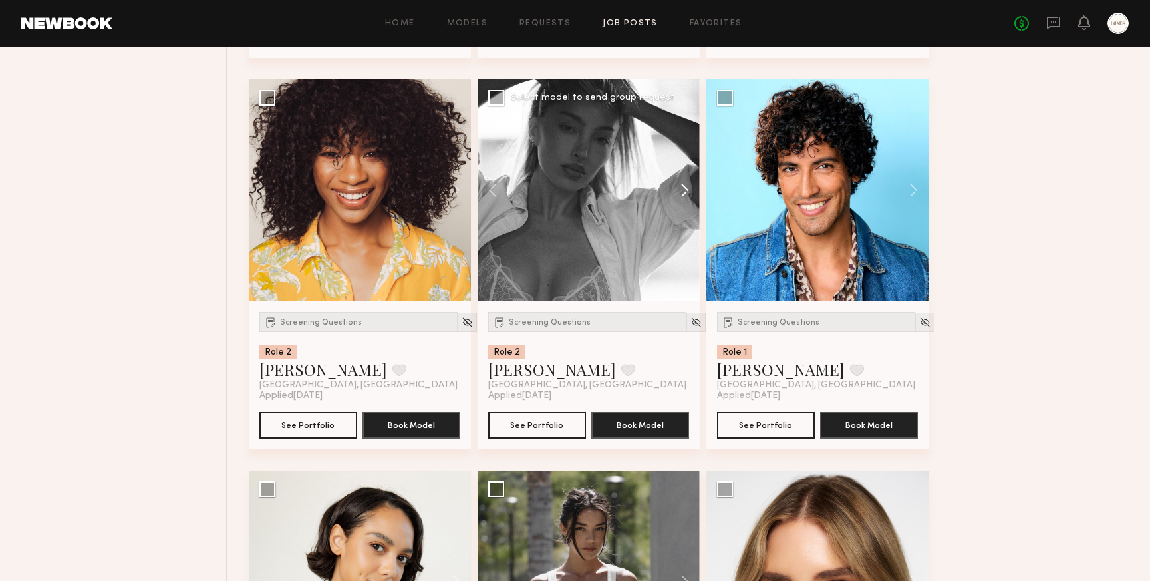
click at [687, 190] on button at bounding box center [678, 190] width 43 height 222
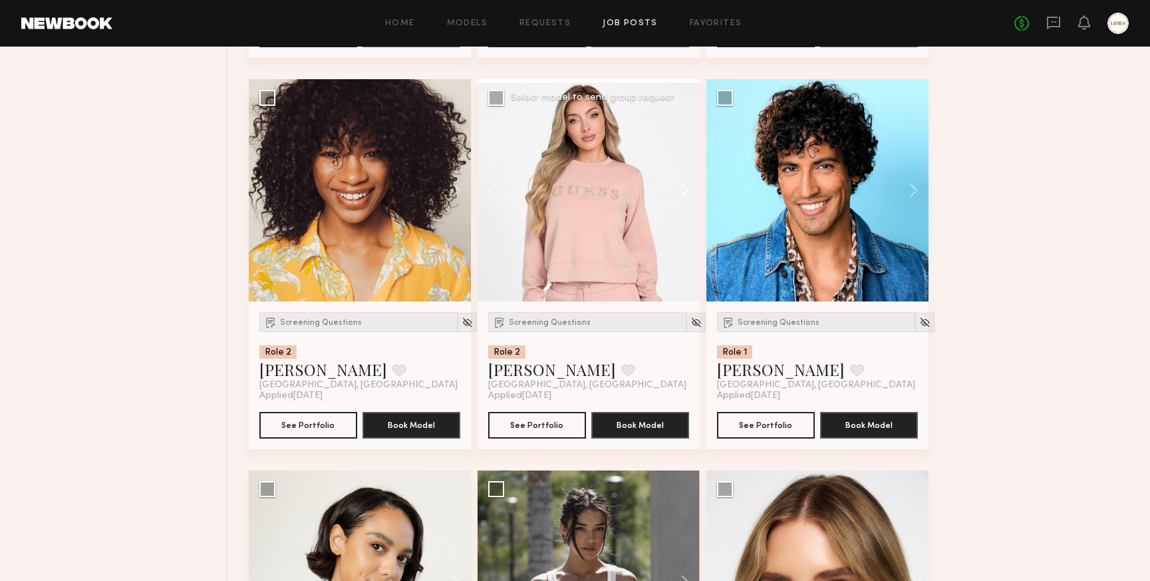
click at [687, 190] on button at bounding box center [678, 190] width 43 height 222
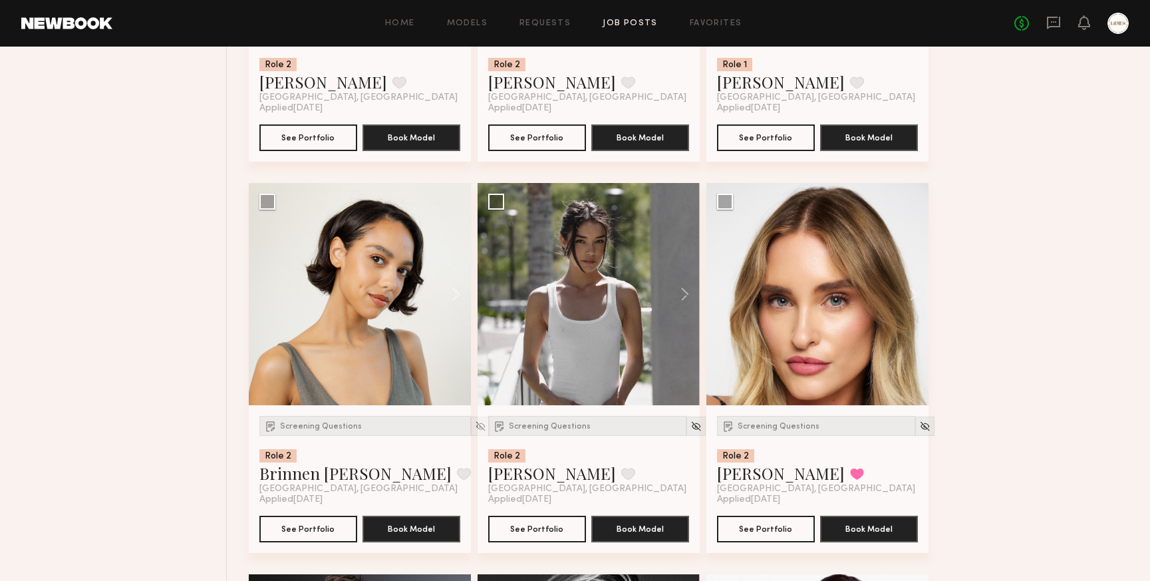
scroll to position [4363, 0]
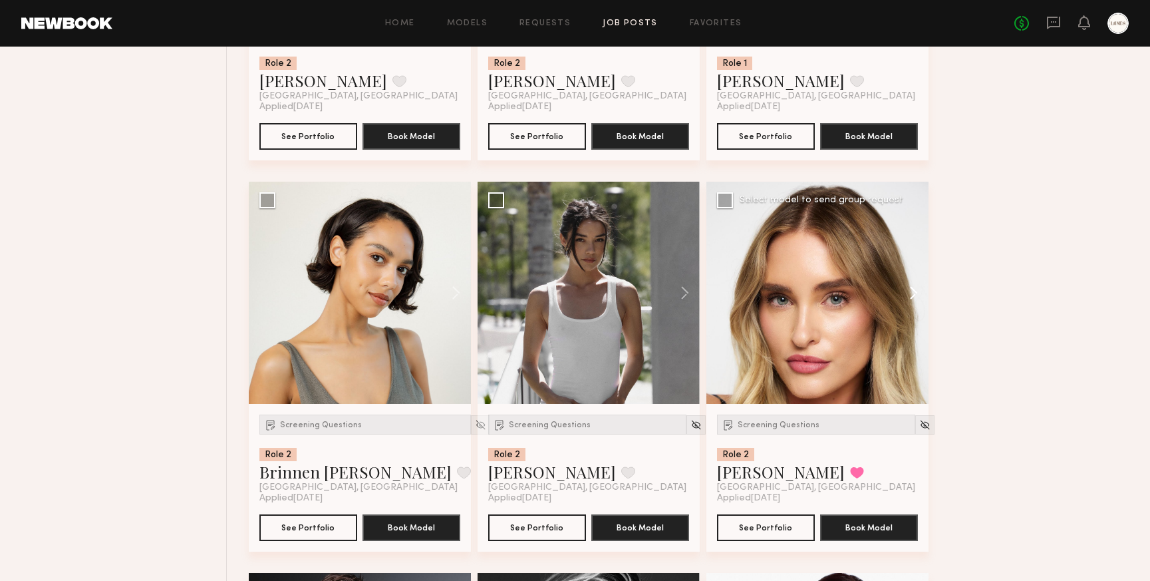
click at [916, 295] on button at bounding box center [907, 293] width 43 height 222
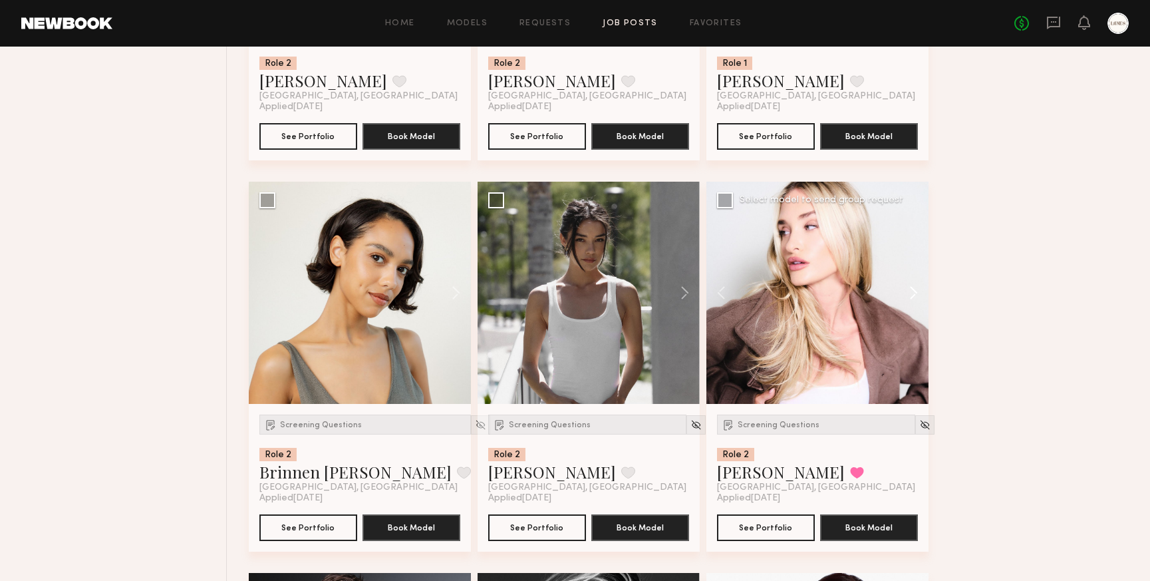
click at [916, 295] on button at bounding box center [907, 293] width 43 height 222
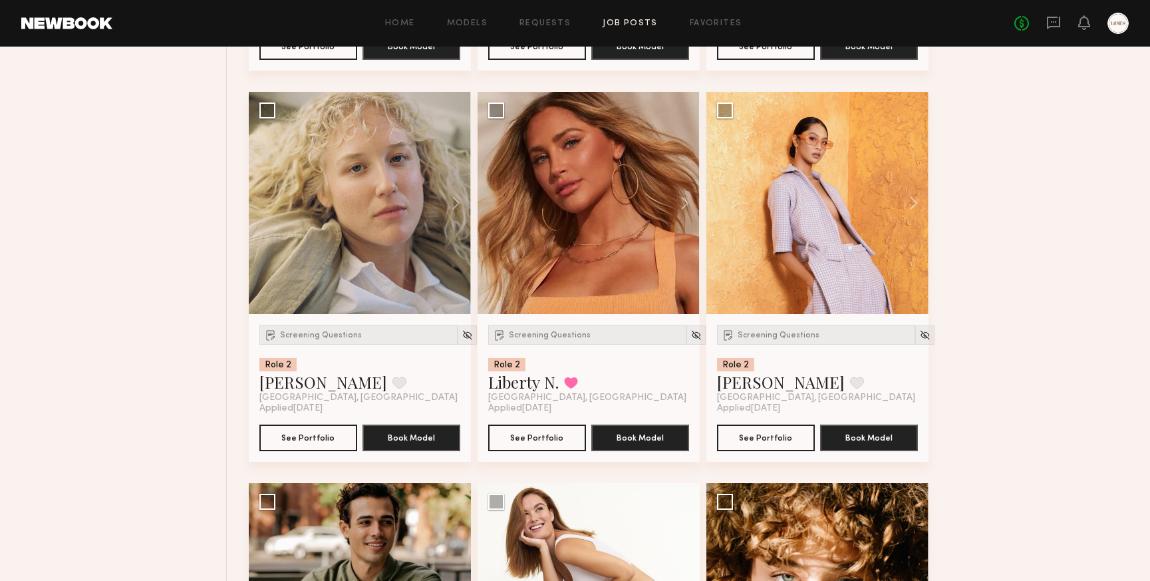
scroll to position [6047, 0]
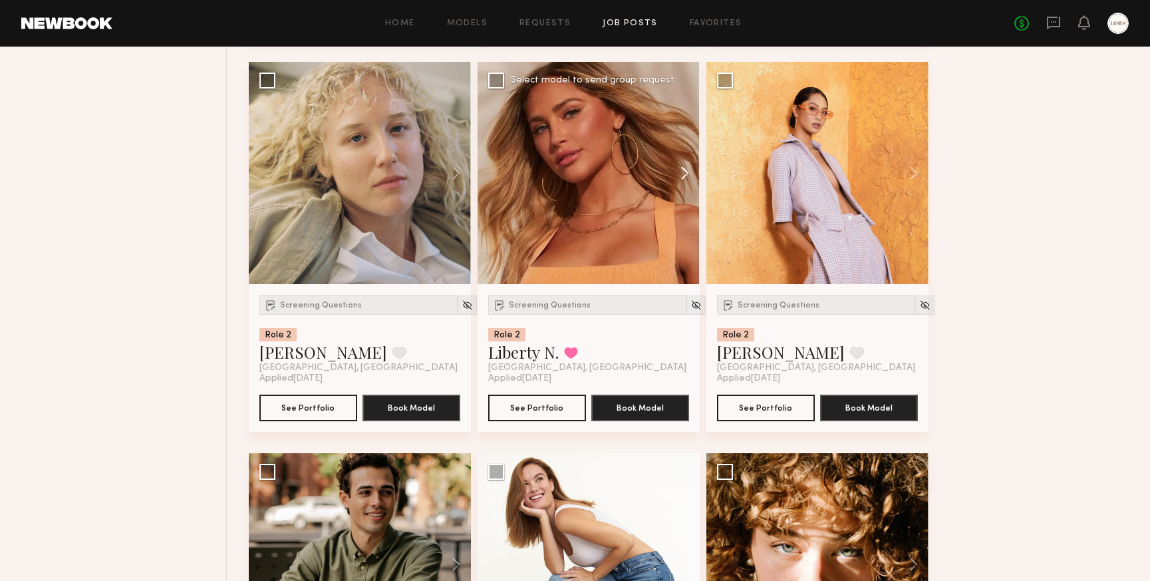
click at [683, 177] on button at bounding box center [678, 173] width 43 height 222
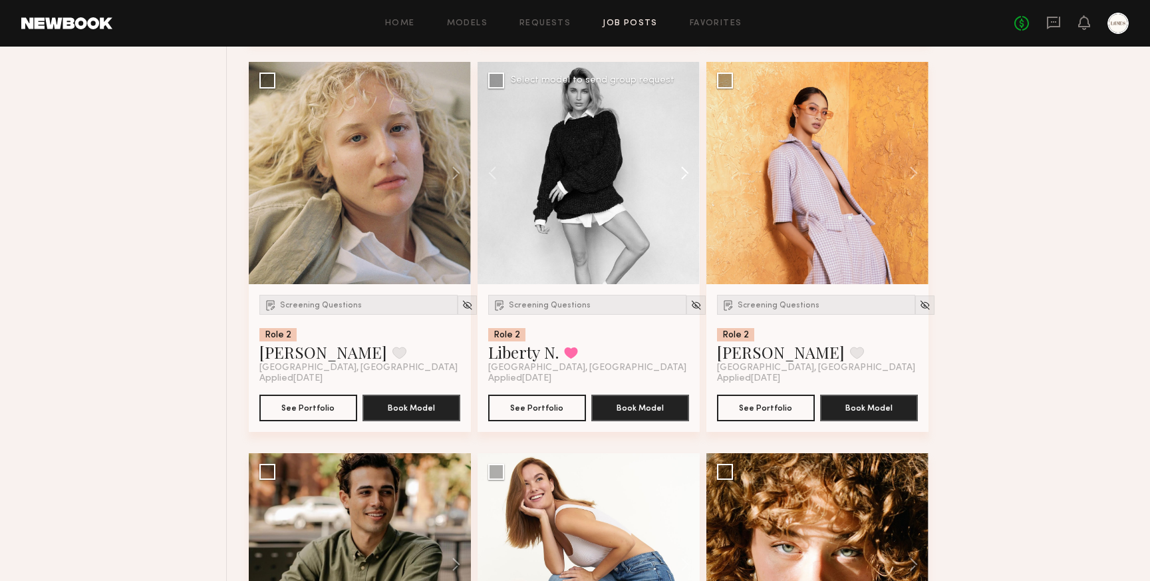
click at [683, 177] on button at bounding box center [678, 173] width 43 height 222
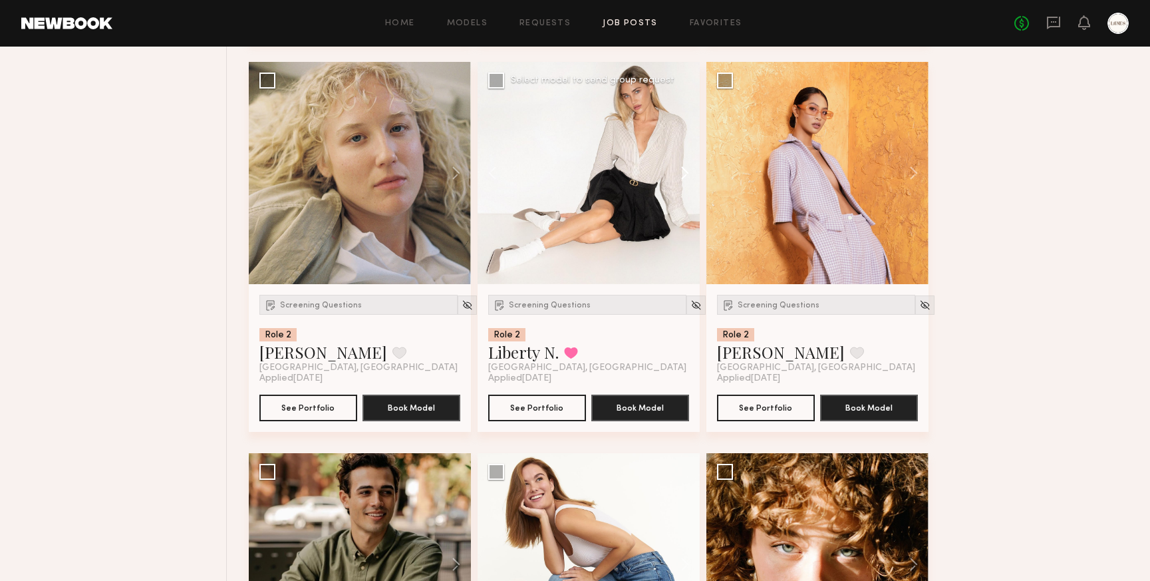
click at [683, 177] on button at bounding box center [678, 173] width 43 height 222
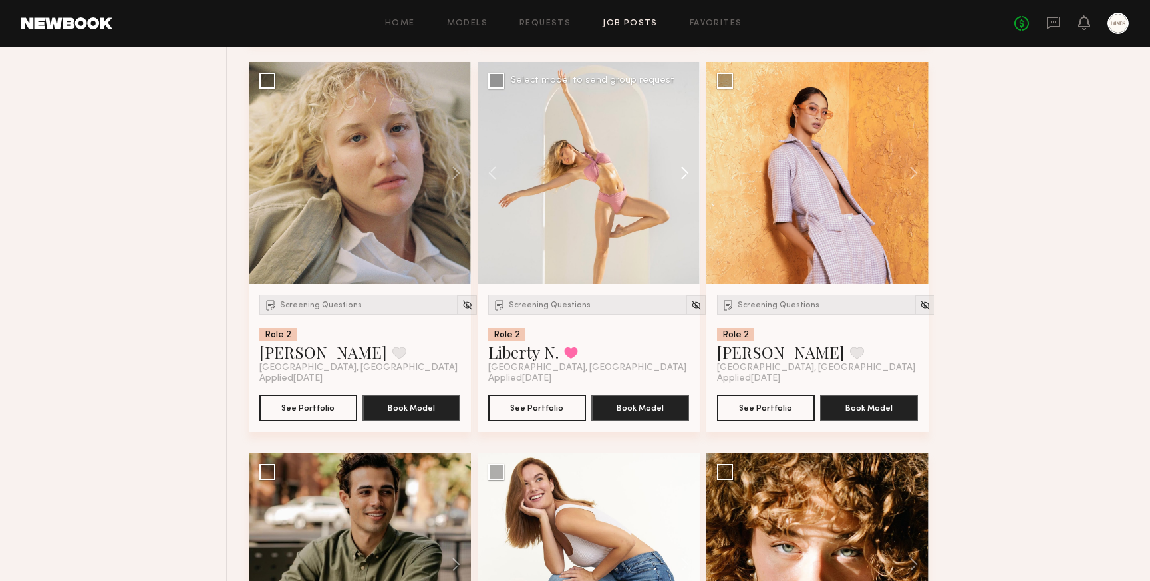
click at [683, 177] on button at bounding box center [678, 173] width 43 height 222
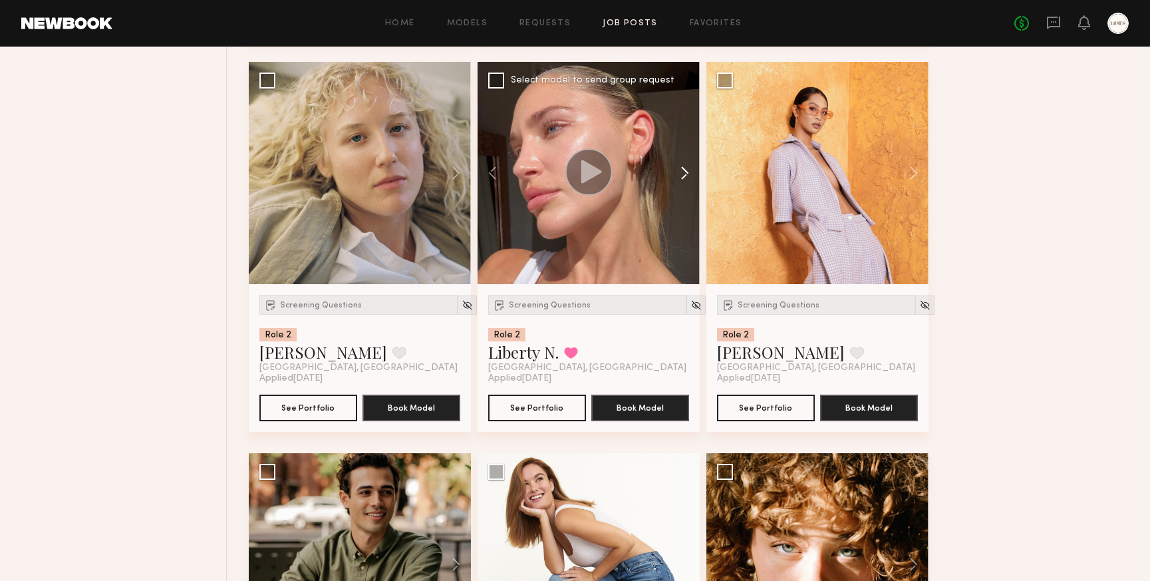
click at [683, 177] on button at bounding box center [678, 173] width 43 height 222
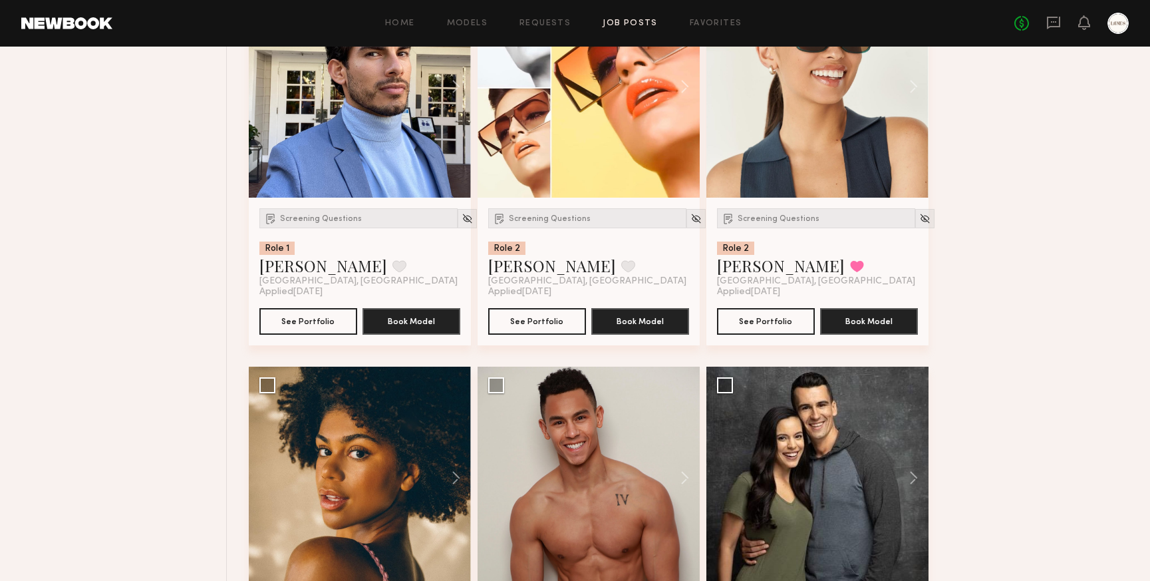
scroll to position [10336, 0]
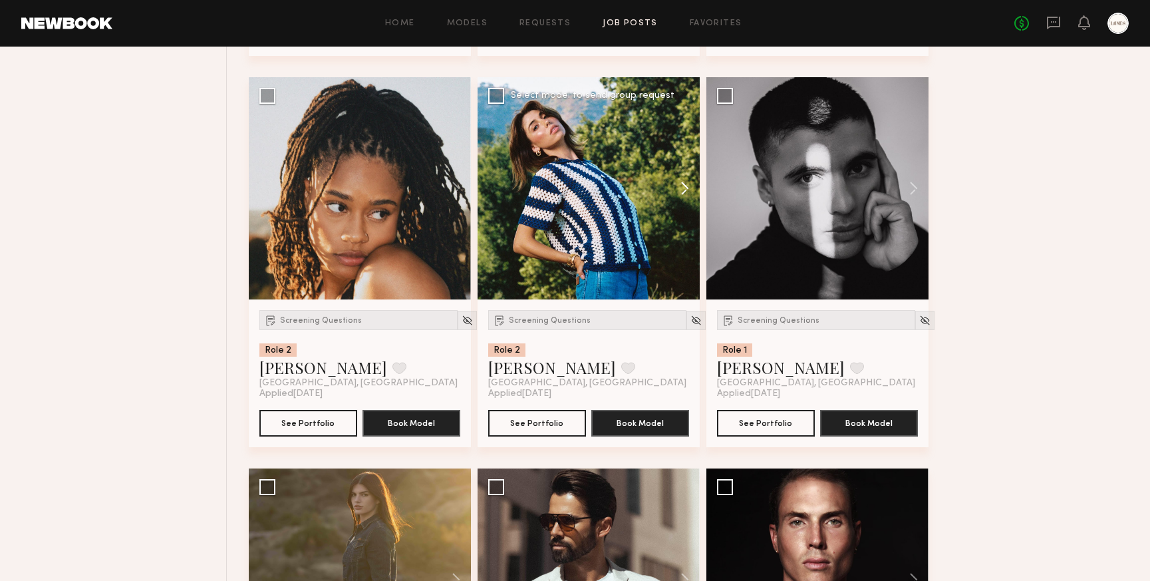
click at [685, 195] on button at bounding box center [678, 188] width 43 height 222
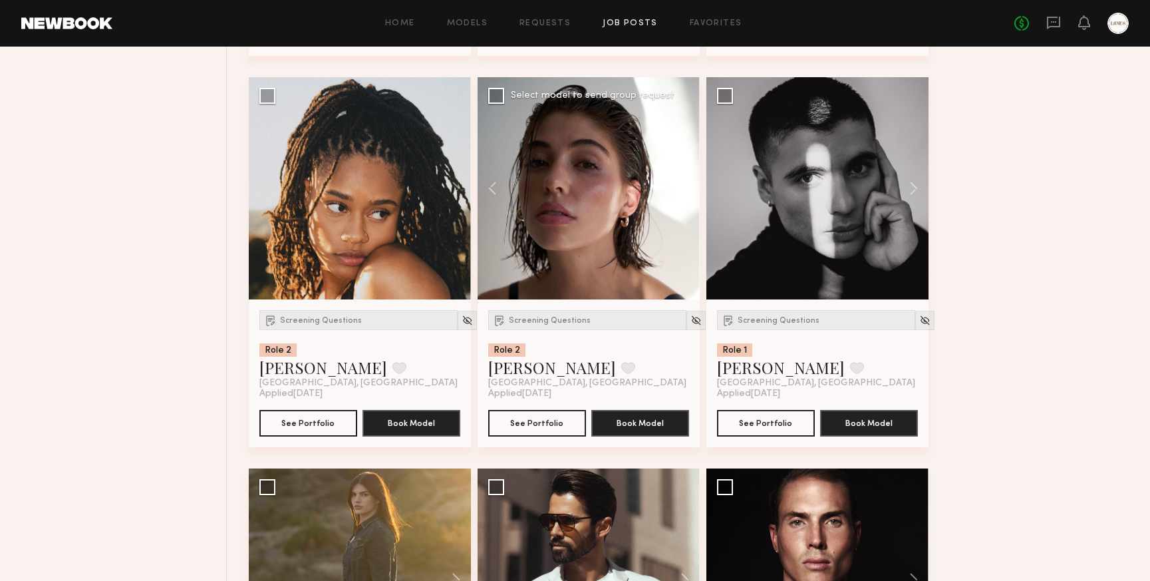
click at [685, 195] on button at bounding box center [678, 188] width 43 height 222
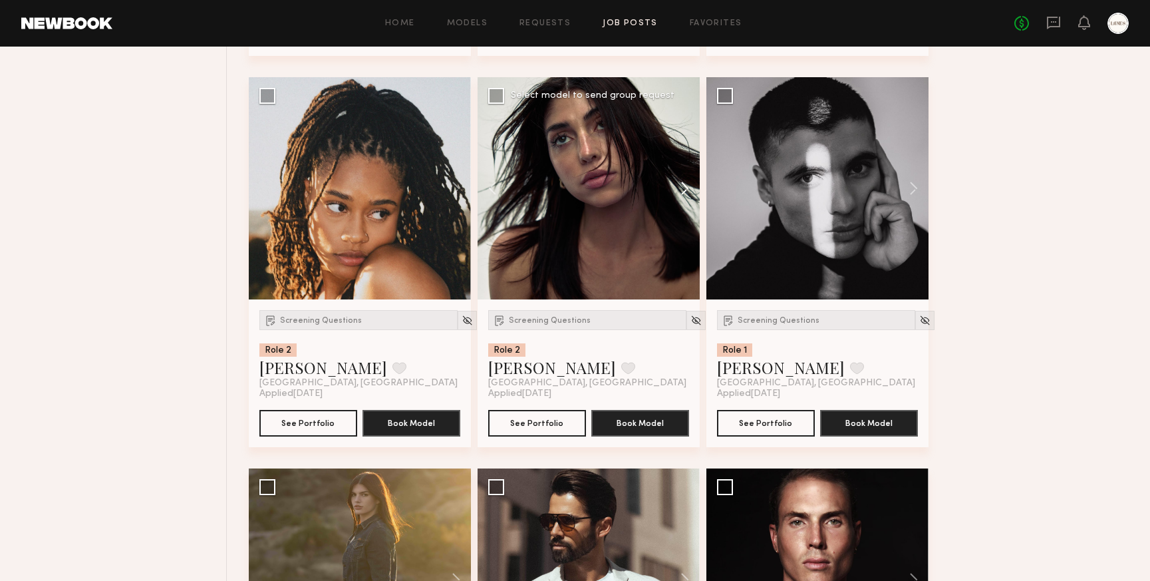
click at [685, 195] on button at bounding box center [678, 188] width 43 height 222
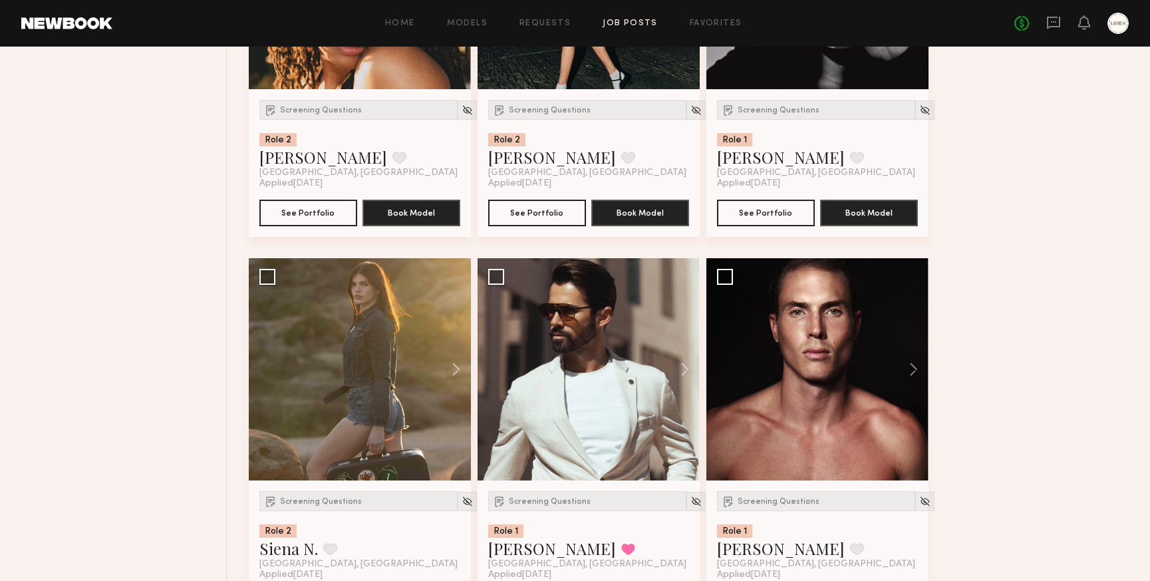
scroll to position [11086, 0]
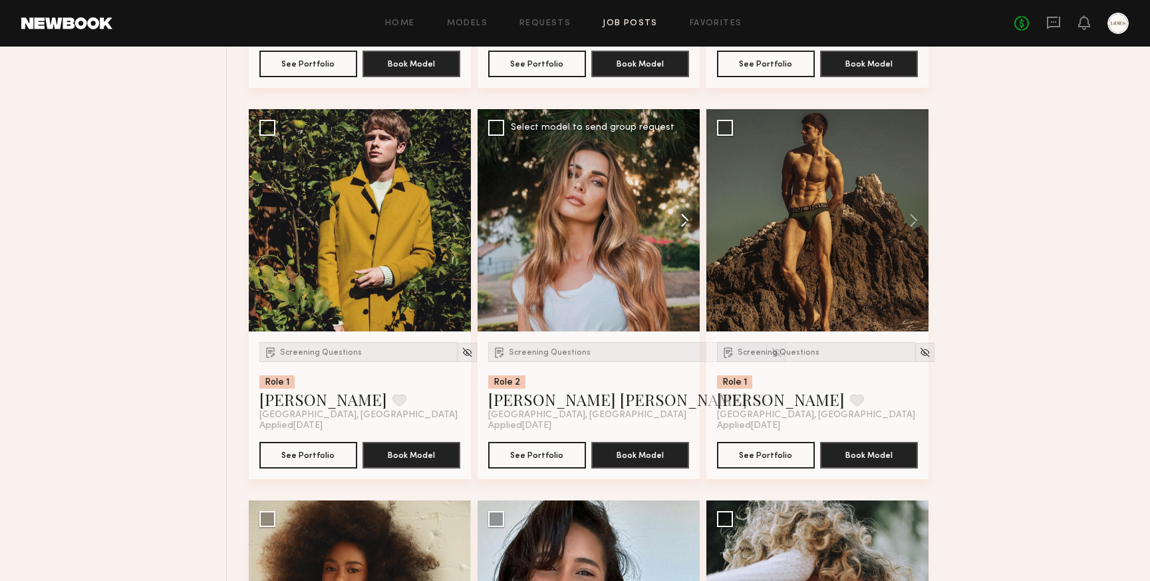
click at [689, 230] on button at bounding box center [678, 220] width 43 height 222
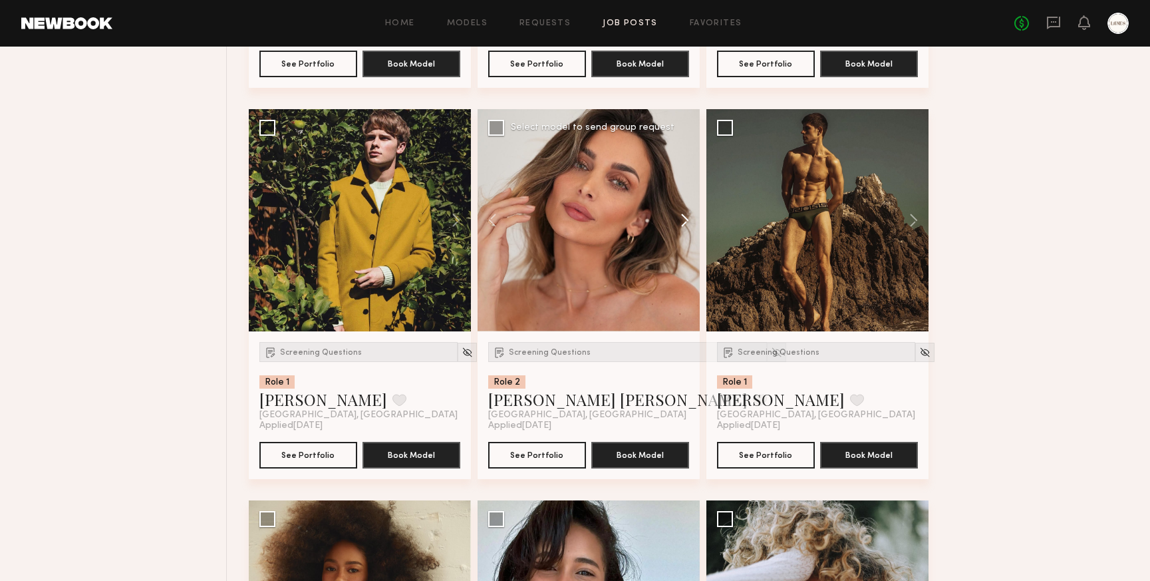
click at [689, 230] on button at bounding box center [678, 220] width 43 height 222
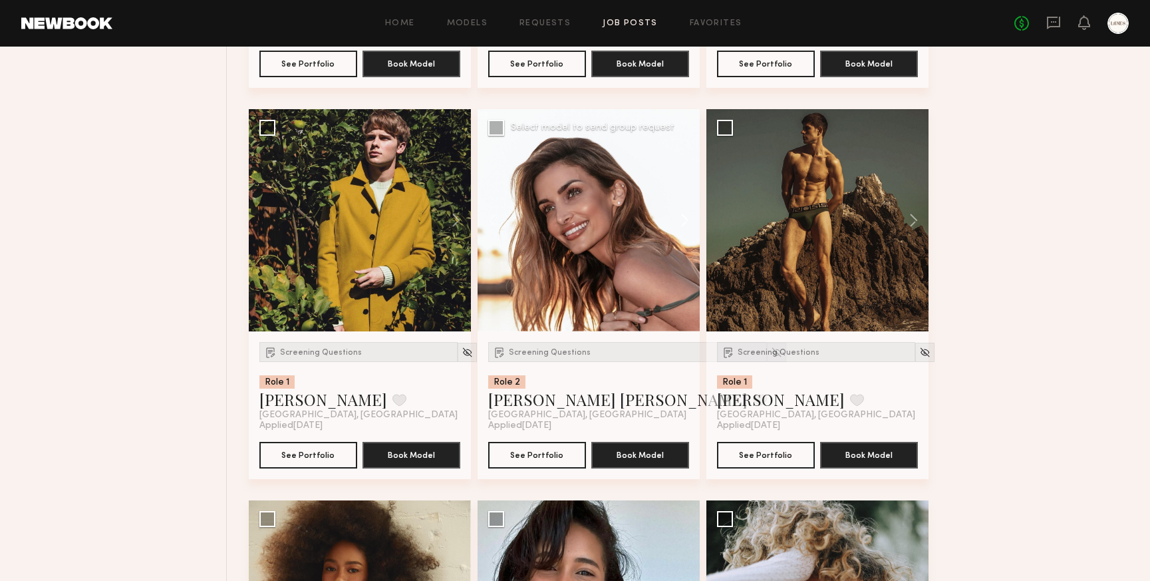
click at [689, 230] on button at bounding box center [678, 220] width 43 height 222
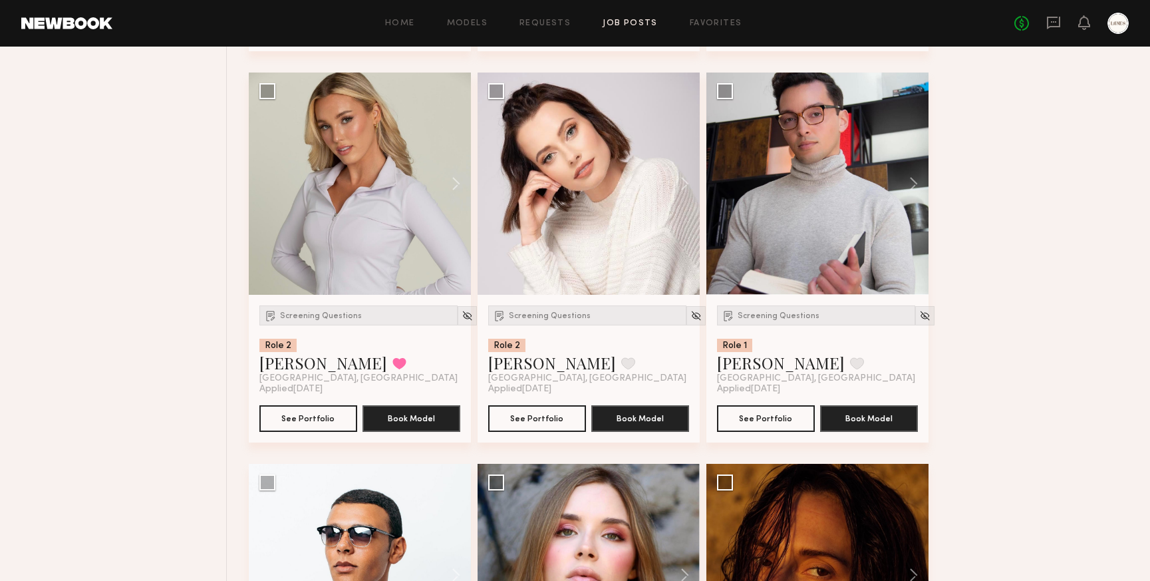
scroll to position [12296, 0]
click at [459, 194] on button at bounding box center [449, 184] width 43 height 222
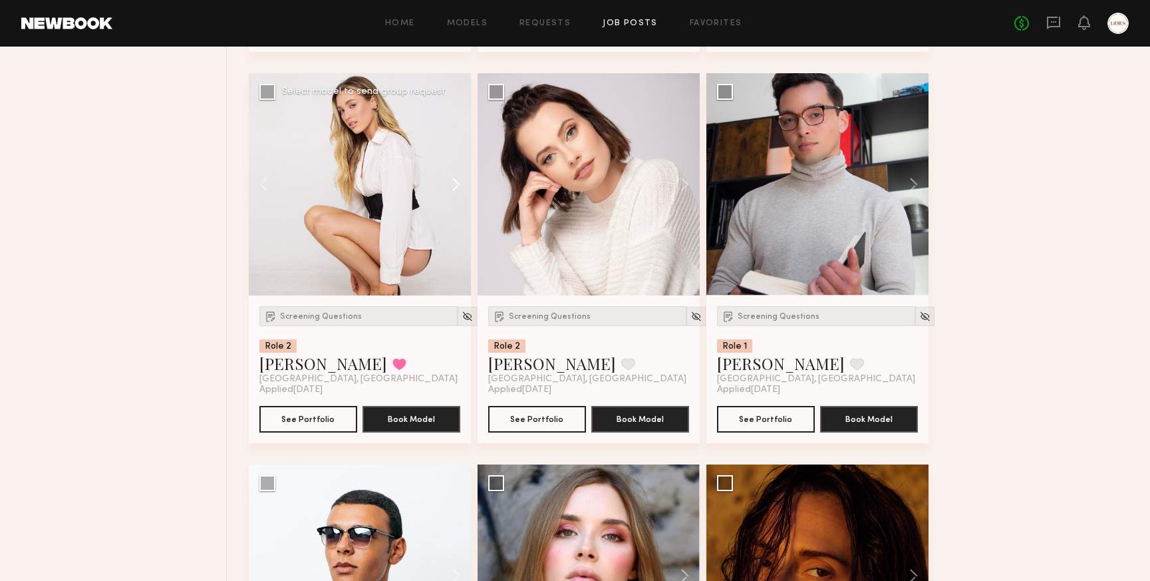
click at [459, 194] on button at bounding box center [449, 184] width 43 height 222
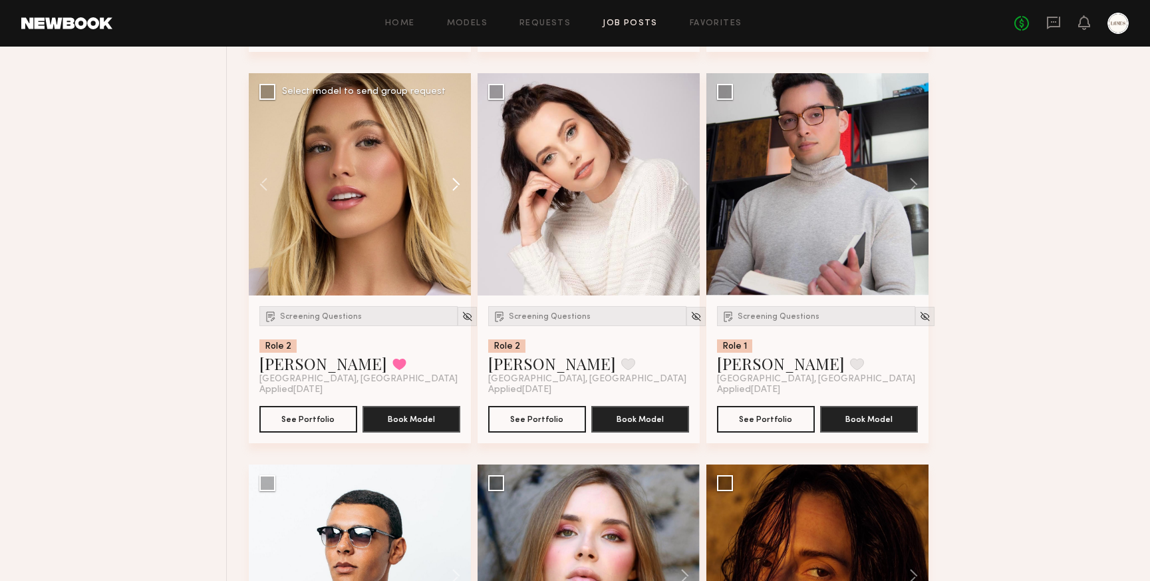
click at [459, 194] on button at bounding box center [449, 184] width 43 height 222
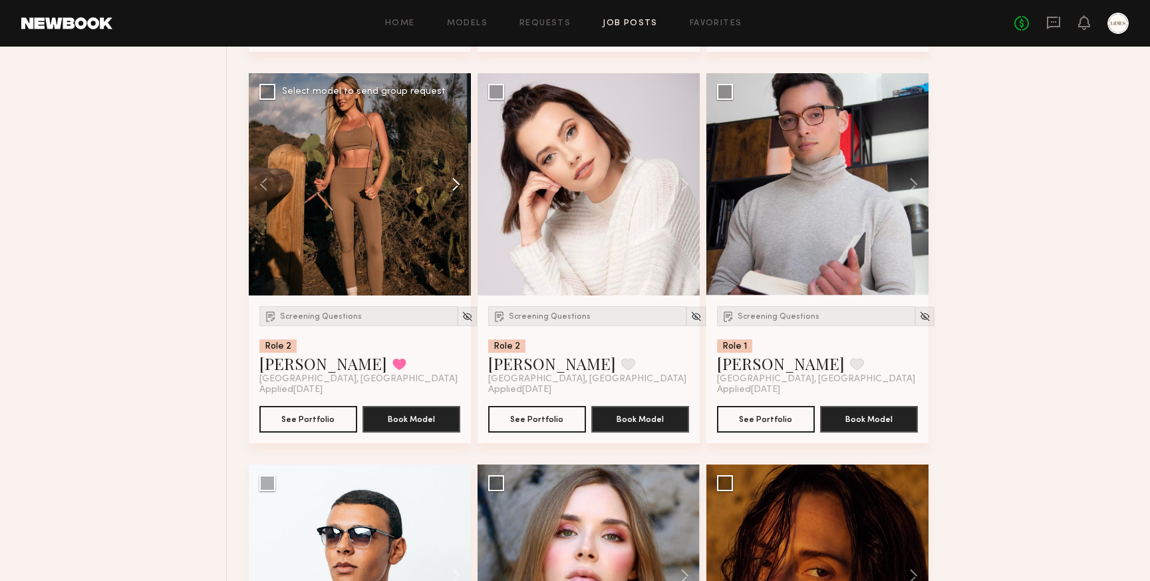
click at [459, 194] on button at bounding box center [449, 184] width 43 height 222
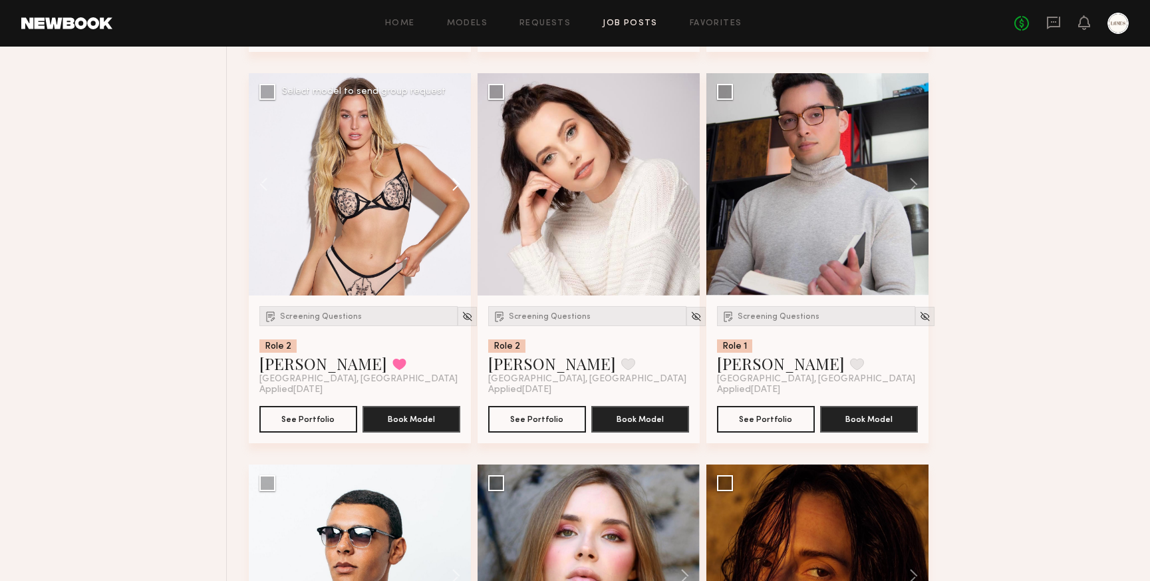
click at [459, 194] on button at bounding box center [449, 184] width 43 height 222
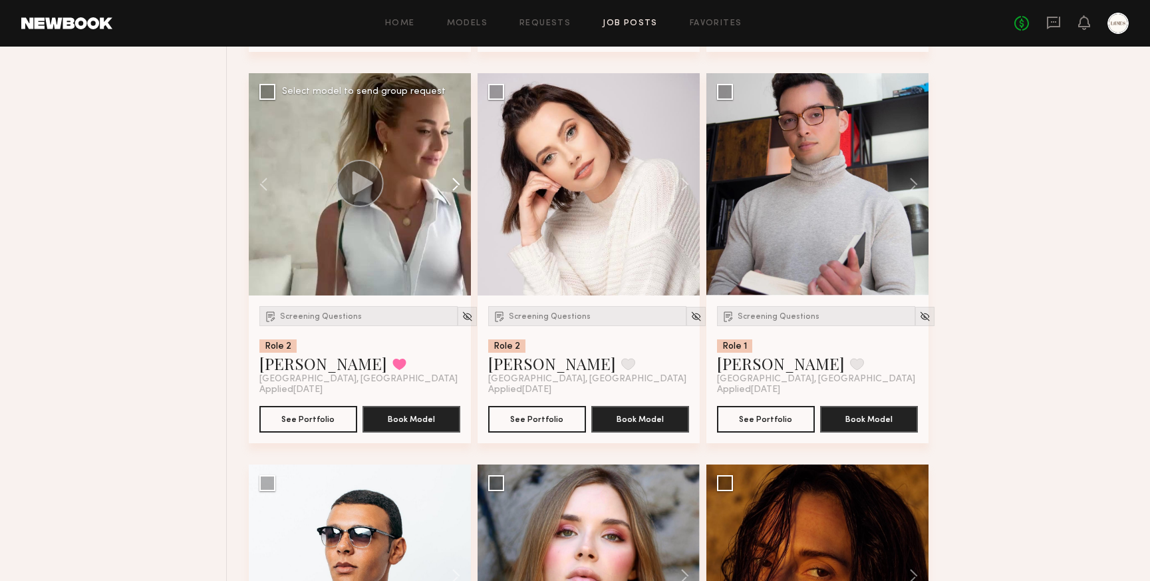
click at [459, 194] on button at bounding box center [449, 184] width 43 height 222
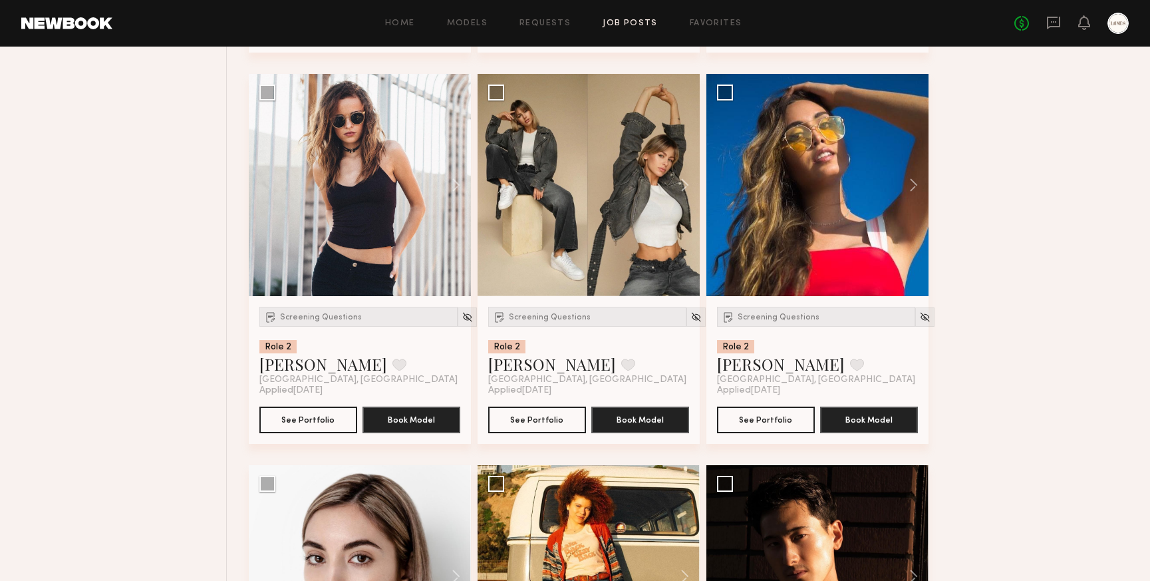
scroll to position [14272, 0]
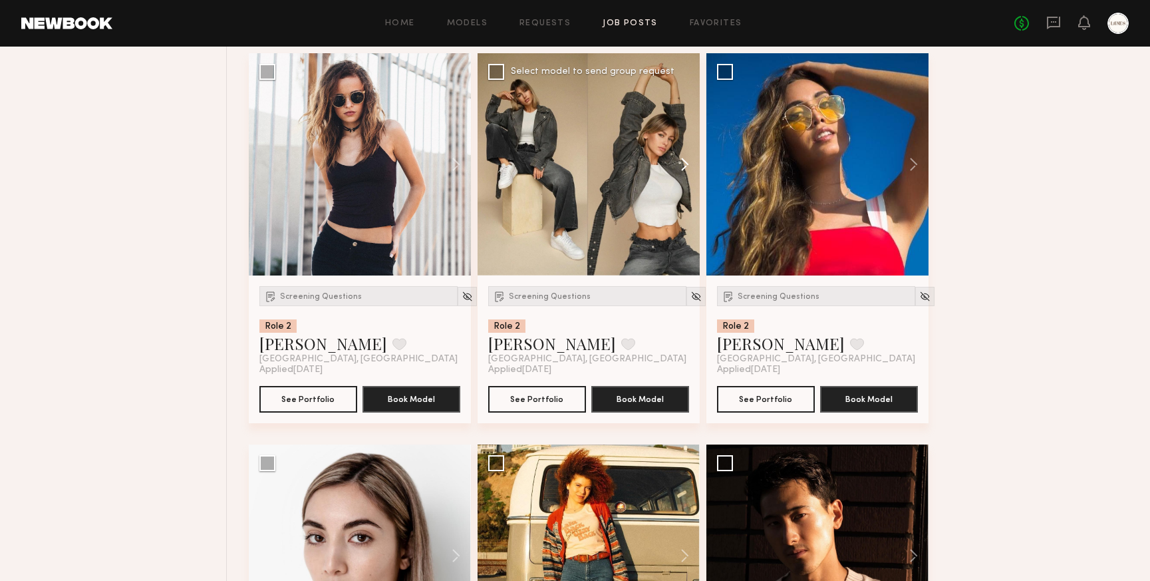
click at [686, 172] on button at bounding box center [678, 164] width 43 height 222
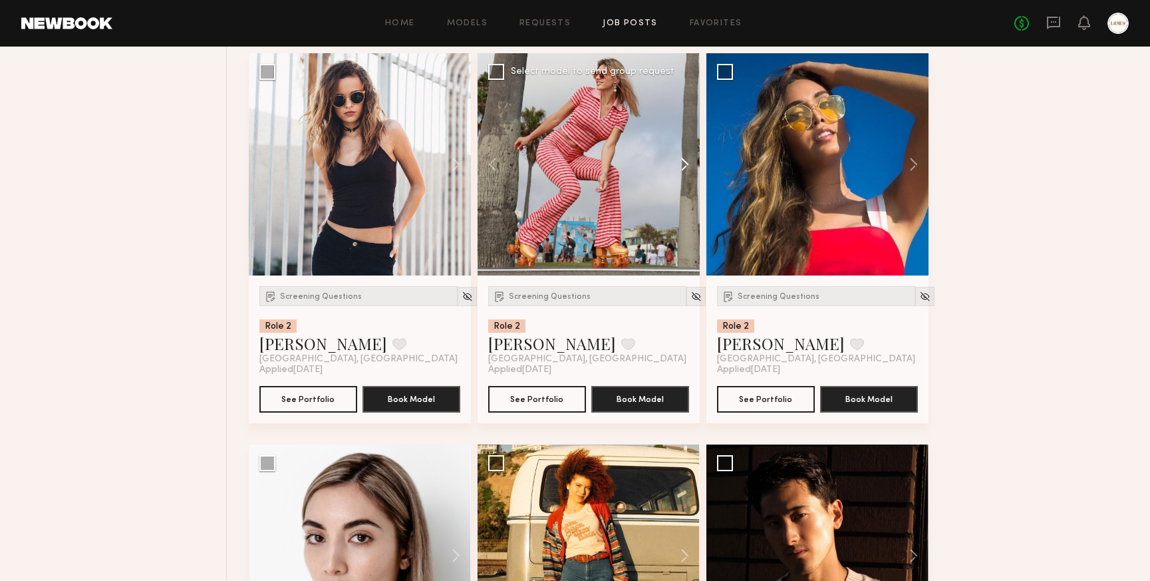
click at [686, 172] on button at bounding box center [678, 164] width 43 height 222
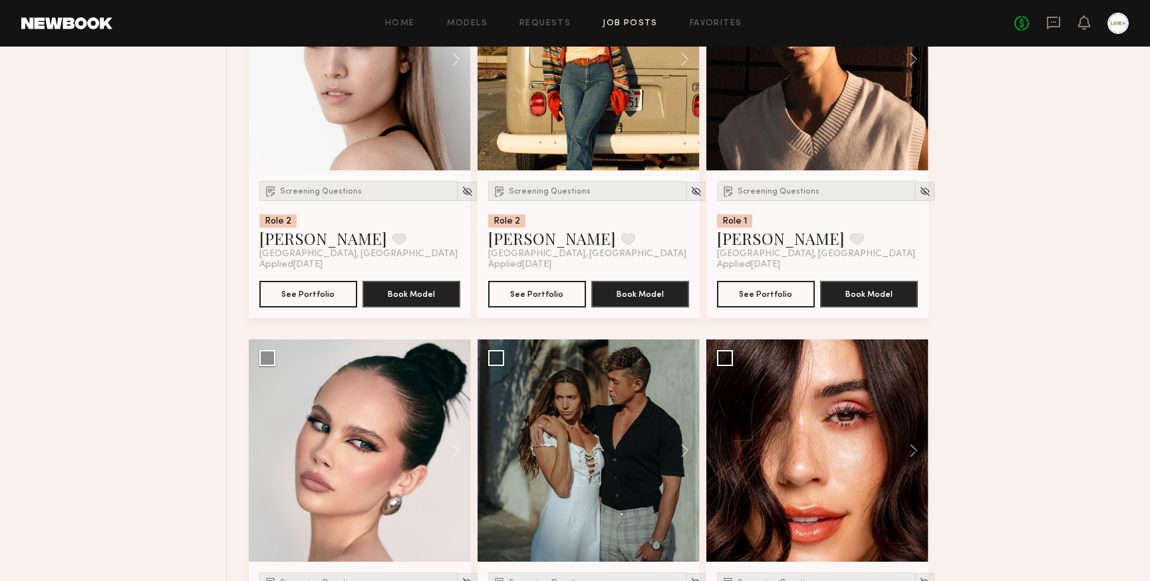
scroll to position [15011, 0]
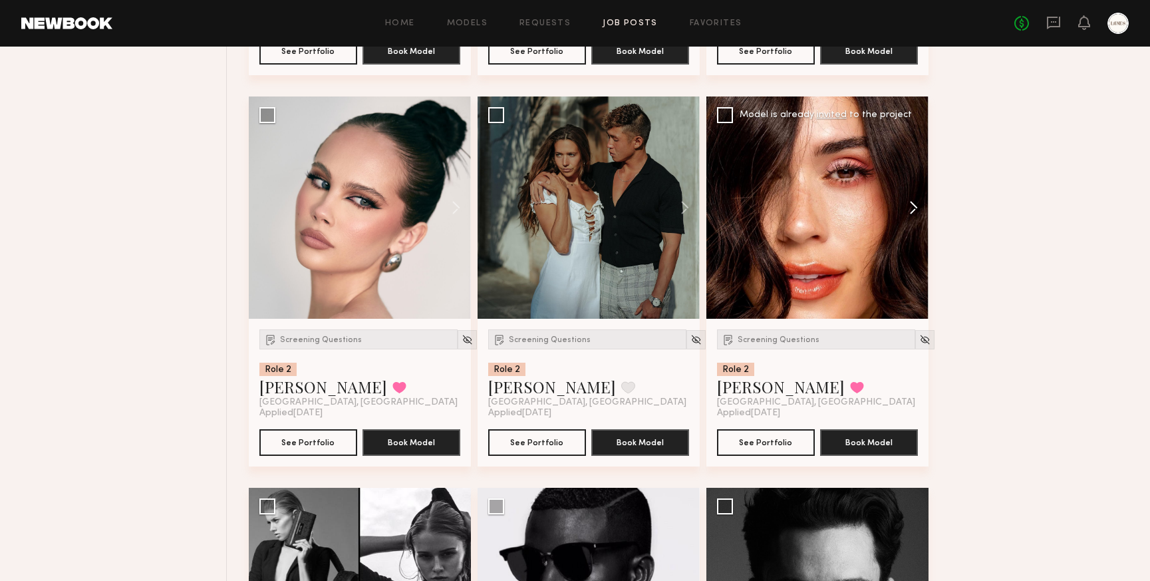
click at [912, 218] on button at bounding box center [907, 207] width 43 height 222
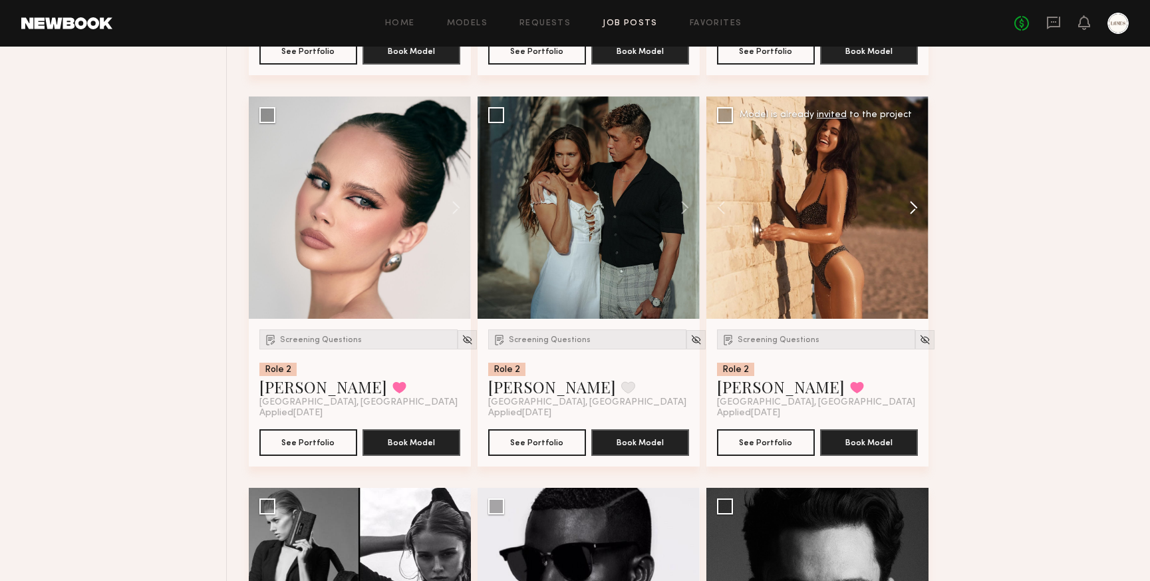
click at [912, 218] on button at bounding box center [907, 207] width 43 height 222
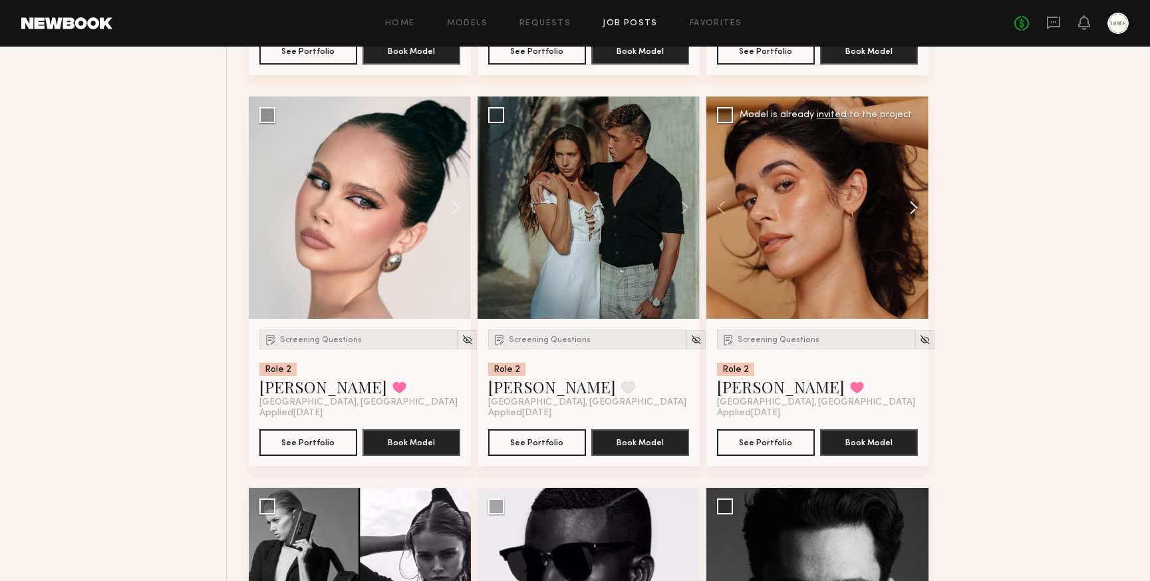
click at [912, 218] on button at bounding box center [907, 207] width 43 height 222
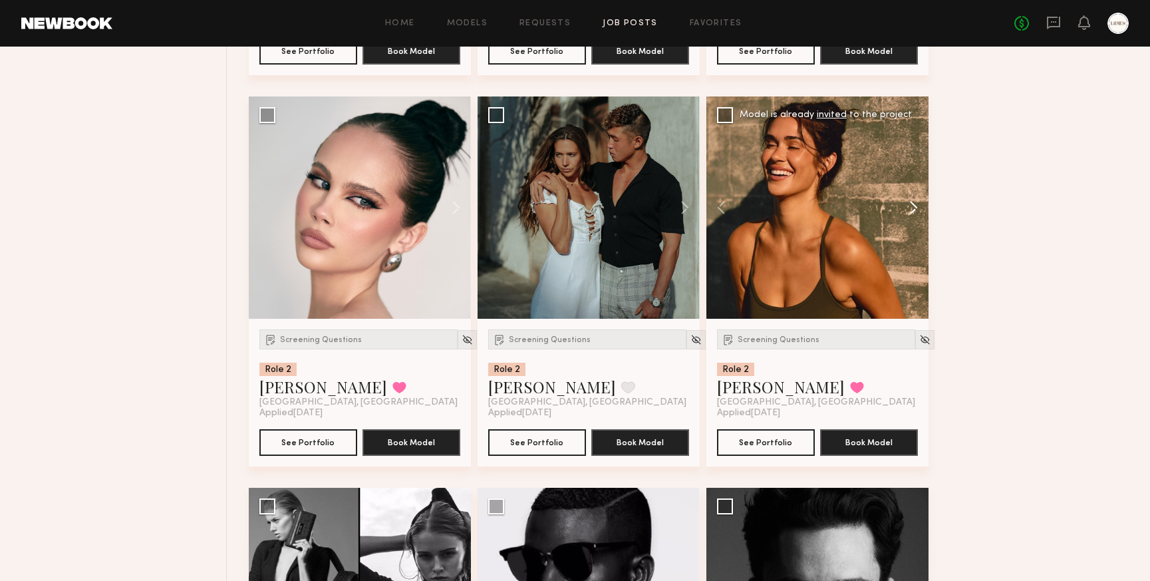
click at [912, 218] on button at bounding box center [907, 207] width 43 height 222
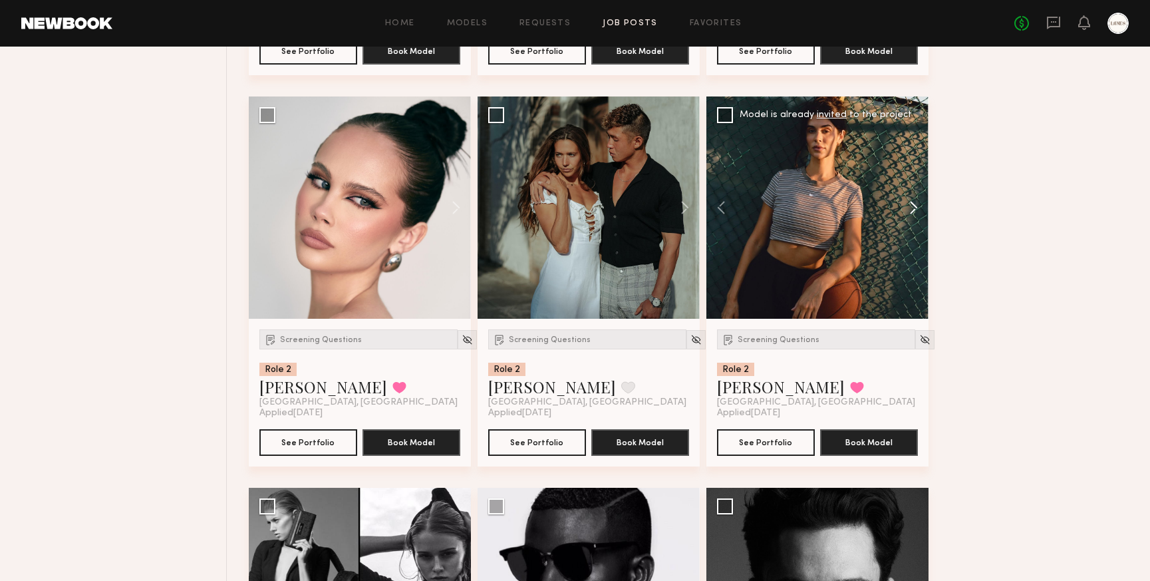
click at [912, 218] on button at bounding box center [907, 207] width 43 height 222
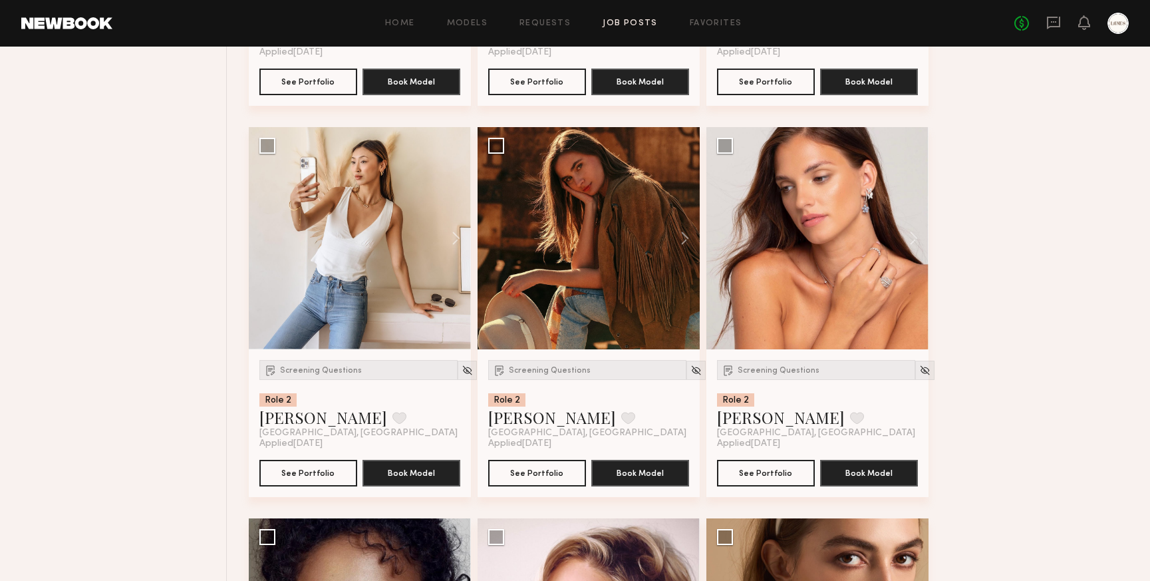
scroll to position [16943, 0]
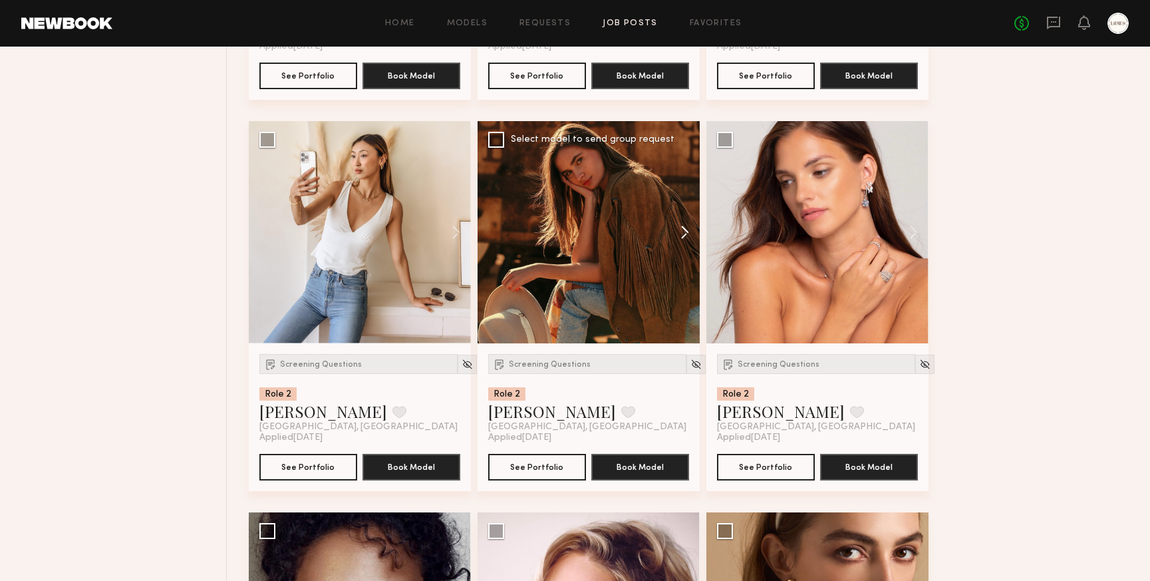
click at [682, 245] on button at bounding box center [678, 232] width 43 height 222
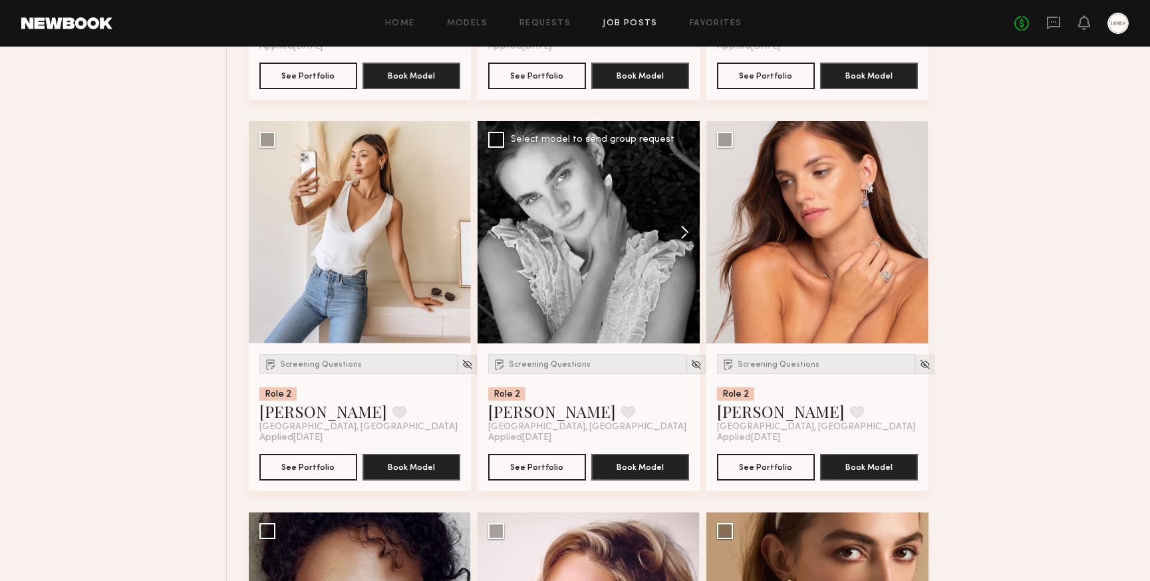
click at [682, 245] on button at bounding box center [678, 232] width 43 height 222
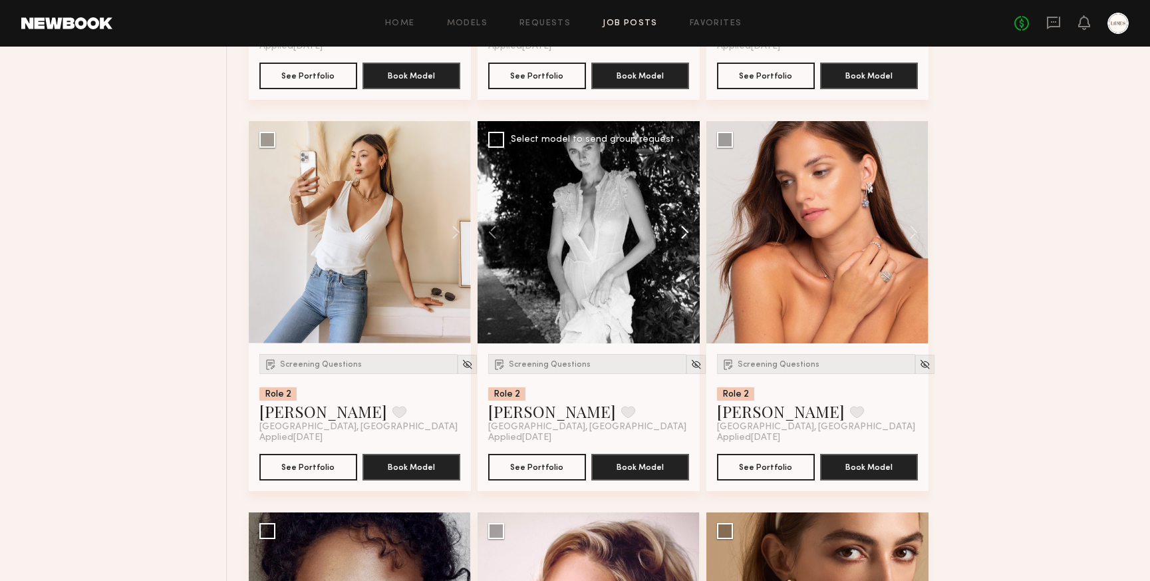
click at [682, 245] on button at bounding box center [678, 232] width 43 height 222
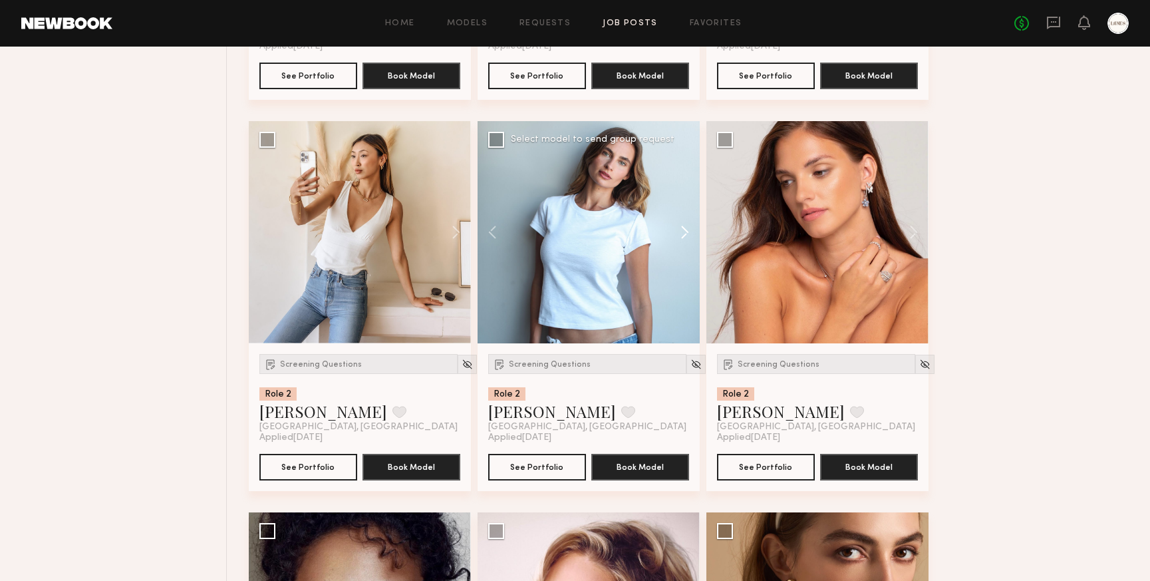
click at [682, 245] on button at bounding box center [678, 232] width 43 height 222
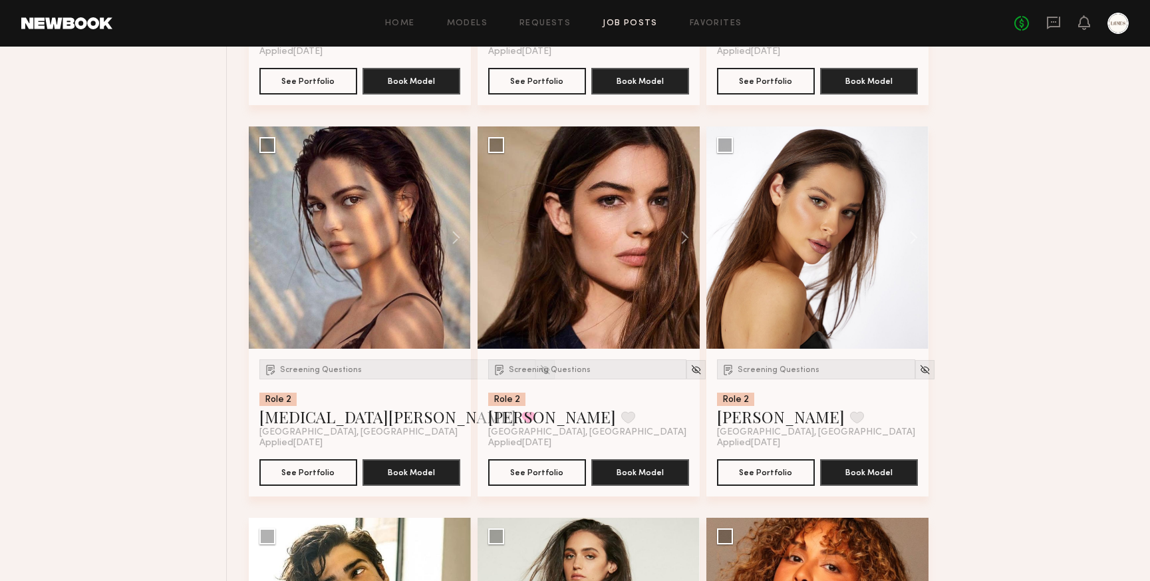
scroll to position [18118, 0]
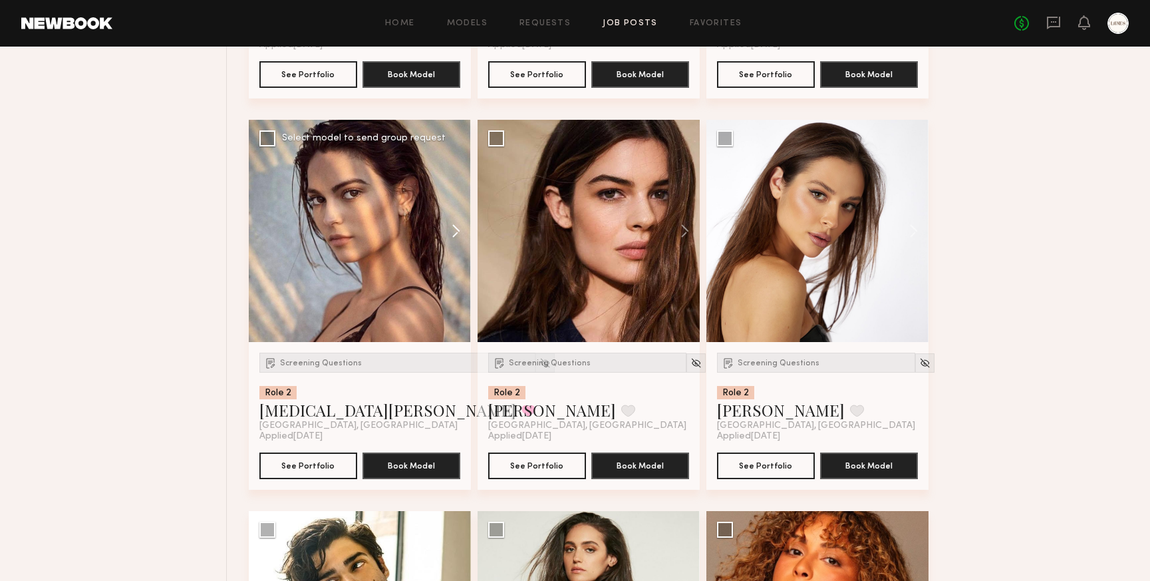
click at [450, 243] on button at bounding box center [449, 231] width 43 height 222
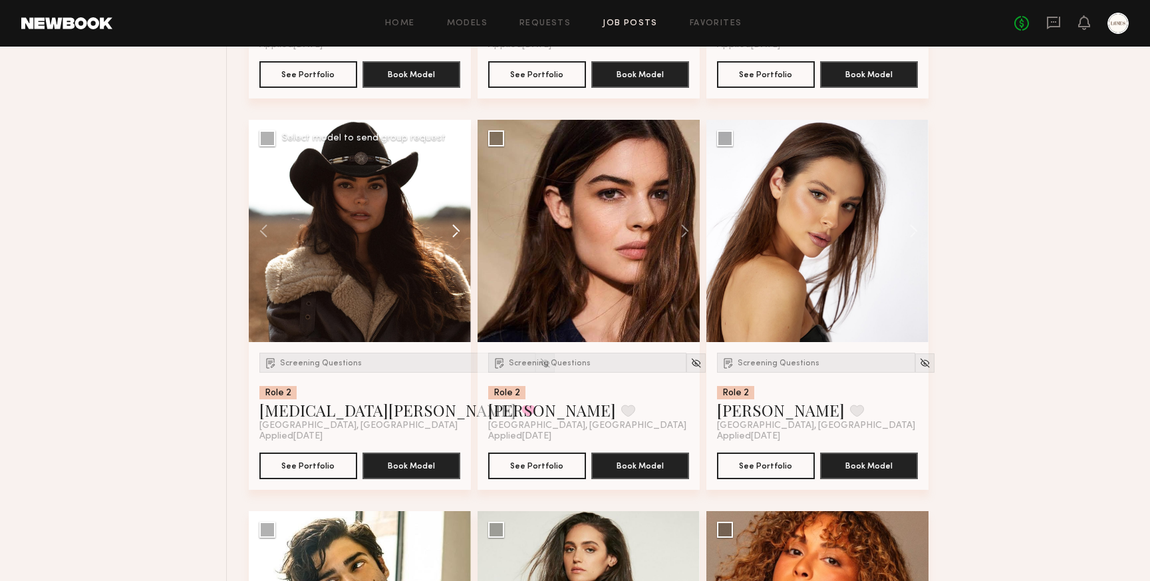
click at [450, 243] on button at bounding box center [449, 231] width 43 height 222
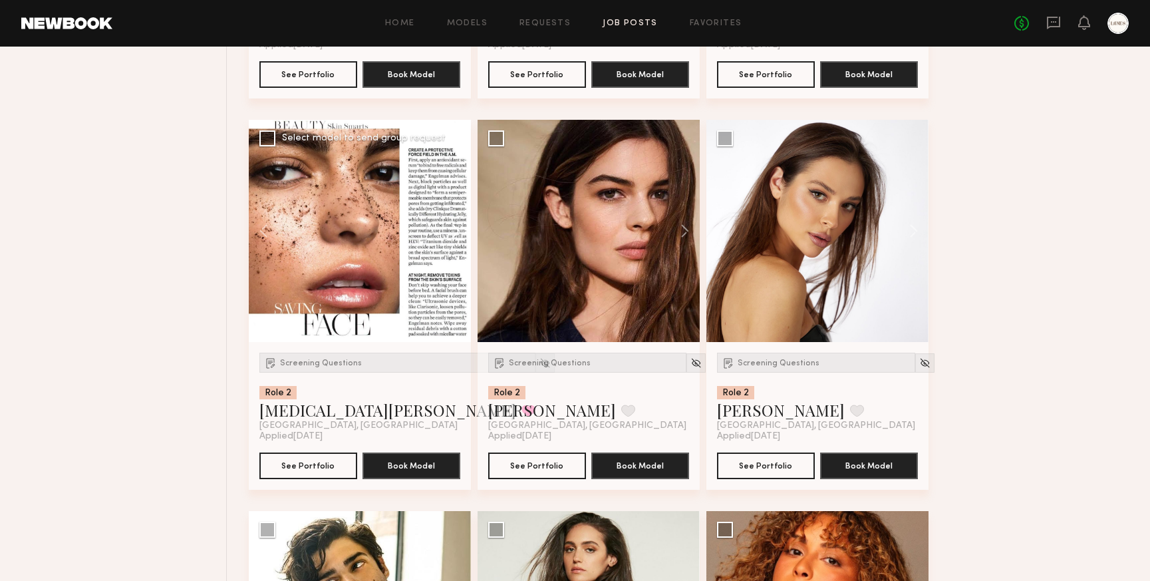
click at [450, 243] on button at bounding box center [449, 231] width 43 height 222
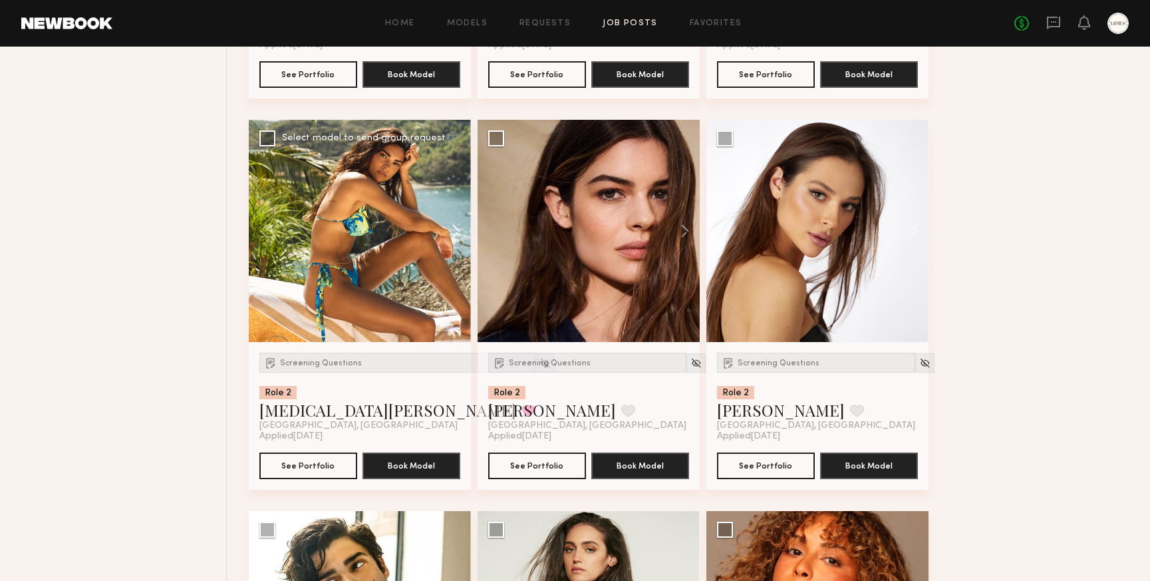
click at [450, 243] on button at bounding box center [449, 231] width 43 height 222
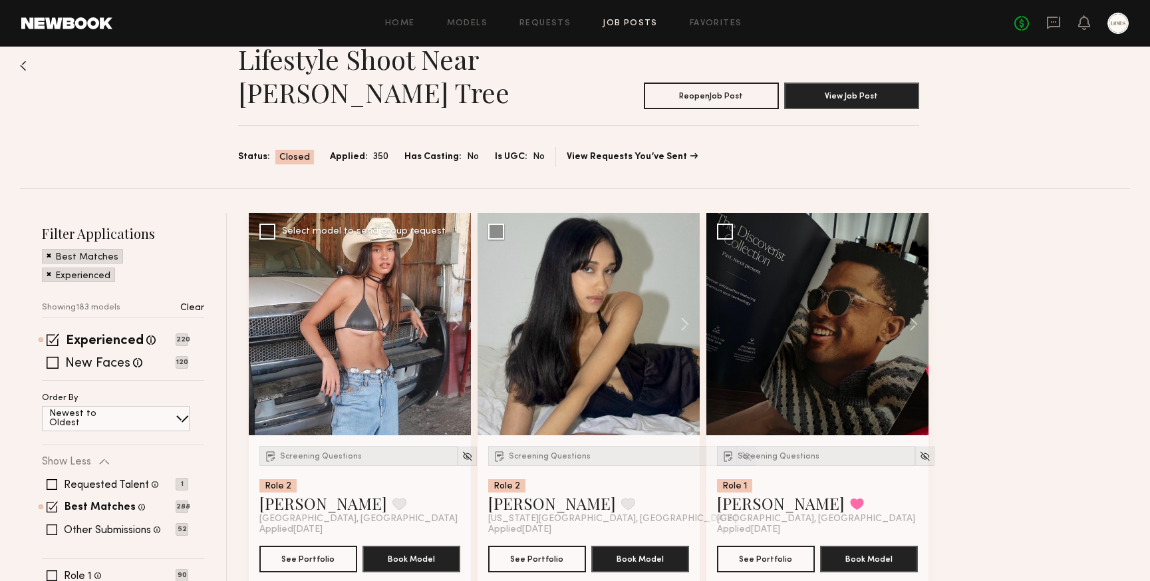
scroll to position [0, 0]
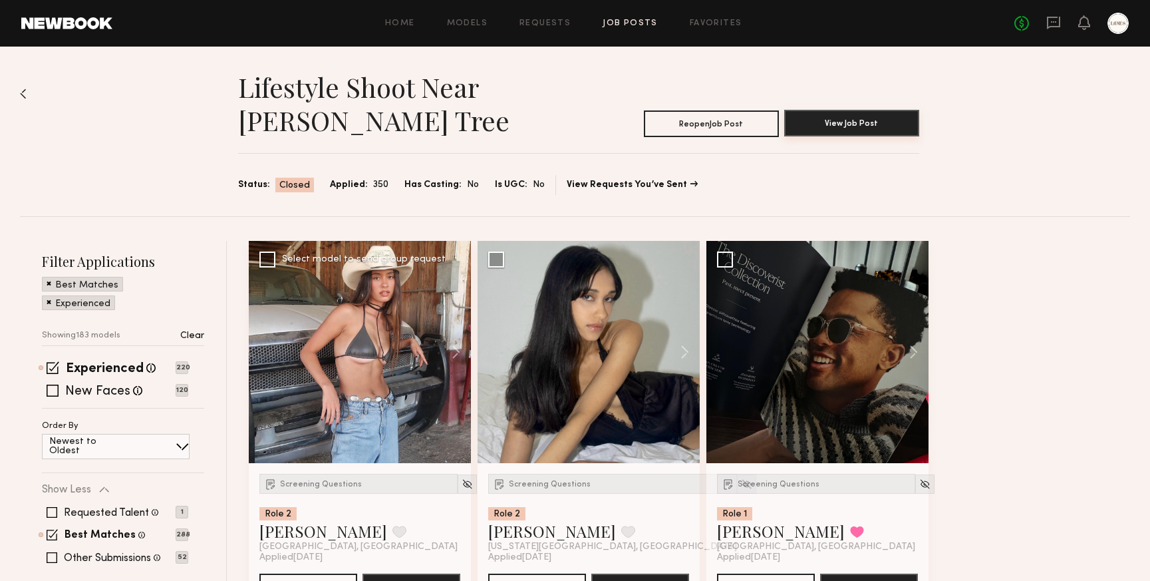
click at [858, 126] on button "View Job Post" at bounding box center [851, 123] width 135 height 27
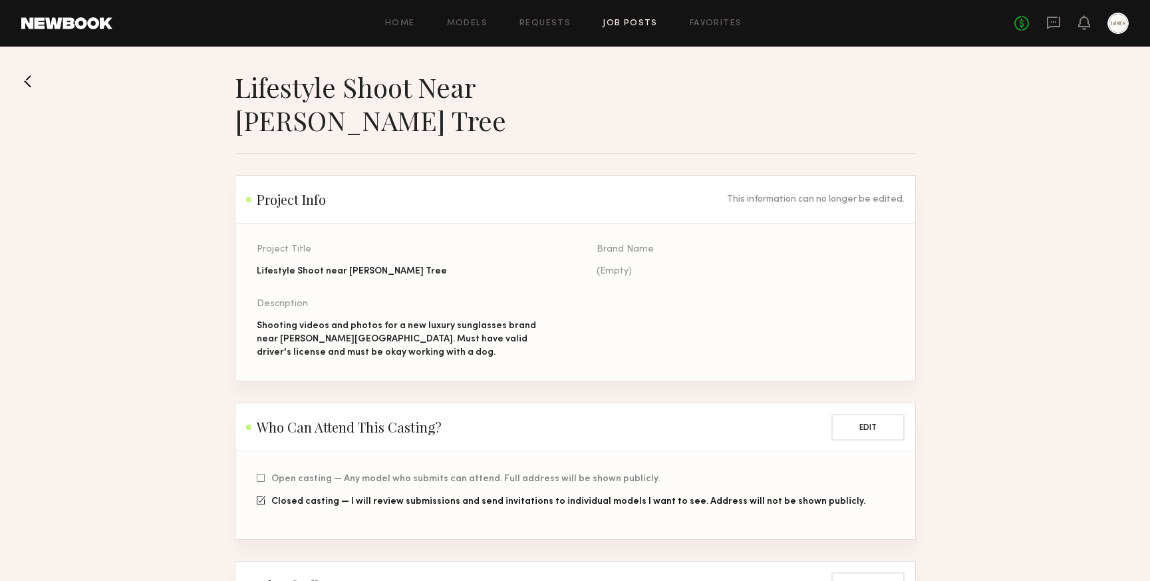
click at [630, 17] on div "Home Models Requests Job Posts Favorites Sign Out No fees up to $5,000" at bounding box center [620, 23] width 1017 height 21
click at [626, 23] on link "Job Posts" at bounding box center [630, 23] width 55 height 9
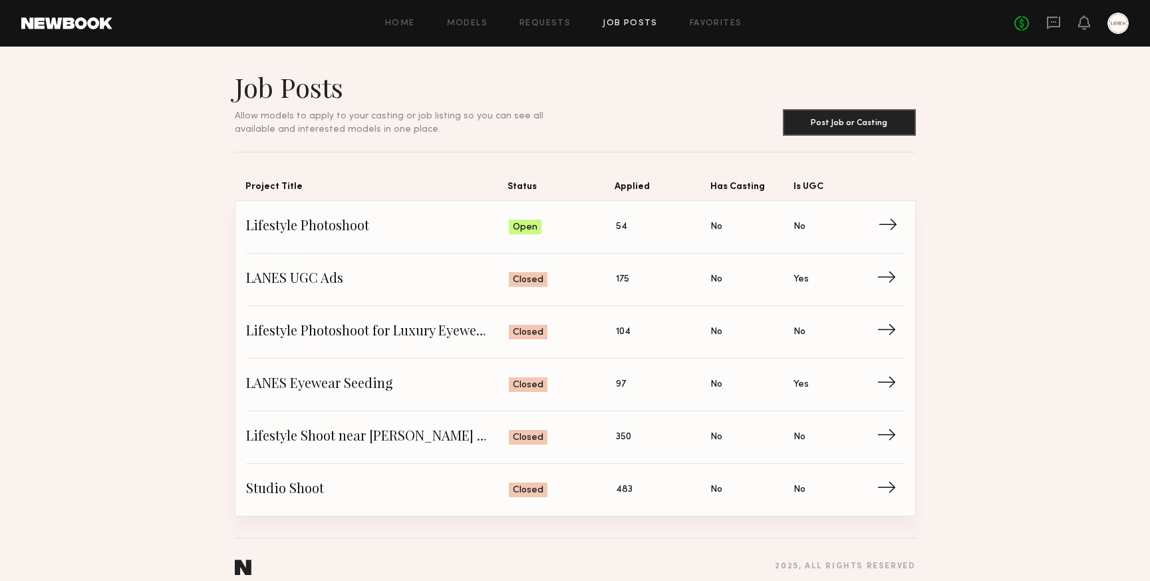
click at [458, 228] on span "Lifestyle Photoshoot" at bounding box center [377, 227] width 263 height 20
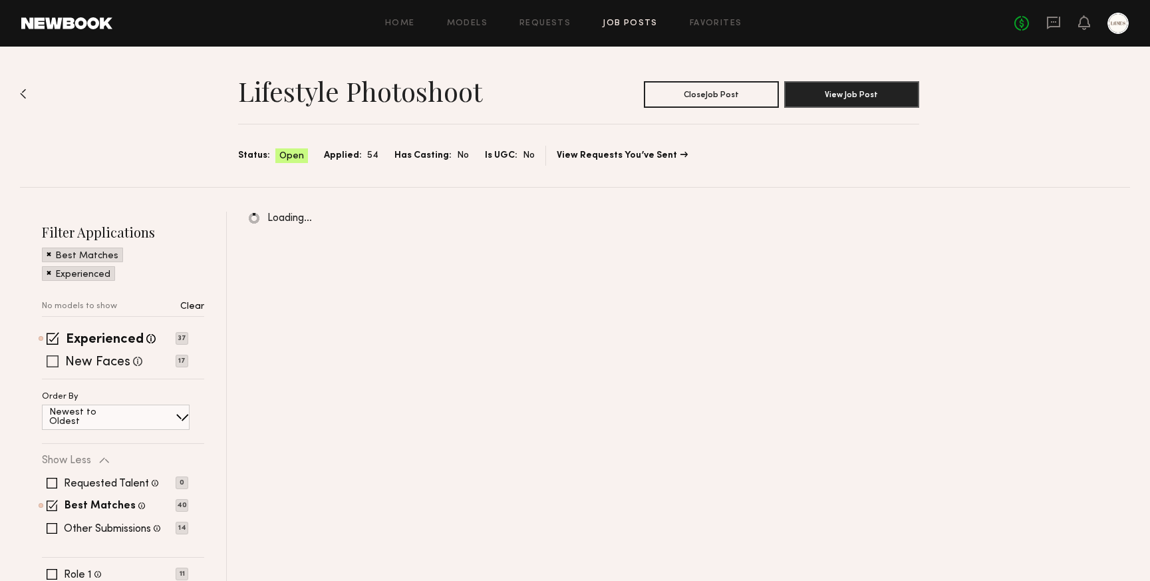
click at [55, 360] on span at bounding box center [53, 361] width 12 height 12
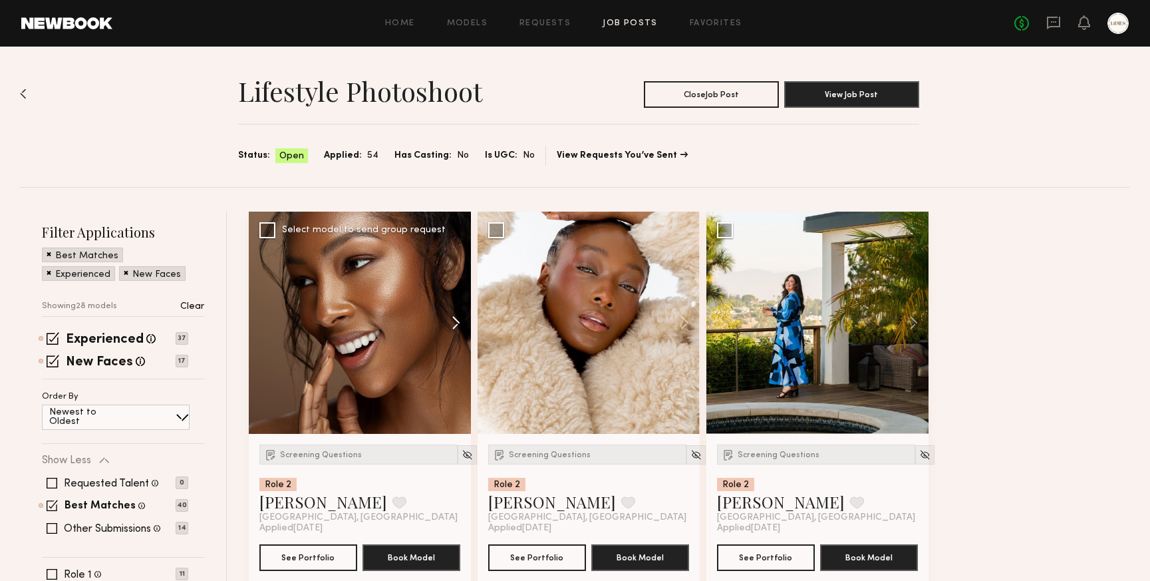
click at [457, 319] on button at bounding box center [449, 323] width 43 height 222
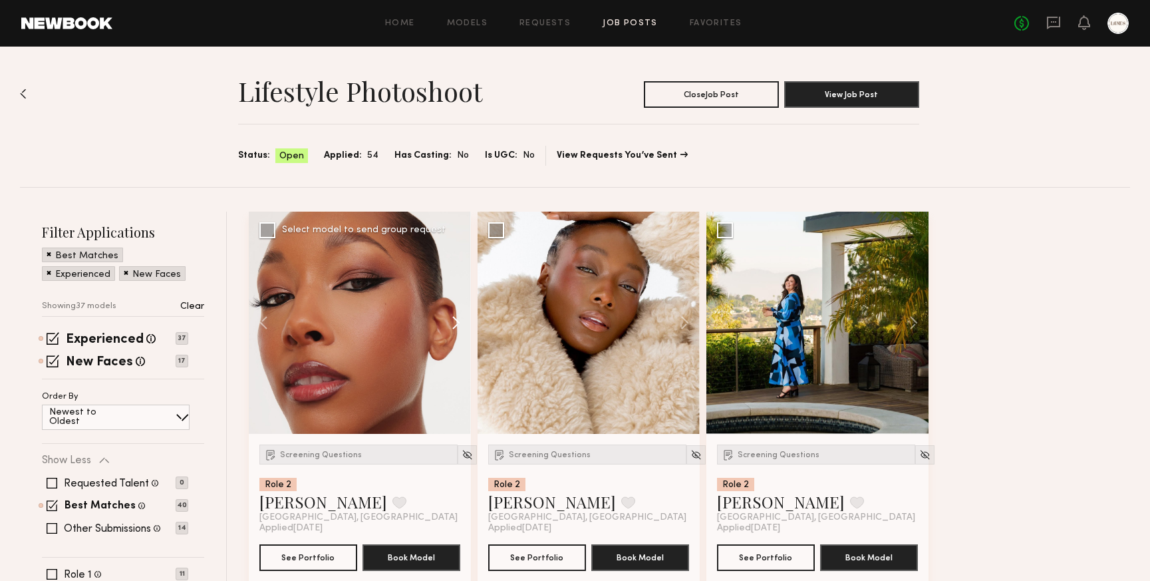
click at [457, 319] on button at bounding box center [449, 323] width 43 height 222
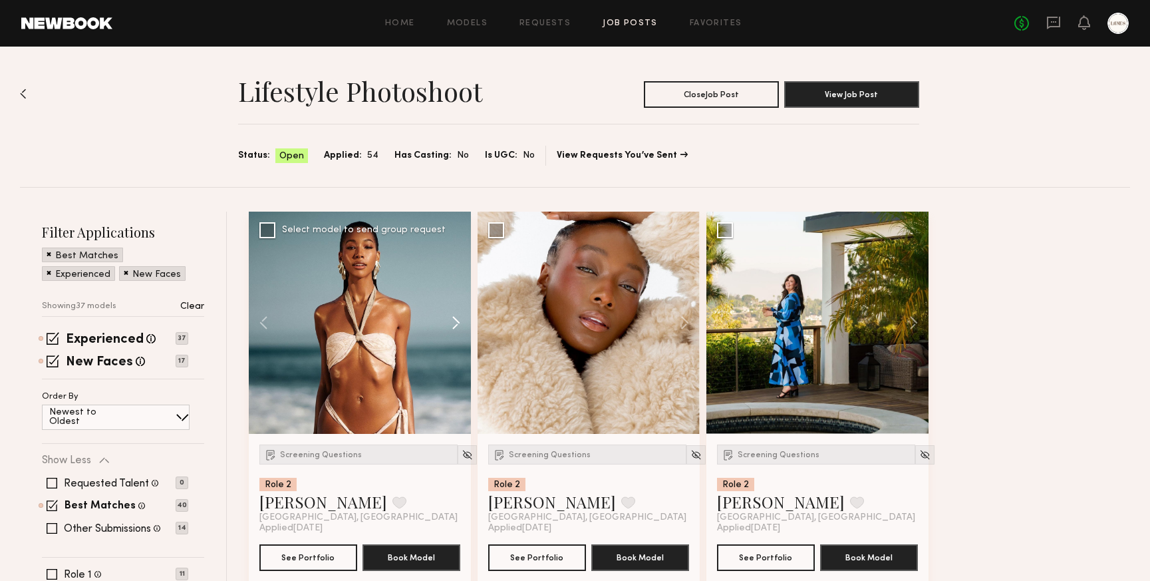
click at [457, 319] on button at bounding box center [449, 323] width 43 height 222
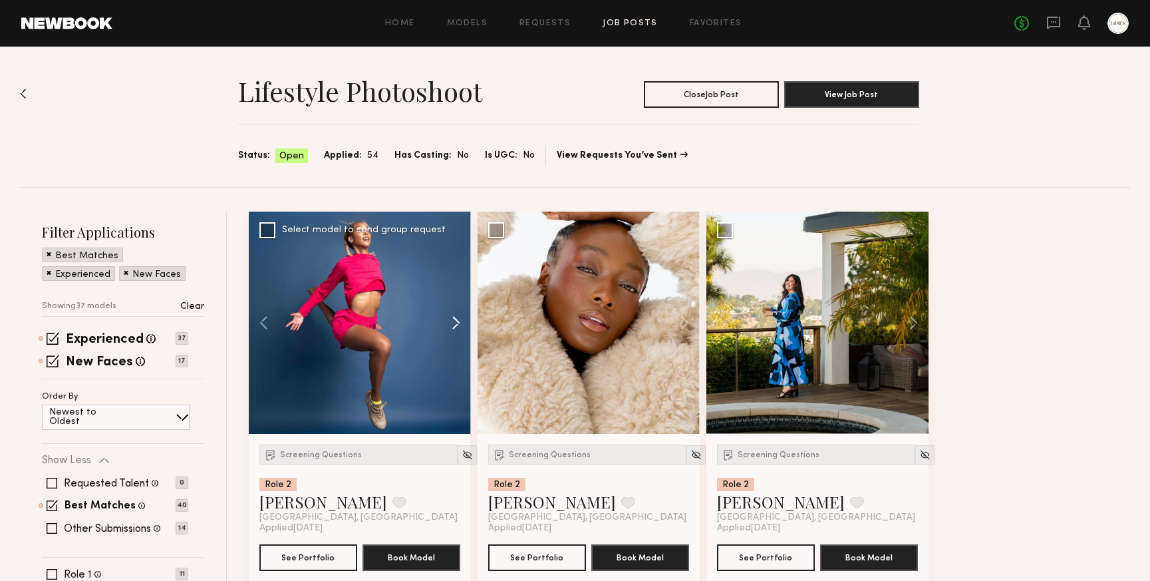
click at [457, 319] on button at bounding box center [449, 323] width 43 height 222
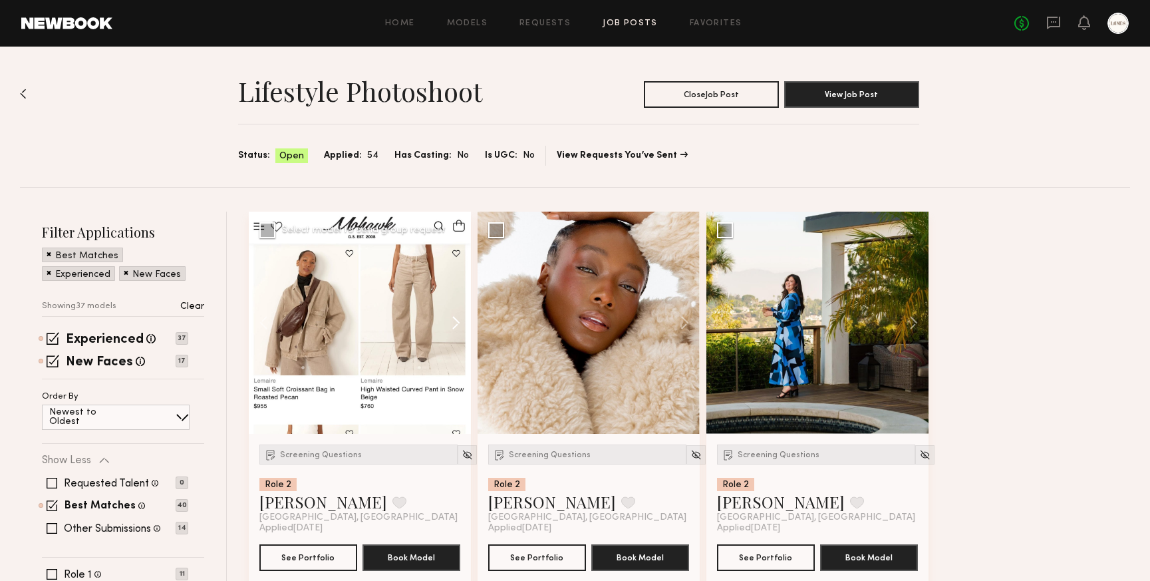
click at [457, 319] on button at bounding box center [449, 323] width 43 height 222
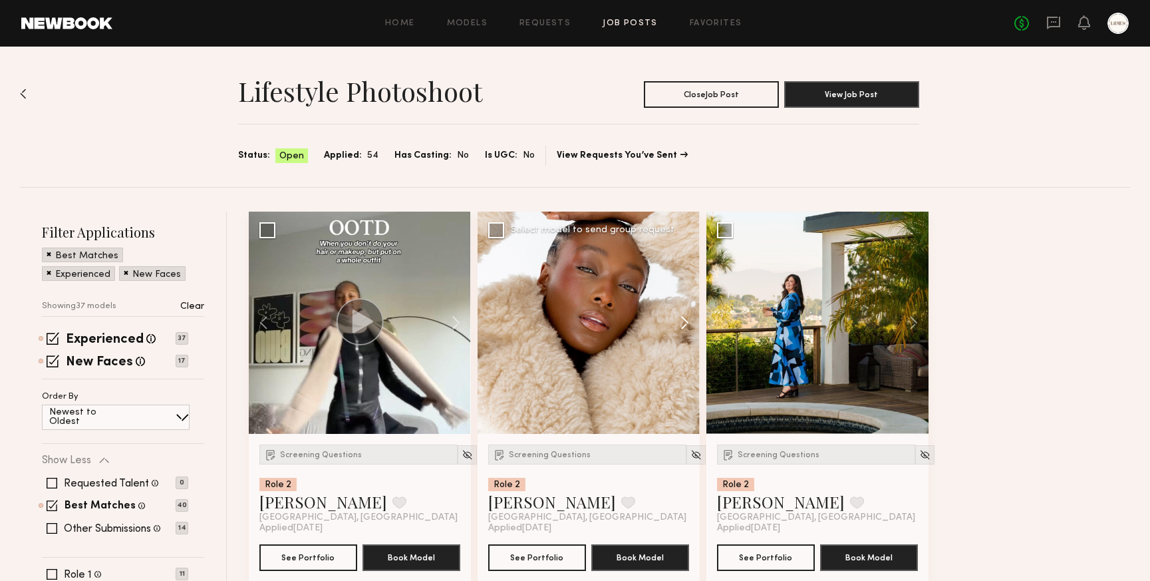
click at [687, 321] on button at bounding box center [678, 323] width 43 height 222
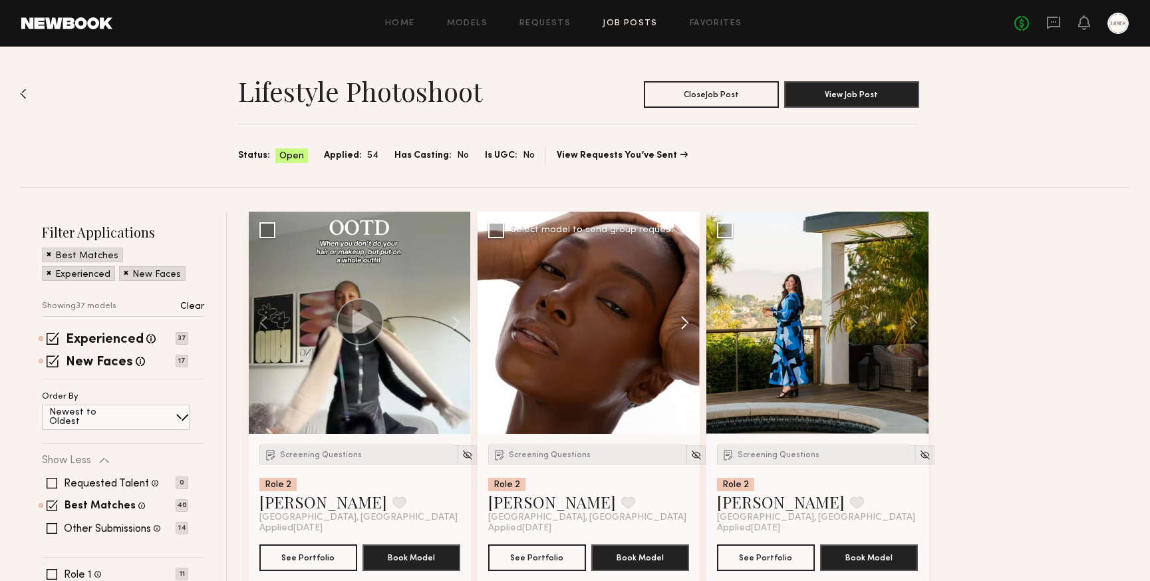
click at [687, 321] on button at bounding box center [678, 323] width 43 height 222
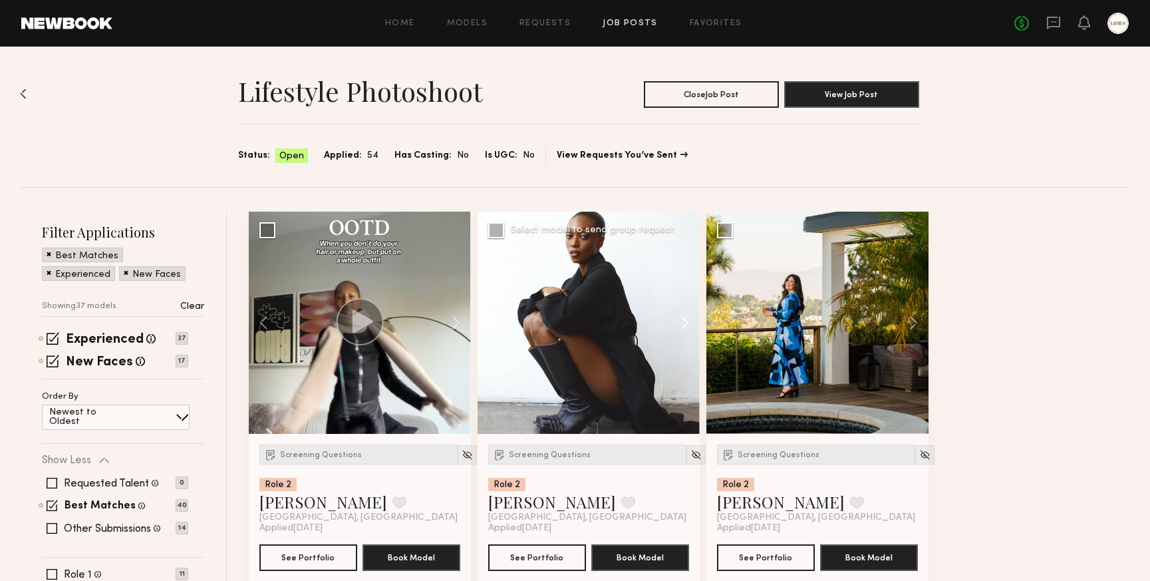
click at [687, 321] on button at bounding box center [678, 323] width 43 height 222
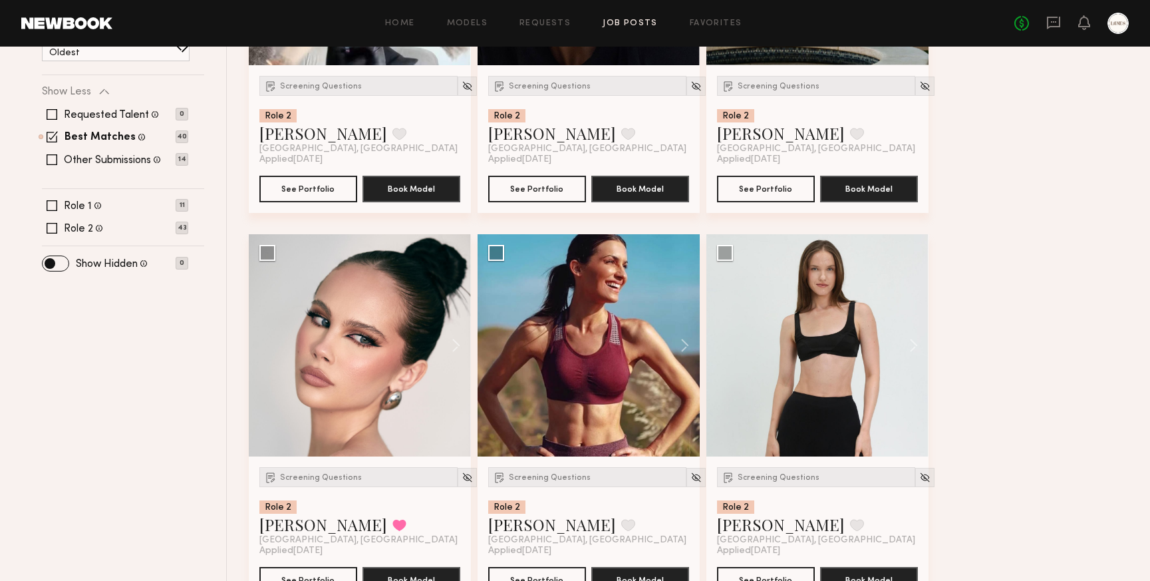
scroll to position [373, 0]
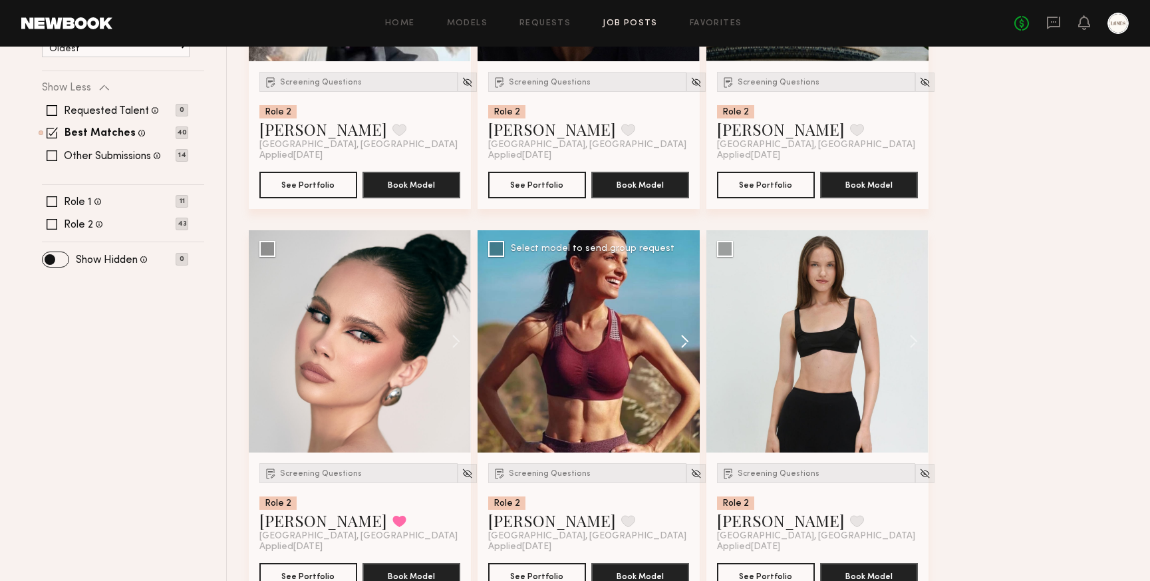
click at [683, 346] on button at bounding box center [678, 341] width 43 height 222
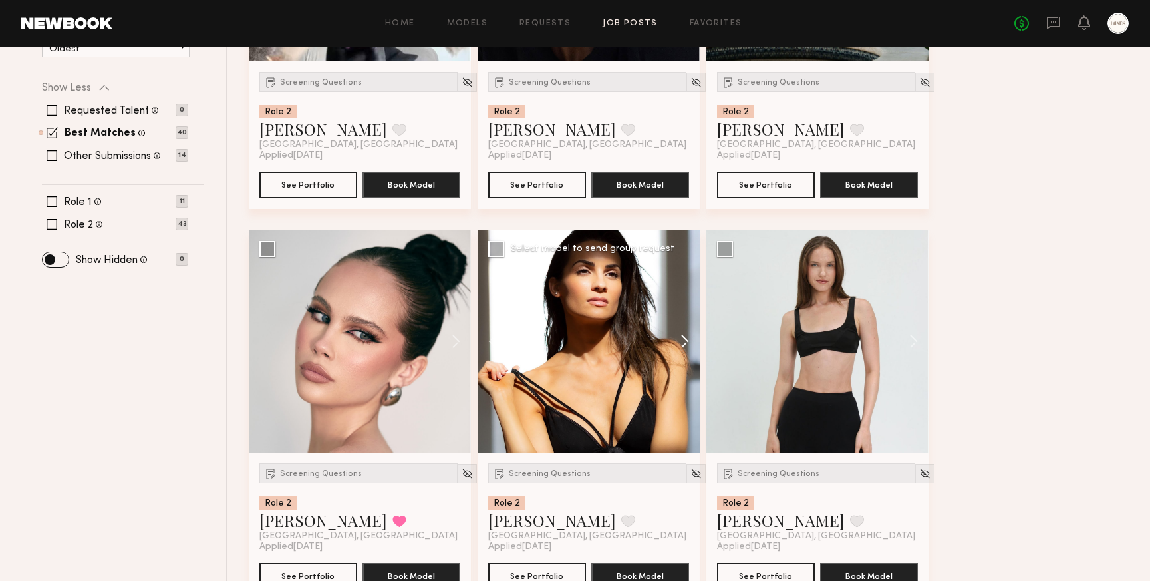
click at [683, 346] on button at bounding box center [678, 341] width 43 height 222
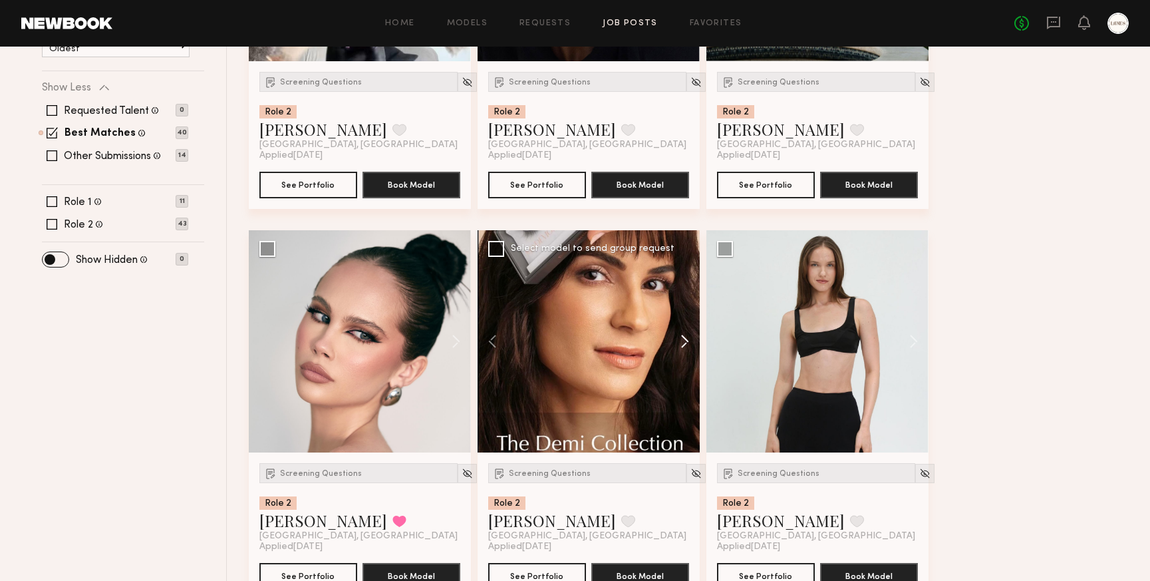
click at [683, 346] on button at bounding box center [678, 341] width 43 height 222
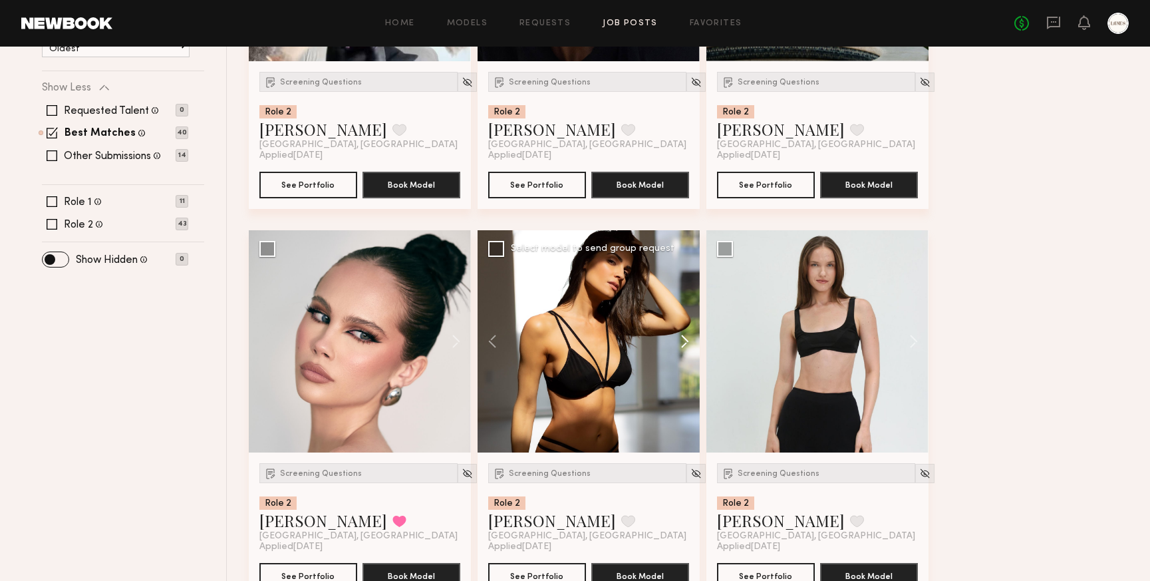
click at [683, 346] on button at bounding box center [678, 341] width 43 height 222
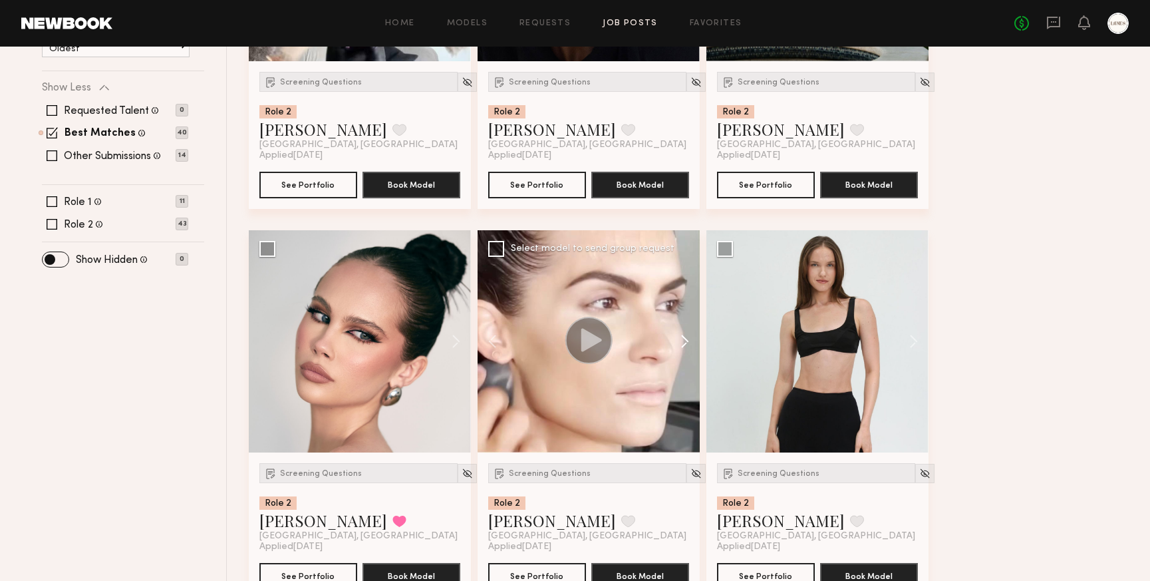
click at [683, 346] on button at bounding box center [678, 341] width 43 height 222
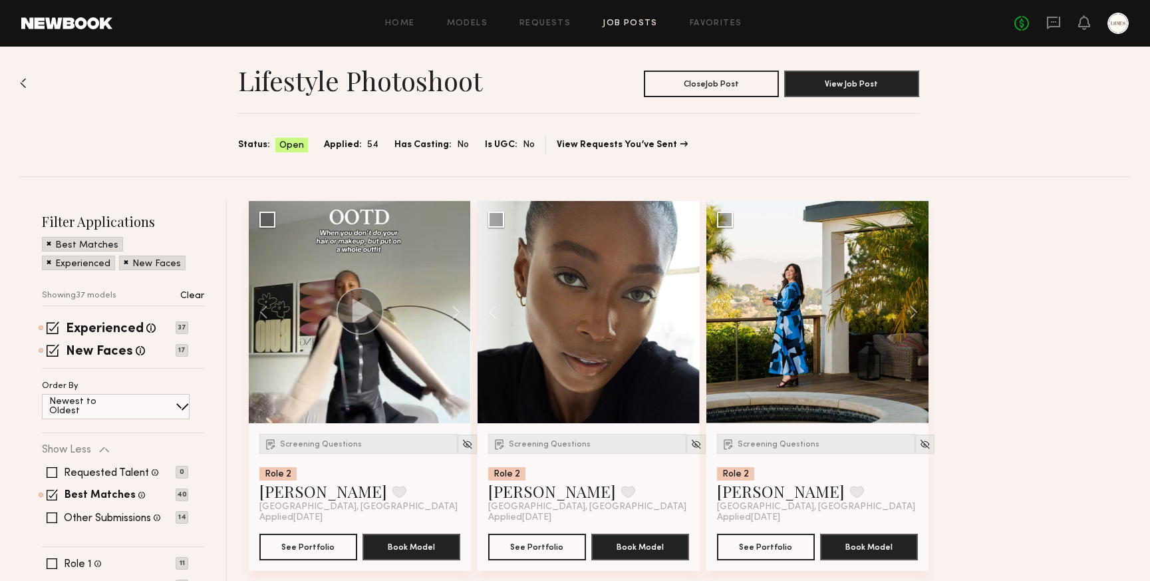
scroll to position [0, 0]
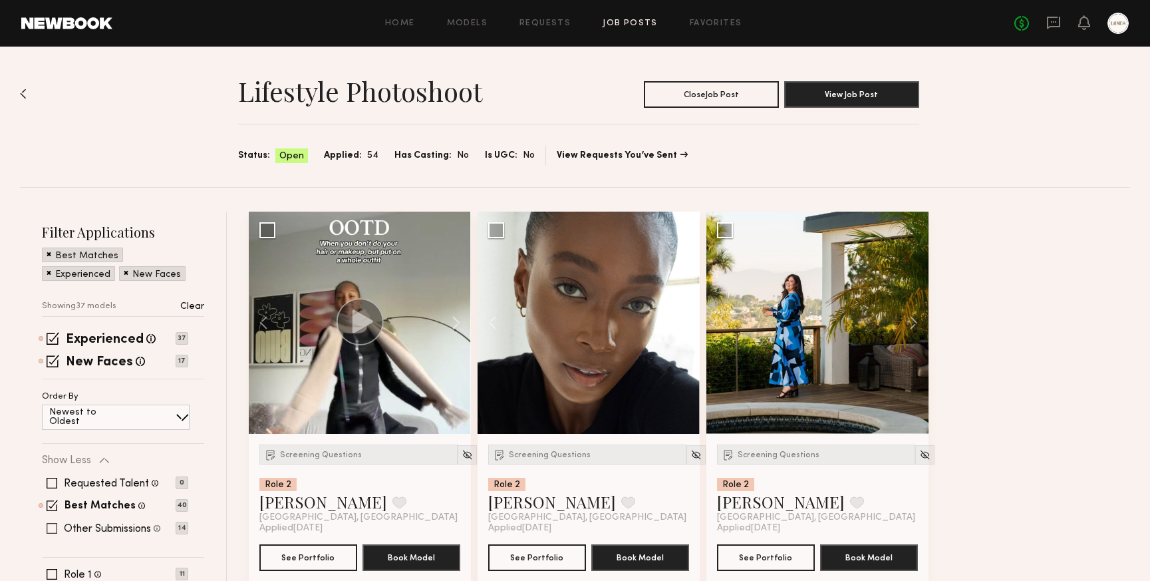
click at [53, 528] on span at bounding box center [52, 528] width 11 height 11
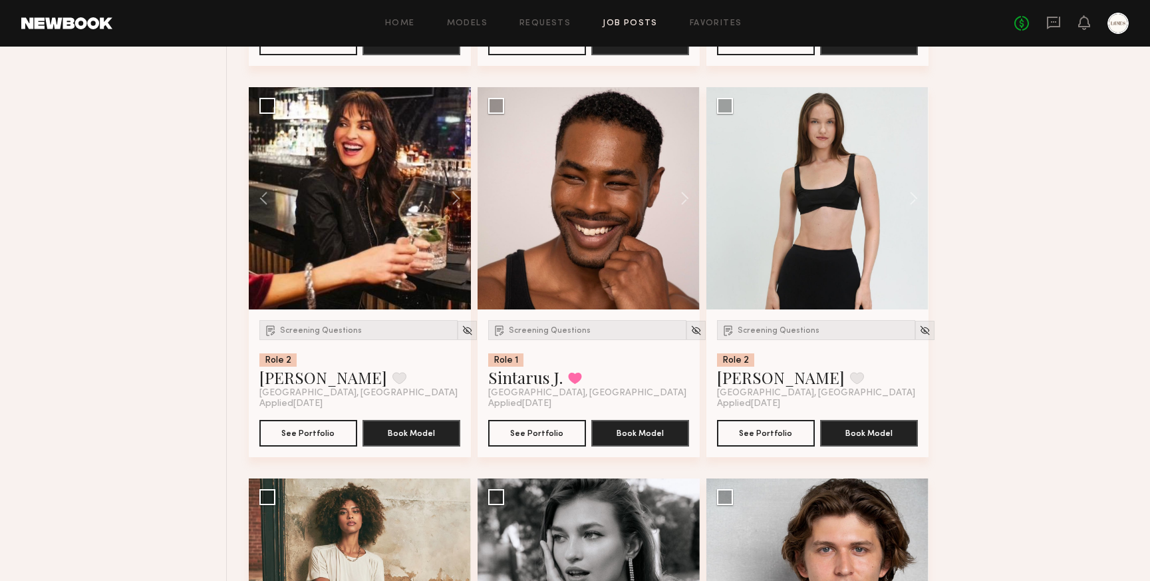
scroll to position [893, 0]
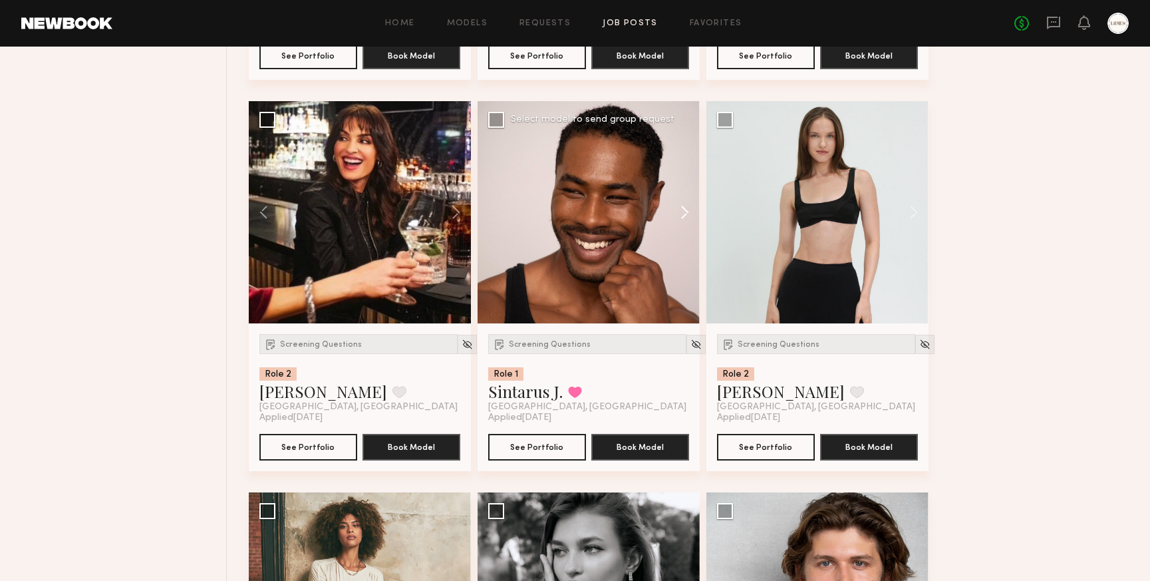
click at [687, 206] on button at bounding box center [678, 212] width 43 height 222
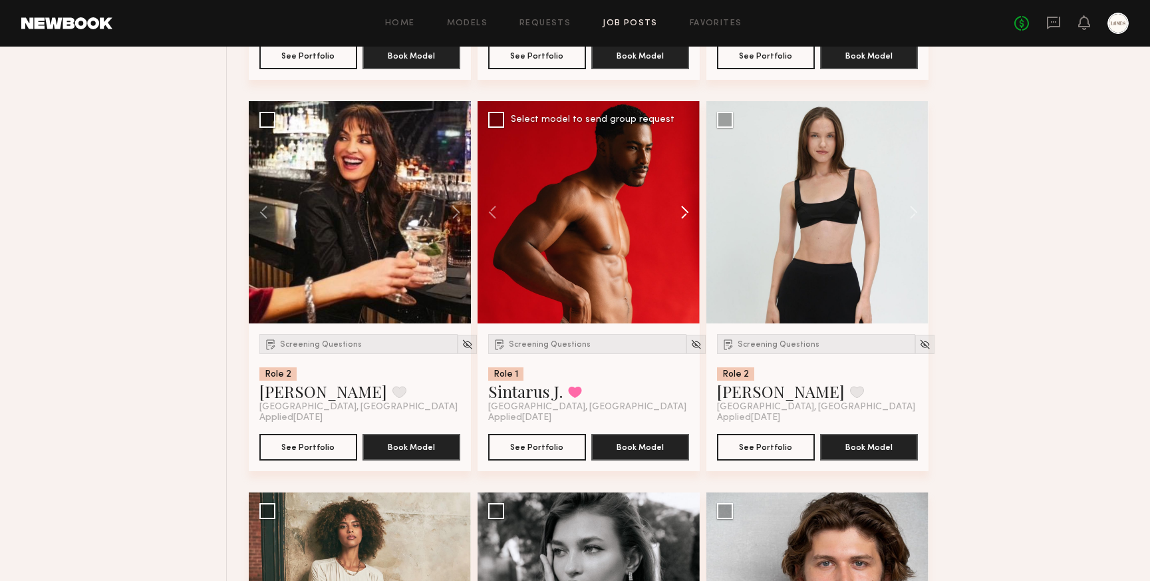
click at [687, 206] on button at bounding box center [678, 212] width 43 height 222
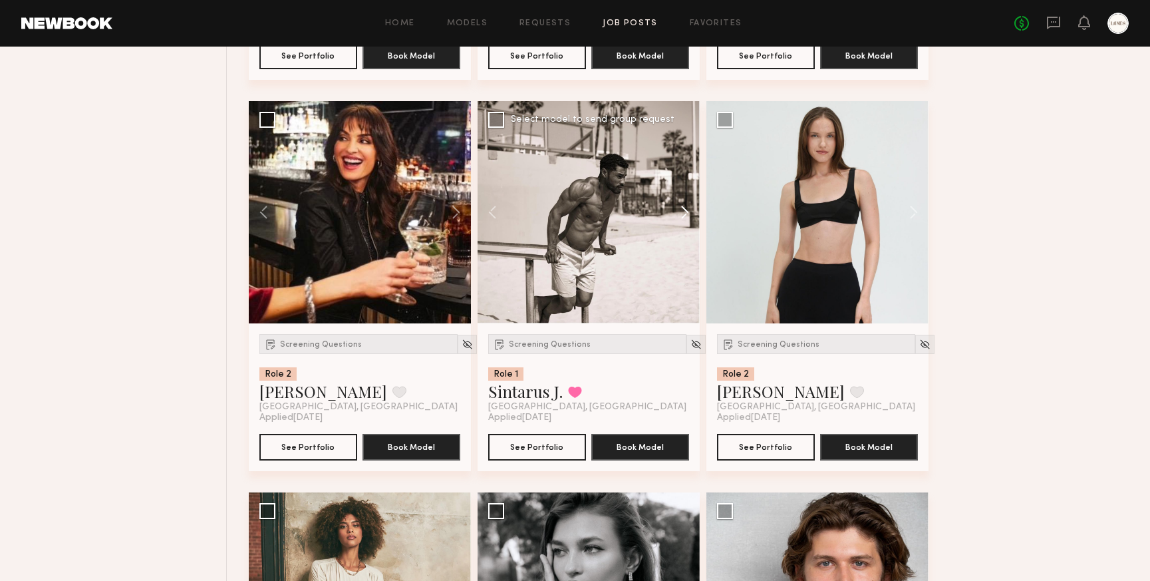
click at [687, 206] on button at bounding box center [678, 212] width 43 height 222
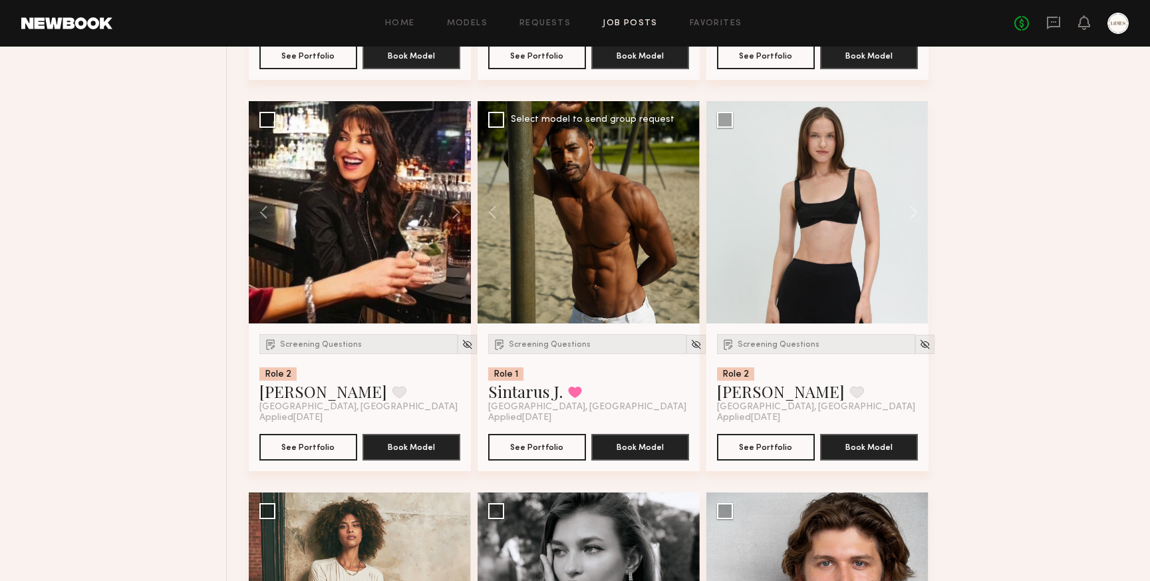
click at [687, 206] on div at bounding box center [589, 212] width 222 height 222
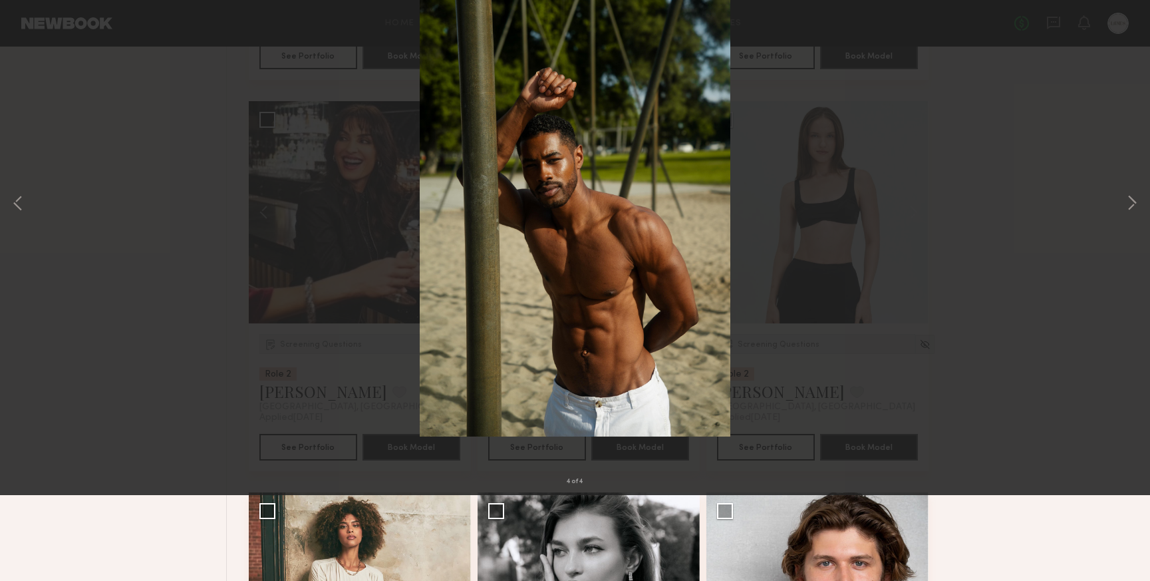
click at [32, 33] on button at bounding box center [30, 32] width 21 height 24
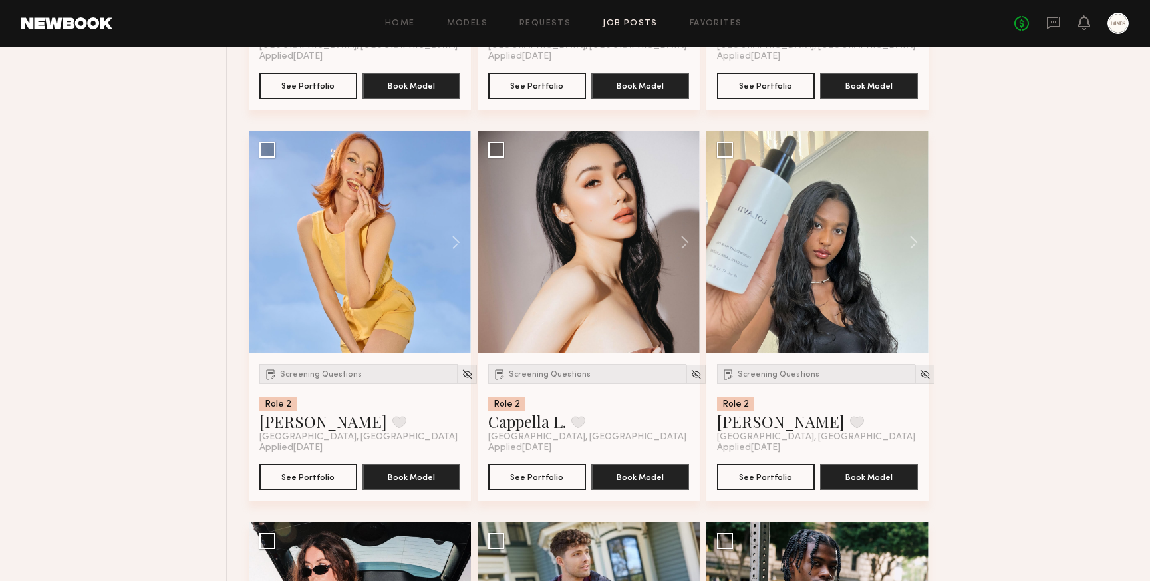
scroll to position [5568, 0]
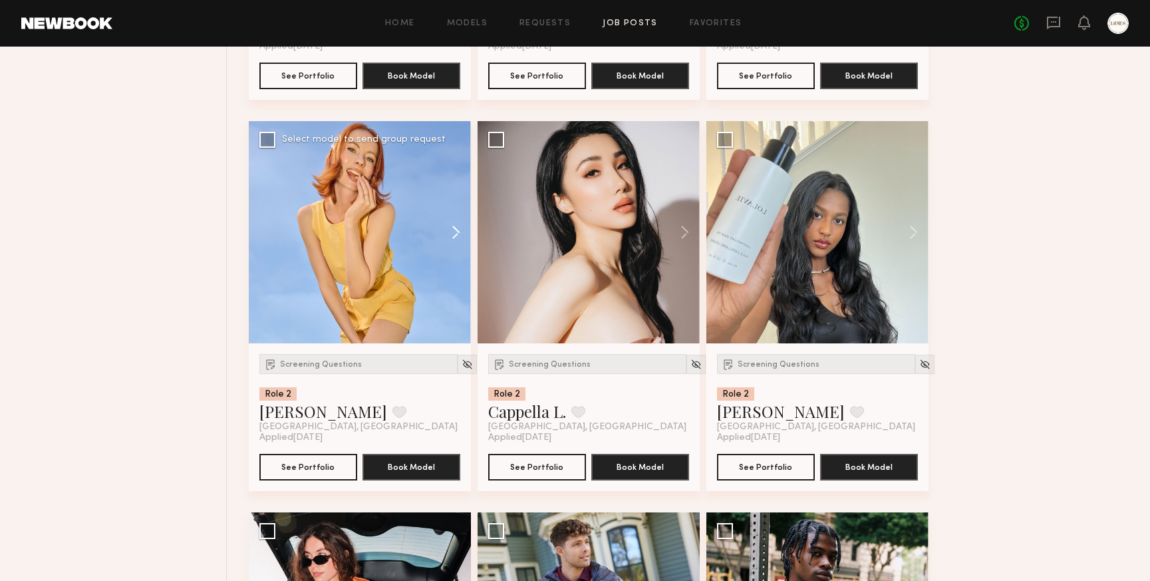
click at [456, 239] on button at bounding box center [449, 232] width 43 height 222
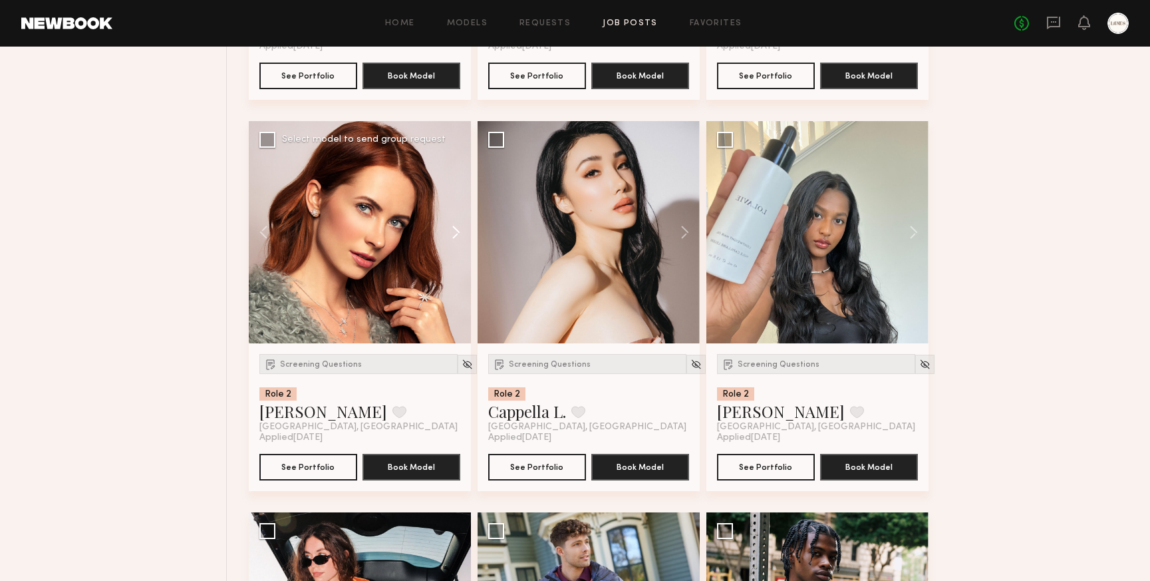
click at [456, 239] on button at bounding box center [449, 232] width 43 height 222
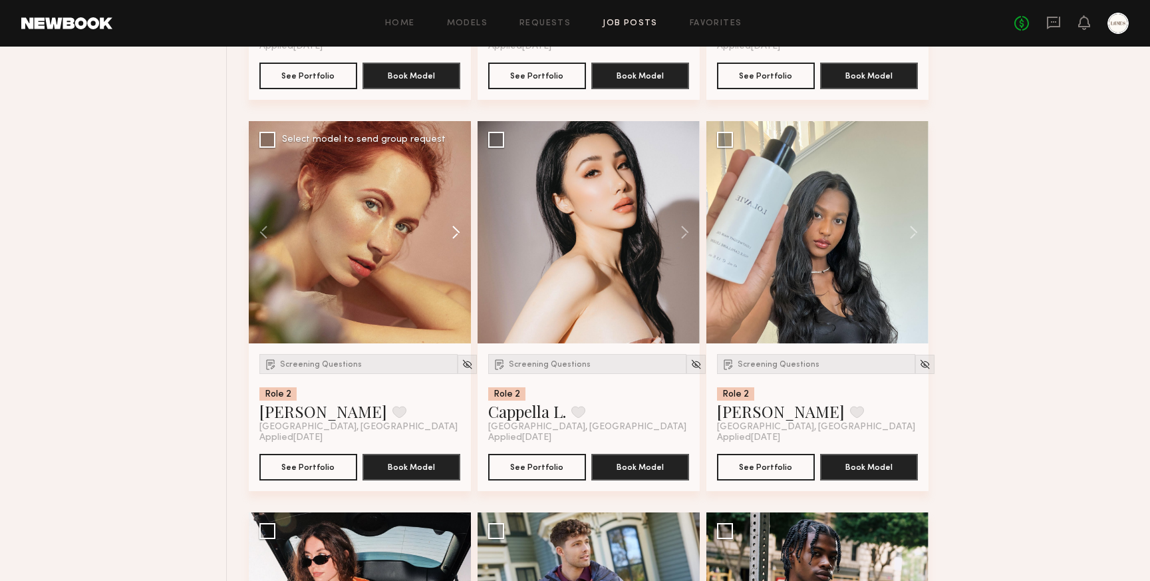
click at [456, 239] on button at bounding box center [449, 232] width 43 height 222
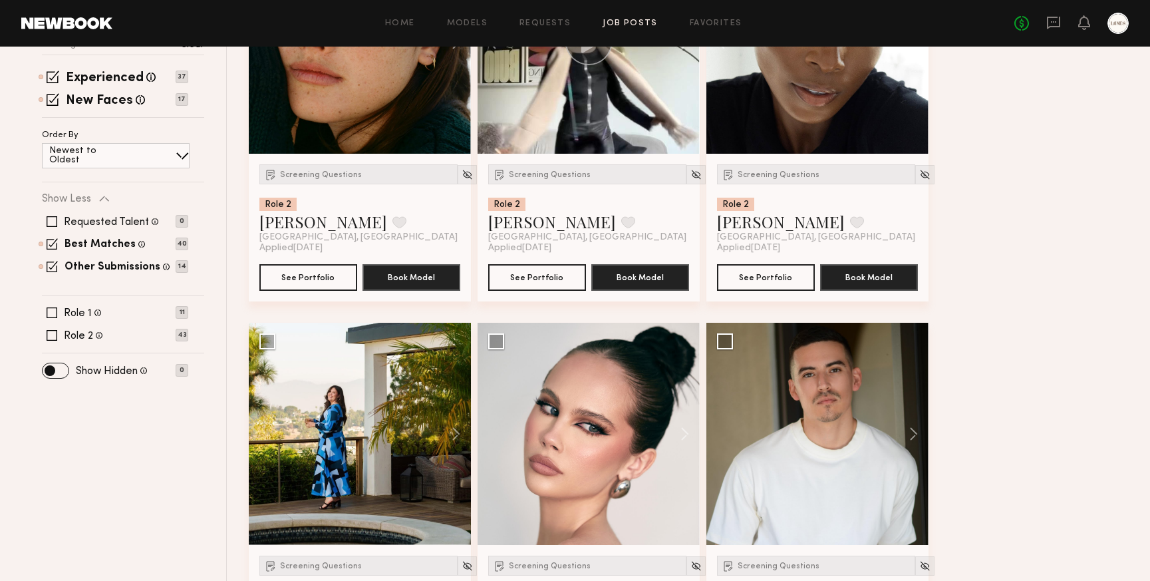
scroll to position [0, 0]
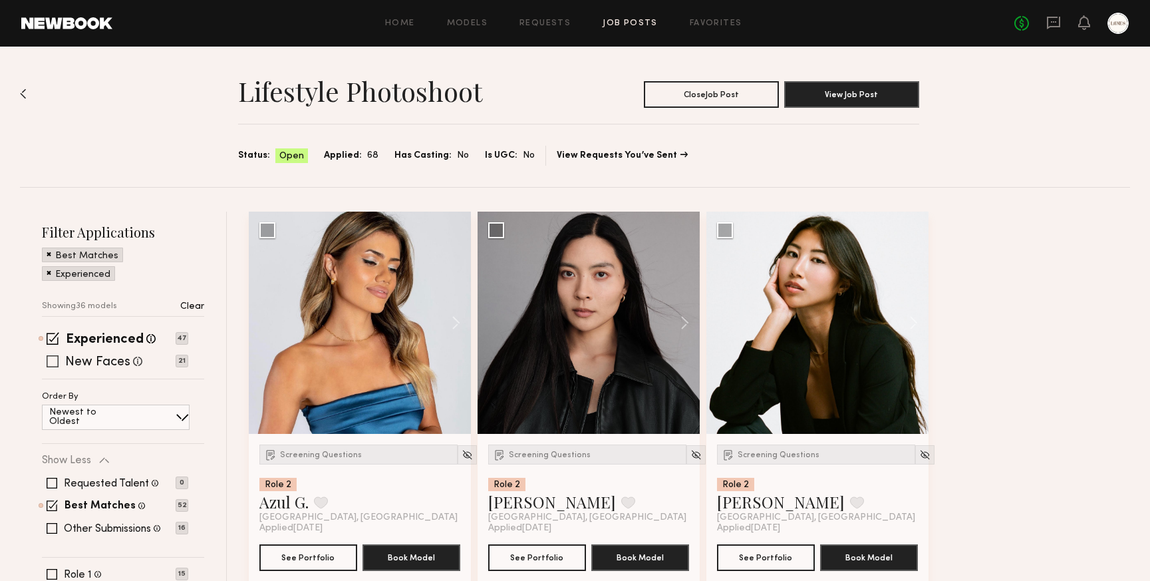
click at [57, 361] on span at bounding box center [53, 361] width 12 height 12
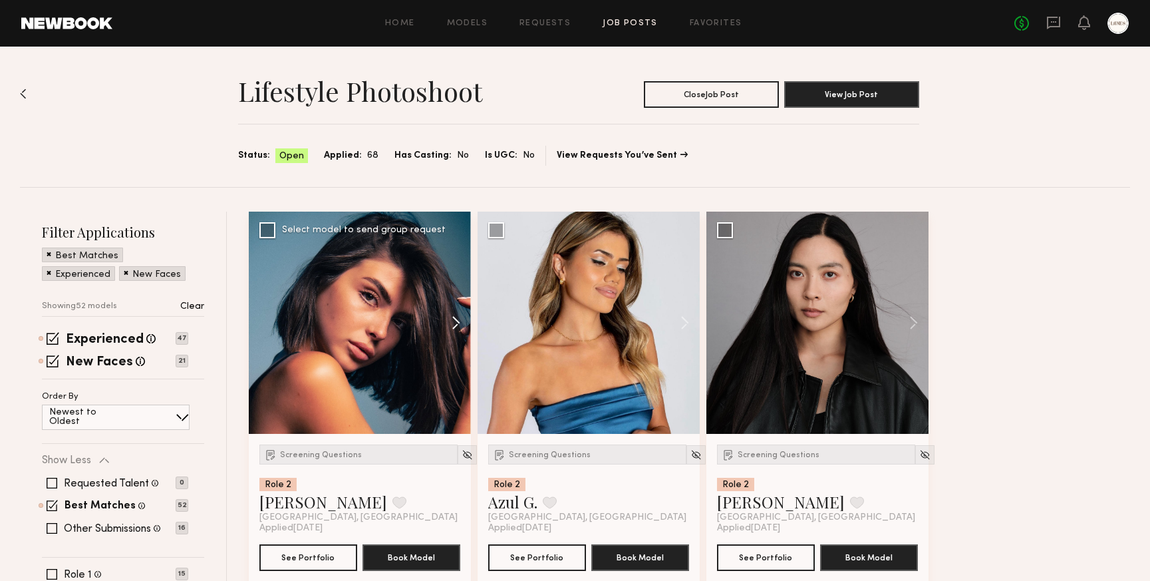
click at [457, 325] on button at bounding box center [449, 323] width 43 height 222
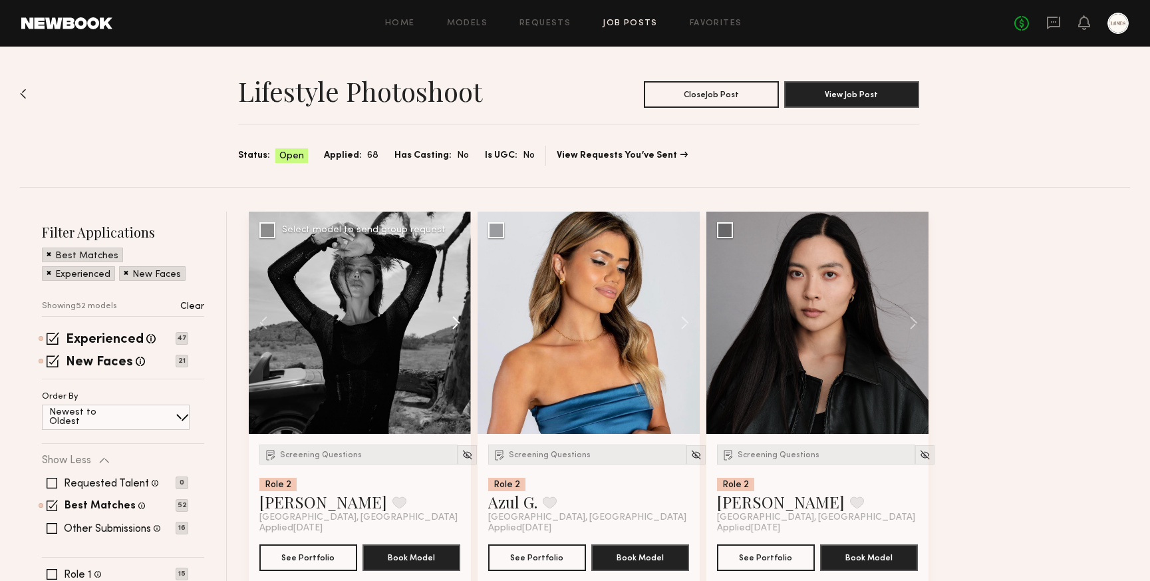
click at [457, 324] on button at bounding box center [449, 323] width 43 height 222
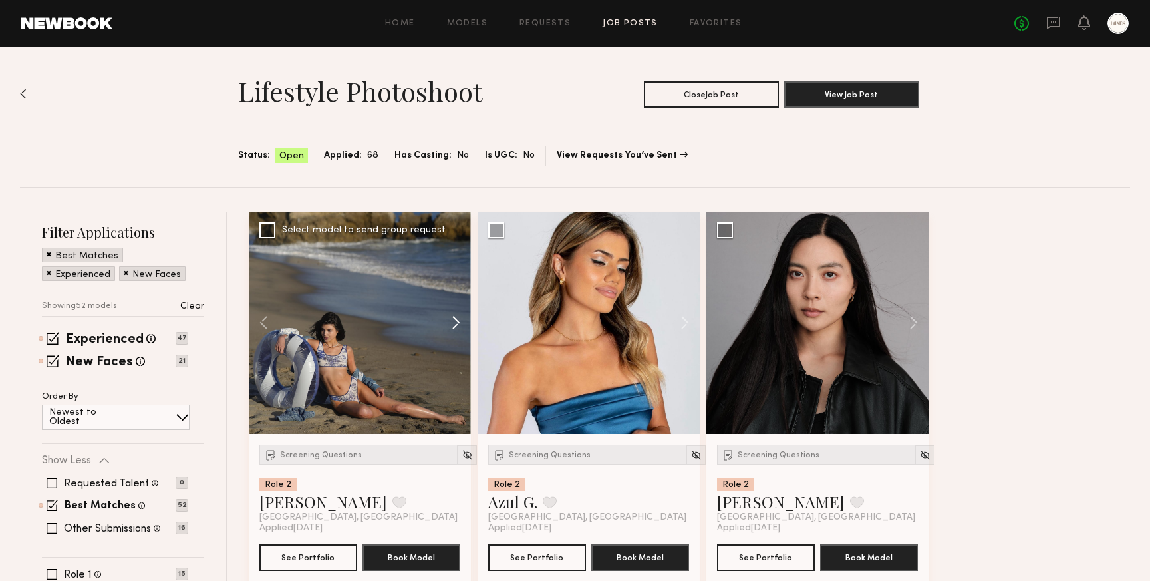
click at [457, 324] on button at bounding box center [449, 323] width 43 height 222
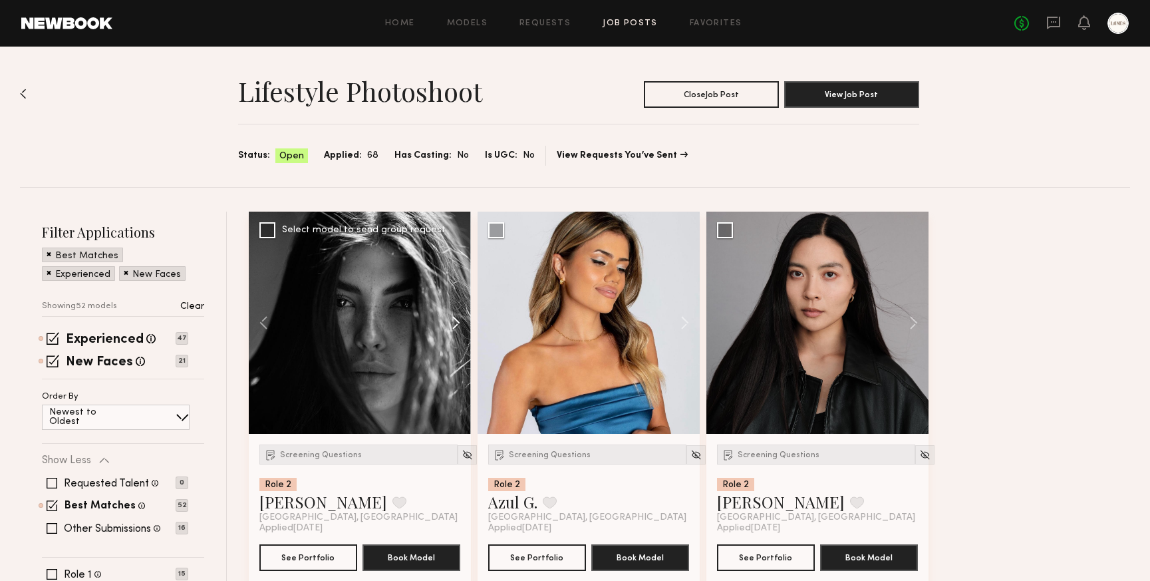
click at [457, 324] on button at bounding box center [449, 323] width 43 height 222
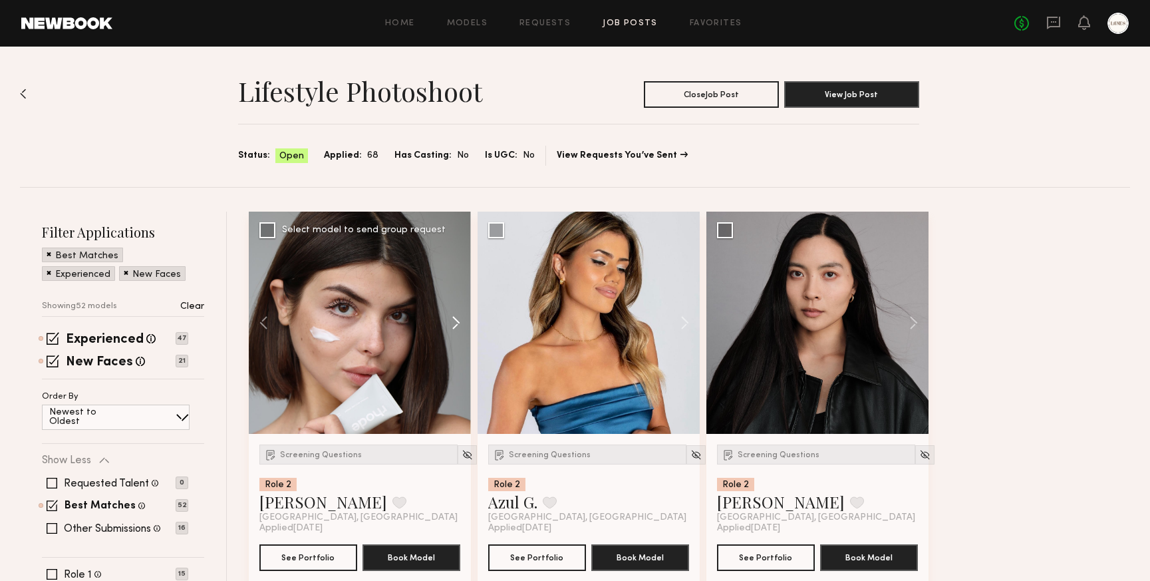
click at [457, 324] on button at bounding box center [449, 323] width 43 height 222
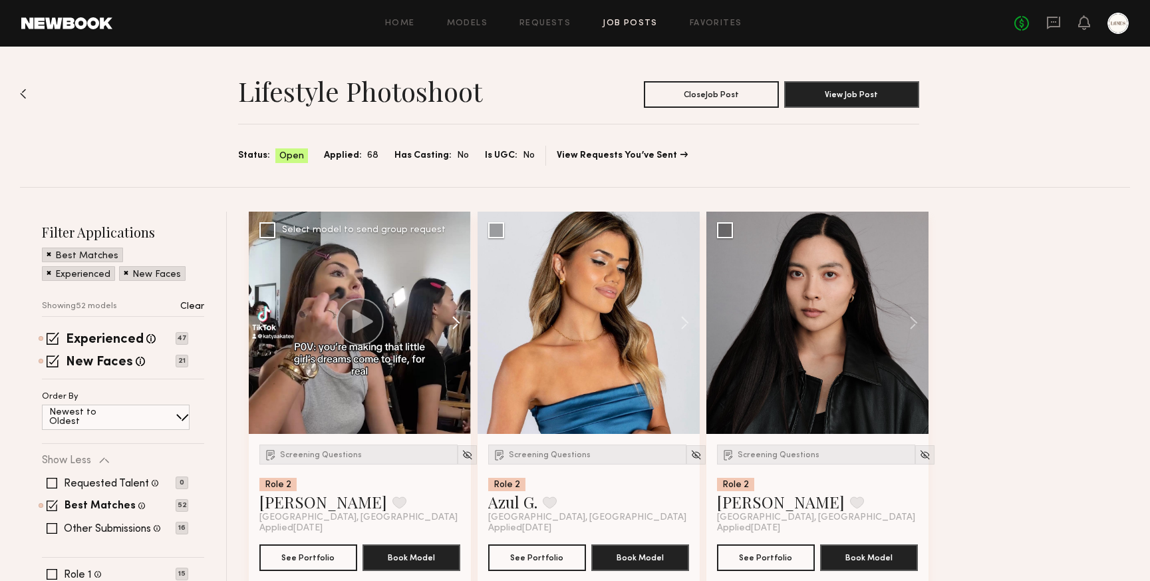
click at [457, 324] on button at bounding box center [449, 323] width 43 height 222
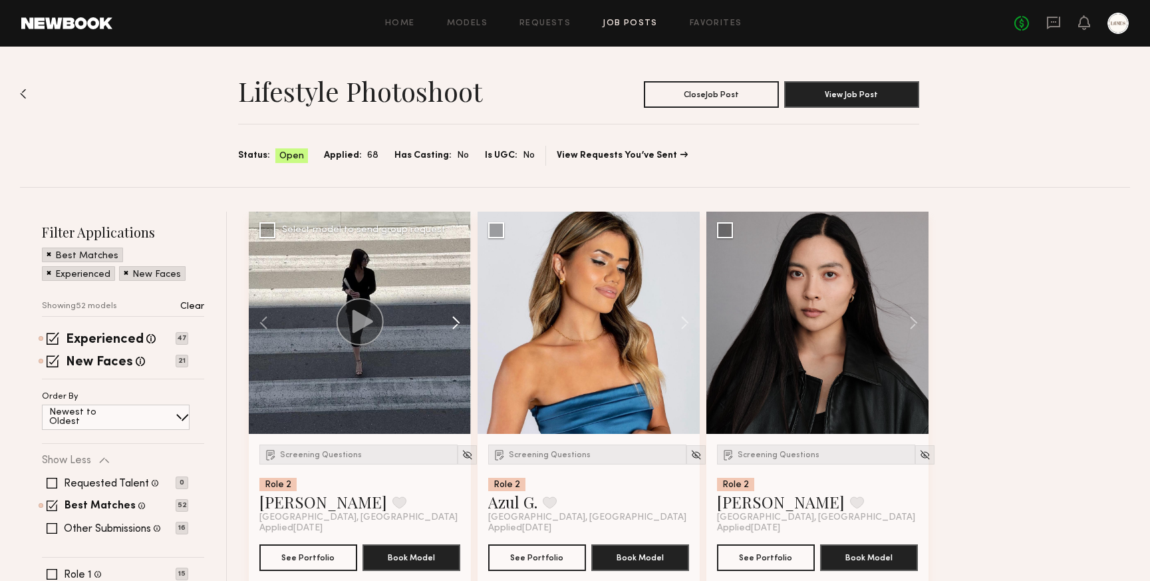
click at [457, 324] on button at bounding box center [449, 323] width 43 height 222
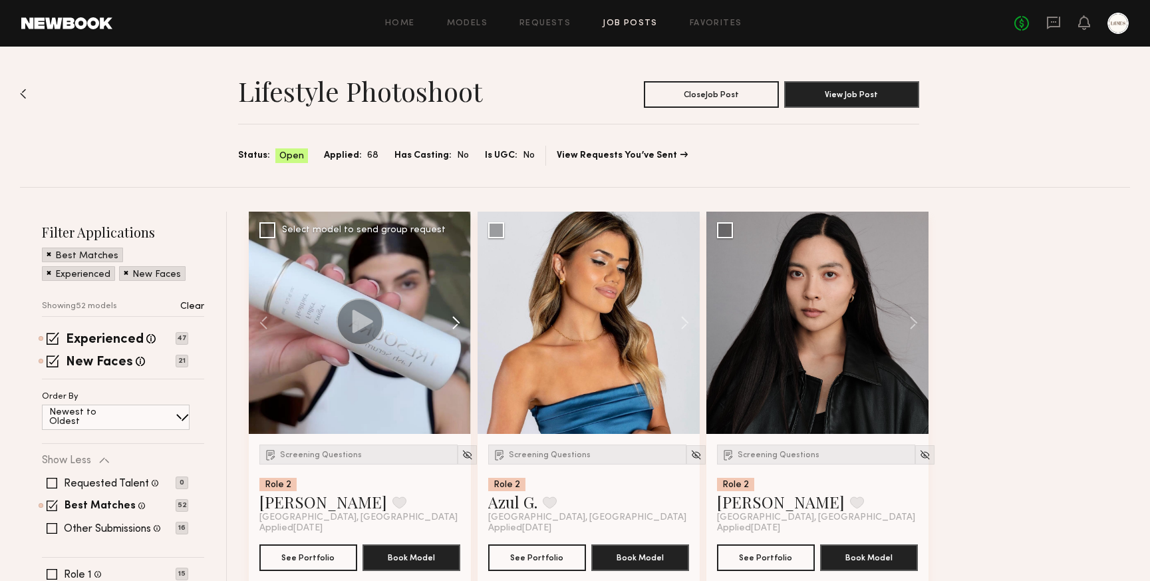
click at [457, 324] on button at bounding box center [449, 323] width 43 height 222
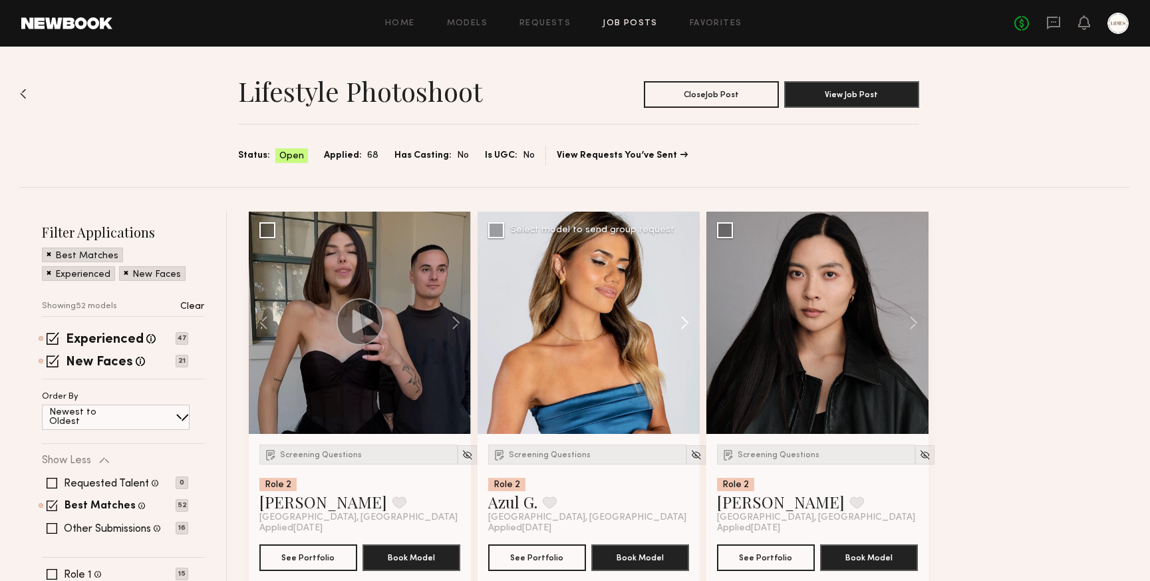
click at [683, 321] on button at bounding box center [678, 323] width 43 height 222
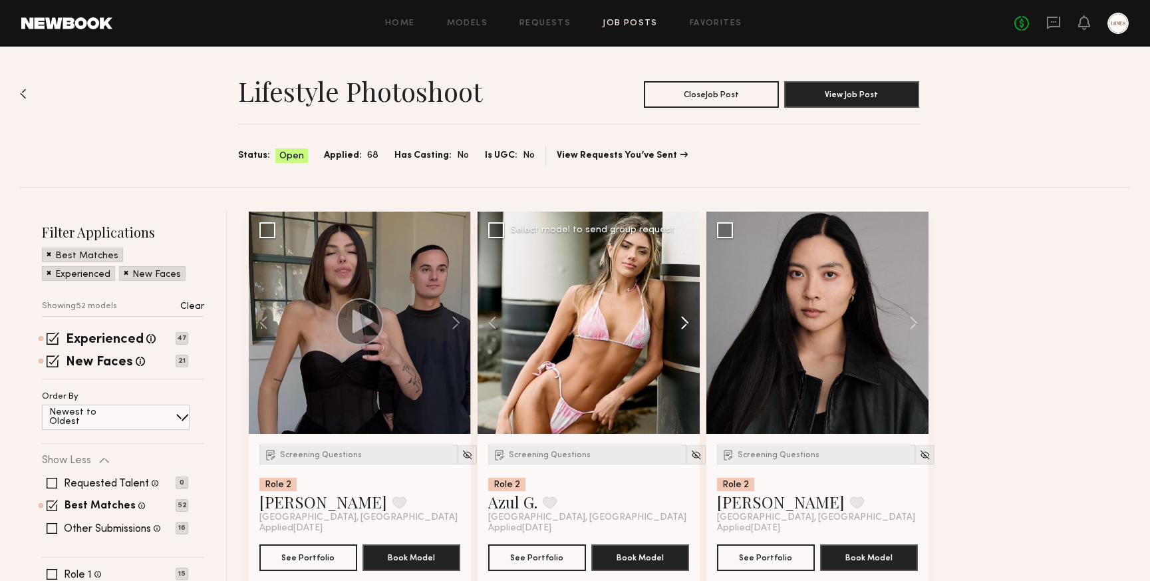
click at [683, 321] on button at bounding box center [678, 323] width 43 height 222
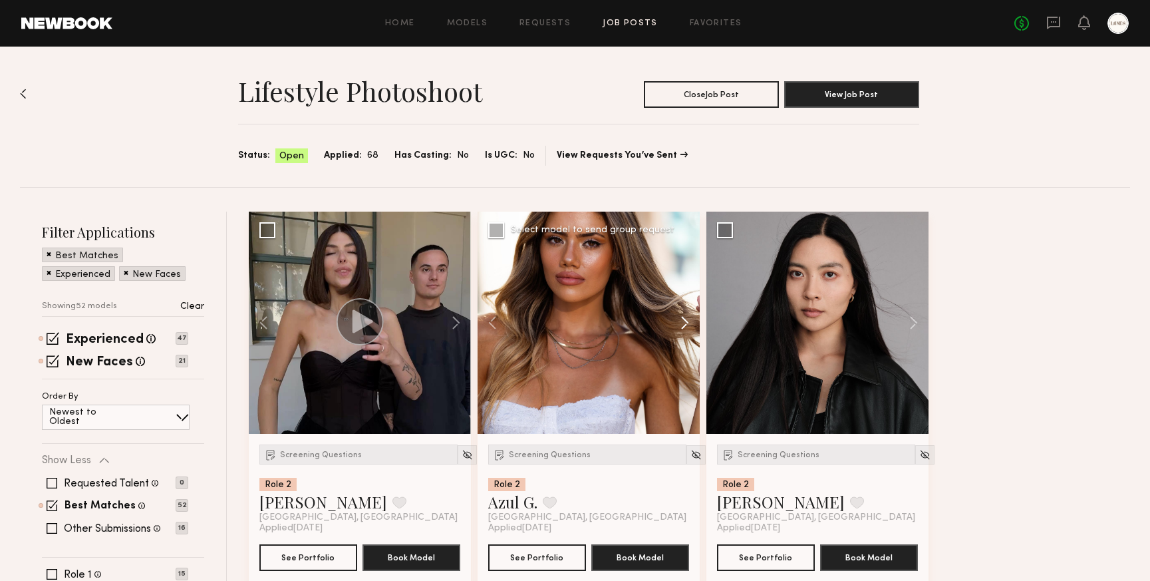
click at [683, 321] on button at bounding box center [678, 323] width 43 height 222
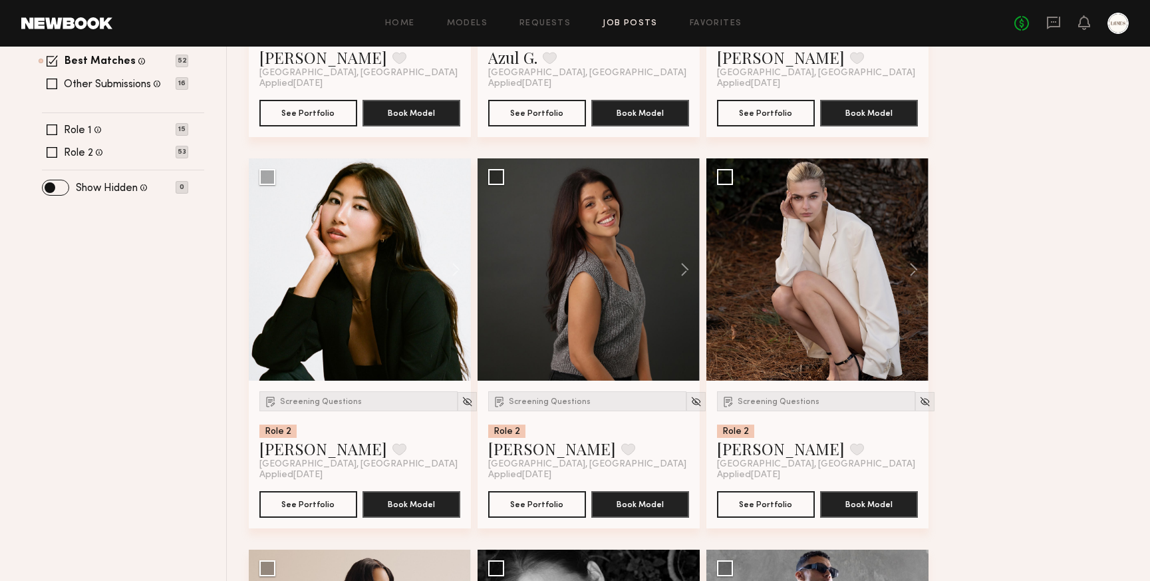
scroll to position [456, 0]
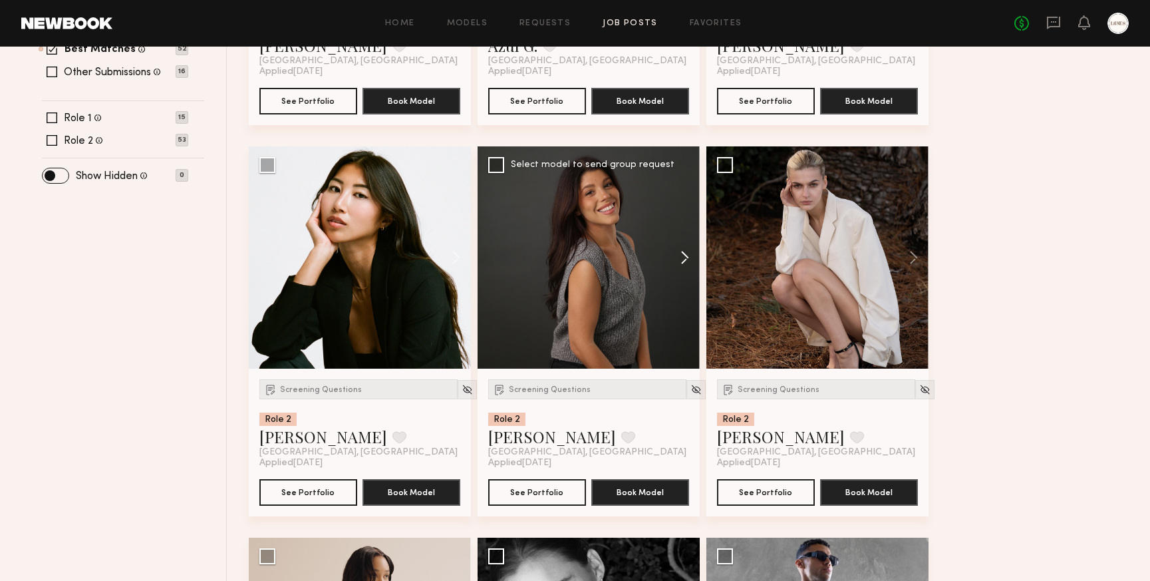
click at [680, 259] on button at bounding box center [678, 257] width 43 height 222
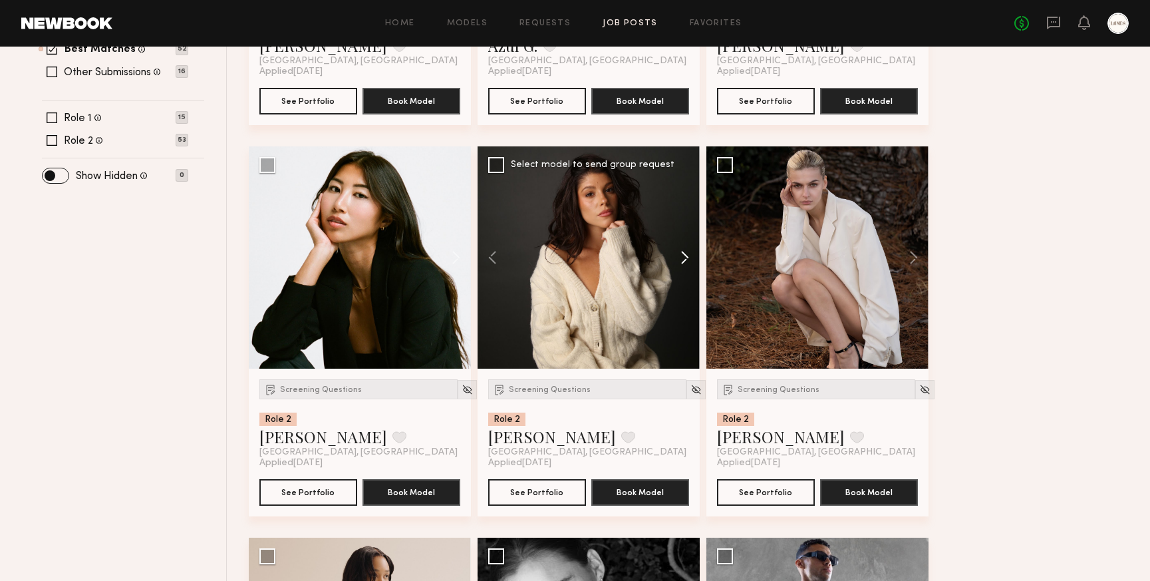
click at [680, 259] on button at bounding box center [678, 257] width 43 height 222
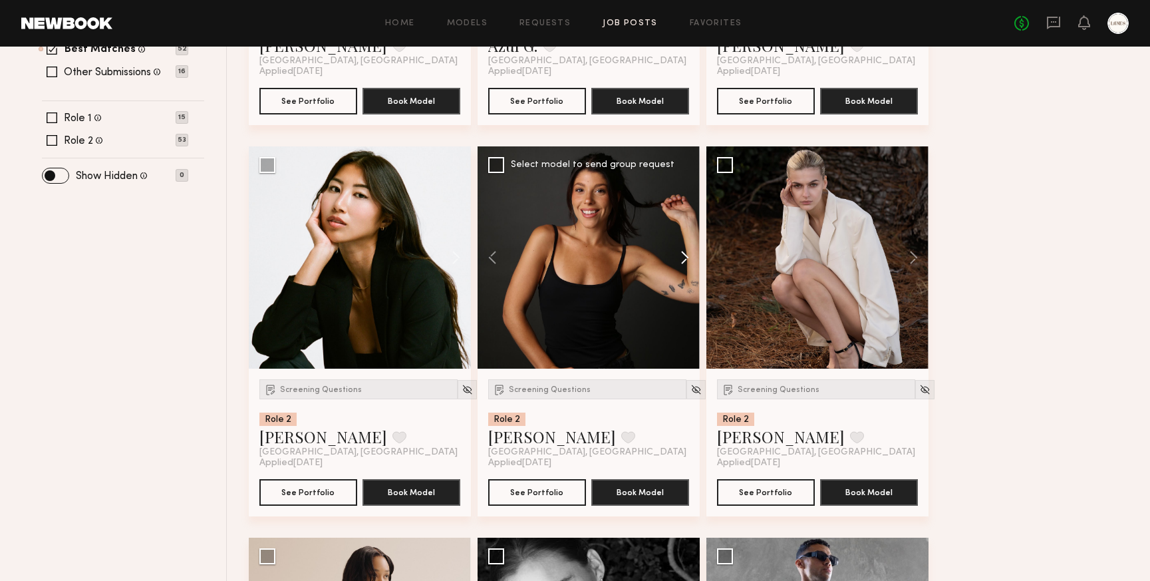
click at [680, 259] on button at bounding box center [678, 257] width 43 height 222
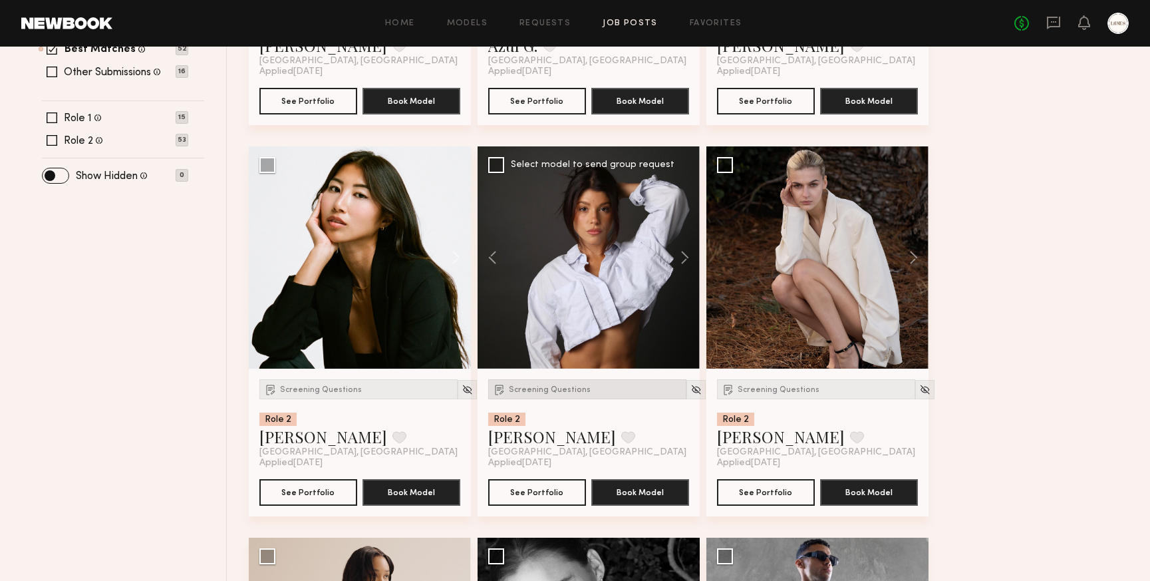
click at [547, 390] on span "Screening Questions" at bounding box center [550, 390] width 82 height 8
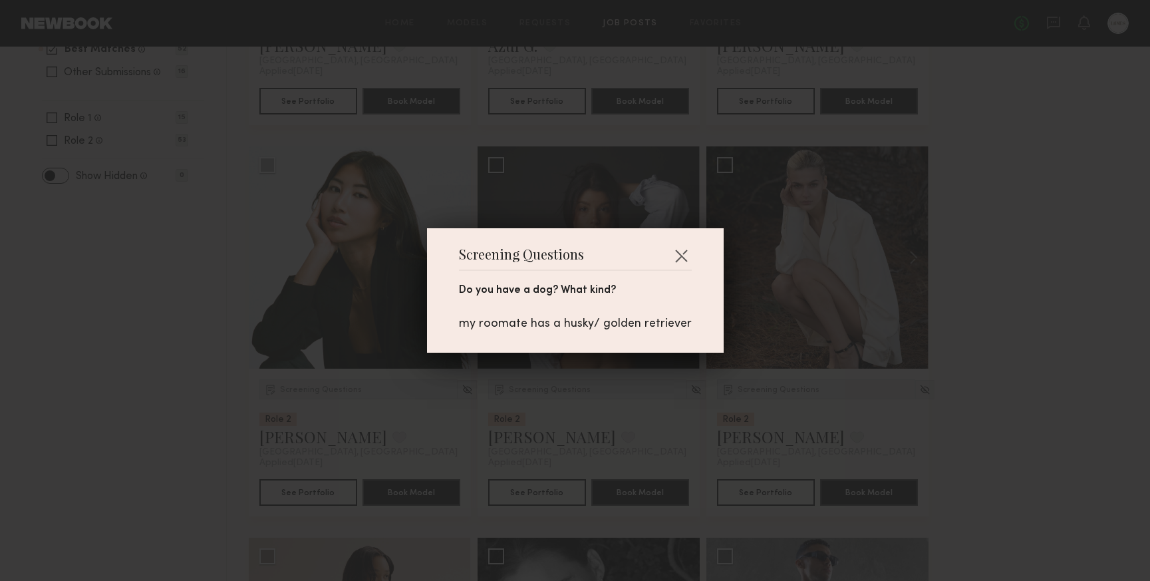
click at [610, 388] on div "Screening Questions Do you have a dog? What kind? my roomate has a husky/ golde…" at bounding box center [575, 290] width 1150 height 581
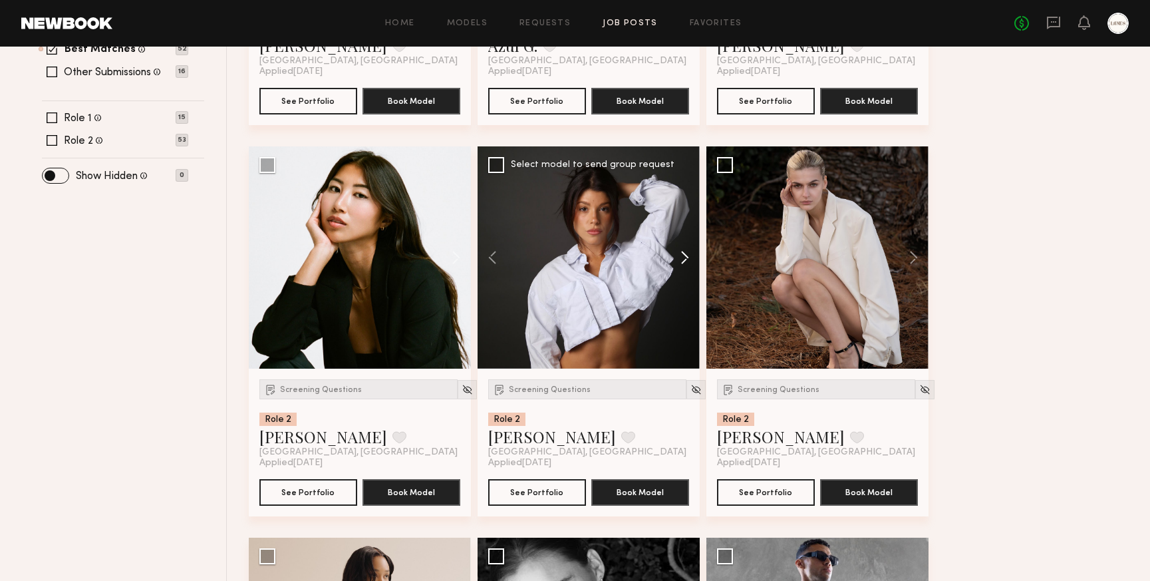
click at [684, 255] on button at bounding box center [678, 257] width 43 height 222
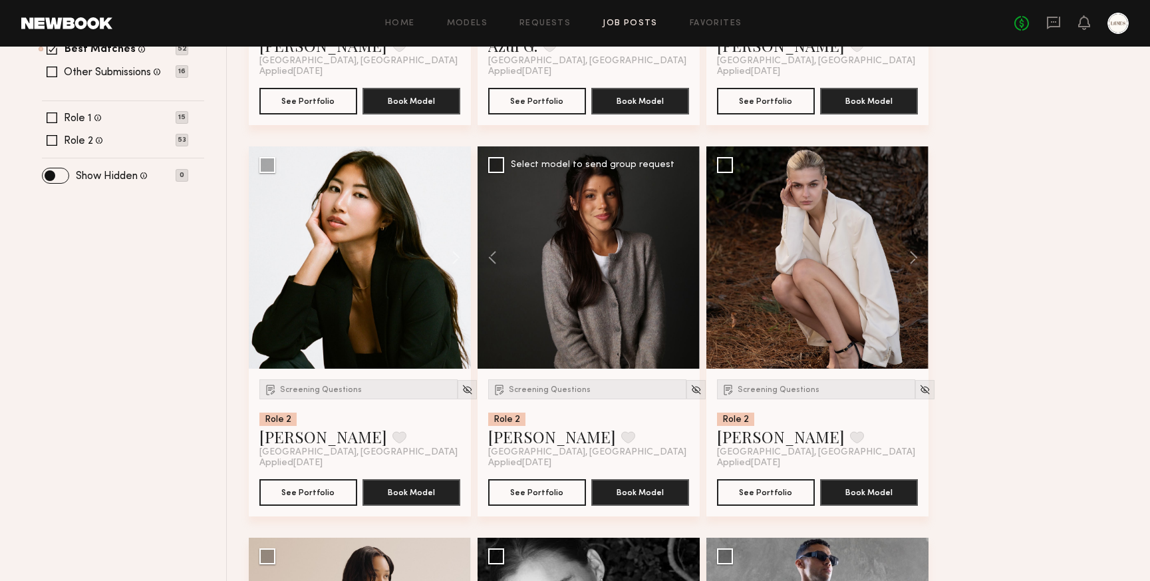
click at [684, 255] on div at bounding box center [589, 257] width 222 height 222
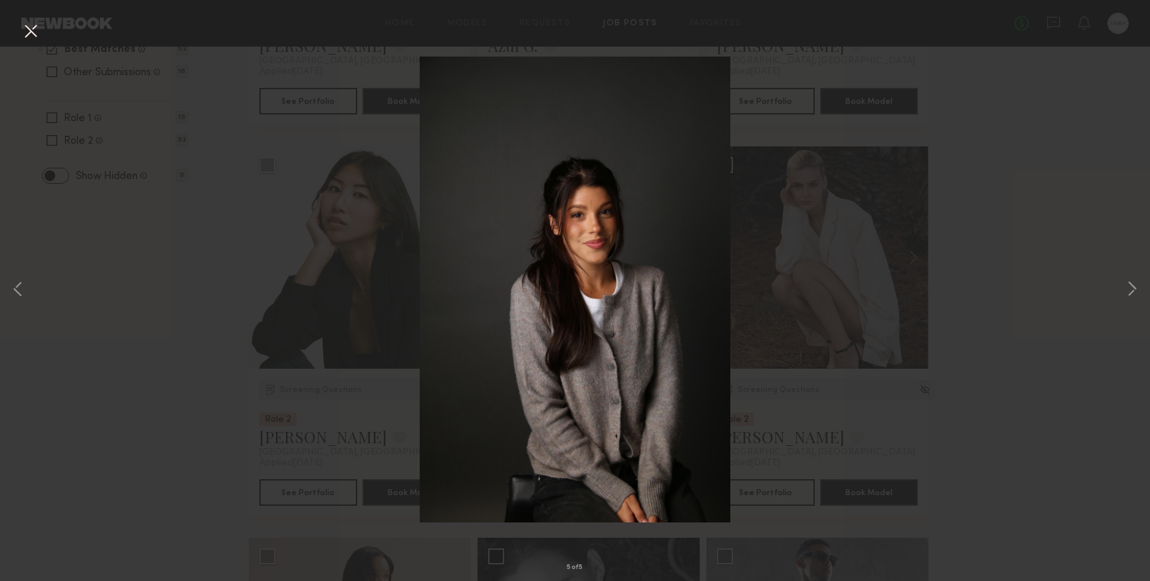
click at [31, 31] on button at bounding box center [30, 32] width 21 height 24
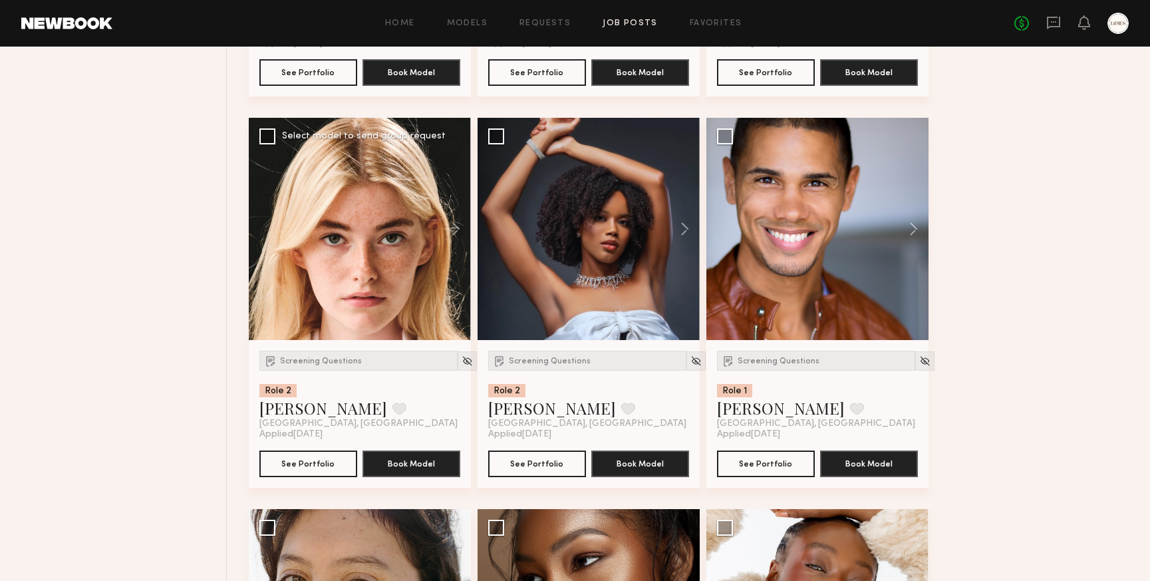
scroll to position [1265, 0]
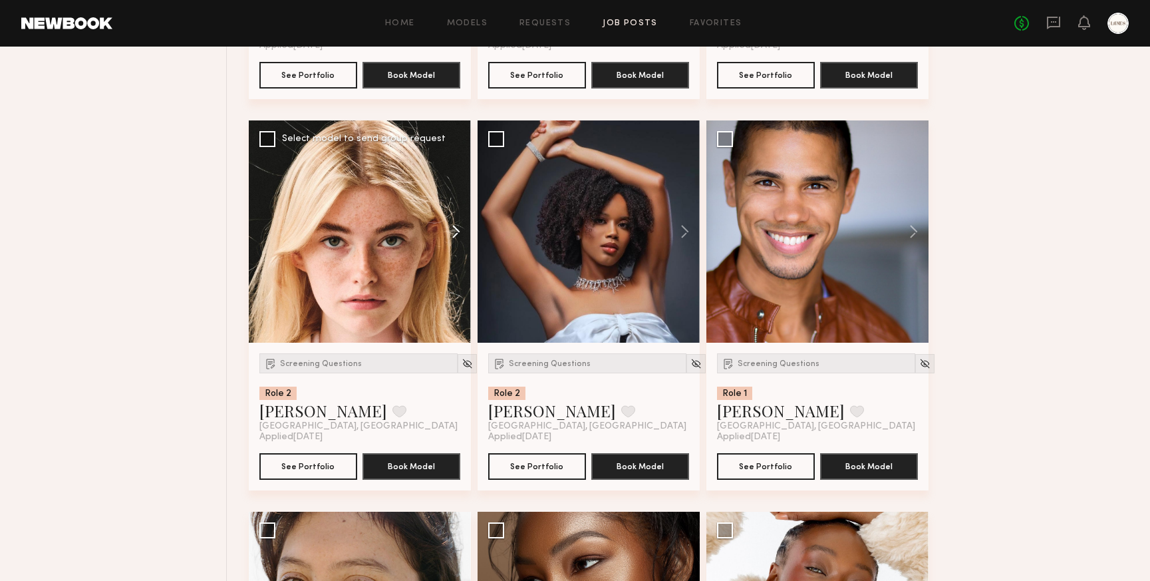
click at [460, 232] on button at bounding box center [449, 231] width 43 height 222
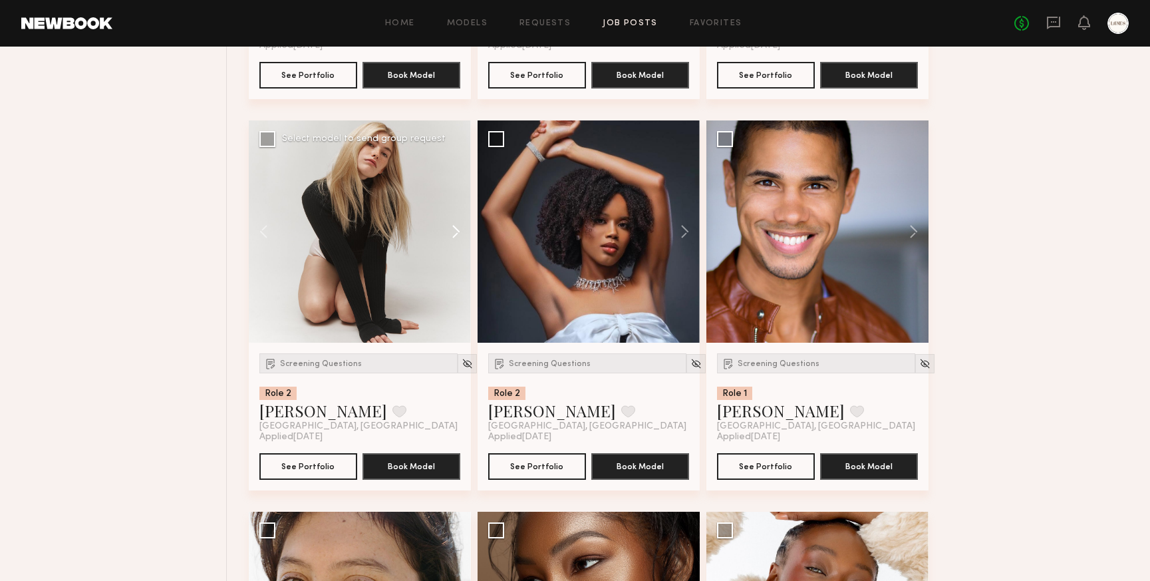
click at [460, 232] on button at bounding box center [449, 231] width 43 height 222
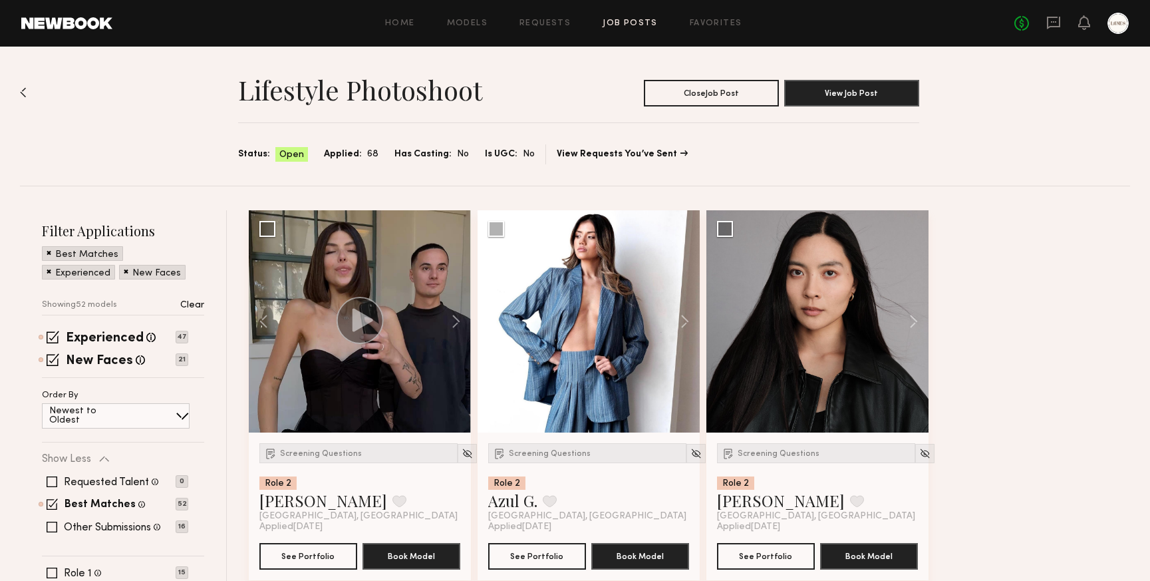
scroll to position [0, 0]
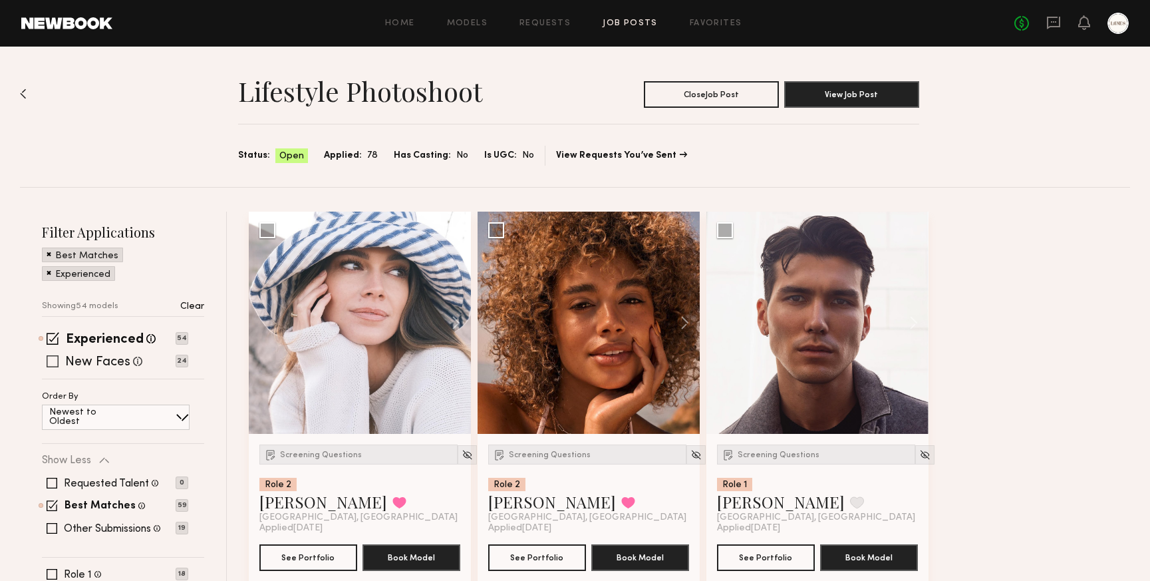
click at [49, 363] on span at bounding box center [53, 361] width 12 height 12
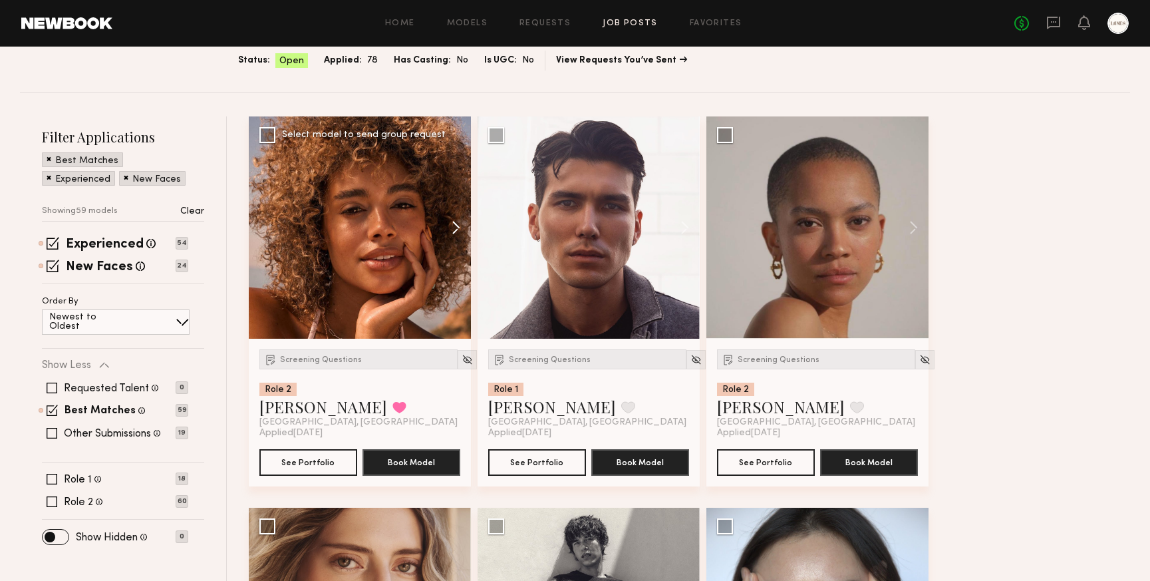
scroll to position [97, 0]
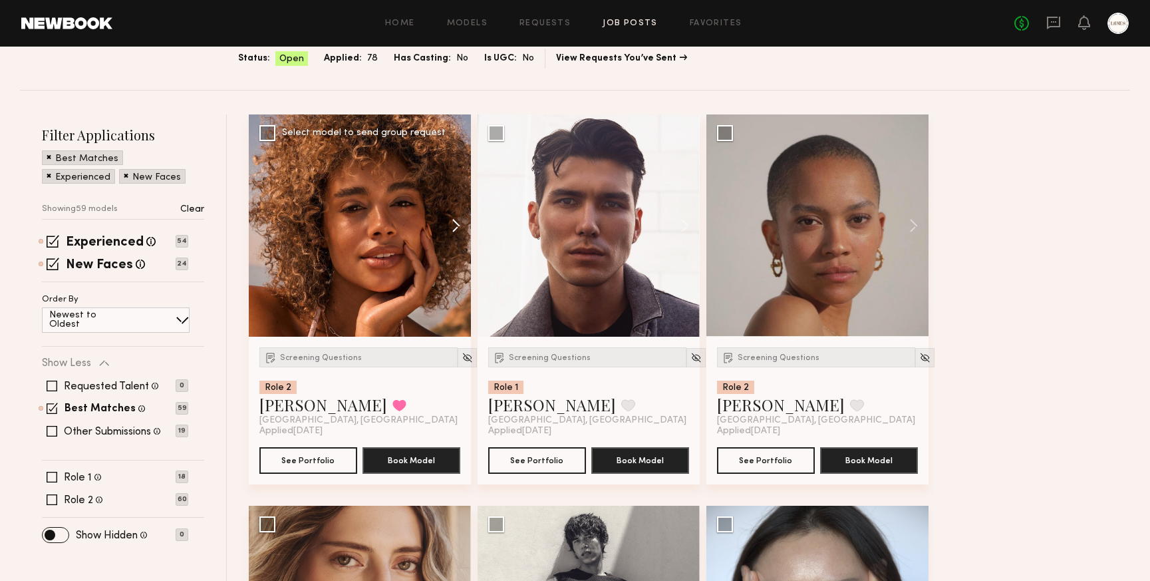
click at [458, 224] on button at bounding box center [449, 225] width 43 height 222
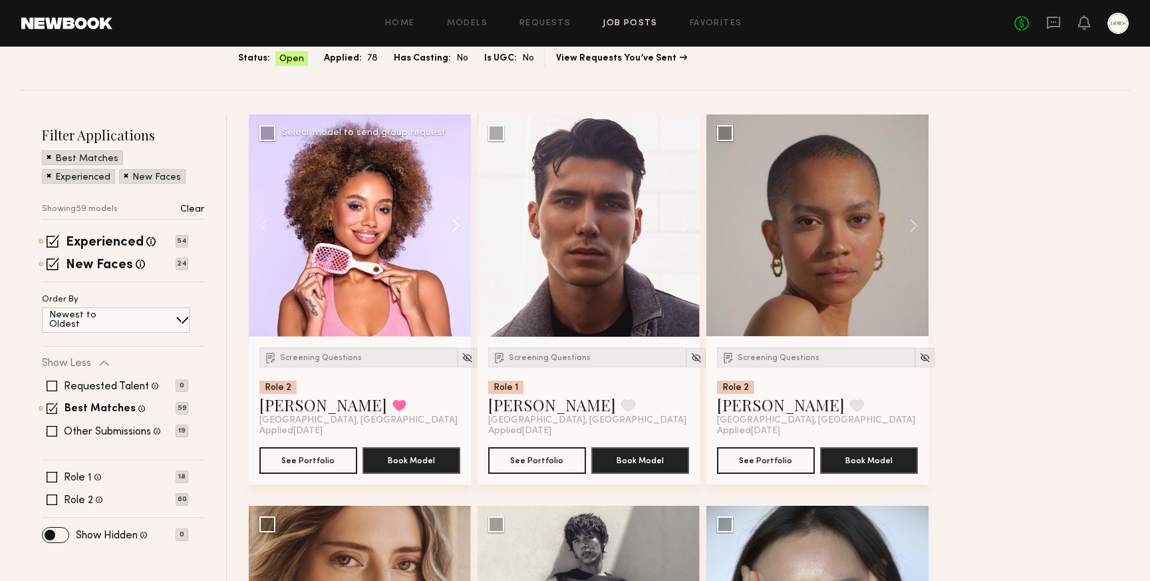
click at [458, 224] on button at bounding box center [449, 225] width 43 height 222
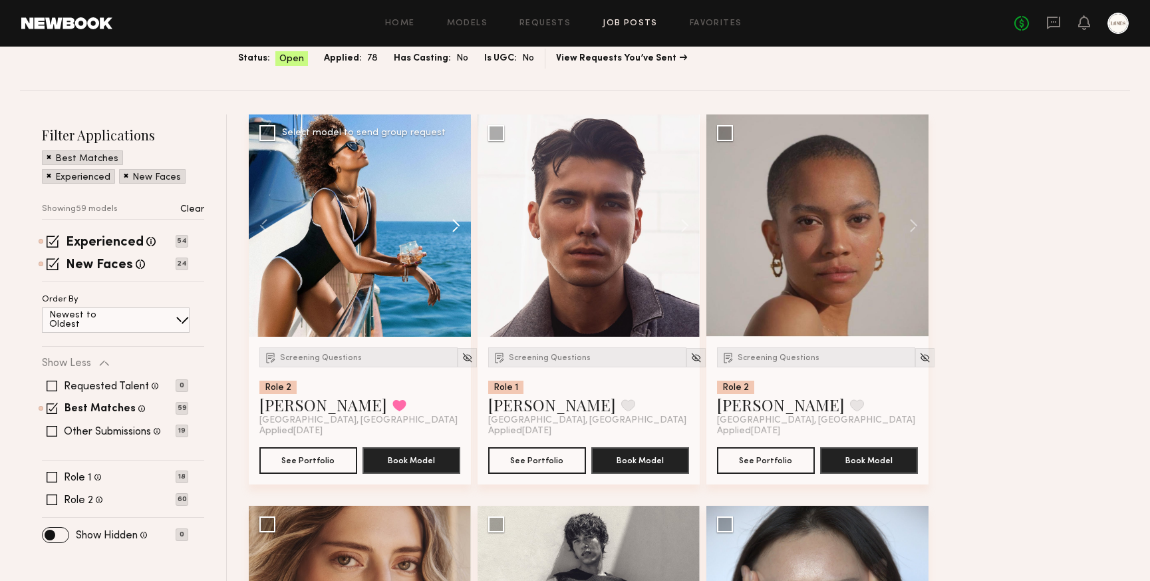
click at [458, 224] on button at bounding box center [449, 225] width 43 height 222
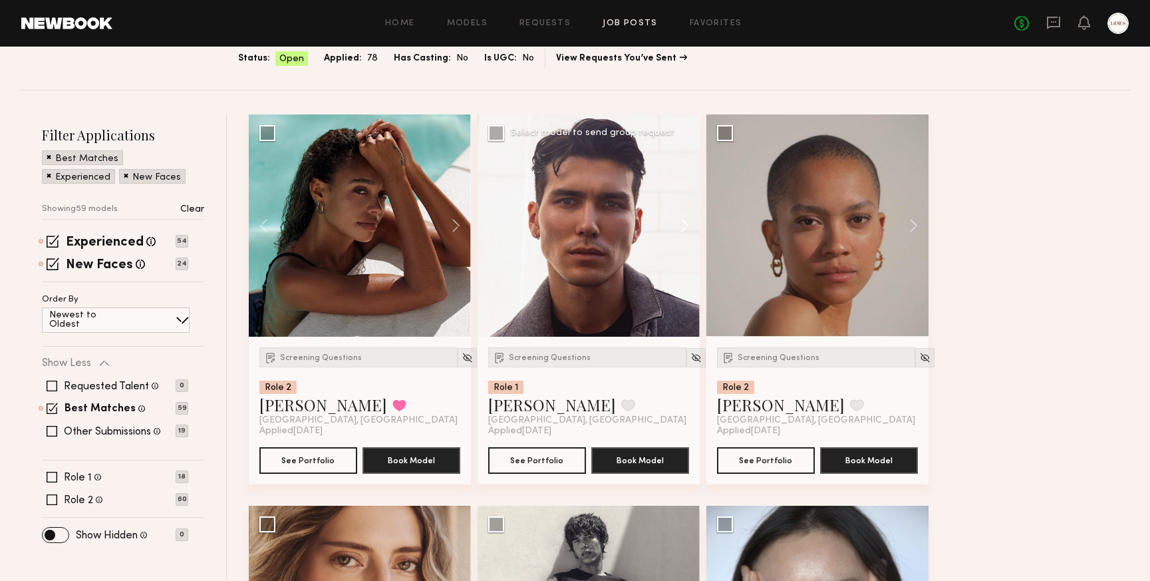
click at [686, 229] on button at bounding box center [678, 225] width 43 height 222
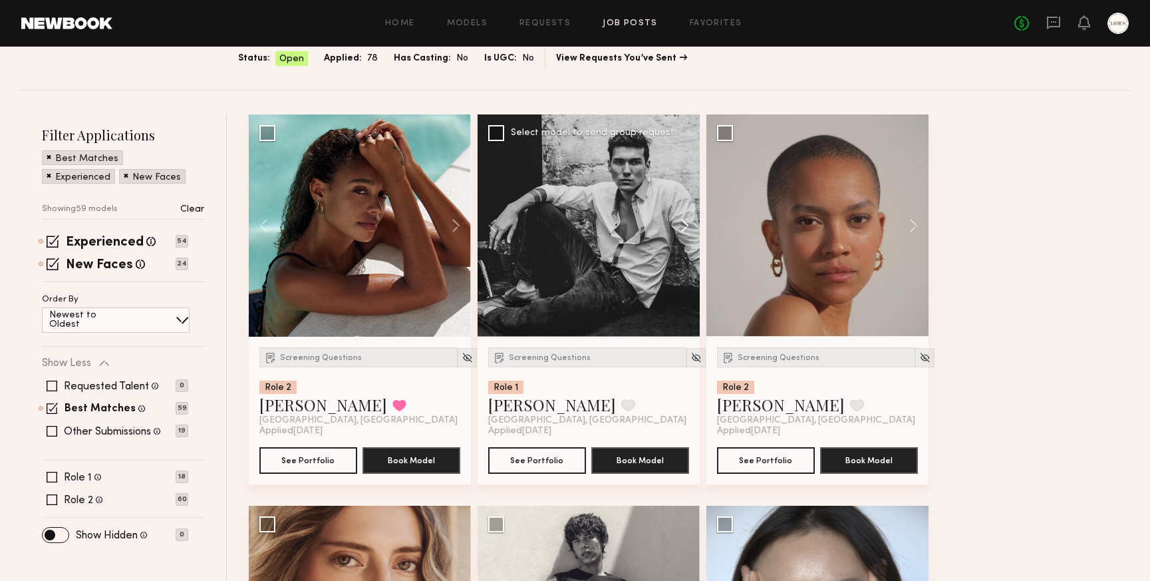
click at [686, 228] on button at bounding box center [678, 225] width 43 height 222
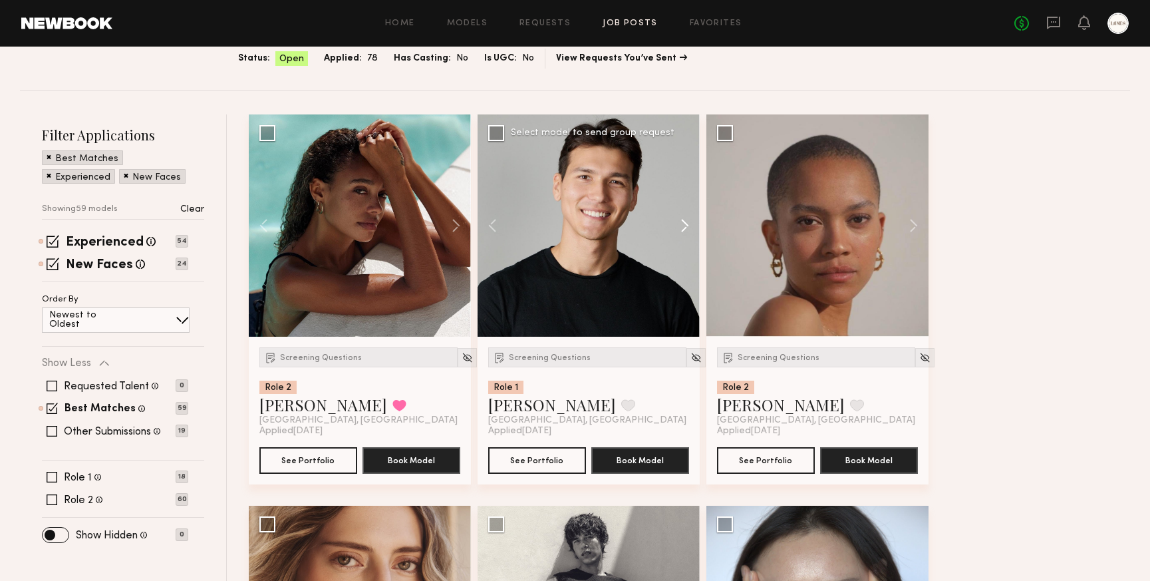
click at [686, 228] on button at bounding box center [678, 225] width 43 height 222
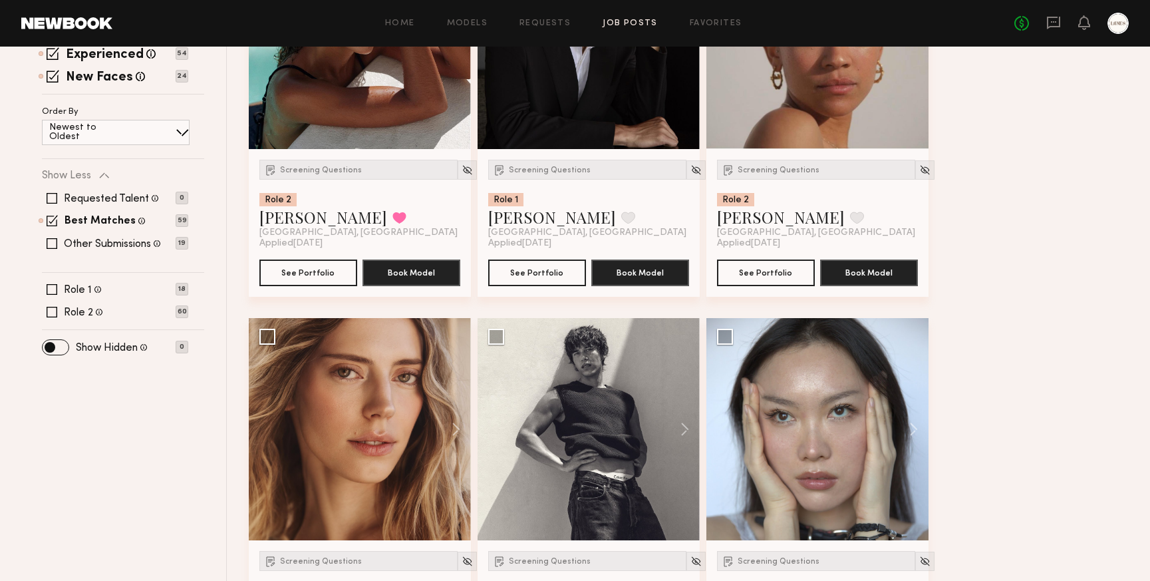
scroll to position [232, 0]
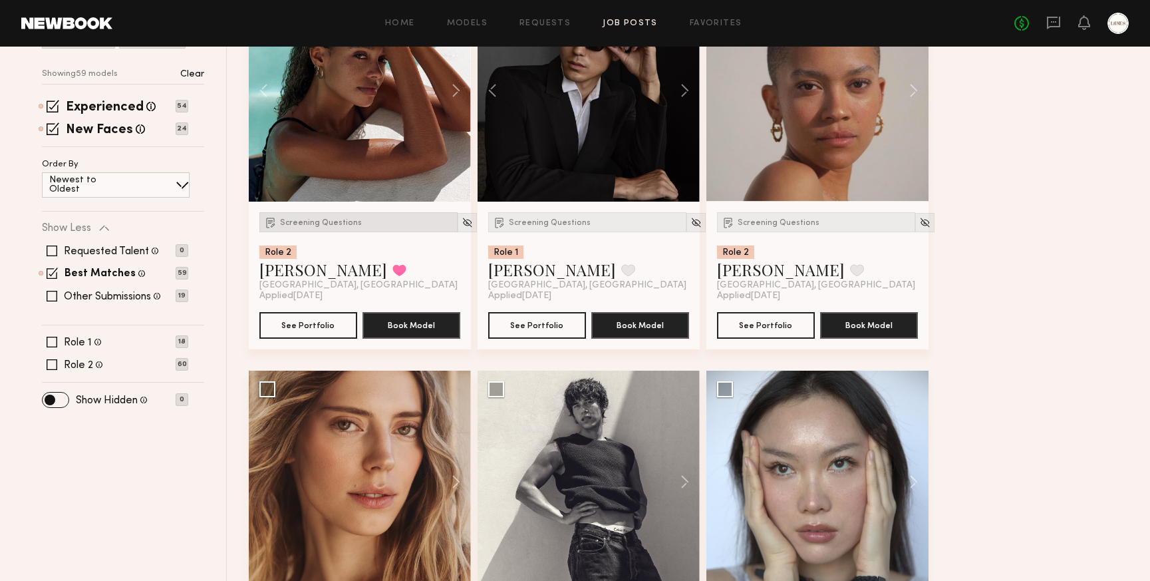
click at [322, 224] on span "Screening Questions" at bounding box center [321, 223] width 82 height 8
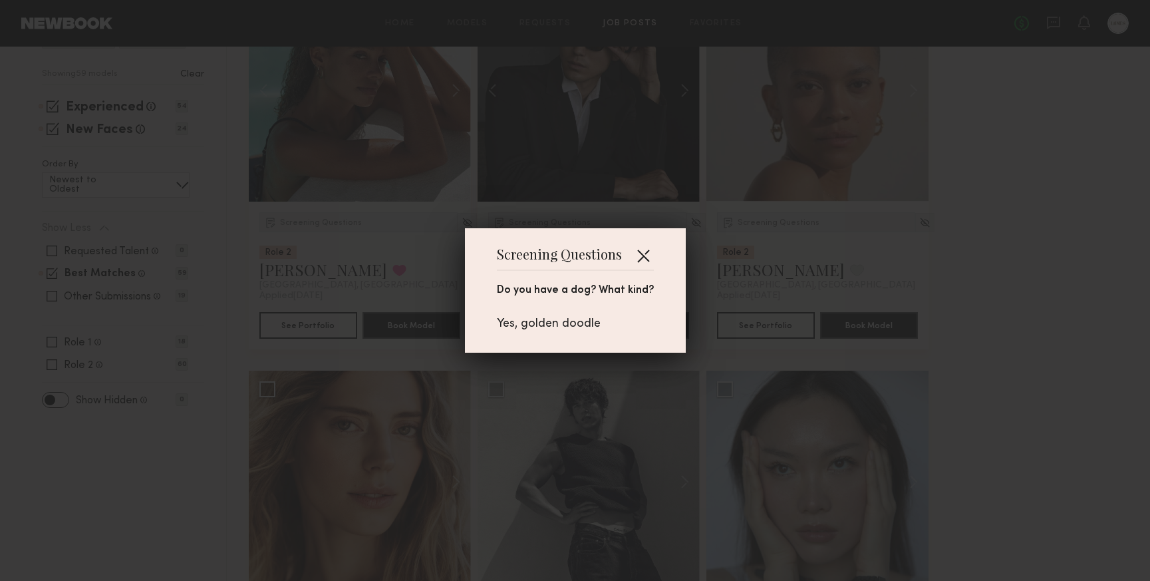
click at [641, 255] on button "button" at bounding box center [643, 255] width 21 height 21
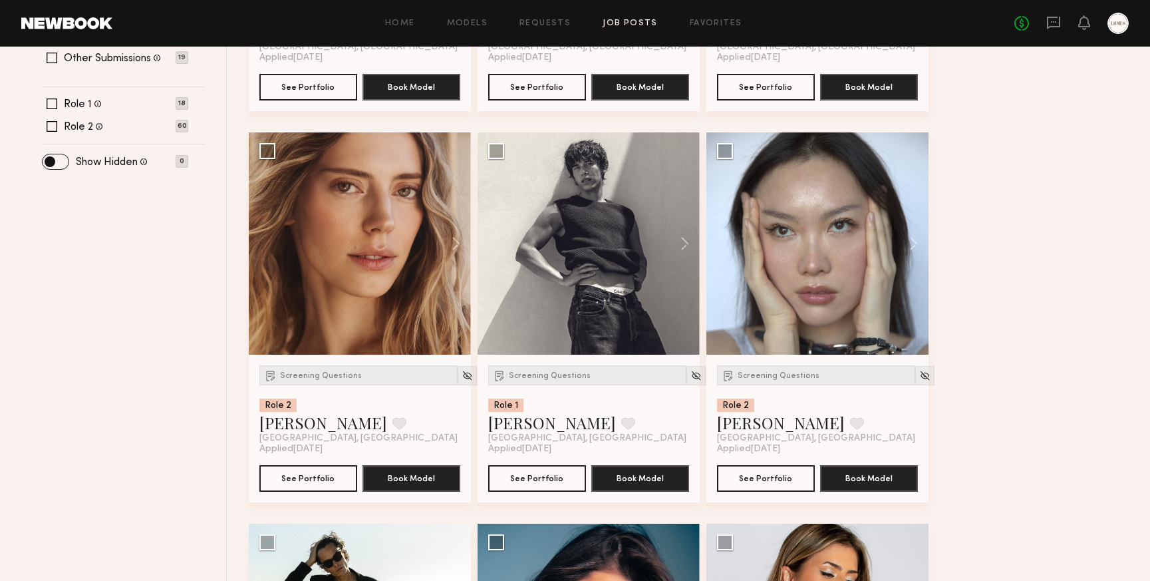
scroll to position [474, 0]
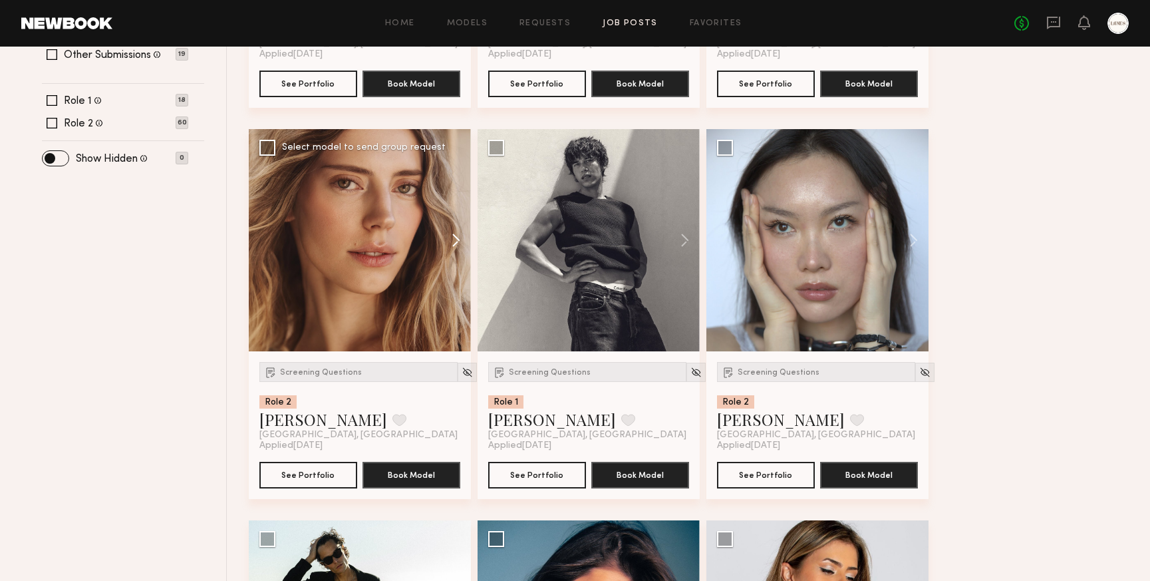
click at [457, 243] on button at bounding box center [449, 240] width 43 height 222
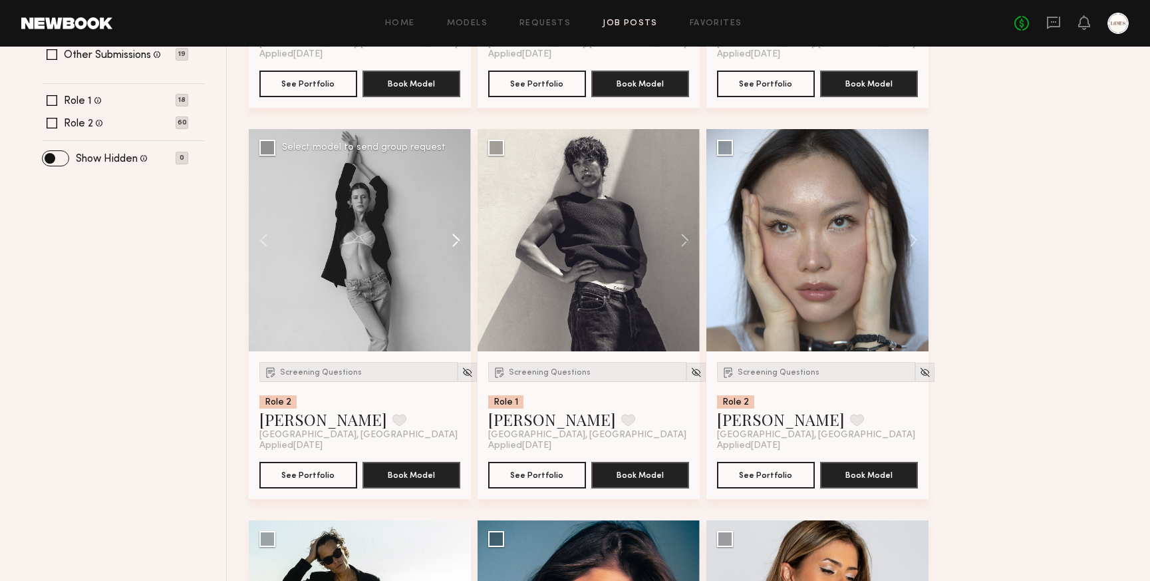
click at [457, 243] on button at bounding box center [449, 240] width 43 height 222
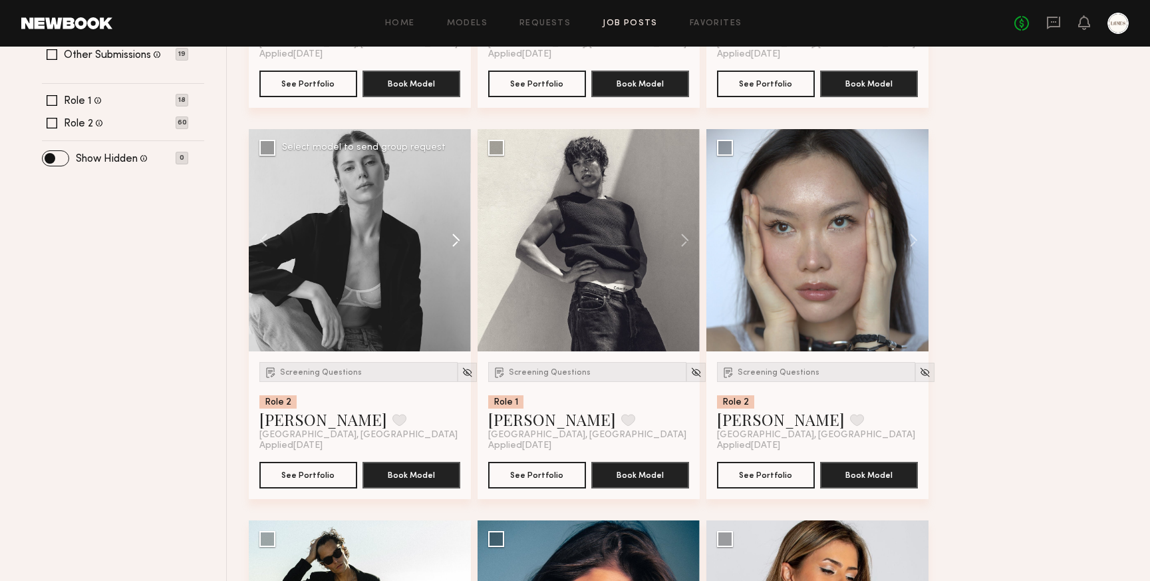
click at [457, 243] on button at bounding box center [449, 240] width 43 height 222
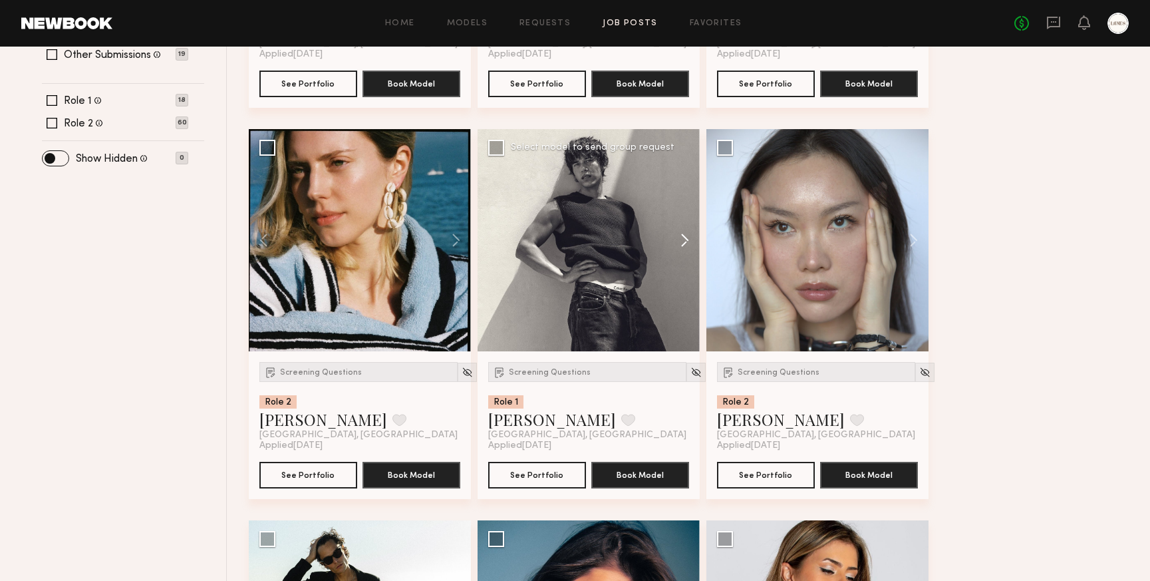
click at [687, 246] on button at bounding box center [678, 240] width 43 height 222
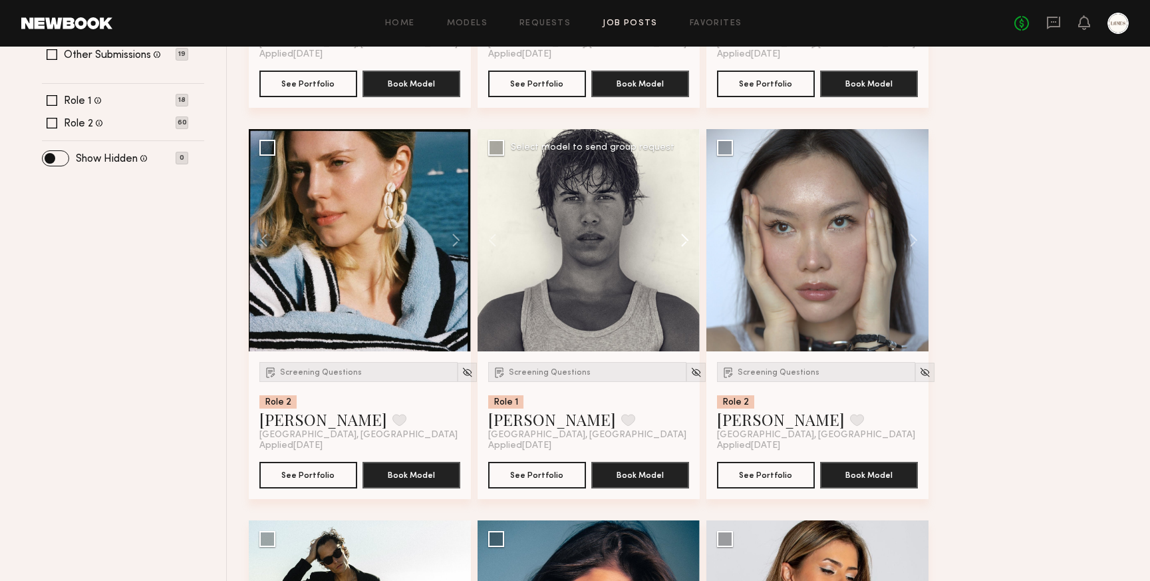
click at [687, 246] on button at bounding box center [678, 240] width 43 height 222
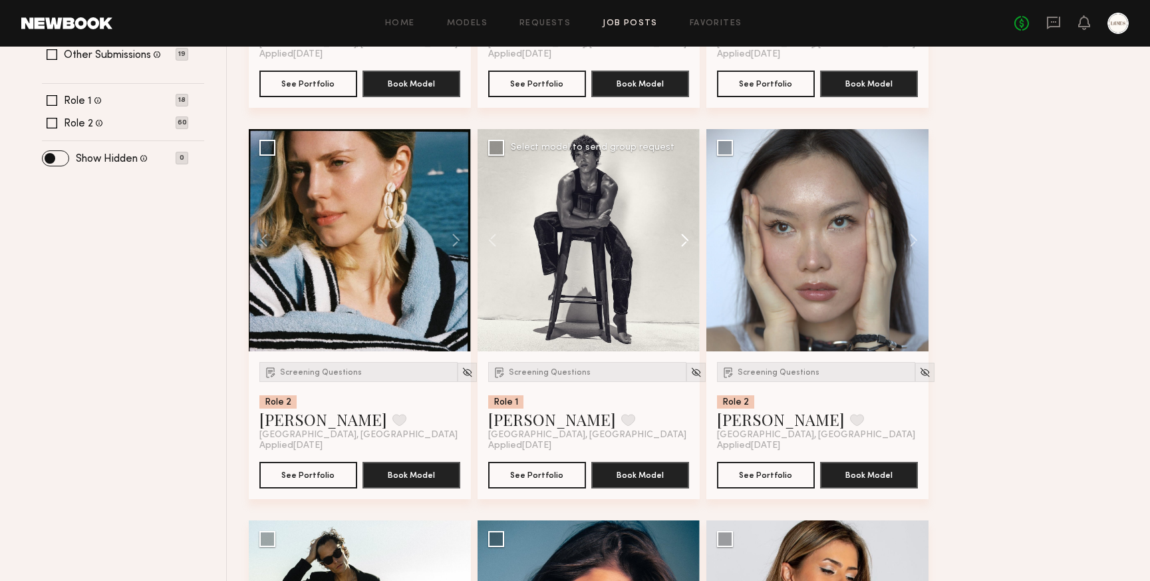
click at [687, 246] on button at bounding box center [678, 240] width 43 height 222
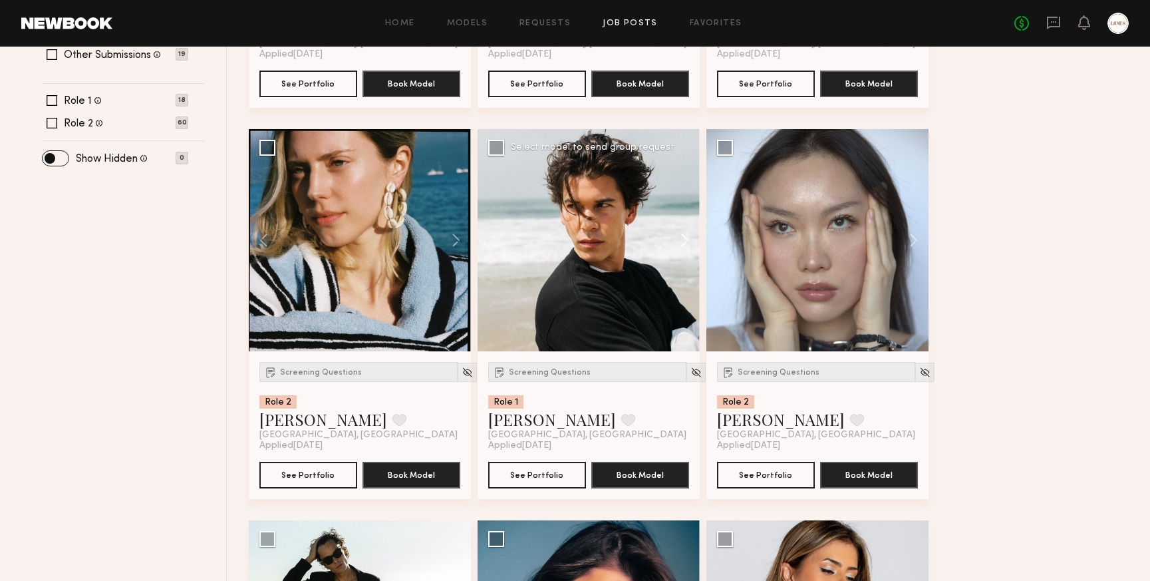
click at [687, 246] on button at bounding box center [678, 240] width 43 height 222
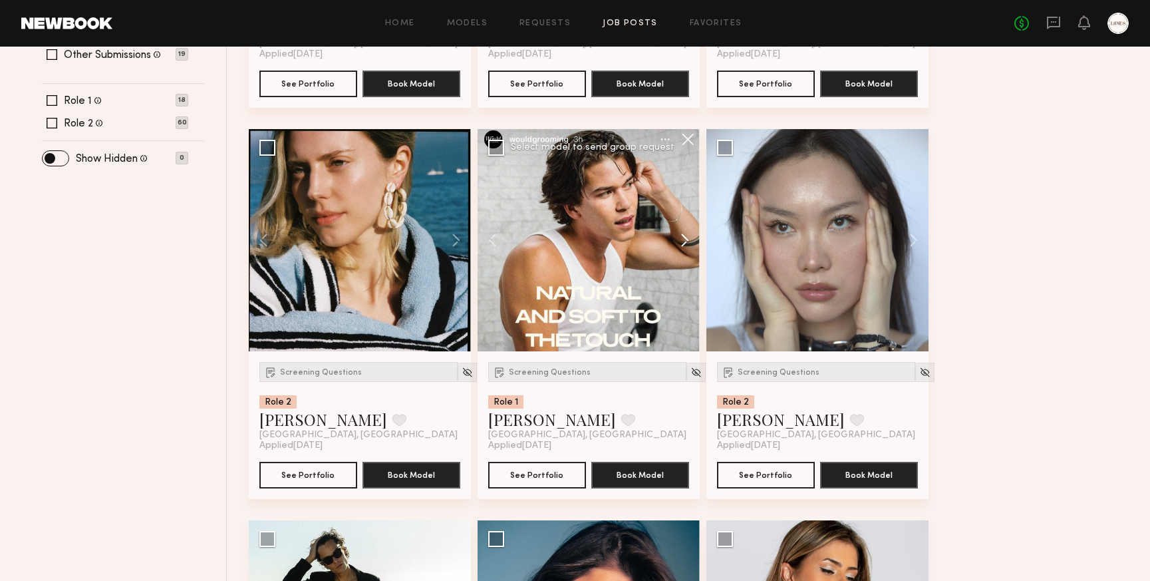
click at [687, 246] on button at bounding box center [678, 240] width 43 height 222
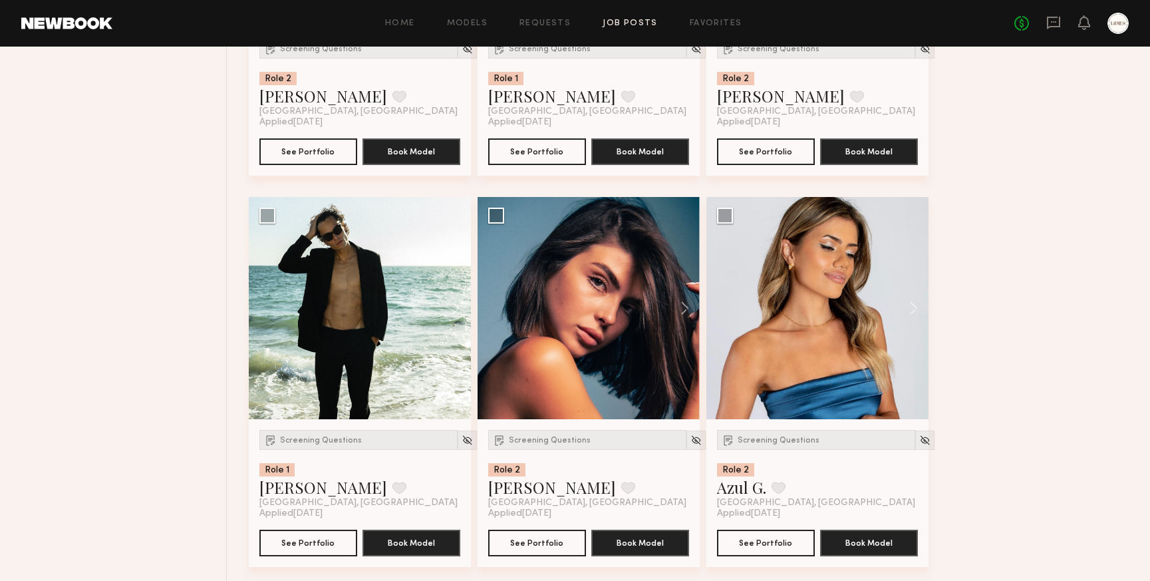
scroll to position [803, 0]
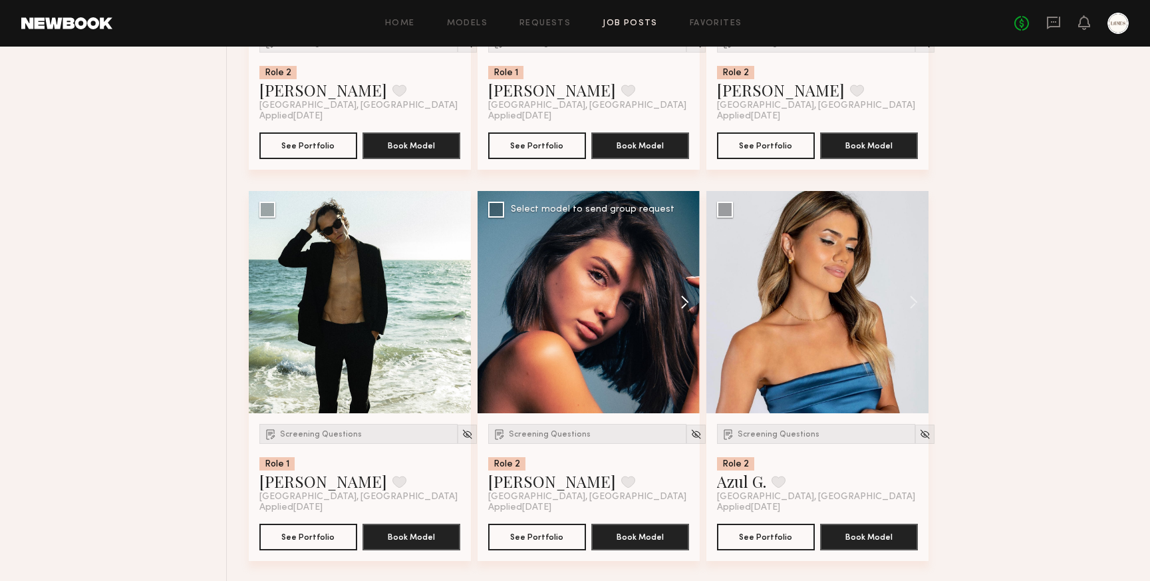
click at [681, 304] on button at bounding box center [678, 302] width 43 height 222
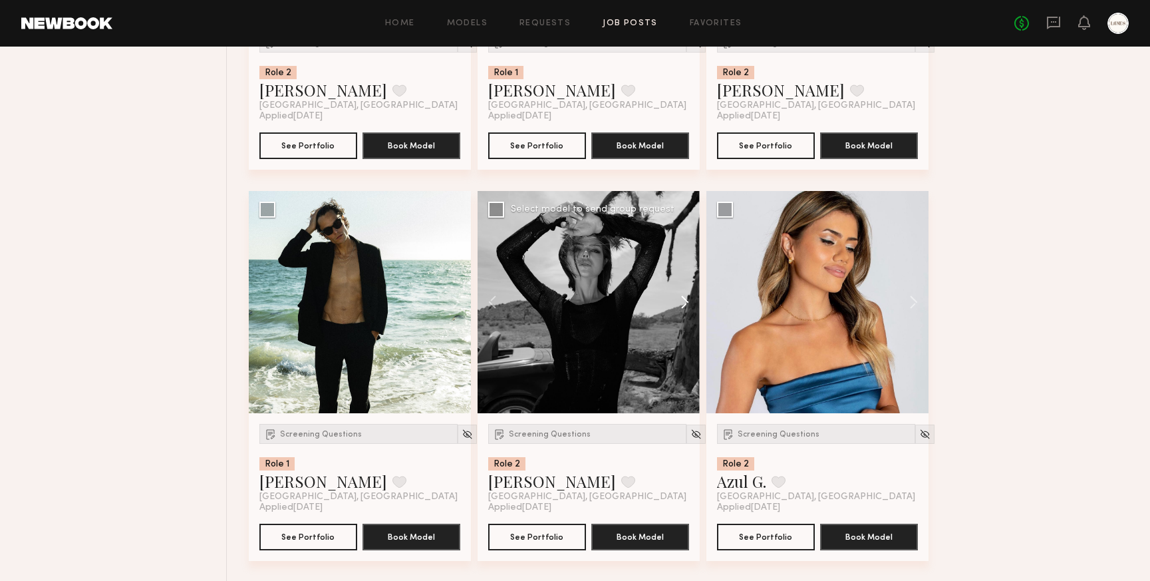
click at [681, 304] on button at bounding box center [678, 302] width 43 height 222
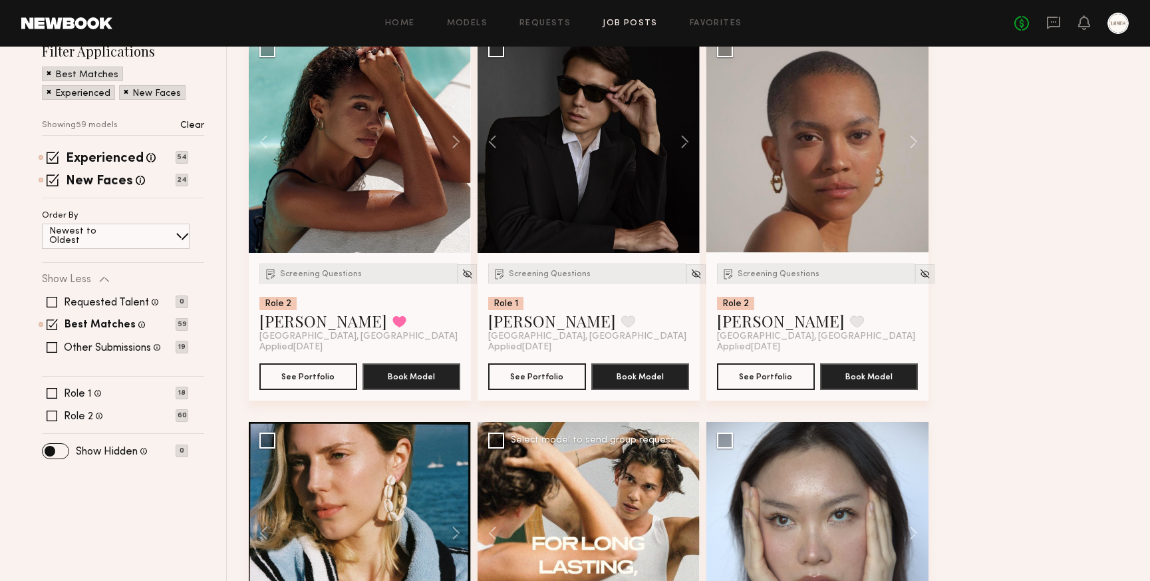
scroll to position [192, 0]
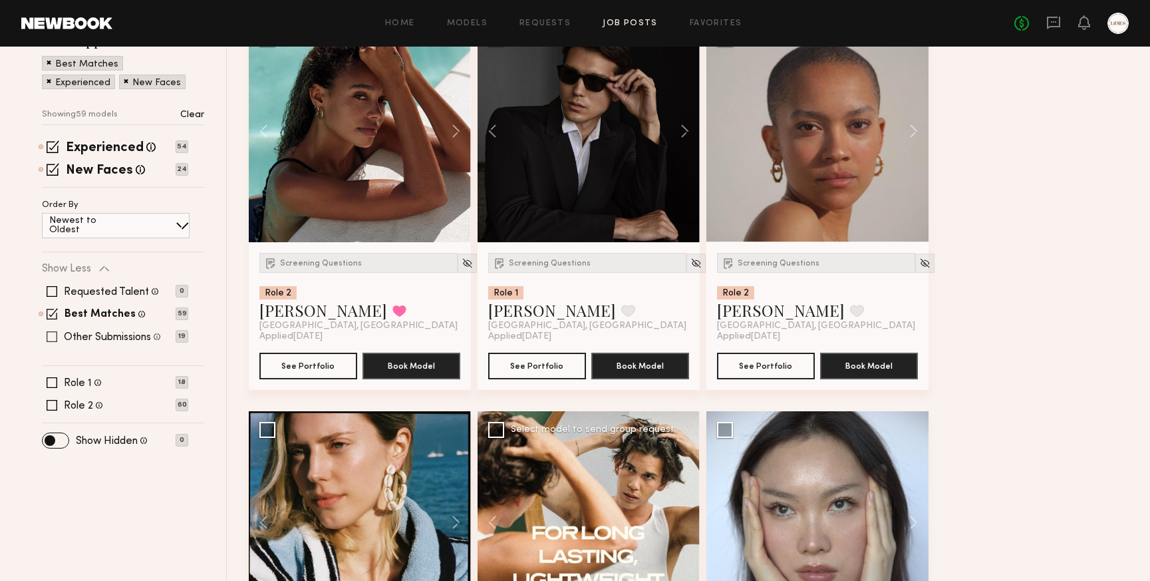
click at [48, 337] on span at bounding box center [52, 336] width 11 height 11
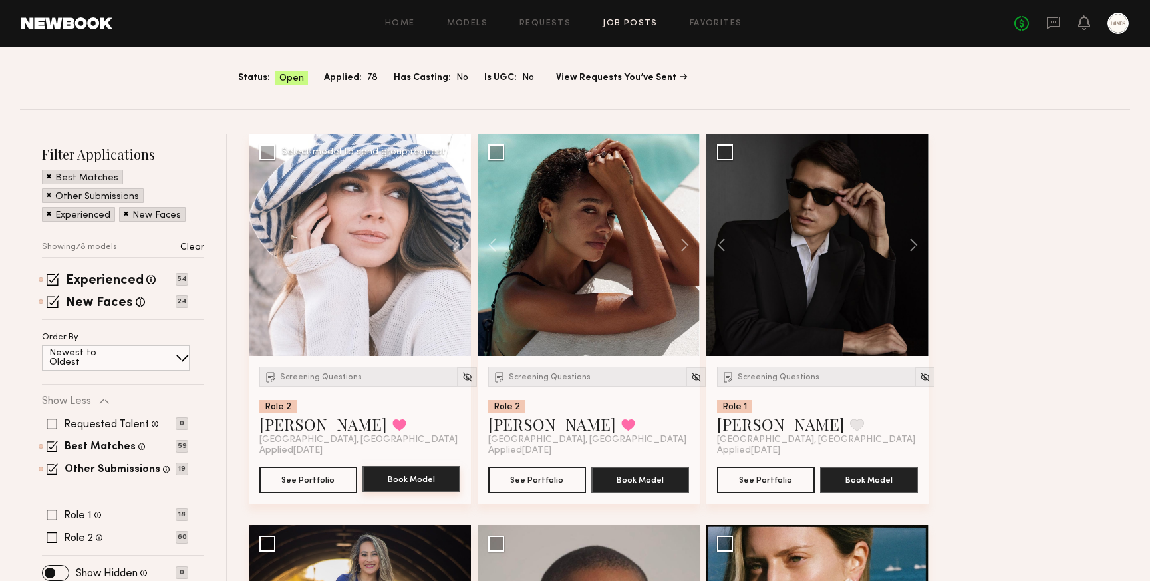
scroll to position [62, 0]
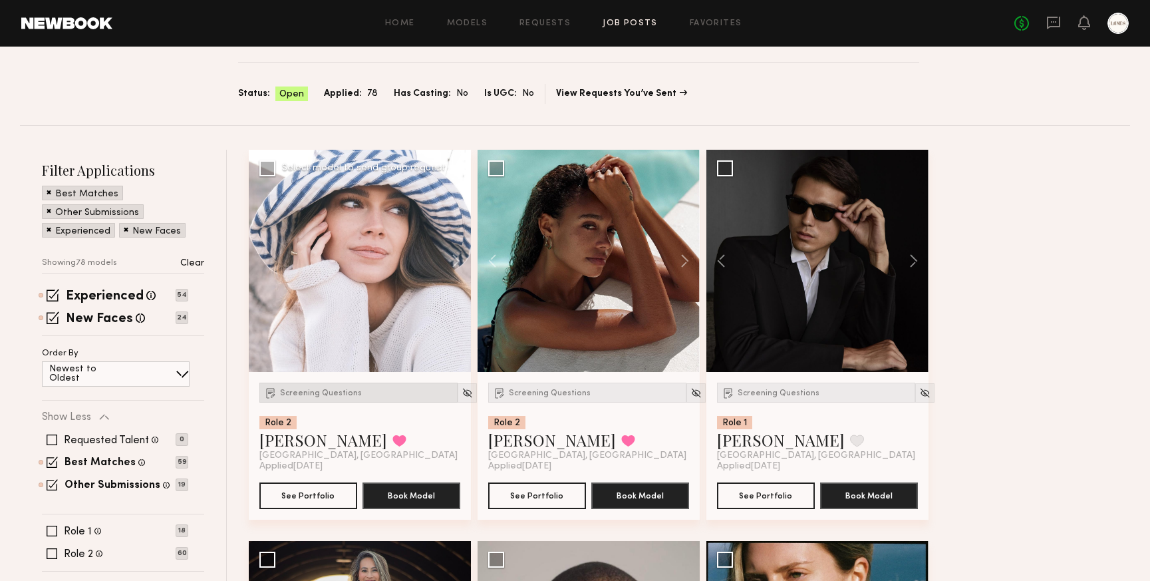
click at [343, 397] on div "Screening Questions" at bounding box center [358, 393] width 198 height 20
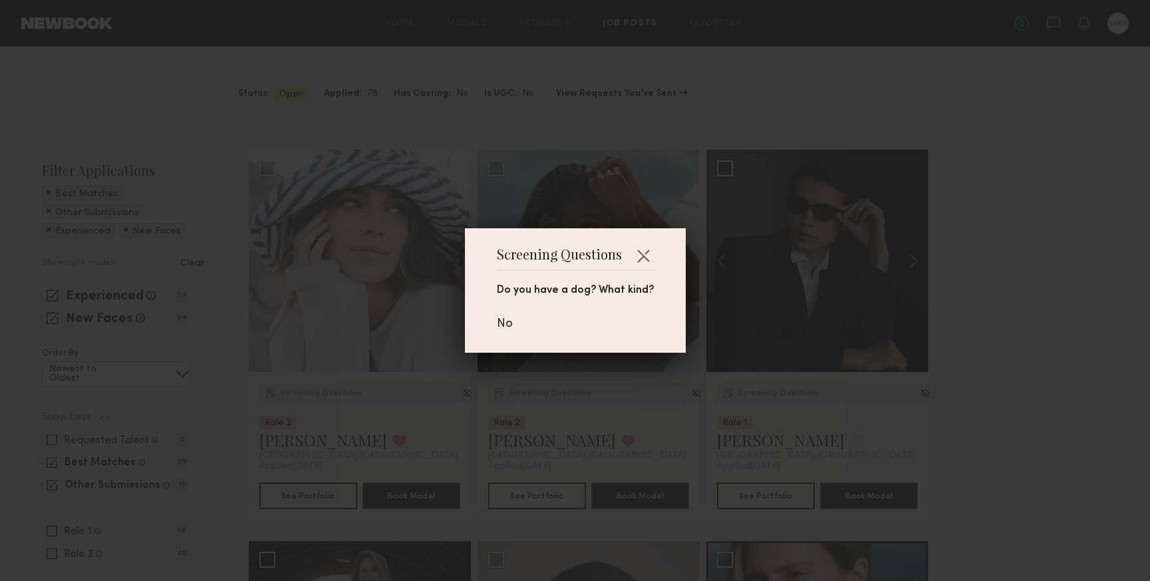
click at [401, 391] on div "Screening Questions Do you have a dog? What kind? No" at bounding box center [575, 290] width 1150 height 581
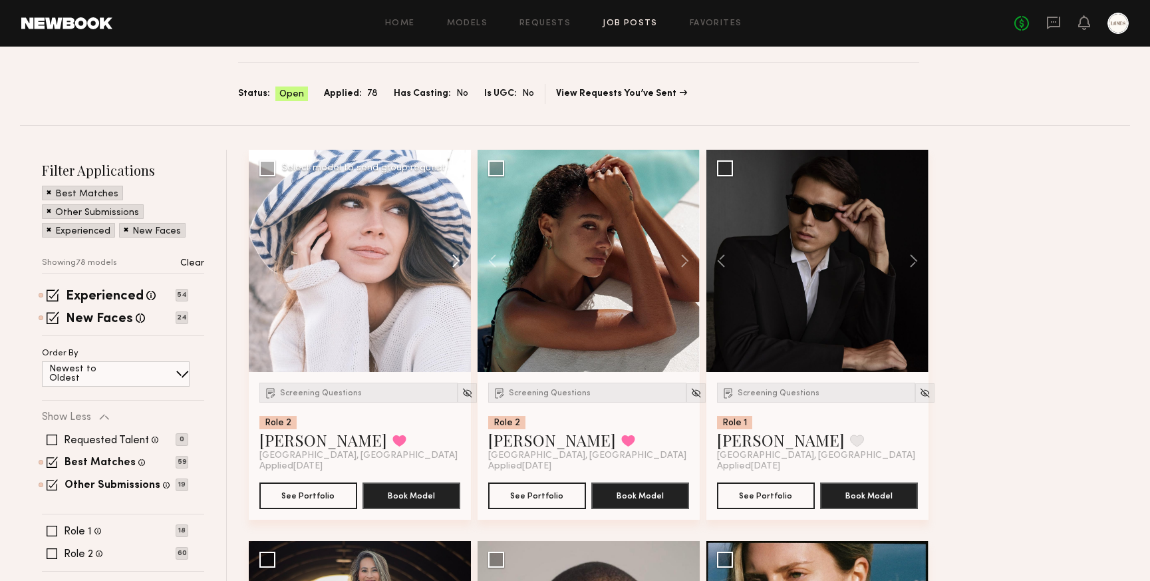
click at [456, 265] on button at bounding box center [449, 261] width 43 height 222
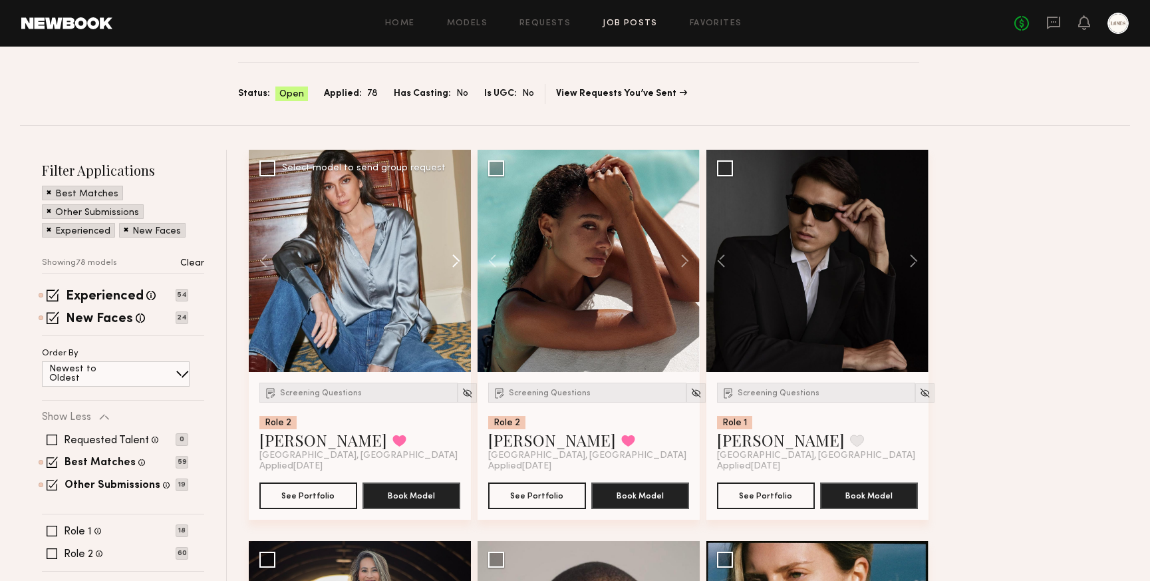
click at [456, 265] on button at bounding box center [449, 261] width 43 height 222
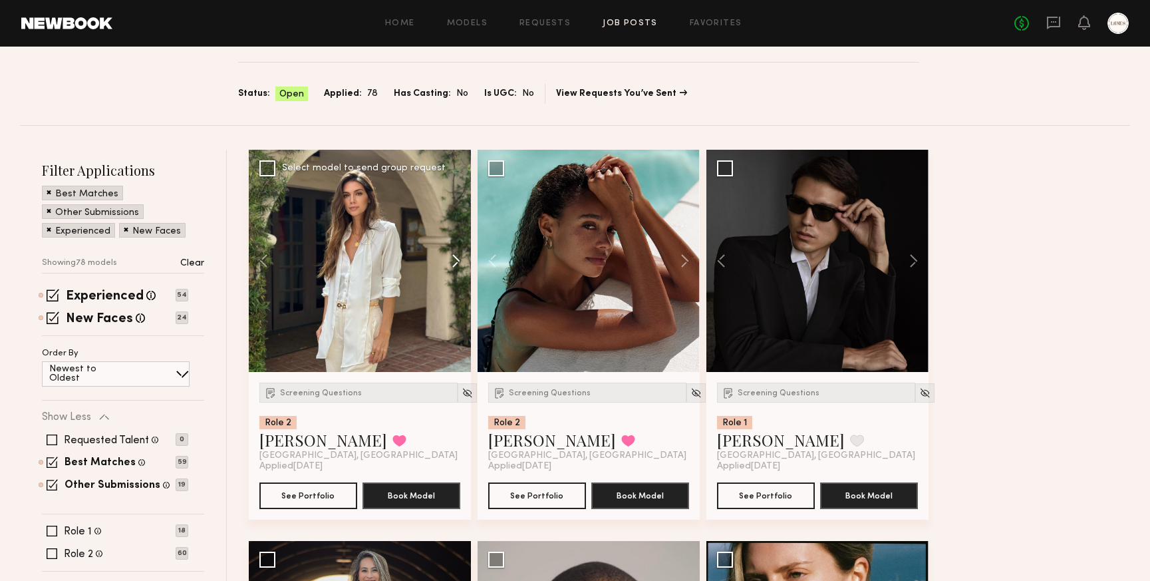
click at [456, 265] on button at bounding box center [449, 261] width 43 height 222
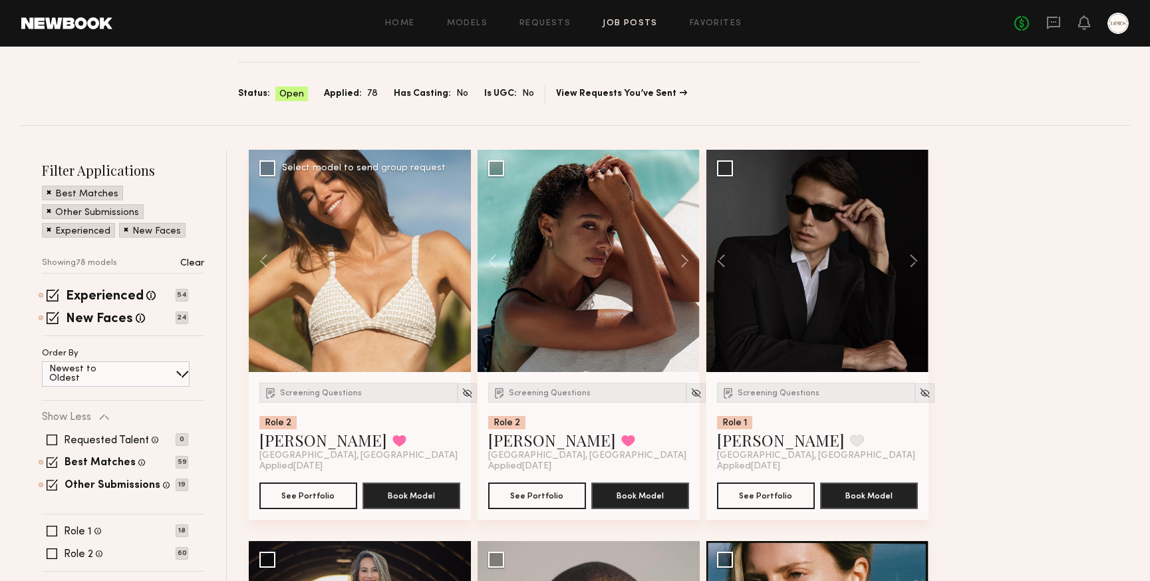
click at [456, 265] on div at bounding box center [360, 261] width 222 height 222
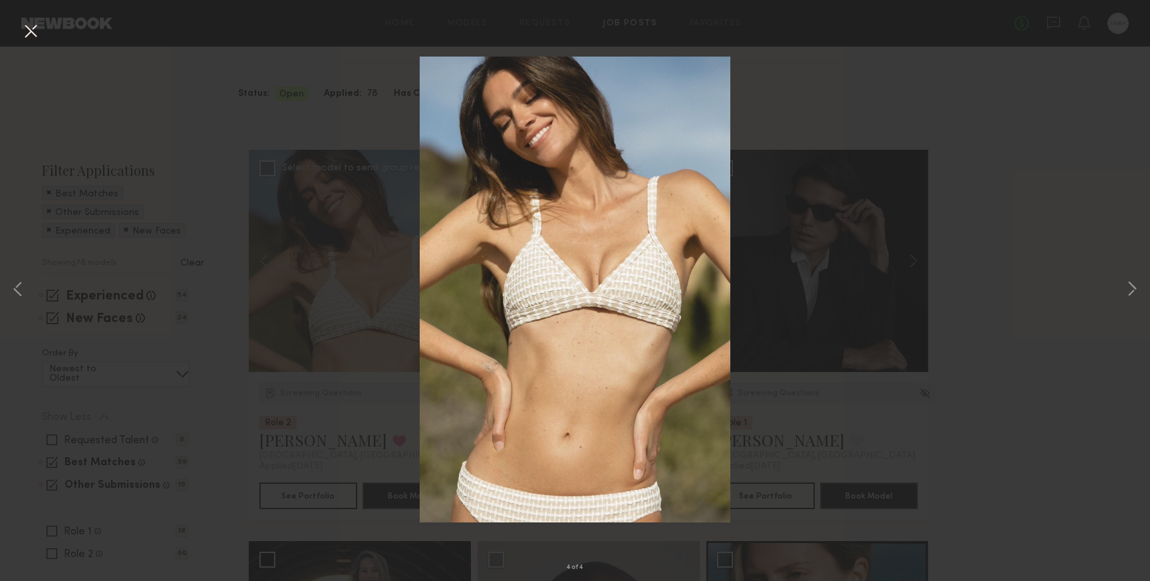
click at [37, 33] on button at bounding box center [30, 32] width 21 height 24
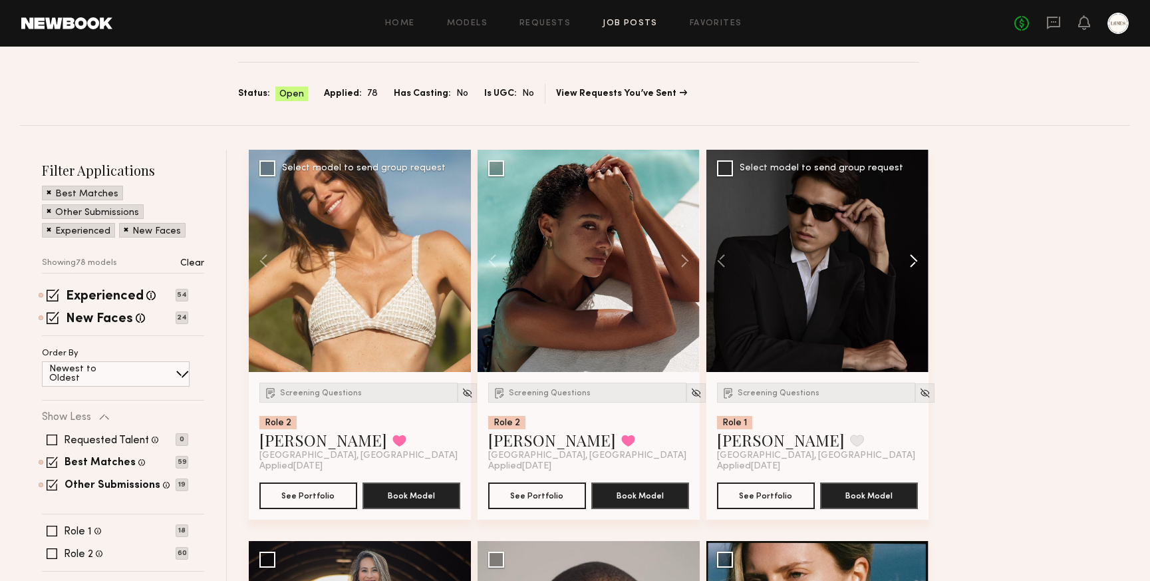
click at [918, 261] on button at bounding box center [907, 261] width 43 height 222
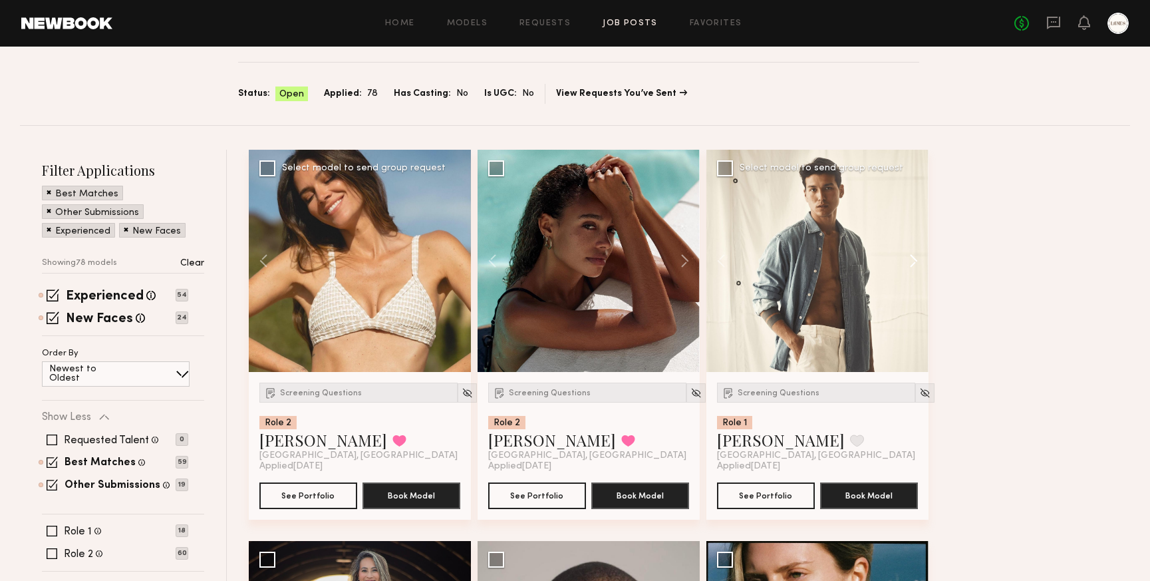
click at [918, 261] on button at bounding box center [907, 261] width 43 height 222
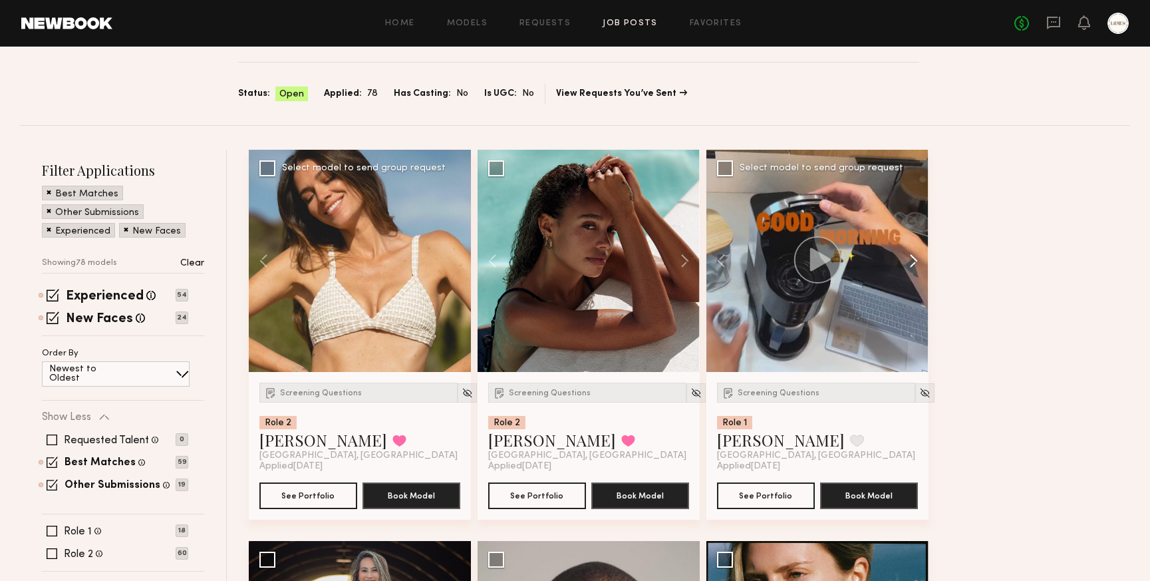
click at [914, 263] on button at bounding box center [907, 261] width 43 height 222
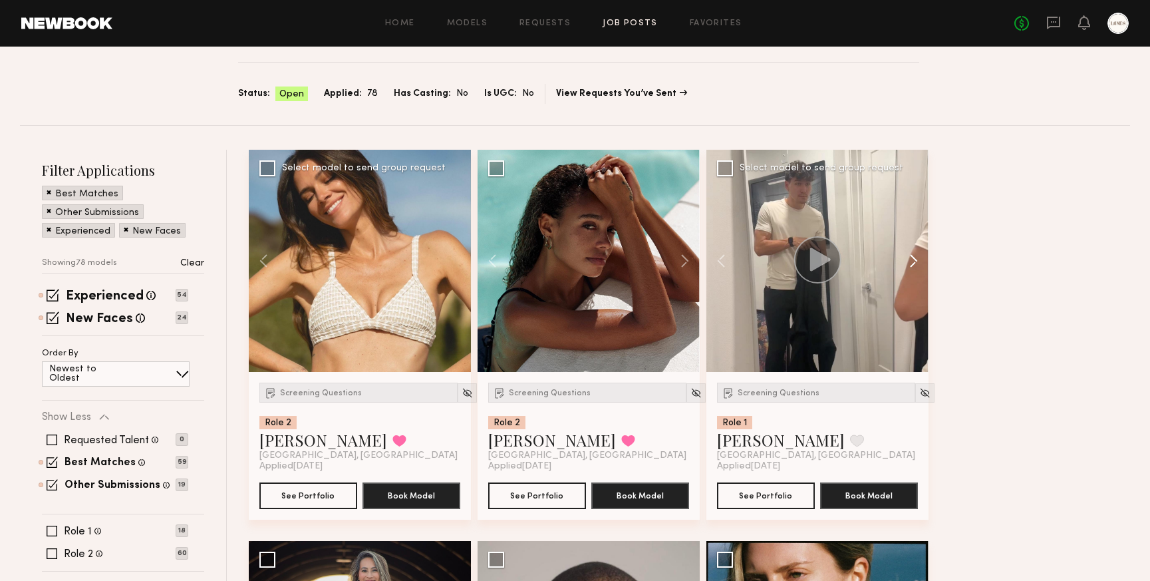
click at [914, 263] on button at bounding box center [907, 261] width 43 height 222
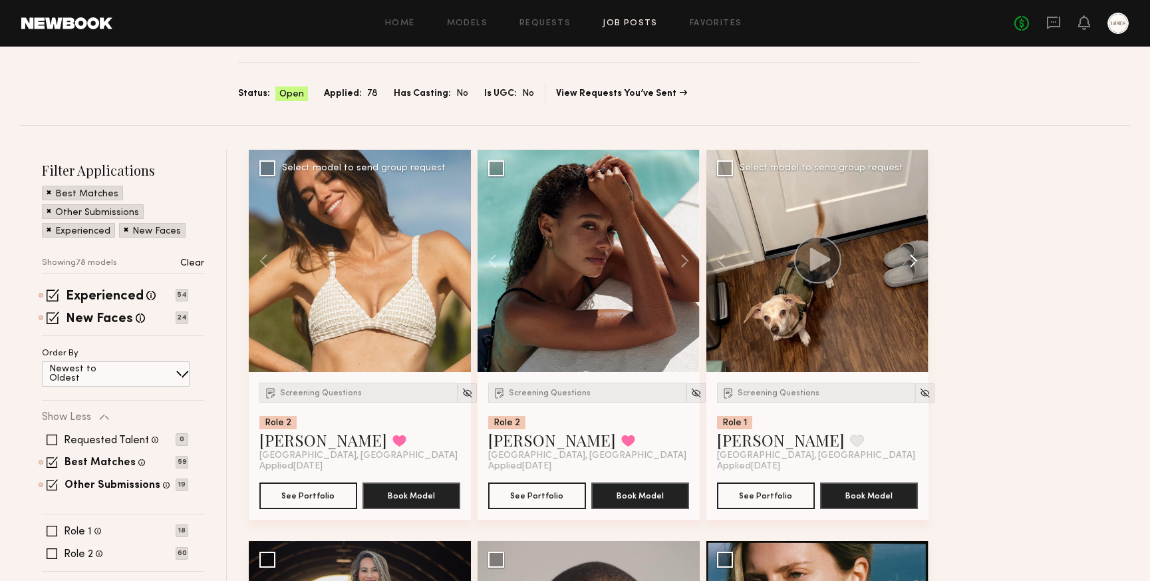
click at [914, 263] on button at bounding box center [907, 261] width 43 height 222
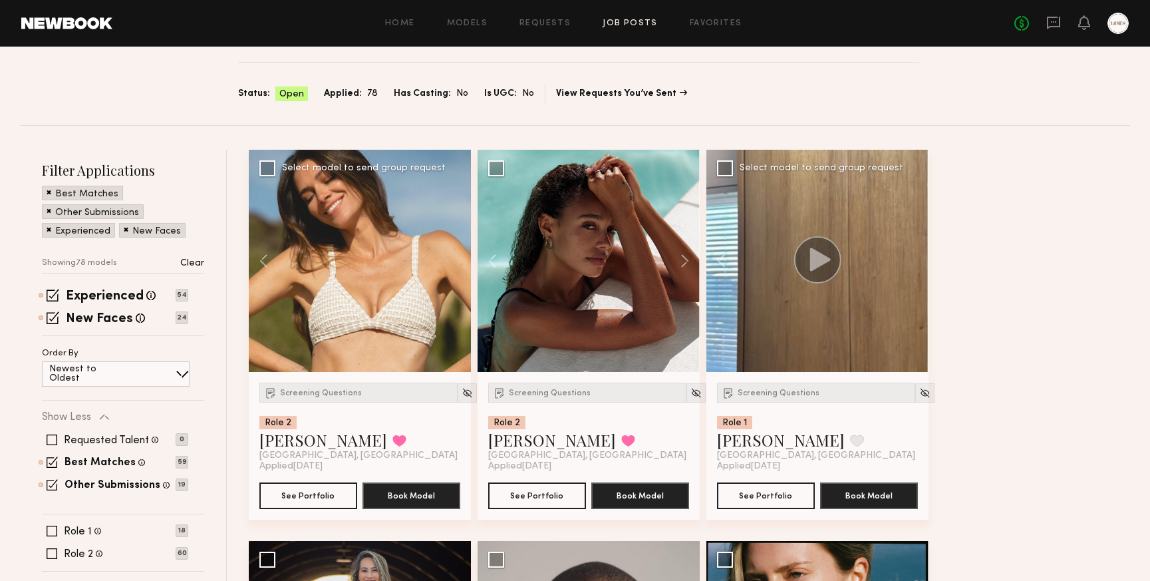
click at [914, 263] on div at bounding box center [818, 261] width 222 height 222
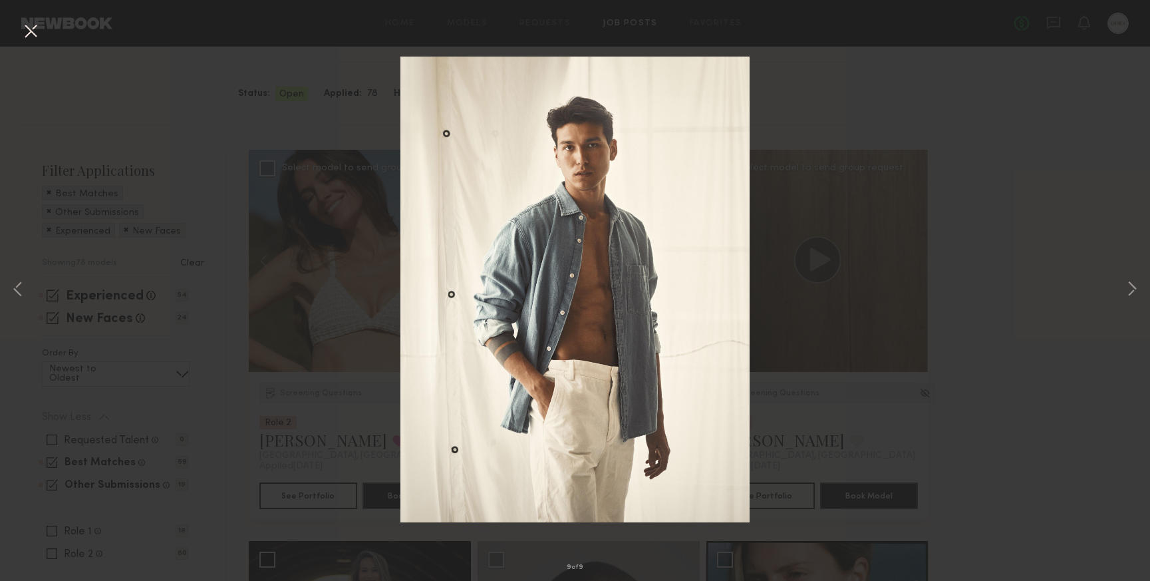
click at [180, 90] on div "9 of 9" at bounding box center [575, 290] width 1150 height 581
click at [34, 35] on button at bounding box center [30, 32] width 21 height 24
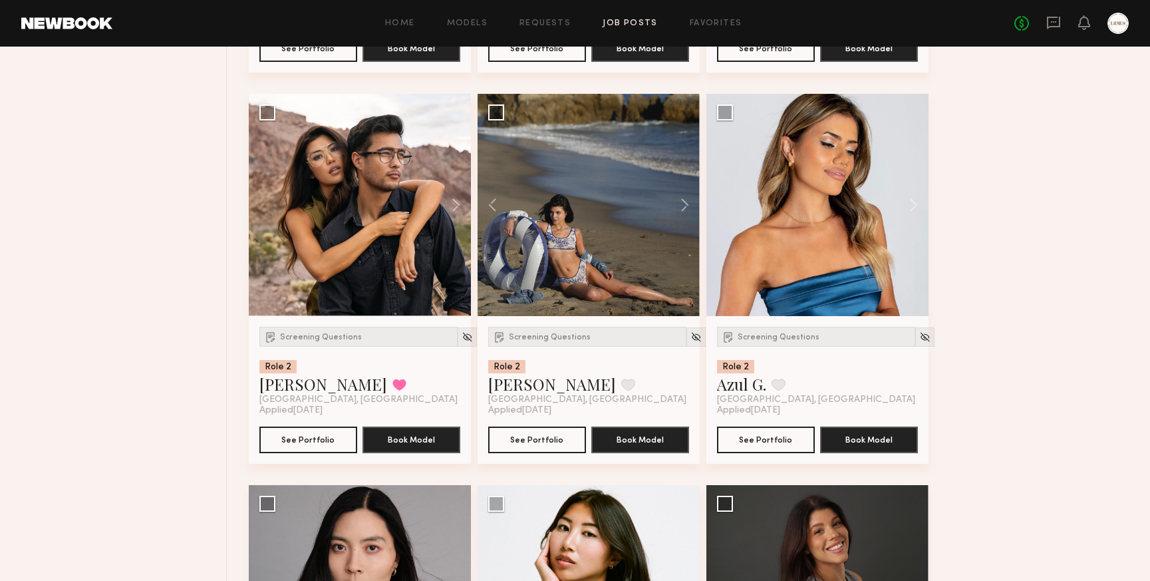
scroll to position [1301, 0]
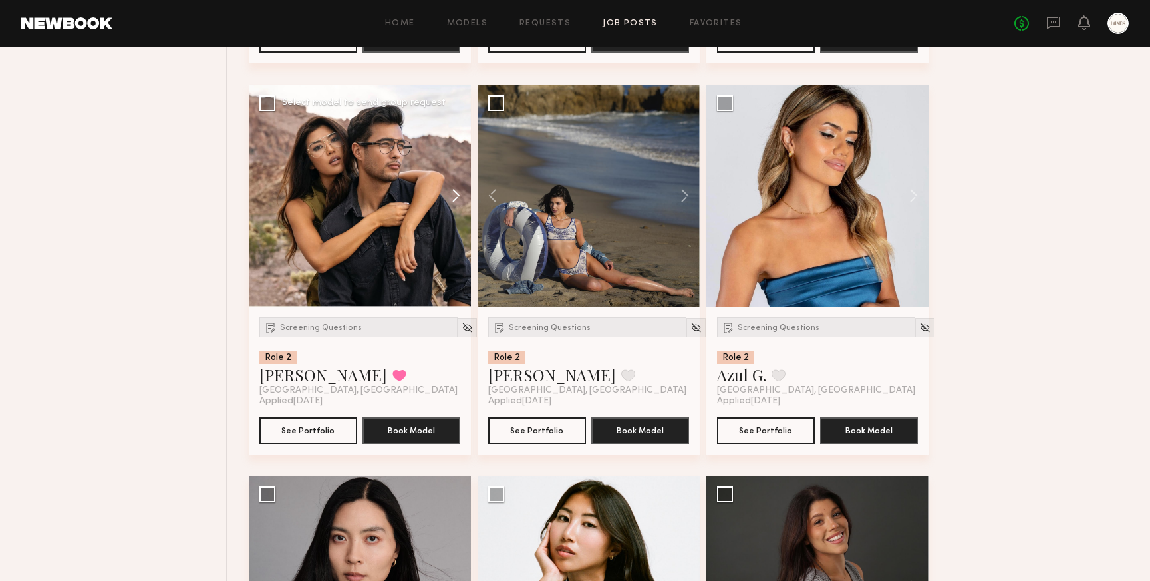
click at [459, 193] on button at bounding box center [449, 196] width 43 height 222
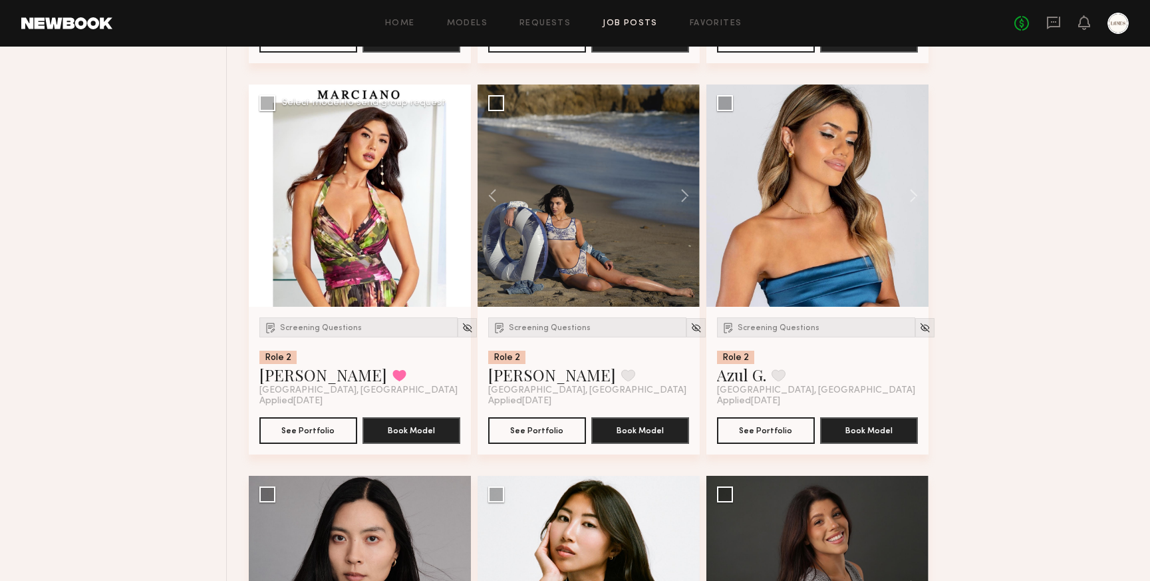
click at [459, 193] on button at bounding box center [449, 196] width 43 height 222
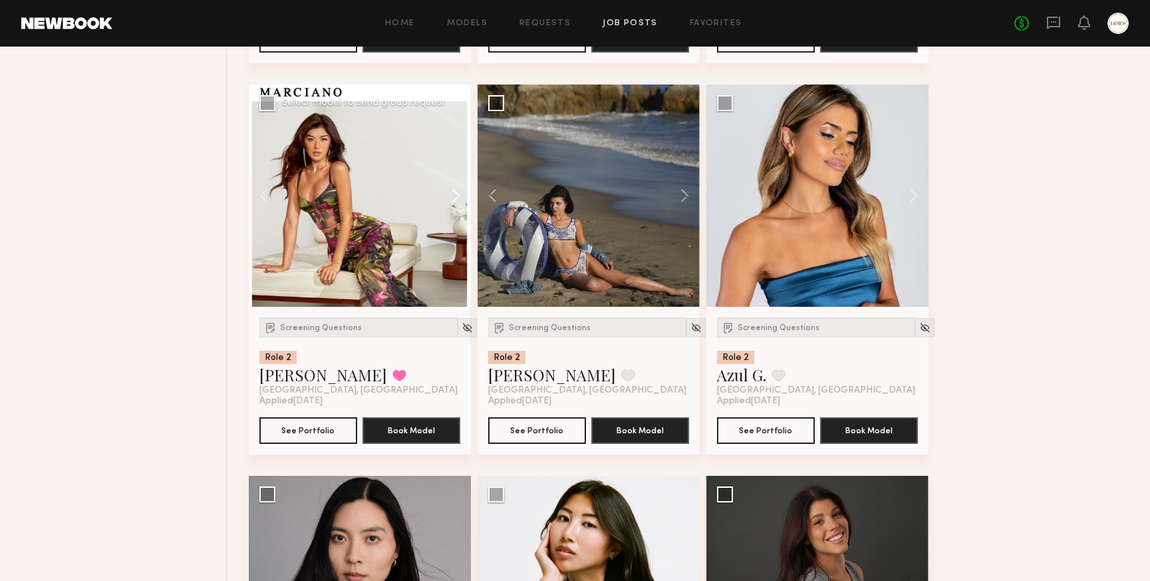
click at [459, 193] on button at bounding box center [449, 196] width 43 height 222
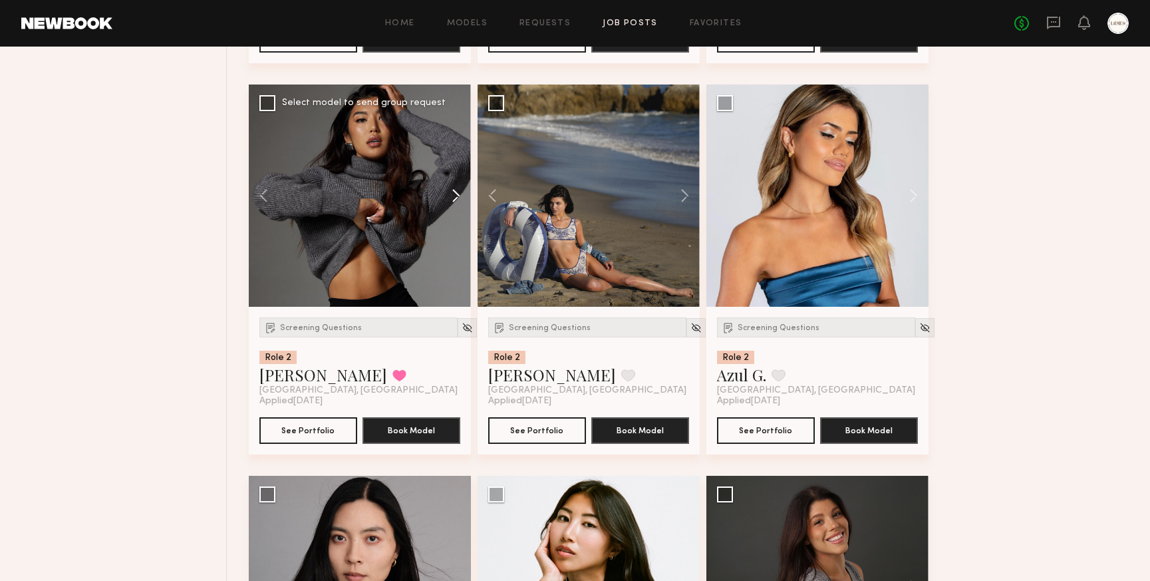
click at [459, 193] on button at bounding box center [449, 196] width 43 height 222
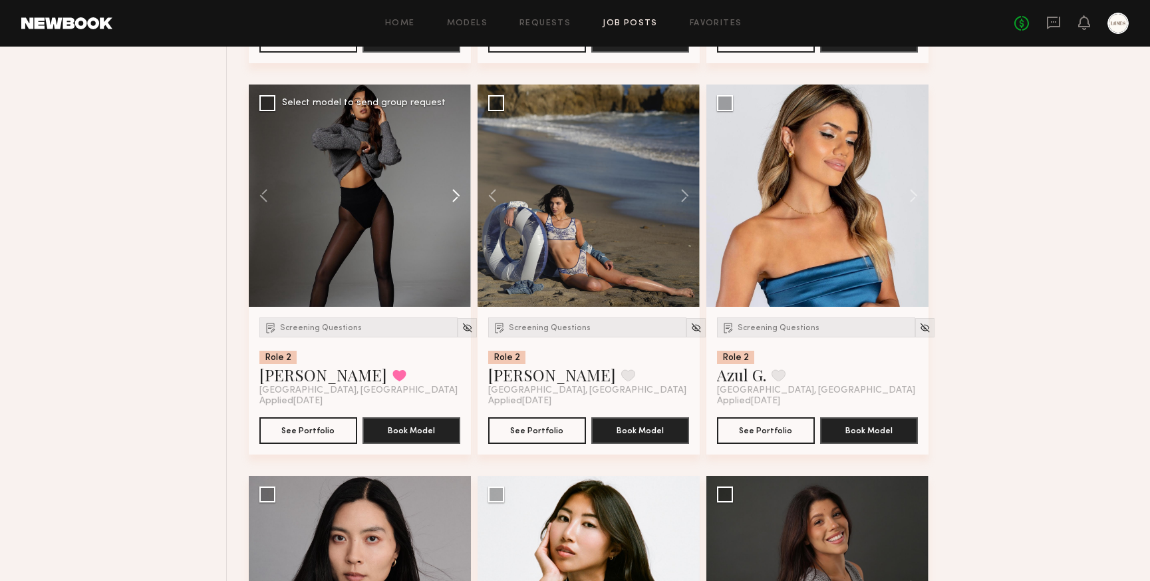
click at [459, 193] on button at bounding box center [449, 196] width 43 height 222
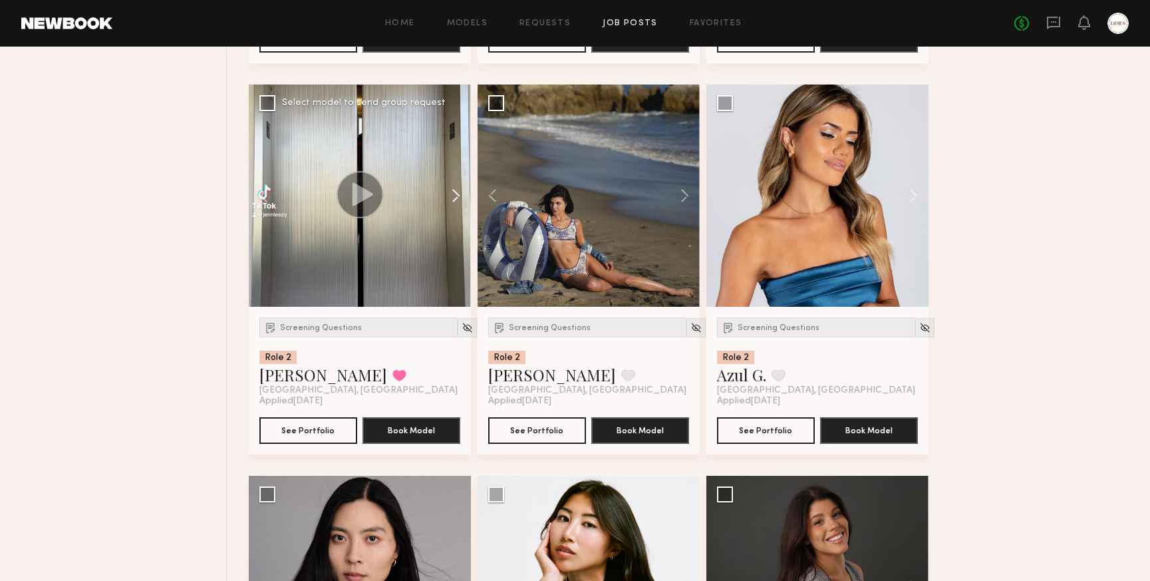
click at [459, 193] on button at bounding box center [449, 196] width 43 height 222
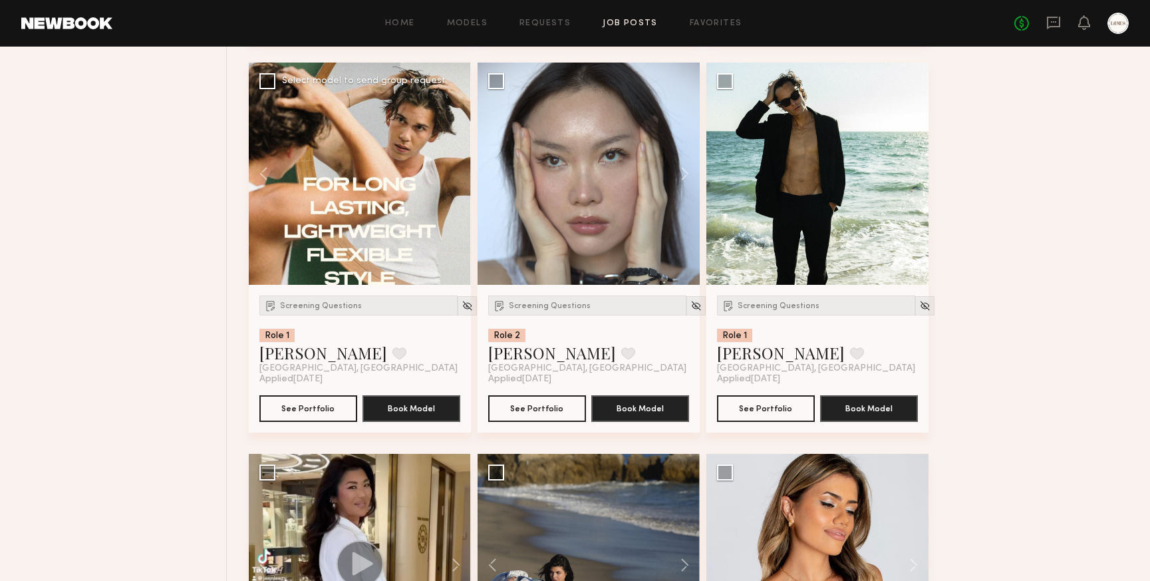
scroll to position [0, 0]
